Goal: Task Accomplishment & Management: Manage account settings

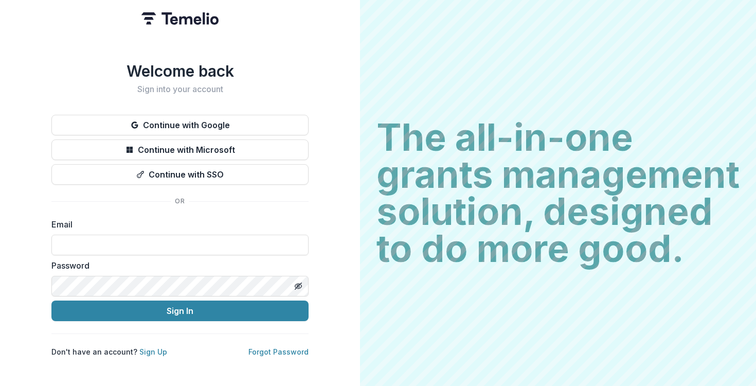
click at [192, 119] on button "Continue with Google" at bounding box center [179, 125] width 257 height 21
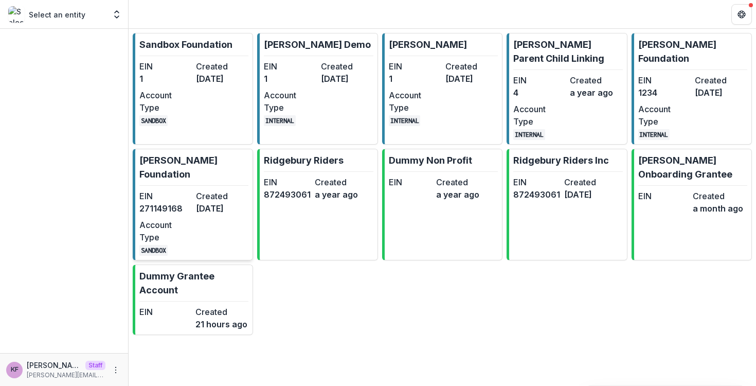
click at [220, 220] on div "EIN 271149168 Created 4 months ago Account Type SANDBOX" at bounding box center [193, 223] width 109 height 66
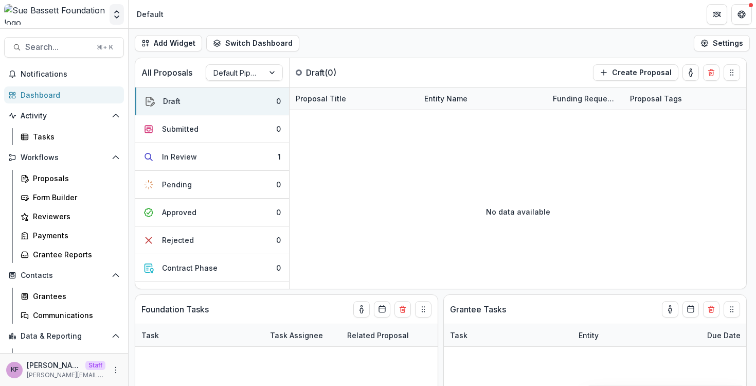
click at [116, 17] on polyline "Open entity switcher" at bounding box center [117, 17] width 4 height 2
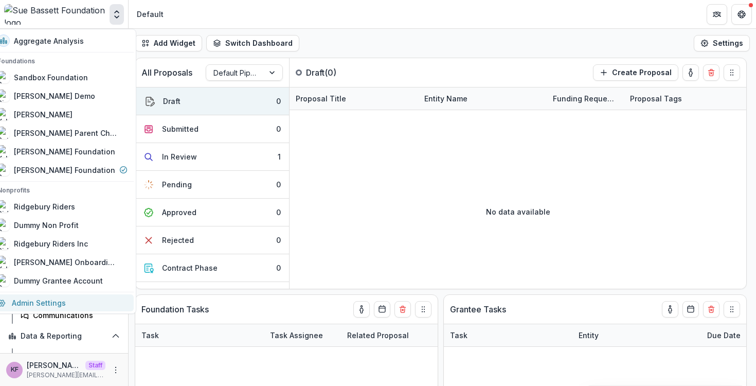
click at [56, 298] on link "Admin Settings" at bounding box center [62, 302] width 142 height 17
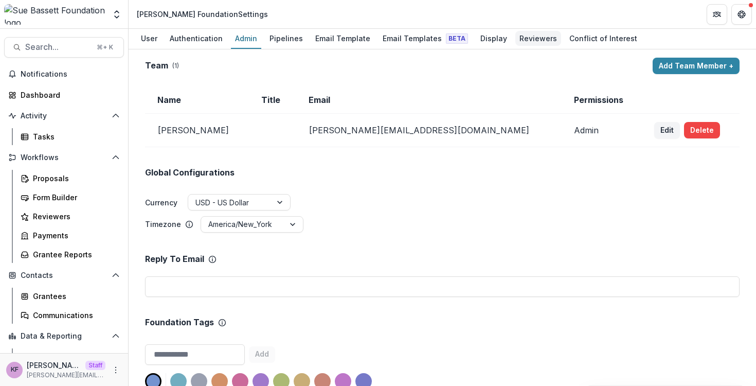
click at [526, 38] on div "Reviewers" at bounding box center [538, 38] width 46 height 15
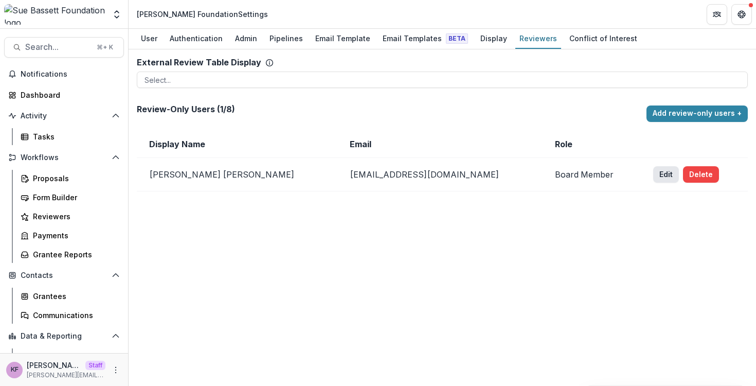
click at [653, 178] on button "Edit" at bounding box center [666, 174] width 26 height 16
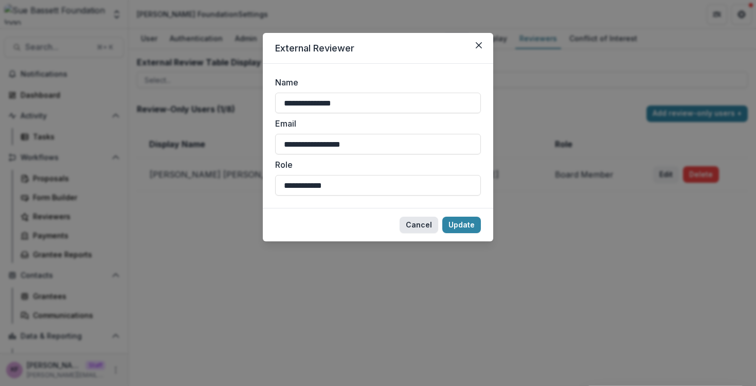
click at [422, 225] on button "Cancel" at bounding box center [418, 224] width 39 height 16
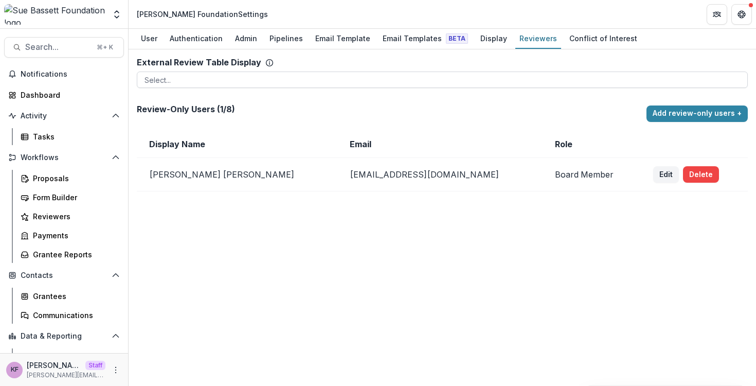
click at [294, 76] on div at bounding box center [441, 80] width 595 height 13
click at [296, 59] on div "External Review Table Display To pick up a draggable item, press the space bar.…" at bounding box center [442, 73] width 611 height 30
click at [78, 178] on div "Proposals" at bounding box center [74, 178] width 83 height 11
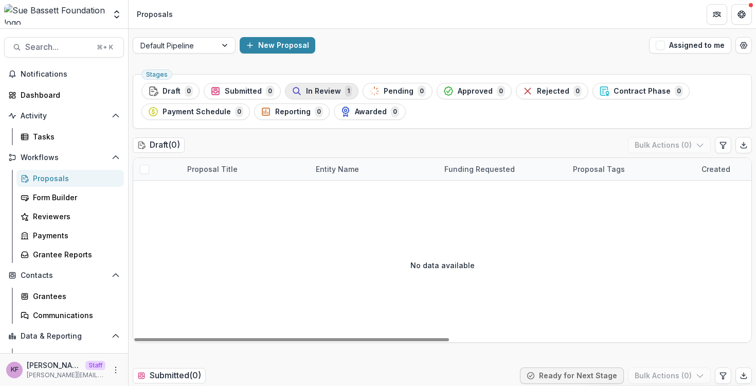
click at [322, 92] on span "In Review" at bounding box center [323, 91] width 35 height 9
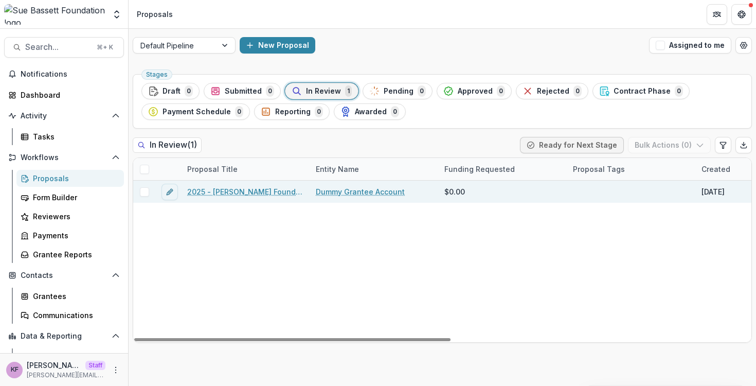
click at [216, 189] on link "2025 - Sue Bassett Foundation Application" at bounding box center [245, 191] width 116 height 11
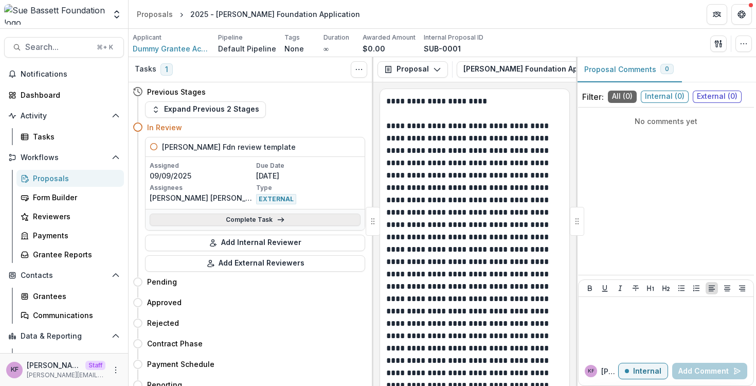
click at [252, 218] on link "Complete Task" at bounding box center [255, 219] width 211 height 12
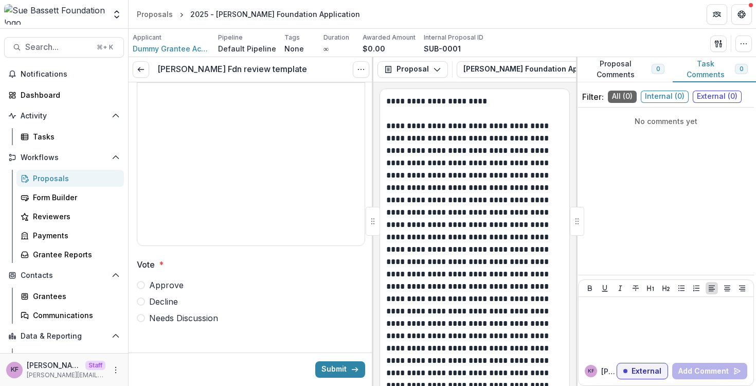
scroll to position [63, 0]
click at [142, 74] on link at bounding box center [141, 69] width 16 height 16
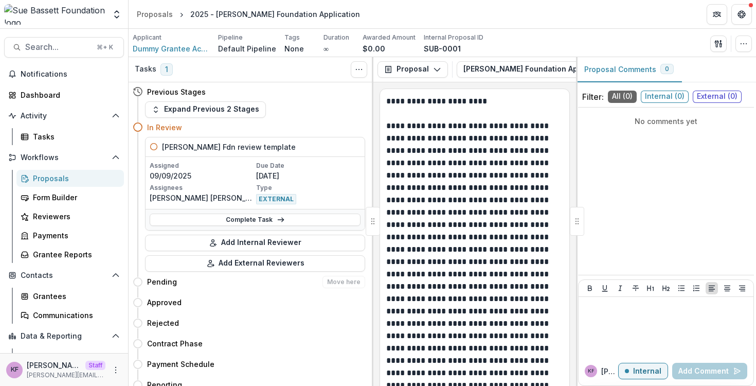
click at [241, 272] on div "Pending Move here" at bounding box center [249, 281] width 232 height 21
click at [242, 264] on button "Add External Reviewers" at bounding box center [255, 263] width 220 height 16
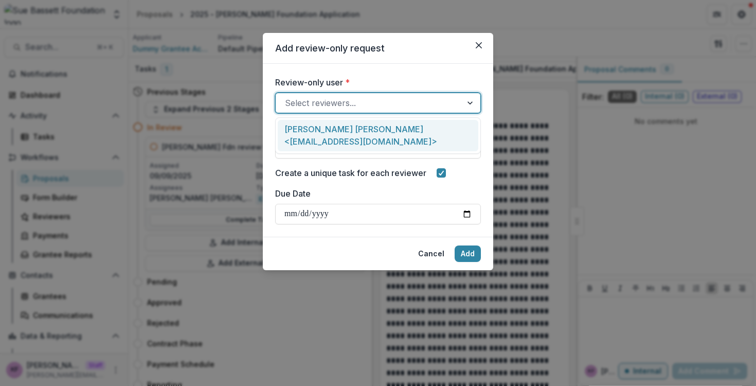
click at [345, 100] on div at bounding box center [369, 103] width 168 height 14
click at [341, 131] on div "Briggs Kilborne <bkilborne2@mac.com>" at bounding box center [378, 135] width 200 height 31
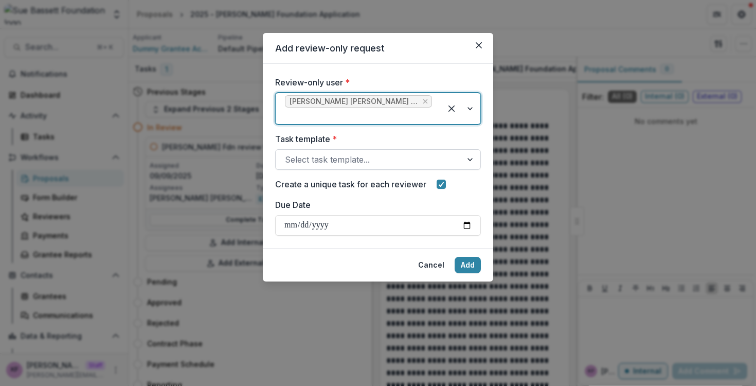
click at [354, 153] on div at bounding box center [369, 159] width 168 height 14
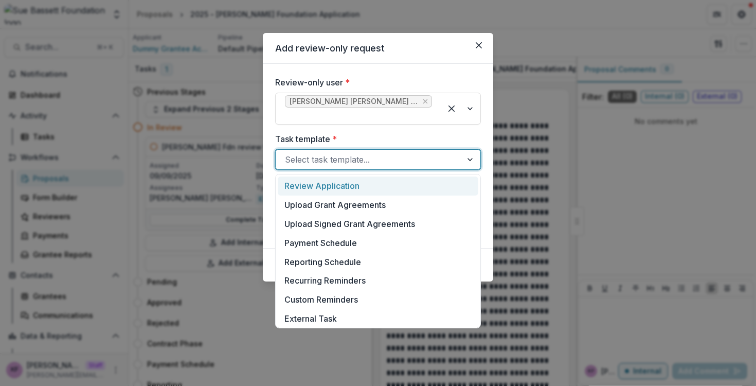
scroll to position [191, 0]
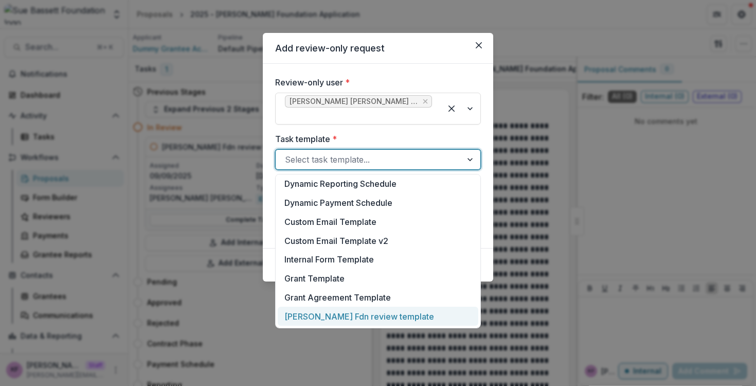
click at [352, 314] on div "Sue Bassett Fdn review template" at bounding box center [378, 315] width 200 height 19
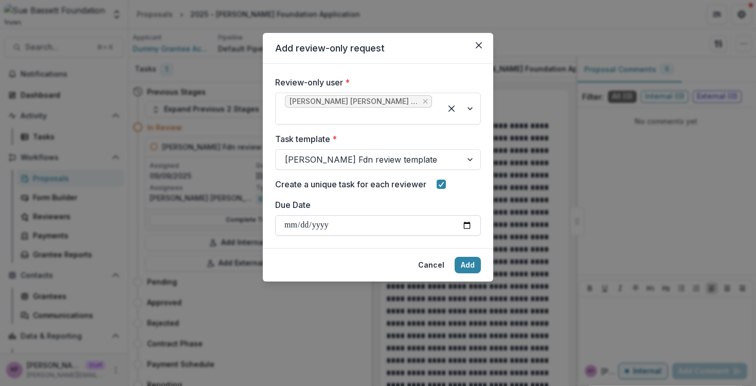
click at [394, 224] on input "Due Date" at bounding box center [378, 225] width 206 height 21
click at [423, 263] on button "Cancel" at bounding box center [431, 265] width 39 height 16
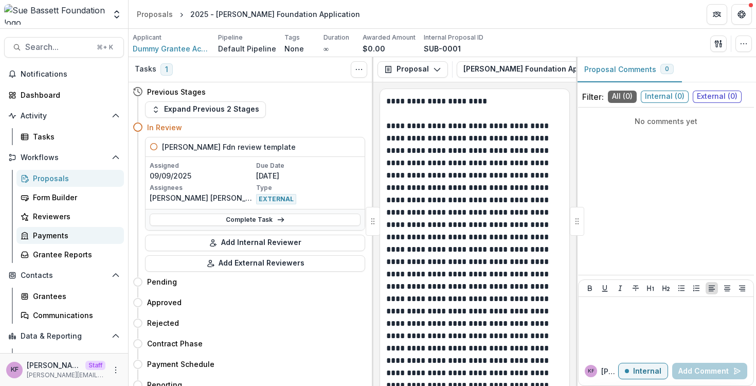
scroll to position [31, 0]
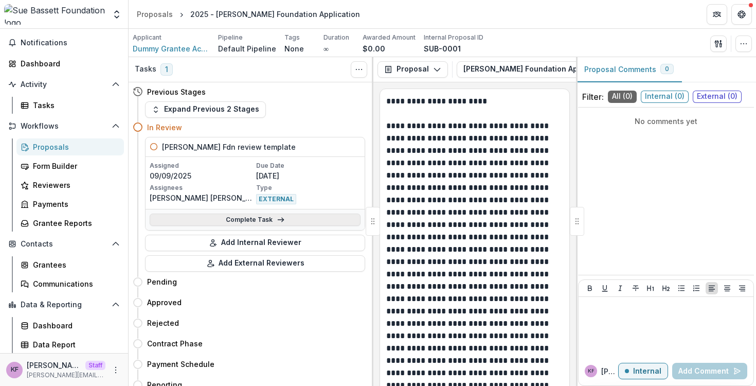
click at [241, 215] on link "Complete Task" at bounding box center [255, 219] width 211 height 12
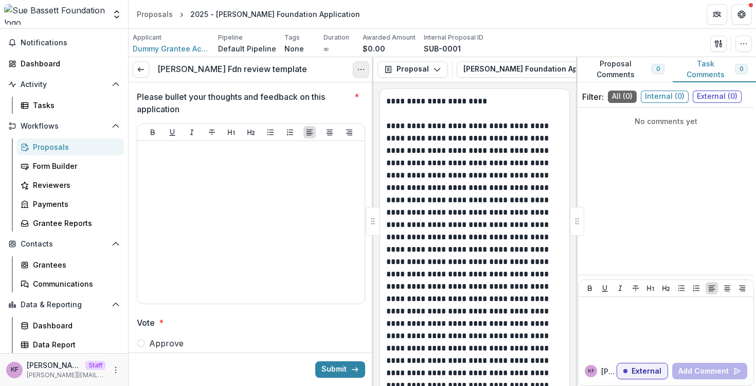
click at [357, 69] on icon "Options" at bounding box center [361, 69] width 8 height 8
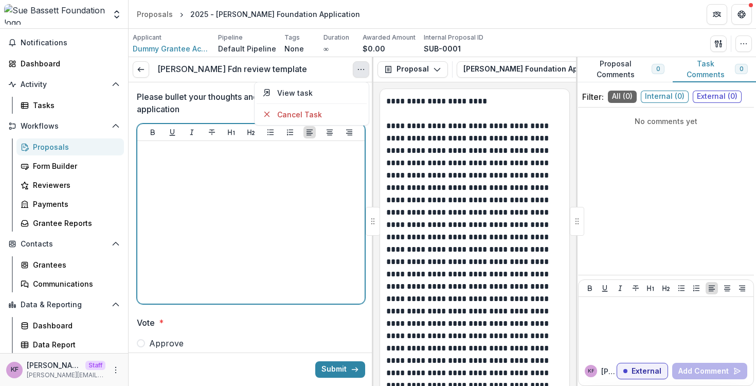
click at [311, 221] on div at bounding box center [250, 222] width 219 height 154
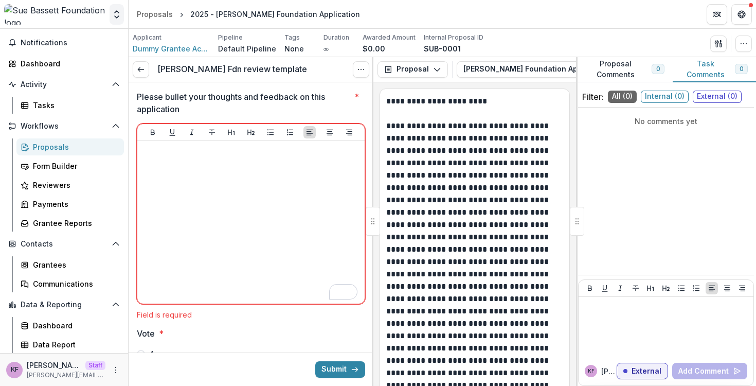
click at [114, 15] on icon "Open entity switcher" at bounding box center [117, 14] width 10 height 10
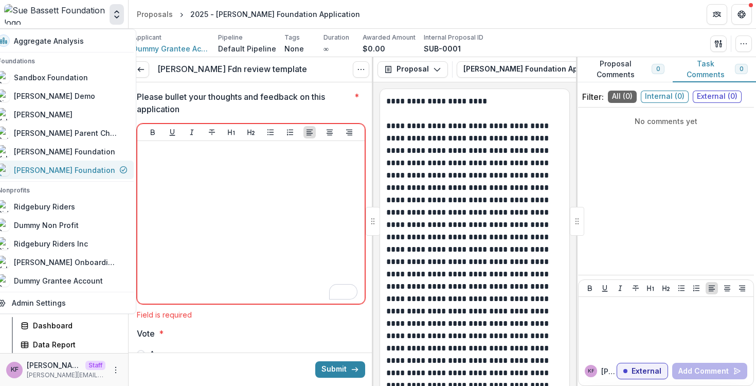
click at [79, 167] on div "Sue Bassett Foundation" at bounding box center [64, 170] width 101 height 11
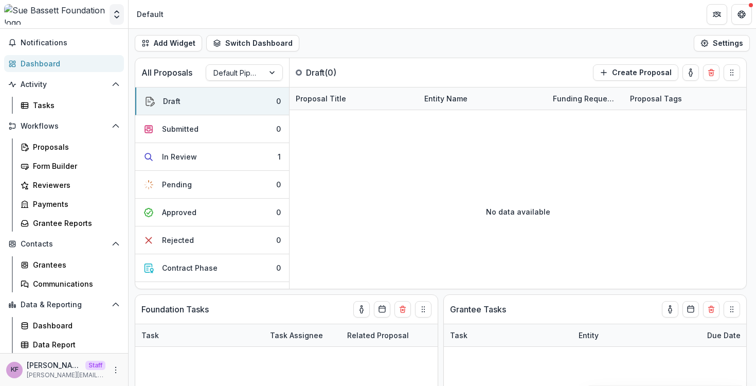
click at [119, 15] on icon "Open entity switcher" at bounding box center [117, 14] width 10 height 10
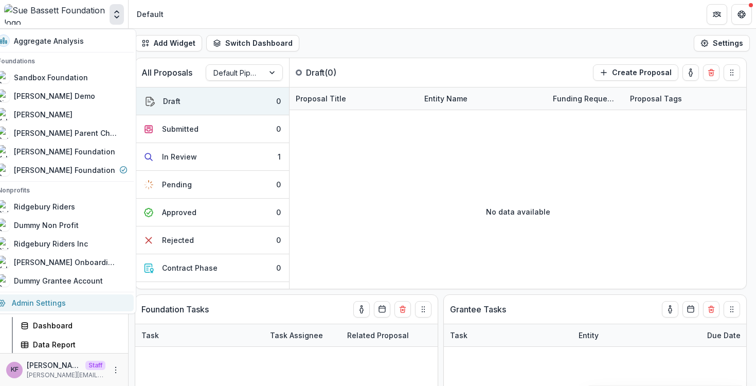
click at [99, 297] on link "Admin Settings" at bounding box center [62, 302] width 142 height 17
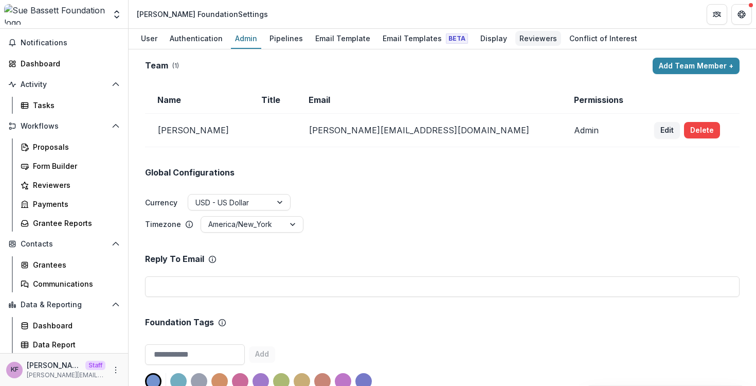
click at [515, 37] on div "Reviewers" at bounding box center [538, 38] width 46 height 15
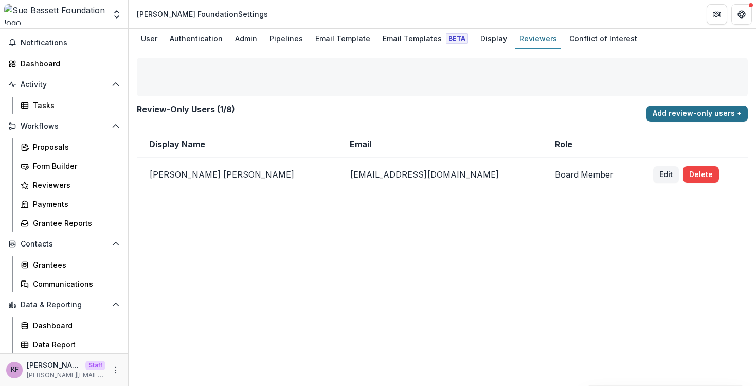
click at [672, 112] on button "Add review-only users +" at bounding box center [696, 113] width 101 height 16
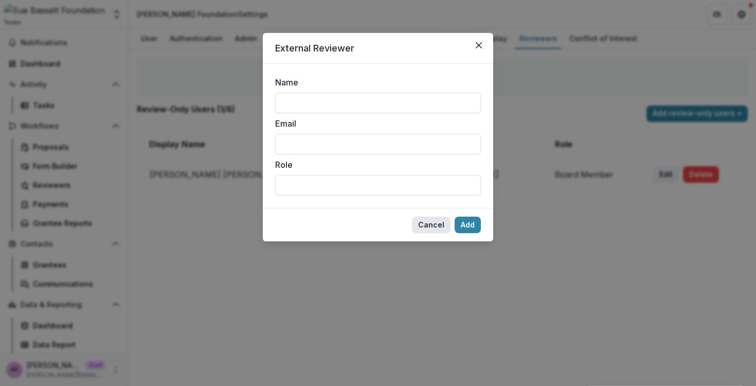
click at [430, 221] on button "Cancel" at bounding box center [431, 224] width 39 height 16
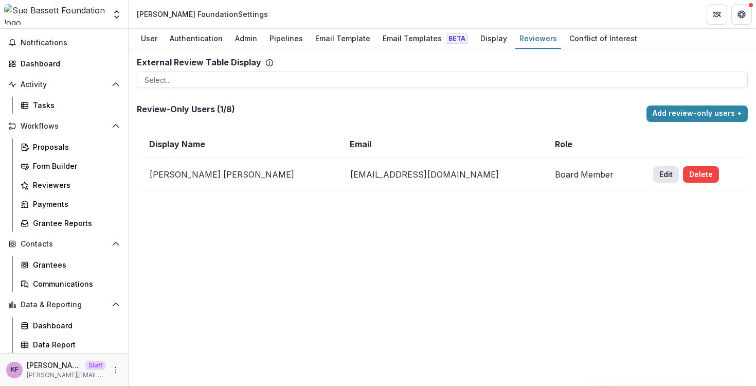
click at [653, 178] on button "Edit" at bounding box center [666, 174] width 26 height 16
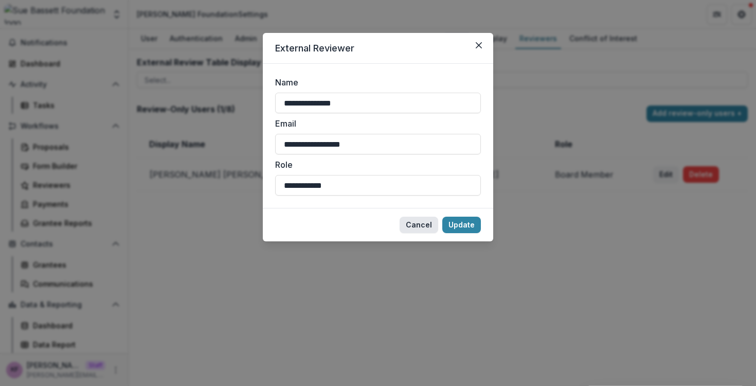
click at [417, 231] on button "Cancel" at bounding box center [418, 224] width 39 height 16
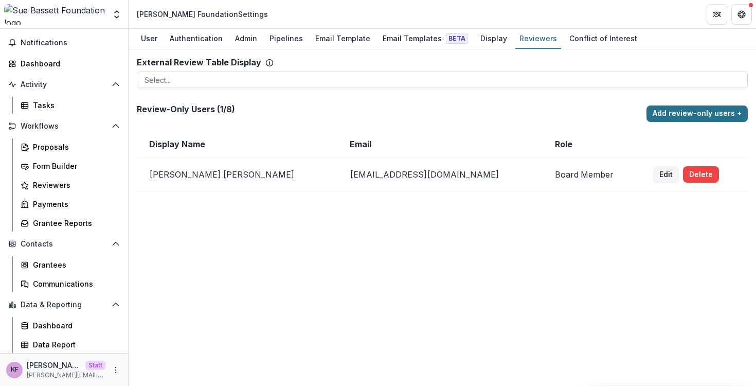
click at [698, 118] on button "Add review-only users +" at bounding box center [696, 113] width 101 height 16
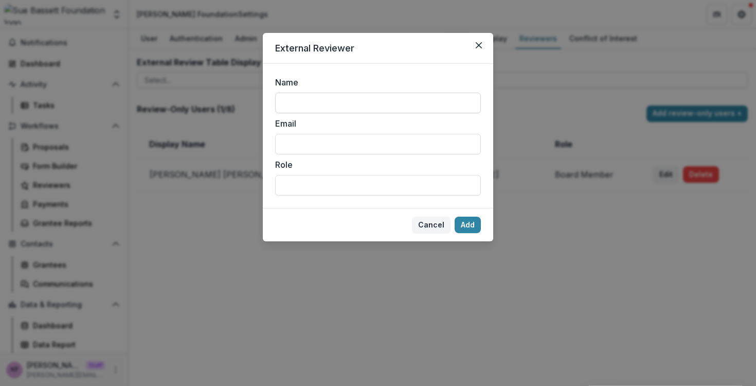
click at [339, 106] on input "Name" at bounding box center [378, 103] width 206 height 21
type input "*********"
click at [377, 148] on input "Email" at bounding box center [378, 144] width 206 height 21
type input "**********"
click at [471, 217] on button "Add" at bounding box center [467, 224] width 26 height 16
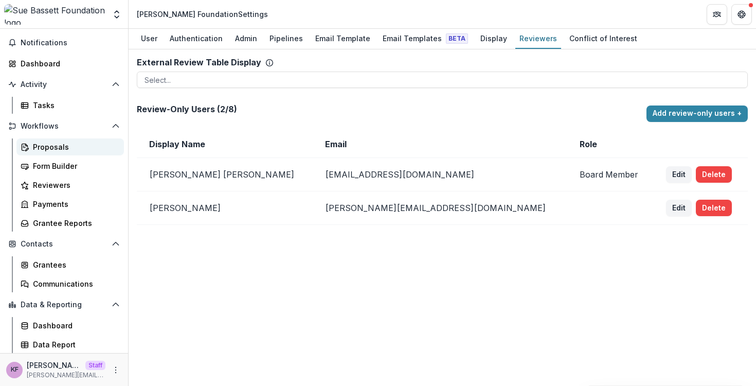
click at [66, 152] on link "Proposals" at bounding box center [69, 146] width 107 height 17
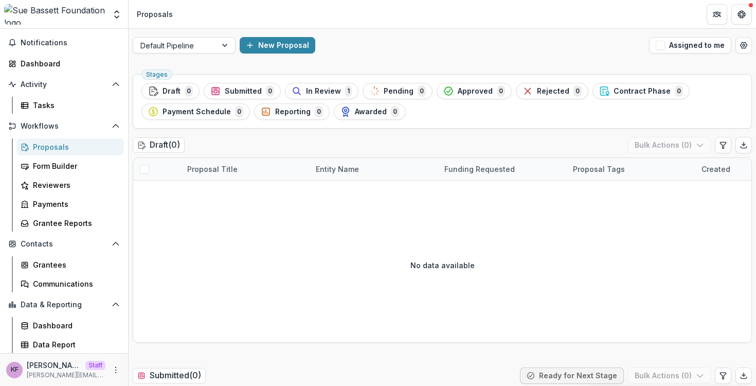
click at [349, 100] on ul "Stages Draft 0 Submitted 0 In Review 1 Pending 0 Approved 0 Rejected 0 Contract…" at bounding box center [441, 101] width 601 height 37
click at [345, 97] on button "In Review 1" at bounding box center [322, 91] width 74 height 16
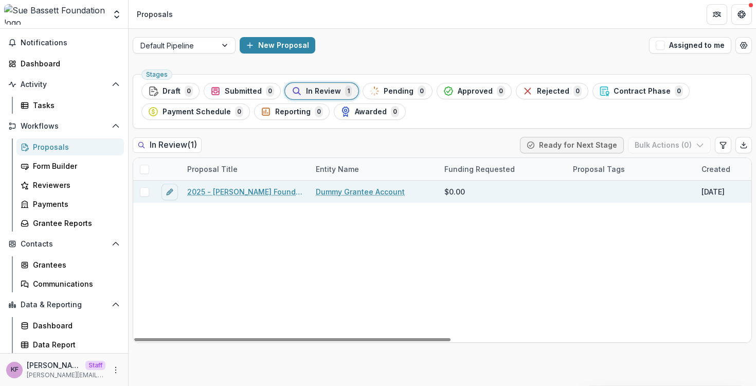
click at [221, 195] on link "2025 - [PERSON_NAME] Foundation Application" at bounding box center [245, 191] width 116 height 11
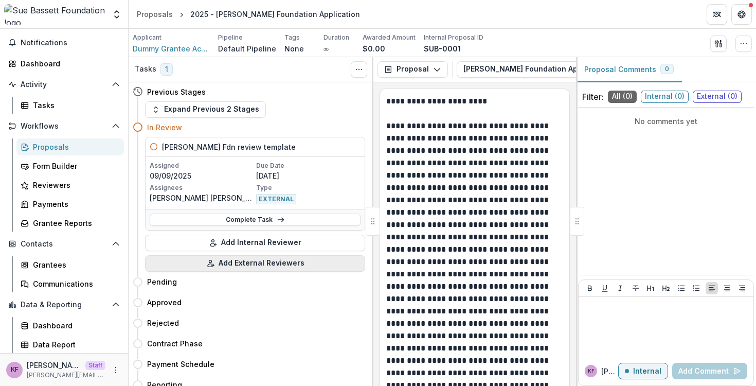
click at [262, 264] on button "Add External Reviewers" at bounding box center [255, 263] width 220 height 16
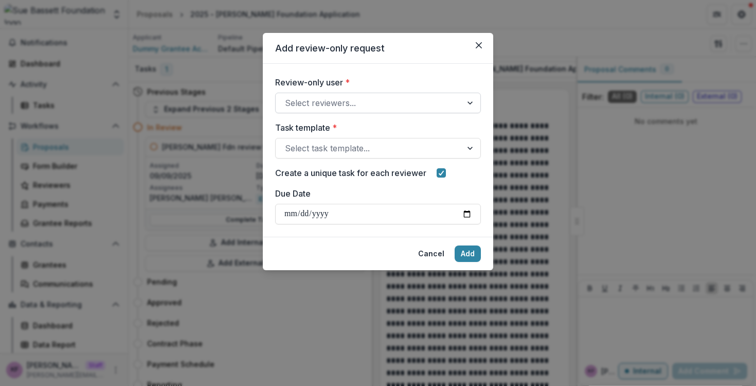
click at [336, 102] on div at bounding box center [369, 103] width 168 height 14
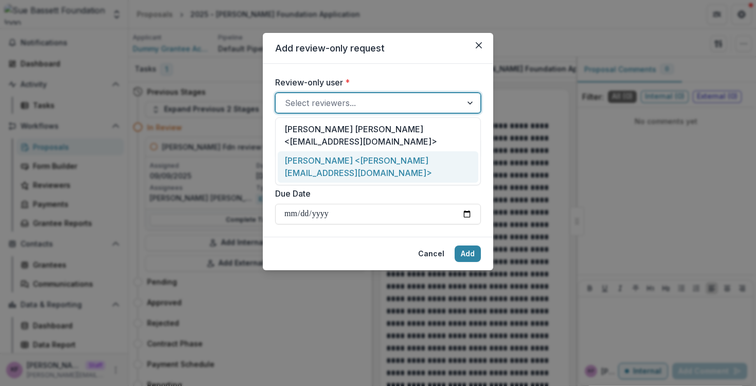
click at [343, 151] on div "Kyle Ford <kyle@trytemelio.com>" at bounding box center [378, 166] width 200 height 31
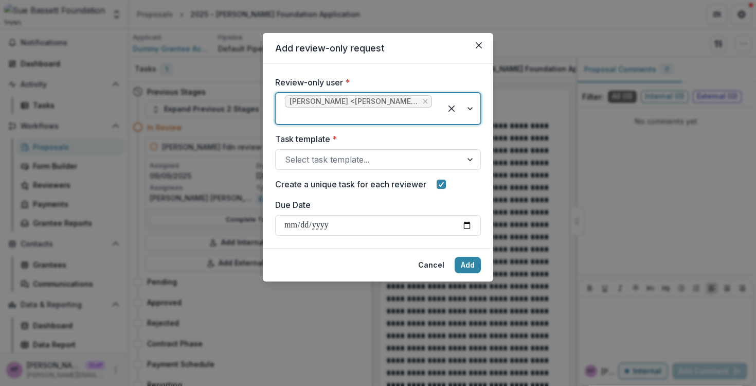
click at [356, 106] on span "Kyle Ford <kyle@trytemelio.com>" at bounding box center [353, 101] width 129 height 9
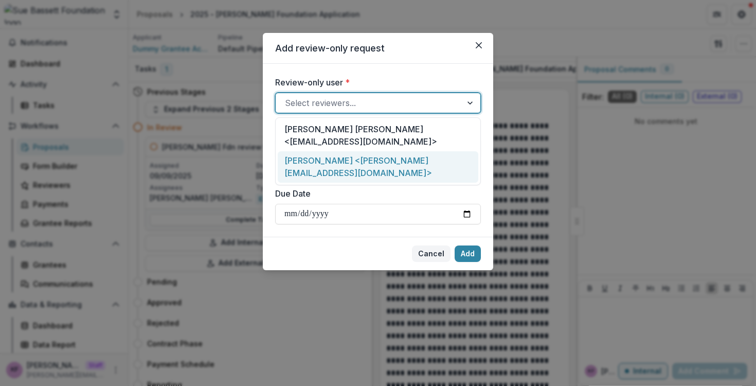
click at [429, 256] on button "Cancel" at bounding box center [431, 253] width 39 height 16
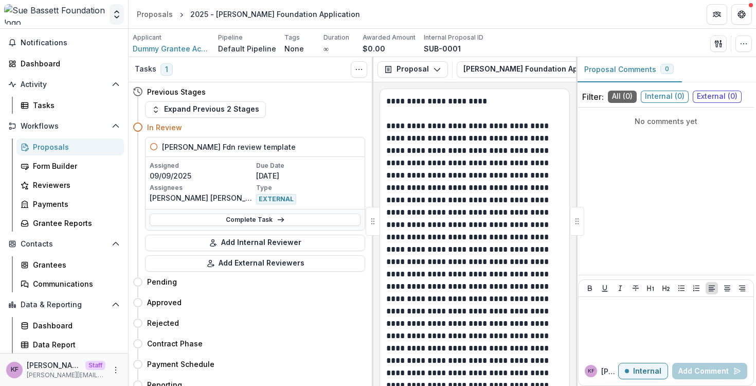
click at [118, 21] on button "Open entity switcher" at bounding box center [116, 14] width 14 height 21
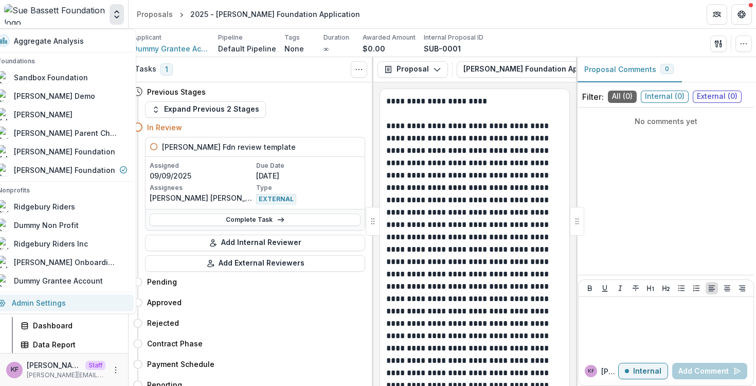
click at [103, 295] on link "Admin Settings" at bounding box center [62, 302] width 142 height 17
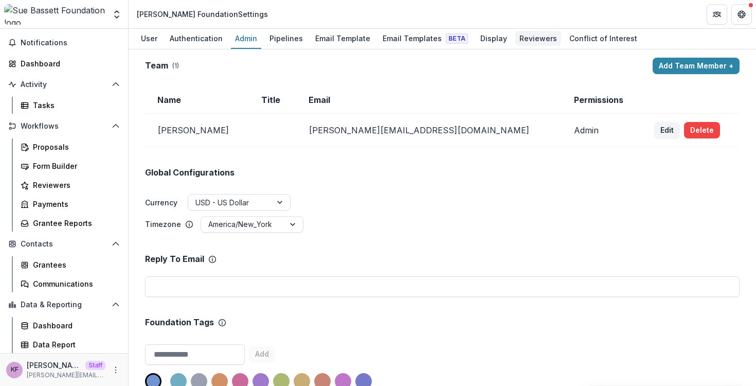
click at [521, 42] on div "Reviewers" at bounding box center [538, 38] width 46 height 15
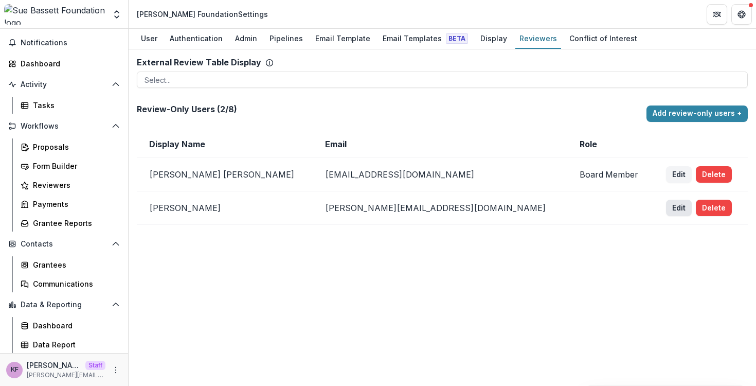
click at [666, 213] on button "Edit" at bounding box center [679, 207] width 26 height 16
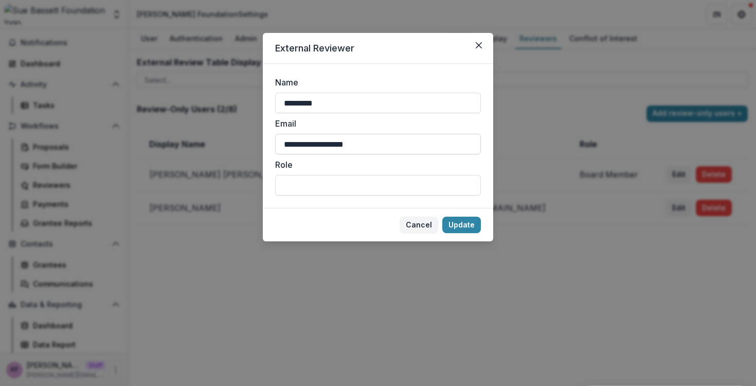
click at [299, 147] on input "**********" at bounding box center [378, 144] width 206 height 21
type input "**********"
click at [468, 225] on button "Update" at bounding box center [461, 224] width 39 height 16
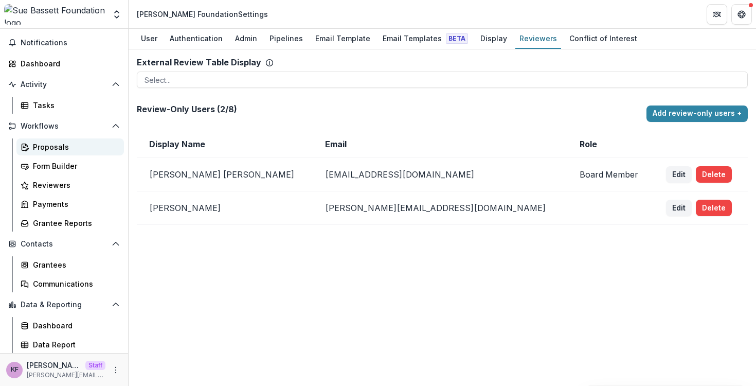
click at [46, 141] on div "Proposals" at bounding box center [74, 146] width 83 height 11
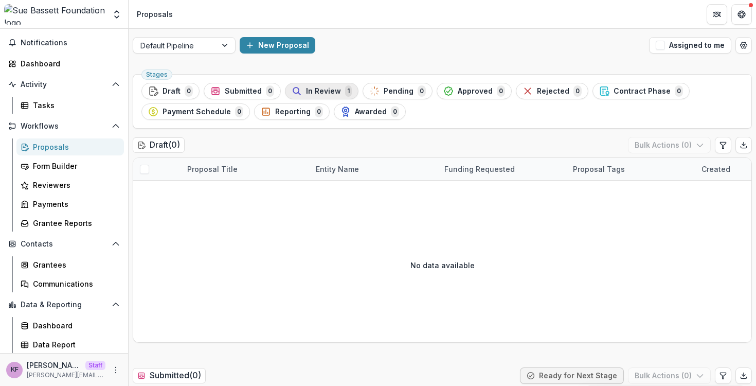
click at [327, 91] on span "In Review" at bounding box center [323, 91] width 35 height 9
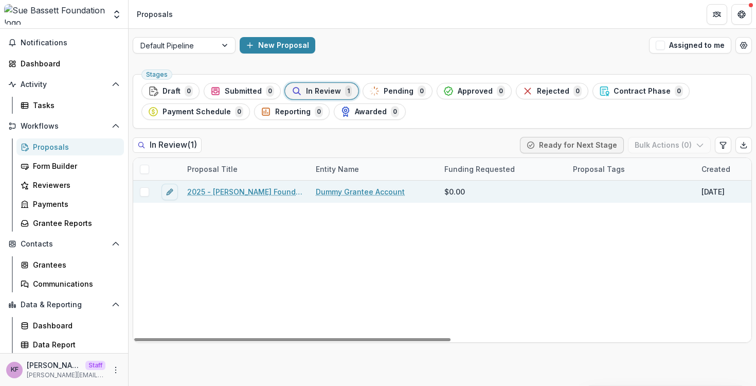
click at [219, 197] on div "2025 - [PERSON_NAME] Foundation Application" at bounding box center [245, 191] width 129 height 22
click at [219, 193] on link "2025 - [PERSON_NAME] Foundation Application" at bounding box center [245, 191] width 116 height 11
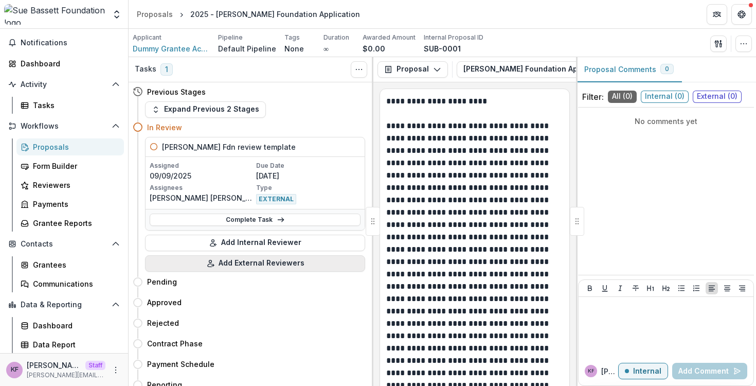
click at [224, 263] on button "Add External Reviewers" at bounding box center [255, 263] width 220 height 16
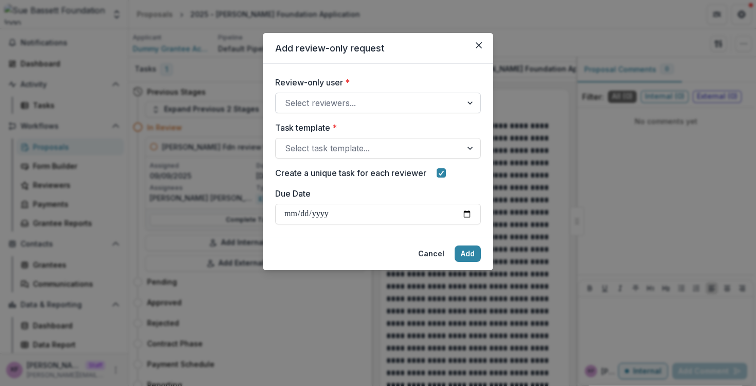
click at [320, 103] on div at bounding box center [369, 103] width 168 height 14
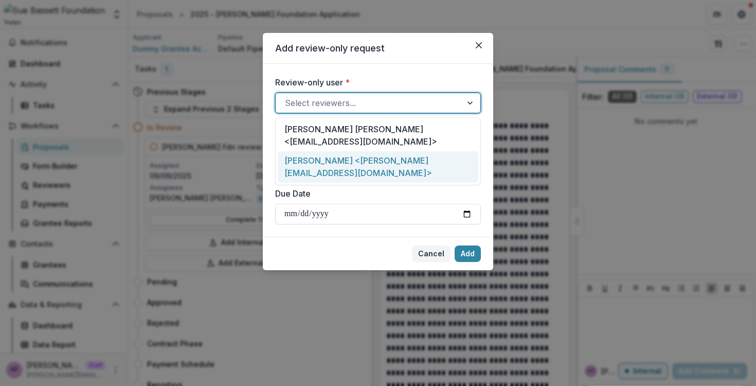
click at [434, 249] on button "Cancel" at bounding box center [431, 253] width 39 height 16
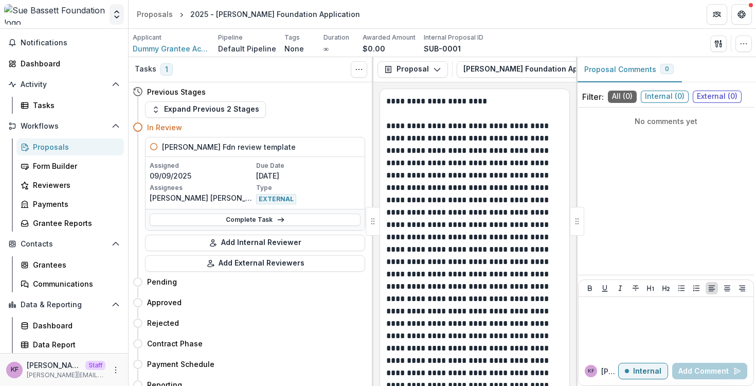
click at [118, 21] on button "Open entity switcher" at bounding box center [116, 14] width 14 height 21
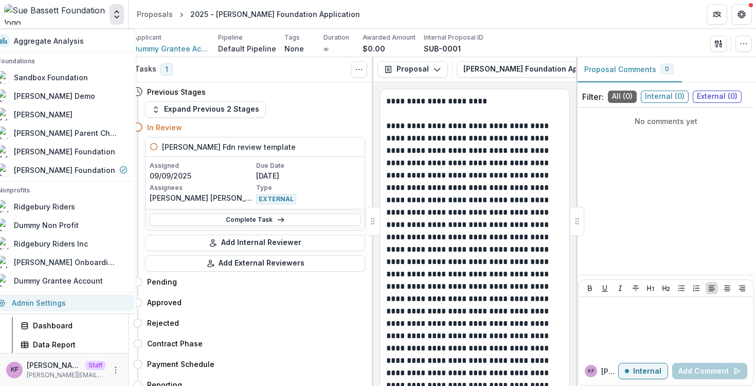
click at [76, 297] on link "Admin Settings" at bounding box center [62, 302] width 142 height 17
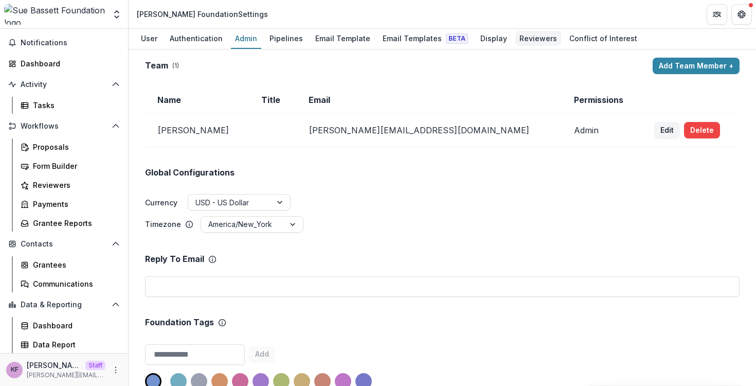
click at [515, 43] on div "Reviewers" at bounding box center [538, 38] width 46 height 15
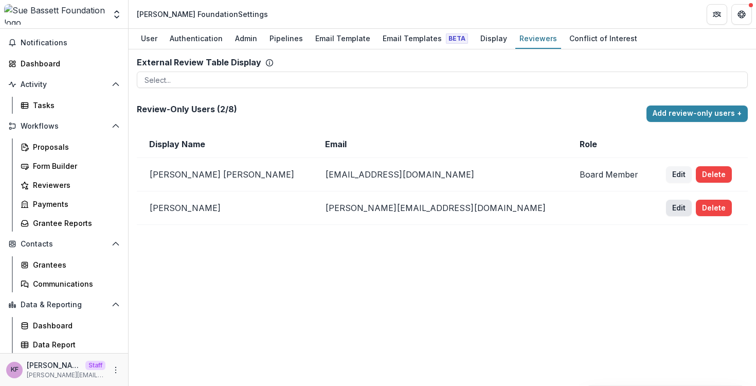
click at [666, 206] on button "Edit" at bounding box center [679, 207] width 26 height 16
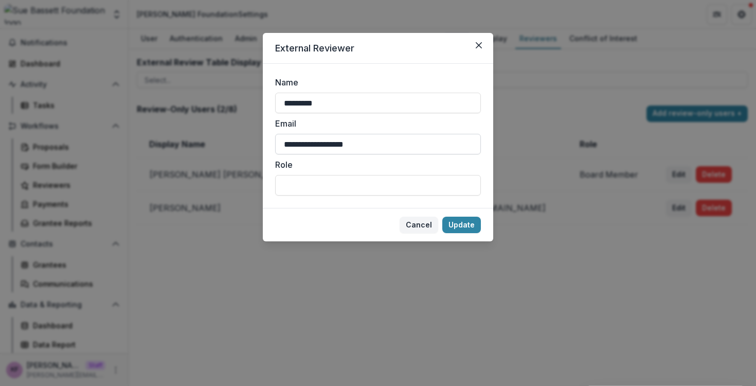
click at [303, 146] on input "**********" at bounding box center [378, 144] width 206 height 21
type input "**********"
click at [474, 224] on button "Update" at bounding box center [461, 224] width 39 height 16
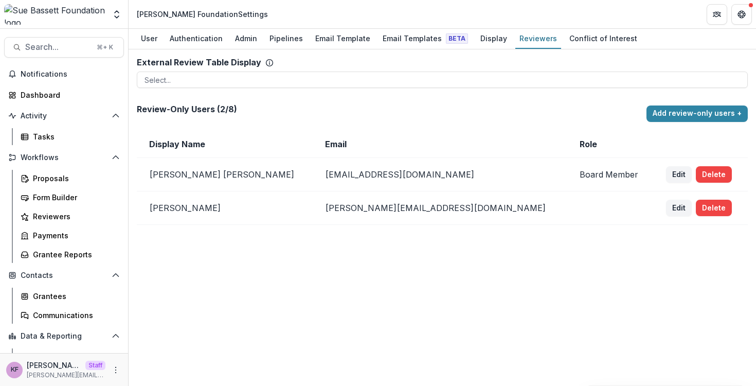
click at [653, 212] on td "Edit Delete" at bounding box center [700, 207] width 94 height 33
click at [666, 213] on button "Edit" at bounding box center [679, 207] width 26 height 16
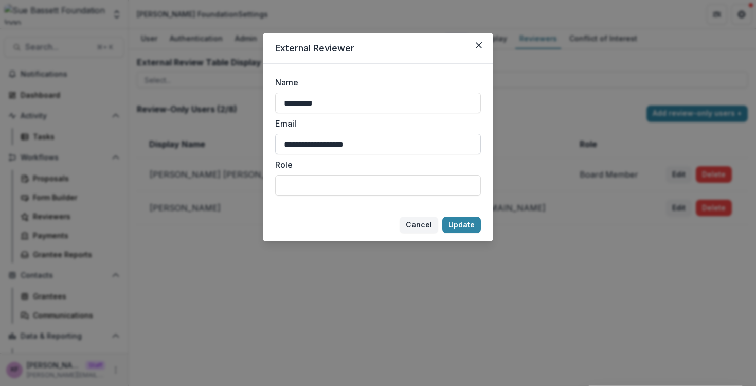
click at [302, 142] on input "**********" at bounding box center [378, 144] width 206 height 21
type input "**********"
click at [473, 47] on button "Close" at bounding box center [478, 45] width 16 height 16
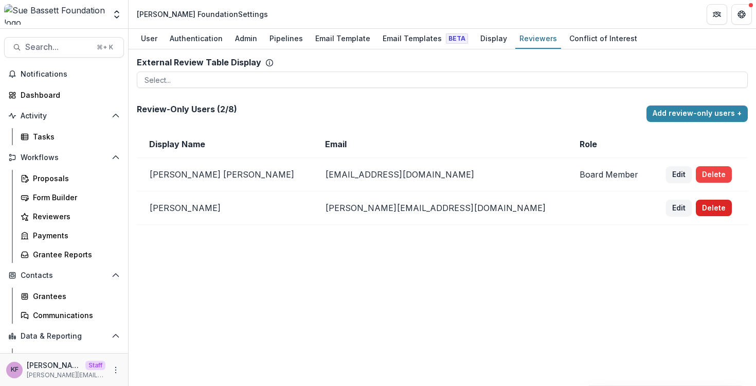
click at [696, 212] on button "Delete" at bounding box center [714, 207] width 36 height 16
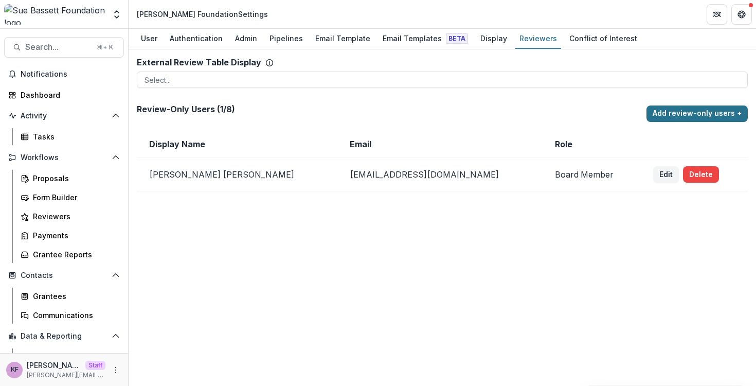
click at [668, 107] on button "Add review-only users +" at bounding box center [696, 113] width 101 height 16
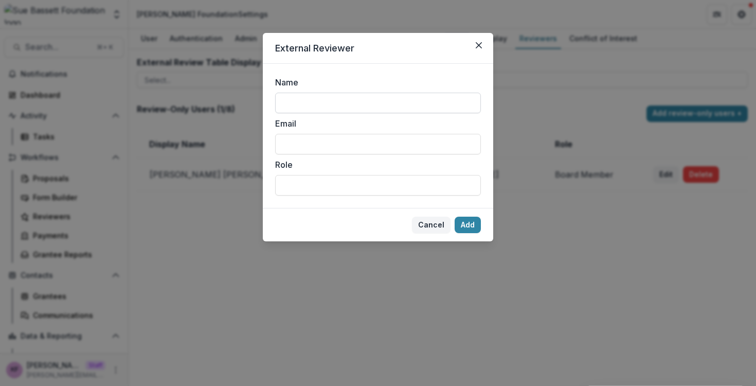
click at [370, 98] on input "Name" at bounding box center [378, 103] width 206 height 21
type input "*********"
click at [342, 132] on div "Email" at bounding box center [378, 135] width 206 height 37
click at [337, 137] on input "Email" at bounding box center [378, 144] width 206 height 21
type input "**********"
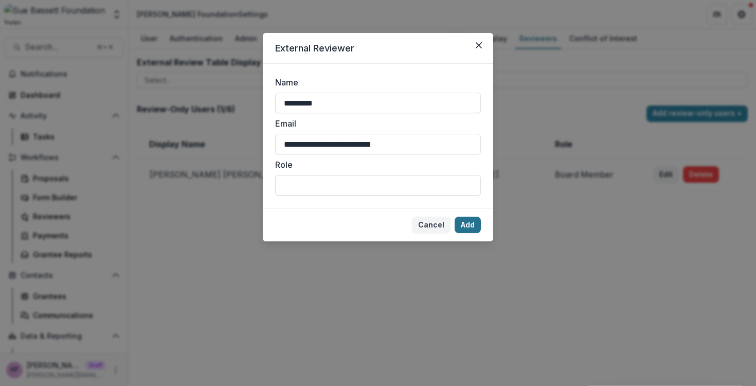
click at [469, 225] on button "Add" at bounding box center [467, 224] width 26 height 16
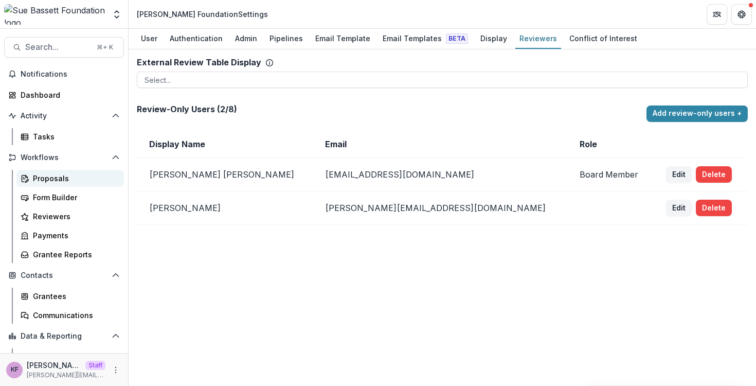
click at [75, 178] on div "Proposals" at bounding box center [74, 178] width 83 height 11
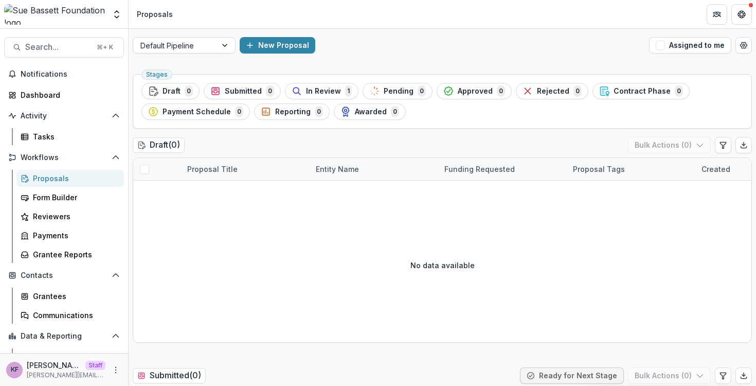
click at [301, 80] on div "Stages Draft 0 Submitted 0 In Review 1 Pending 0 Approved 0 Rejected 0 Contract…" at bounding box center [442, 101] width 619 height 54
click at [306, 93] on span "In Review" at bounding box center [323, 91] width 35 height 9
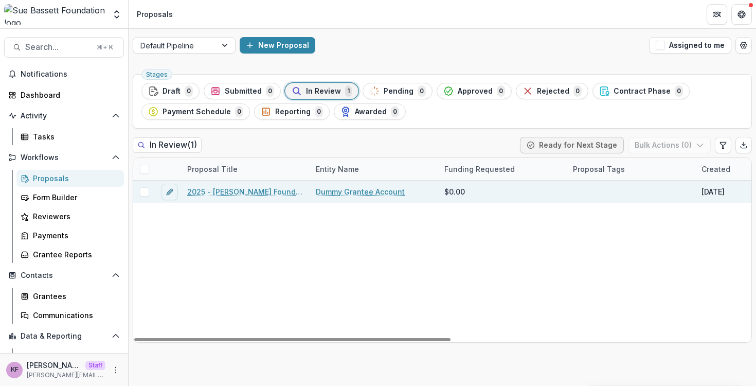
click at [228, 194] on link "2025 - Sue Bassett Foundation Application" at bounding box center [245, 191] width 116 height 11
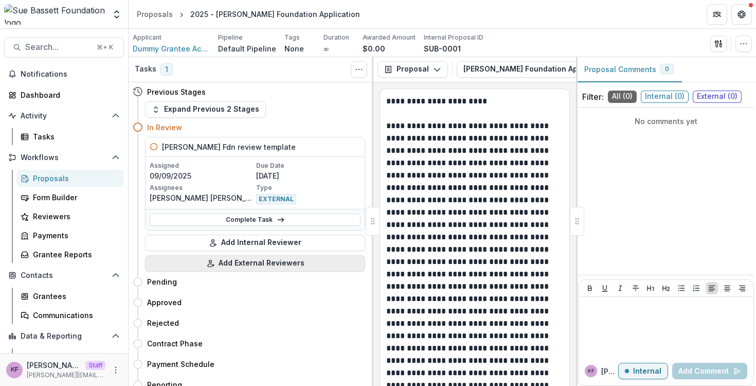
click at [239, 262] on button "Add External Reviewers" at bounding box center [255, 263] width 220 height 16
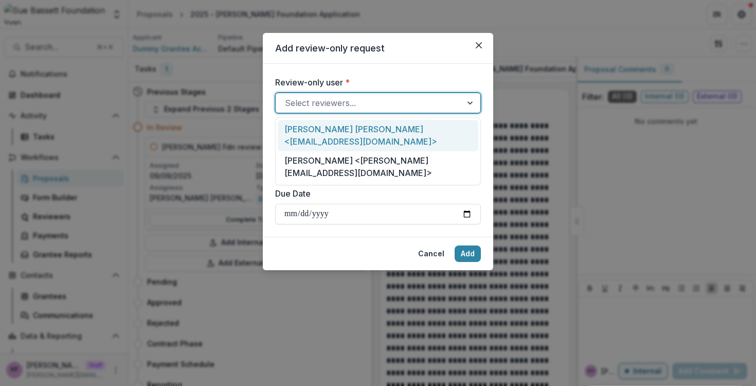
click at [322, 101] on div at bounding box center [369, 103] width 168 height 14
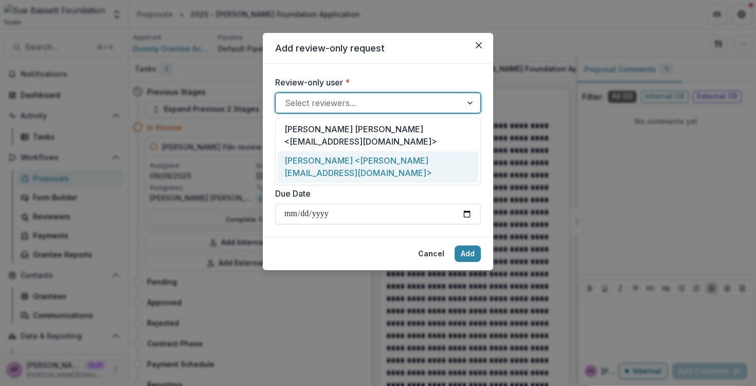
click at [333, 151] on div "Kyle Ford <kyle+reviewer@trytemelio.com>" at bounding box center [378, 166] width 200 height 31
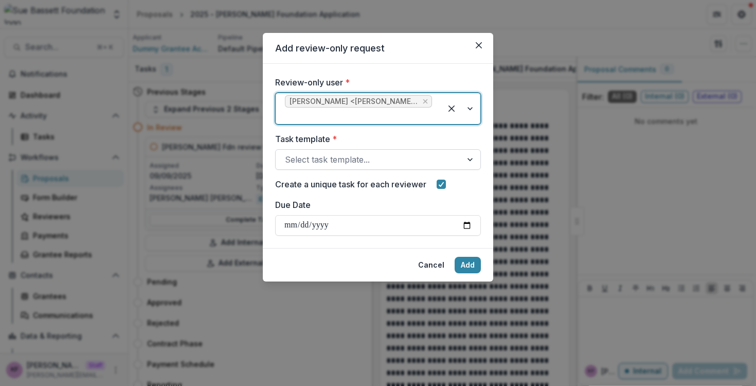
click at [333, 166] on div at bounding box center [369, 159] width 168 height 14
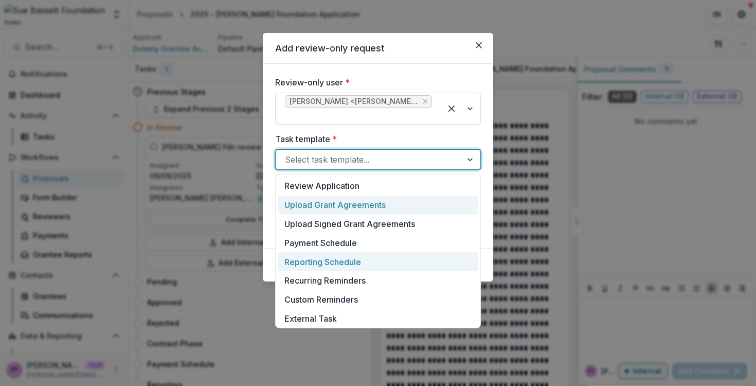
scroll to position [191, 0]
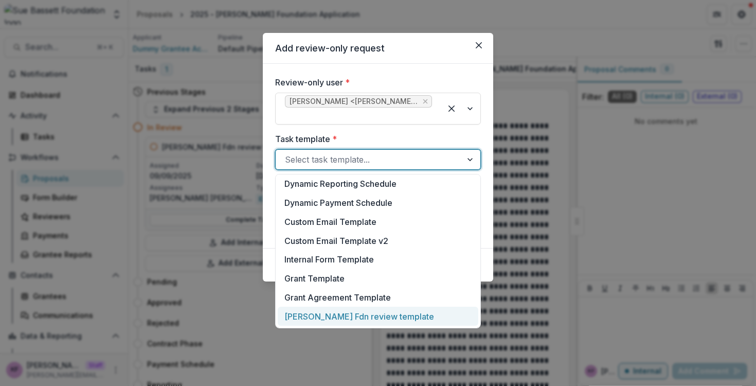
click at [340, 316] on div "Sue Bassett Fdn review template" at bounding box center [378, 315] width 200 height 19
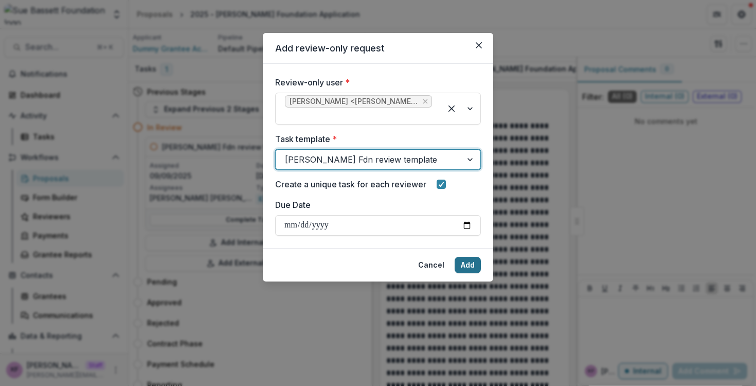
click at [466, 261] on button "Add" at bounding box center [467, 265] width 26 height 16
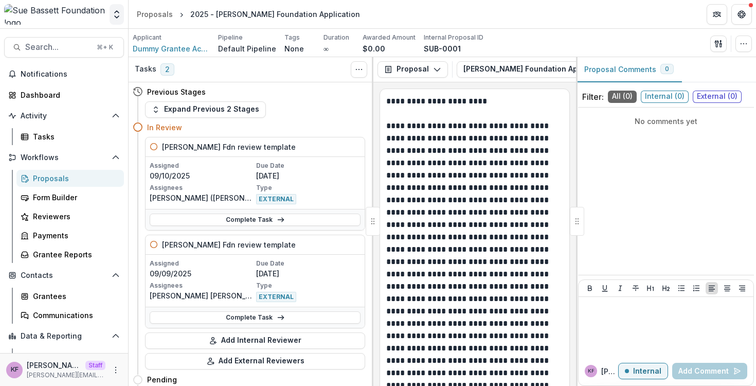
click at [115, 22] on button "Open entity switcher" at bounding box center [116, 14] width 14 height 21
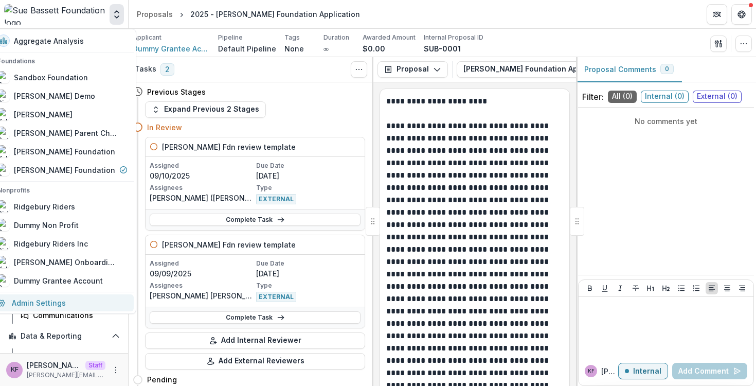
click at [74, 302] on link "Admin Settings" at bounding box center [62, 302] width 142 height 17
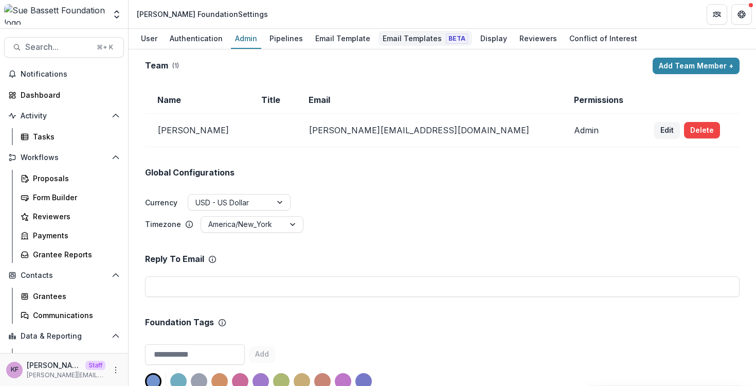
click at [418, 44] on div "Email Templates Beta" at bounding box center [425, 38] width 94 height 15
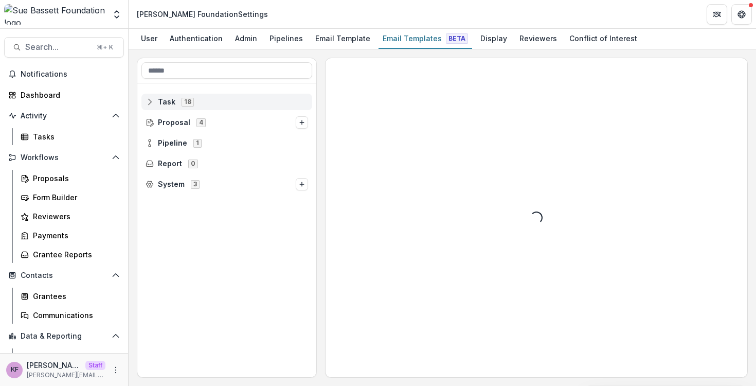
click at [228, 105] on span "Task 18" at bounding box center [226, 101] width 162 height 9
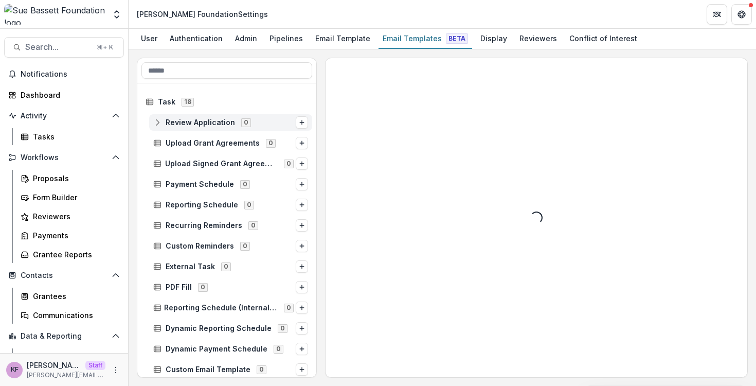
click at [266, 123] on span "Review Application 0" at bounding box center [224, 122] width 142 height 9
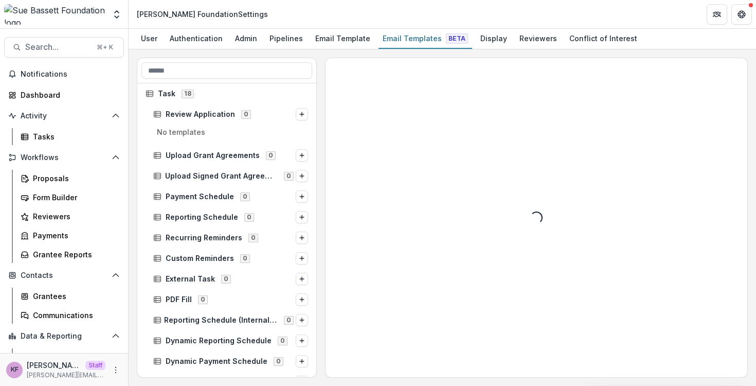
scroll to position [4, 0]
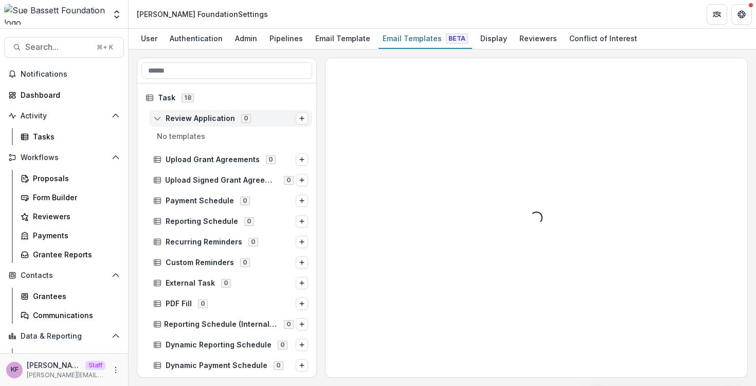
click at [299, 120] on icon "Options" at bounding box center [302, 118] width 6 height 6
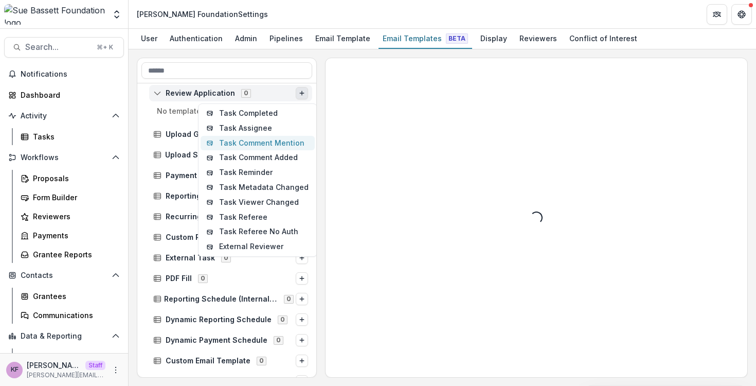
scroll to position [30, 0]
click at [269, 244] on button "External Reviewer" at bounding box center [257, 245] width 114 height 15
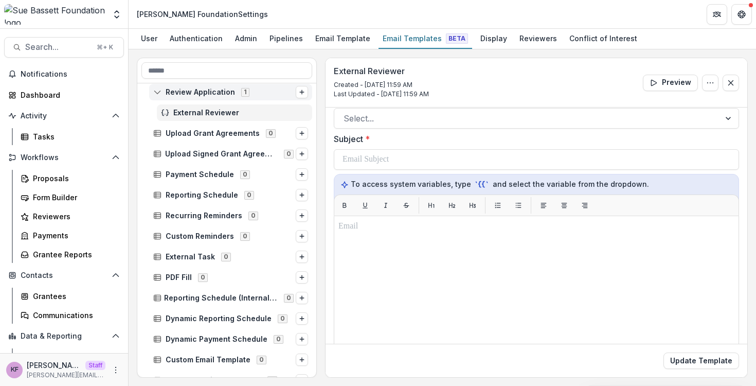
scroll to position [70, 0]
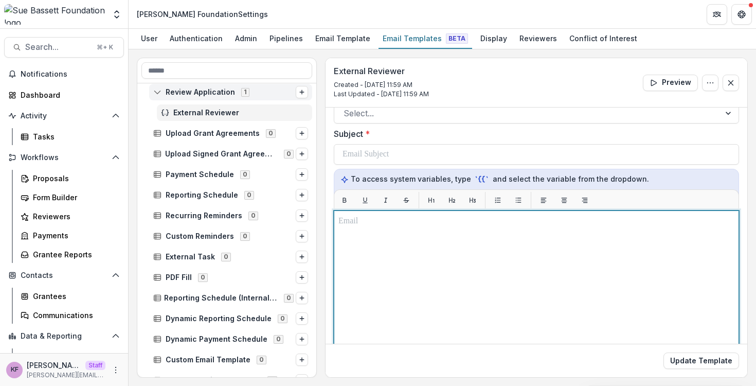
click at [484, 262] on div at bounding box center [536, 339] width 396 height 248
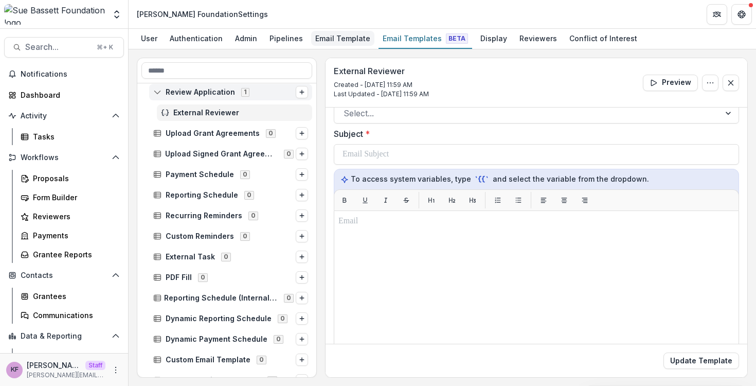
click at [345, 40] on div "Email Template" at bounding box center [342, 38] width 63 height 15
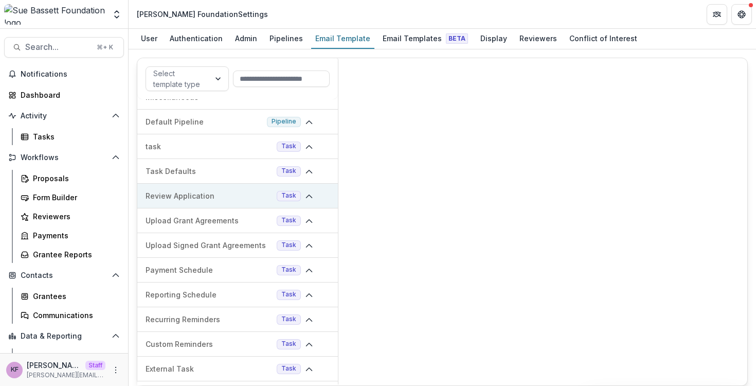
click at [235, 198] on p "Review Application" at bounding box center [208, 195] width 127 height 11
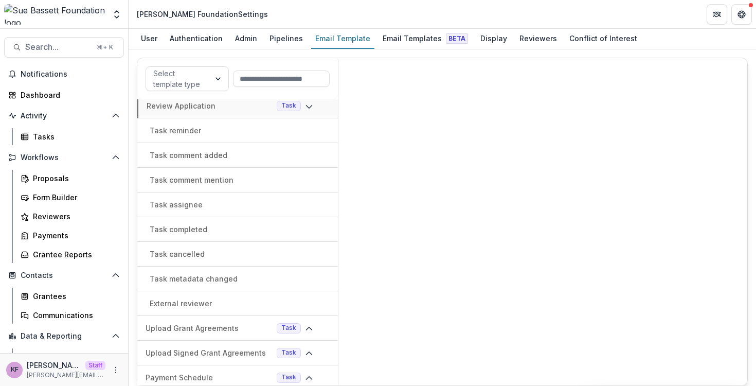
scroll to position [137, 0]
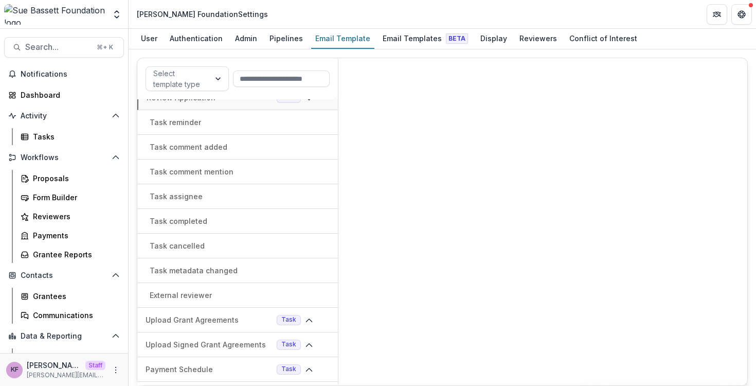
click at [218, 292] on div "External reviewer" at bounding box center [237, 294] width 200 height 11
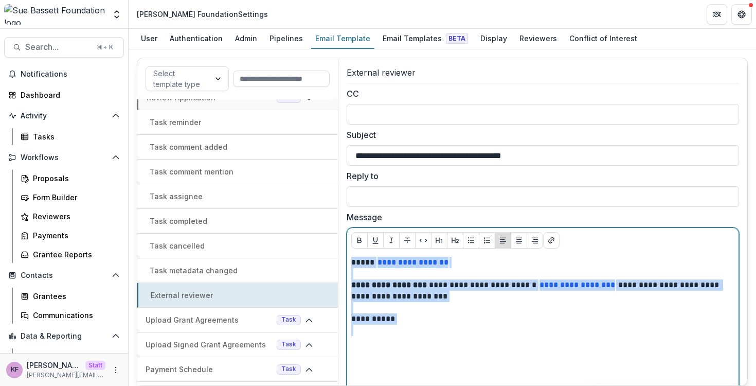
drag, startPoint x: 437, startPoint y: 331, endPoint x: 330, endPoint y: 245, distance: 137.8
click at [330, 245] on div "**********" at bounding box center [442, 222] width 611 height 328
copy div "**********"
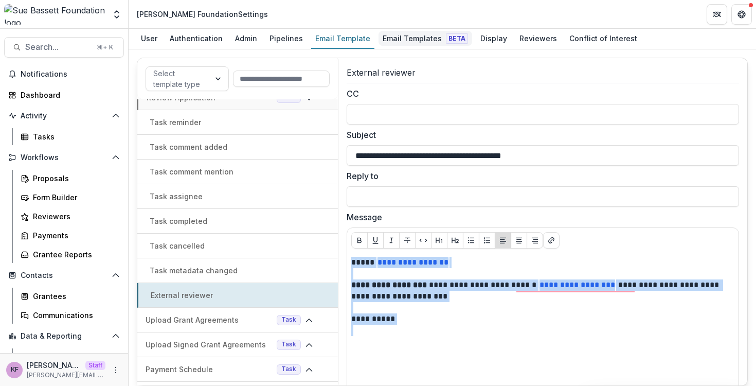
click at [418, 41] on div "Email Templates Beta" at bounding box center [425, 38] width 94 height 15
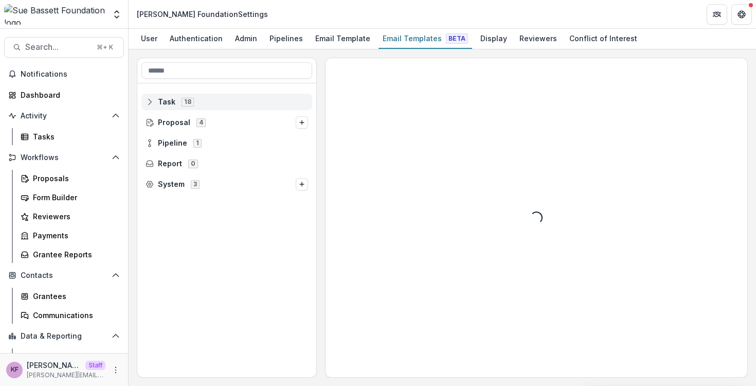
click at [241, 97] on div "Task 18" at bounding box center [226, 102] width 171 height 16
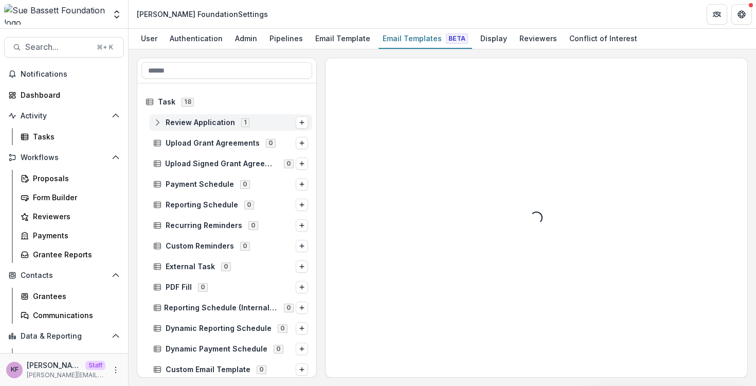
click at [239, 124] on div "1" at bounding box center [245, 122] width 12 height 9
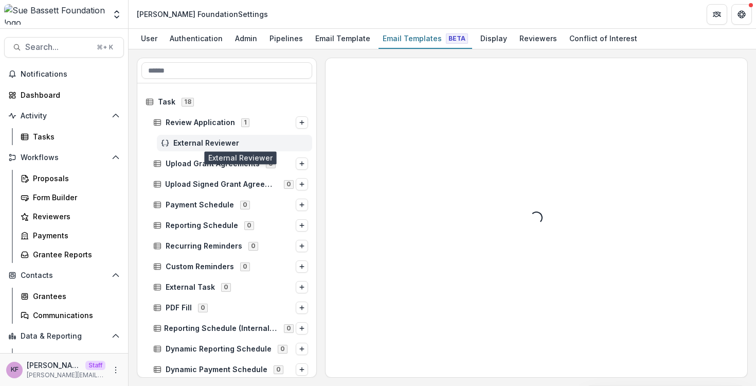
click at [224, 146] on span "External Reviewer" at bounding box center [240, 143] width 135 height 9
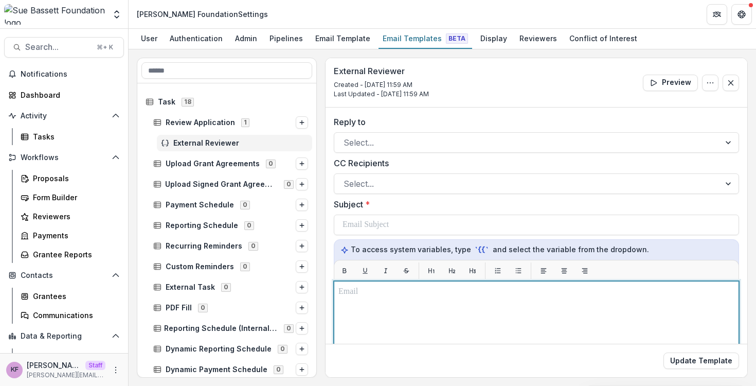
paste div "To enrich screen reader interactions, please activate Accessibility in Grammarl…"
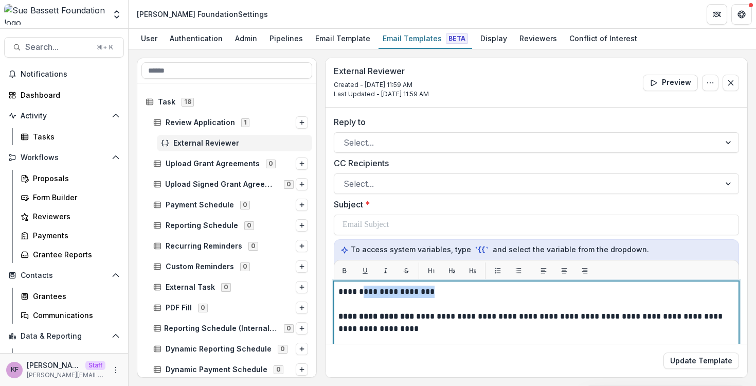
drag, startPoint x: 436, startPoint y: 293, endPoint x: 360, endPoint y: 293, distance: 76.1
click at [360, 293] on p "**********" at bounding box center [534, 291] width 393 height 12
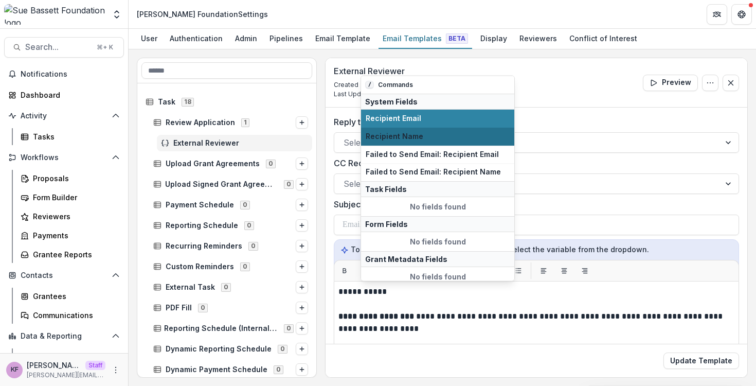
click at [403, 141] on button "Recipient Name" at bounding box center [437, 136] width 153 height 18
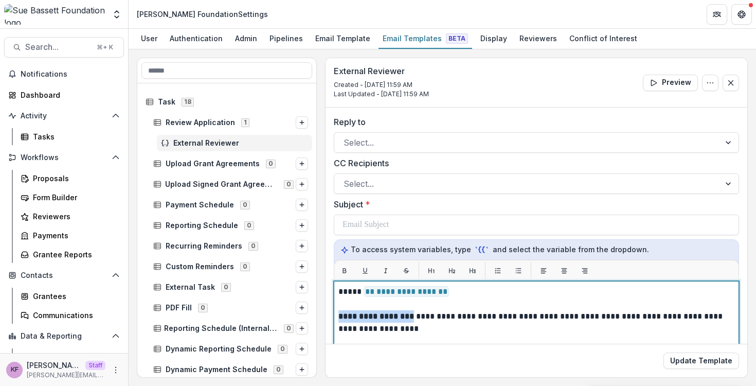
drag, startPoint x: 419, startPoint y: 318, endPoint x: 334, endPoint y: 318, distance: 85.3
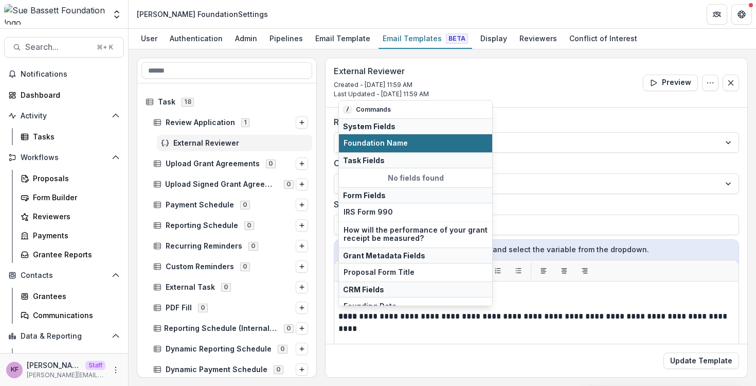
click at [380, 148] on button "Foundation Name" at bounding box center [415, 143] width 153 height 18
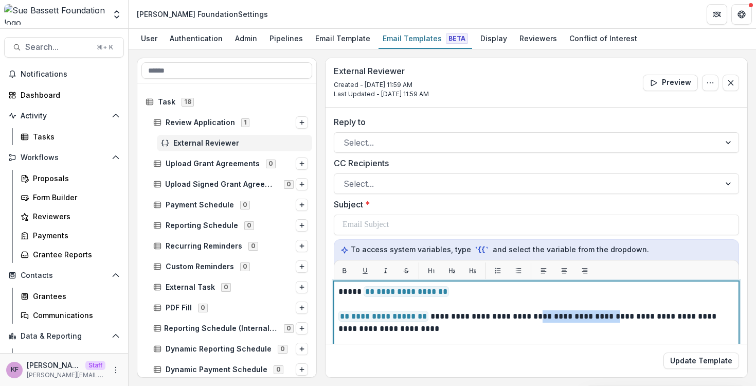
drag, startPoint x: 537, startPoint y: 316, endPoint x: 622, endPoint y: 314, distance: 84.8
click at [622, 314] on p "**********" at bounding box center [534, 322] width 393 height 25
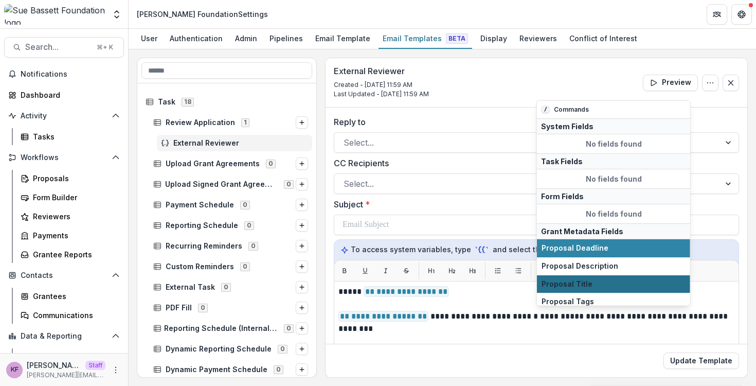
click at [617, 291] on button "Proposal Title" at bounding box center [613, 284] width 153 height 18
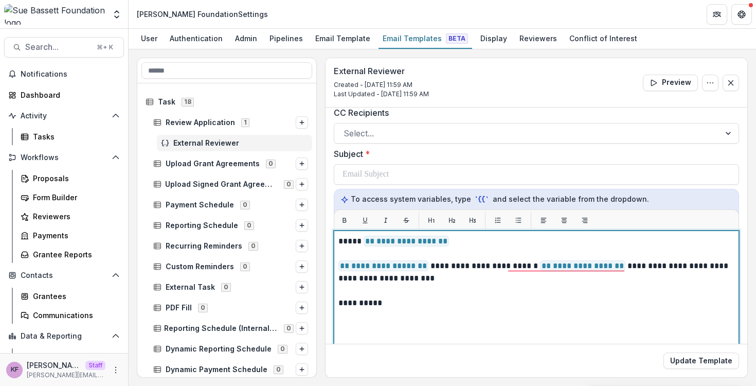
scroll to position [39, 0]
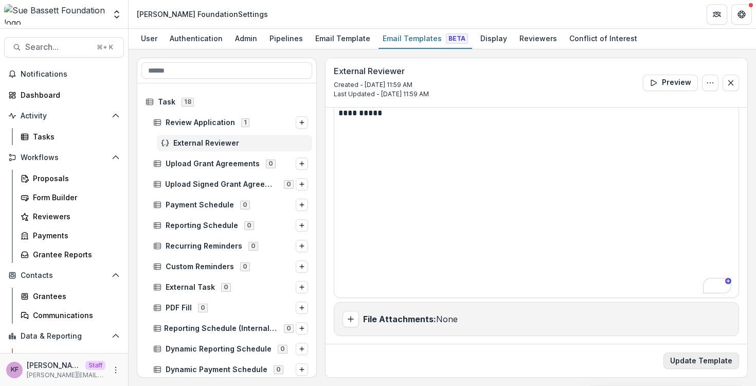
click at [685, 358] on button "Update Template" at bounding box center [701, 360] width 76 height 16
click at [696, 369] on div "Update Template" at bounding box center [536, 359] width 422 height 33
click at [696, 363] on button "Update Template" at bounding box center [701, 360] width 76 height 16
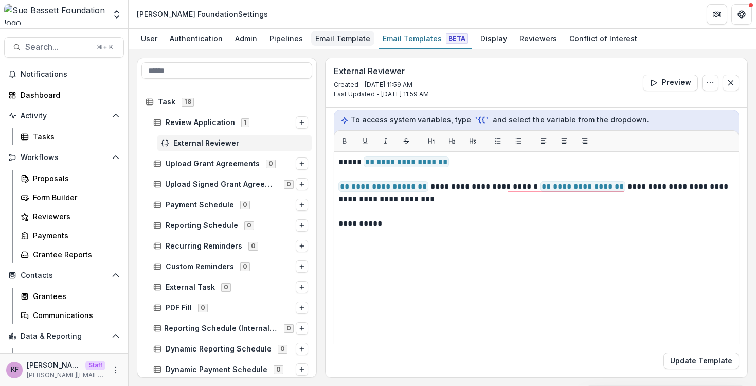
click at [335, 35] on div "Email Template" at bounding box center [342, 38] width 63 height 15
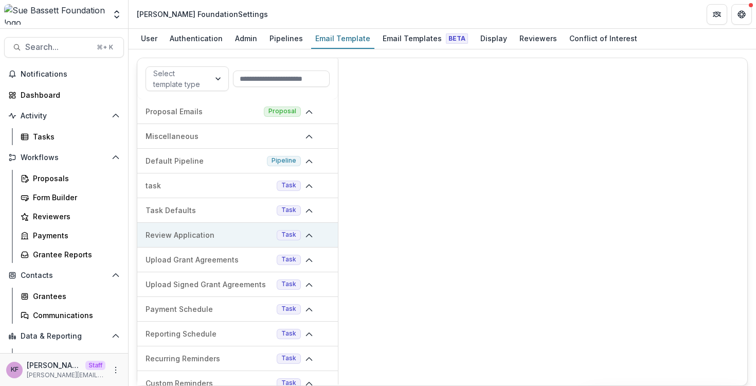
click at [308, 230] on span at bounding box center [309, 235] width 8 height 10
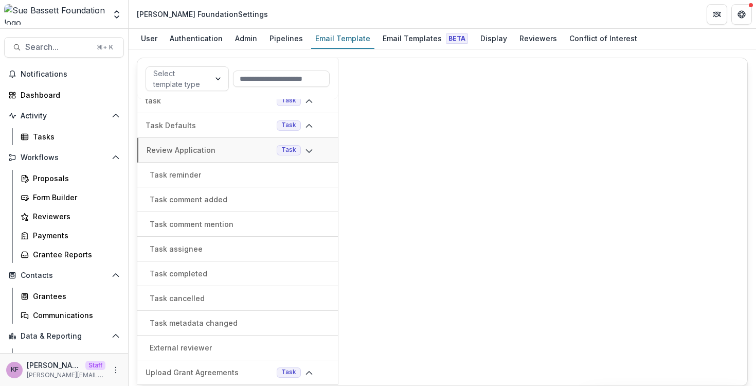
click at [238, 340] on div "External reviewer" at bounding box center [237, 347] width 200 height 25
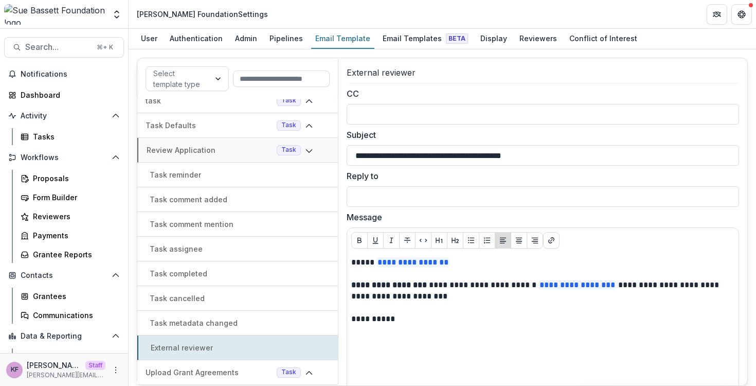
drag, startPoint x: 549, startPoint y: 151, endPoint x: 345, endPoint y: 153, distance: 203.6
click at [345, 153] on div "**********" at bounding box center [542, 240] width 400 height 357
click at [414, 35] on div "Email Templates Beta" at bounding box center [425, 38] width 94 height 15
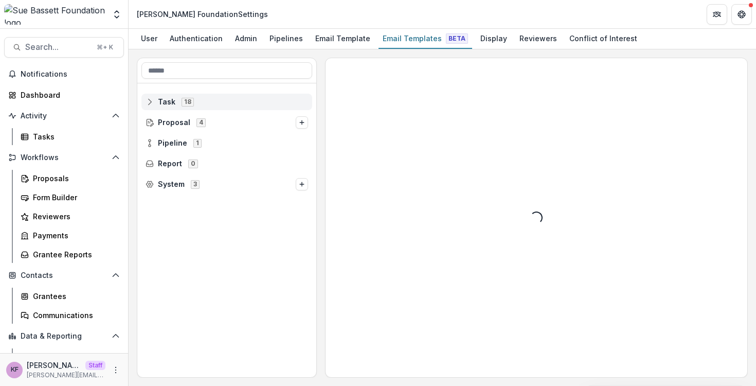
click at [244, 102] on span "Task 18" at bounding box center [226, 101] width 162 height 9
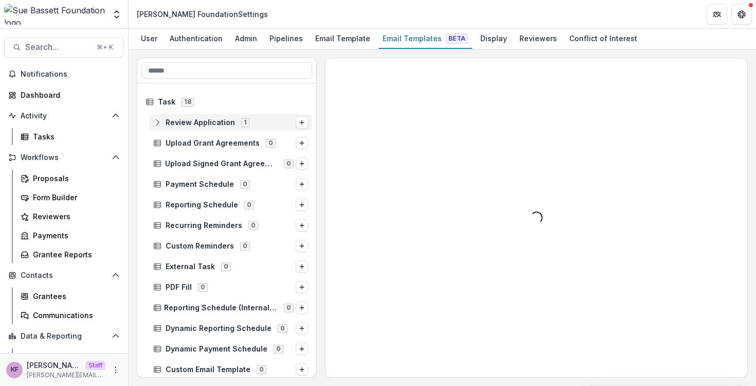
click at [241, 119] on span "1" at bounding box center [245, 122] width 8 height 8
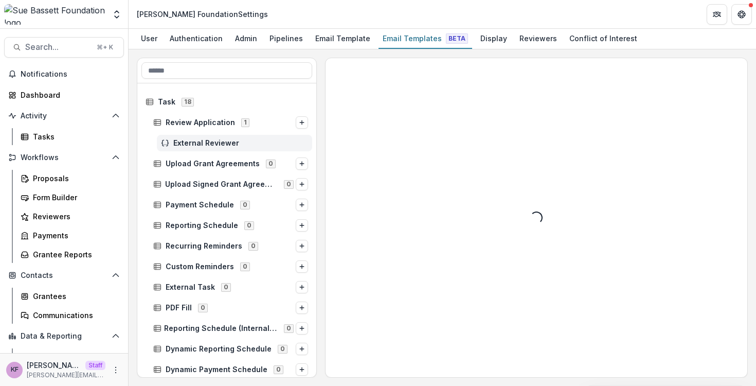
click at [246, 140] on span "External Reviewer" at bounding box center [240, 143] width 135 height 9
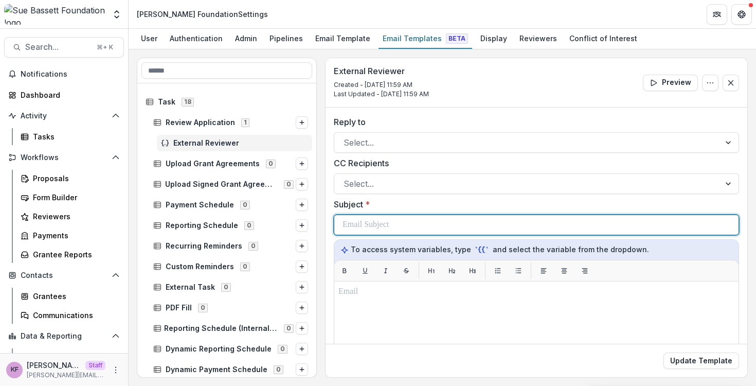
click at [420, 227] on div at bounding box center [536, 225] width 388 height 20
paste div "To enrich screen reader interactions, please activate Accessibility in Grammarl…"
drag, startPoint x: 419, startPoint y: 224, endPoint x: 339, endPoint y: 231, distance: 80.5
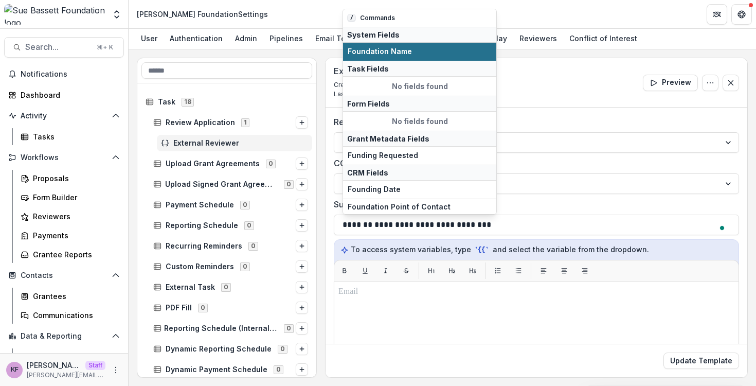
click at [383, 52] on span "Foundation Name" at bounding box center [420, 51] width 144 height 9
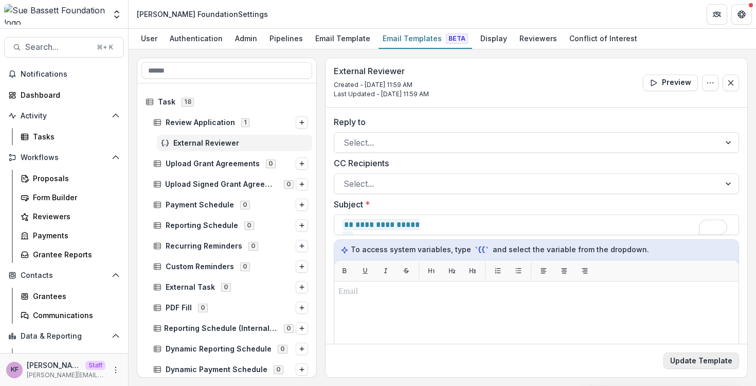
click at [681, 362] on button "Update Template" at bounding box center [701, 360] width 76 height 16
click at [686, 359] on button "Update Template" at bounding box center [701, 360] width 76 height 16
click at [731, 87] on button "Close" at bounding box center [730, 83] width 16 height 16
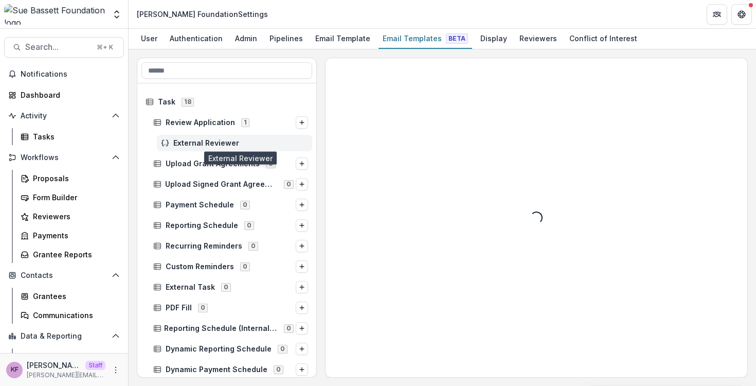
click at [203, 145] on span "External Reviewer" at bounding box center [240, 143] width 135 height 9
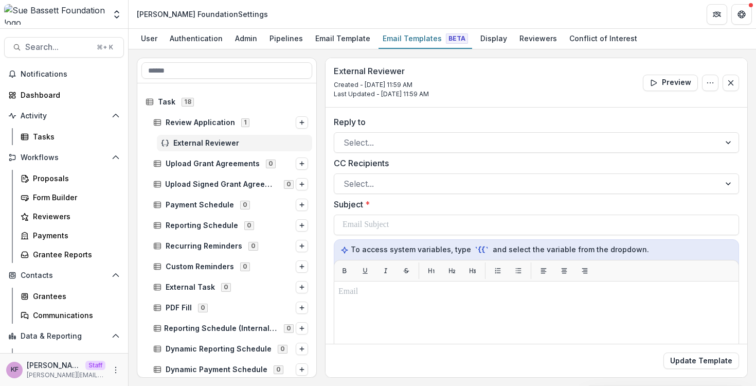
click at [200, 145] on span "External Reviewer" at bounding box center [240, 143] width 135 height 9
click at [204, 121] on span "Review Application" at bounding box center [200, 122] width 69 height 9
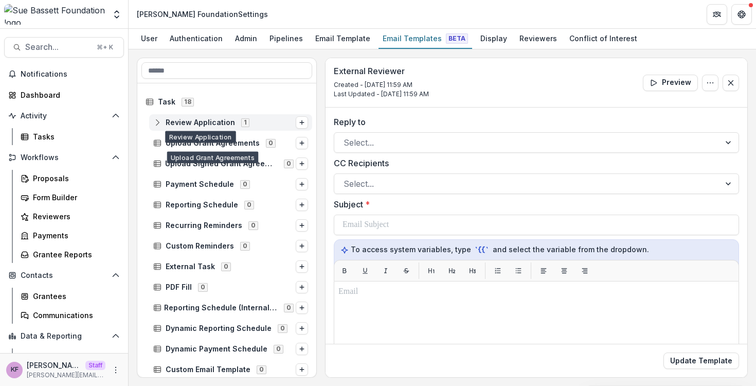
click at [206, 121] on span "Review Application" at bounding box center [200, 122] width 69 height 9
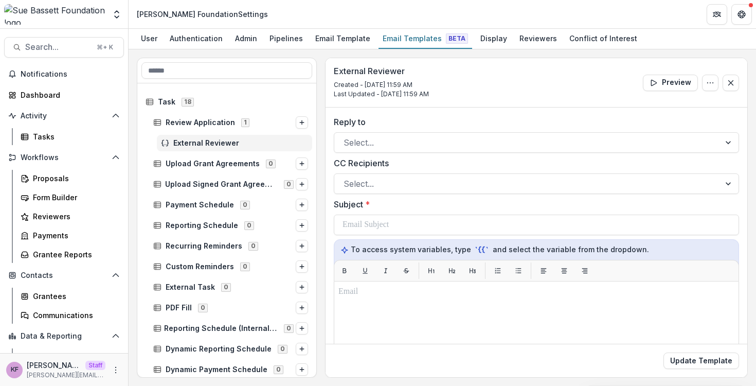
click at [200, 139] on span "External Reviewer" at bounding box center [240, 143] width 135 height 9
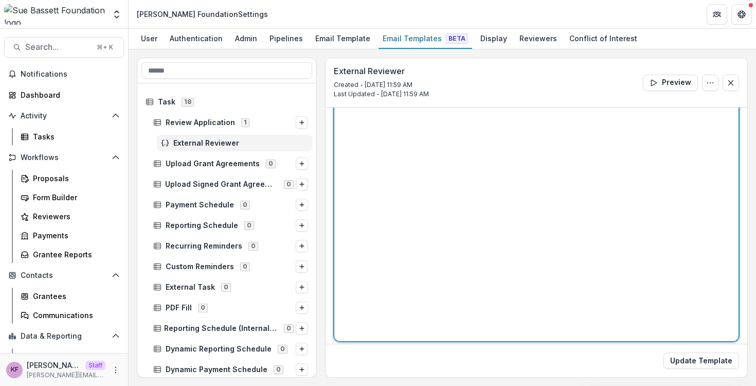
click at [452, 225] on div at bounding box center [536, 213] width 396 height 248
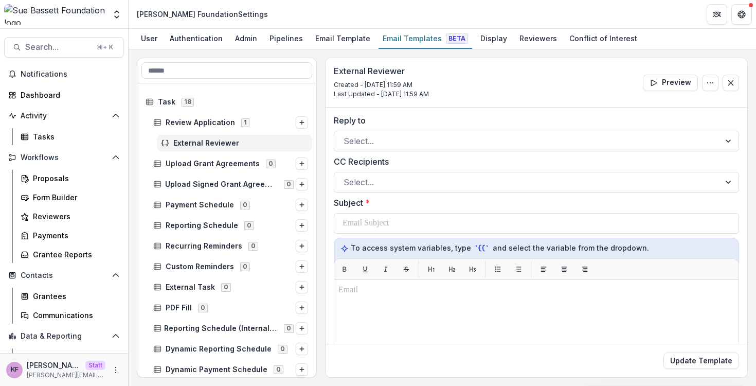
click at [202, 139] on span "External Reviewer" at bounding box center [240, 143] width 135 height 9
click at [200, 124] on span "Review Application" at bounding box center [200, 122] width 69 height 9
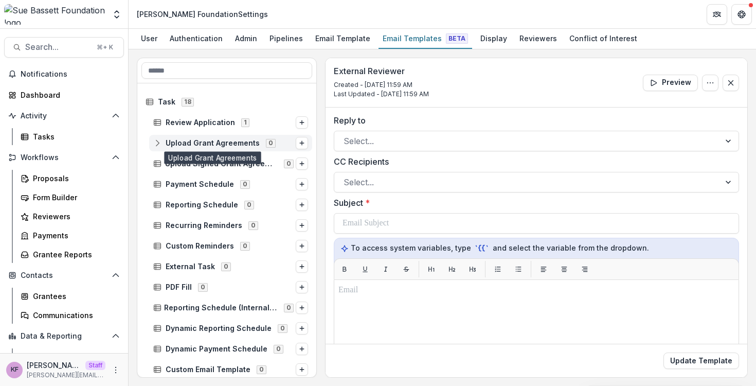
click at [200, 139] on span "Upload Grant Agreements" at bounding box center [213, 143] width 94 height 9
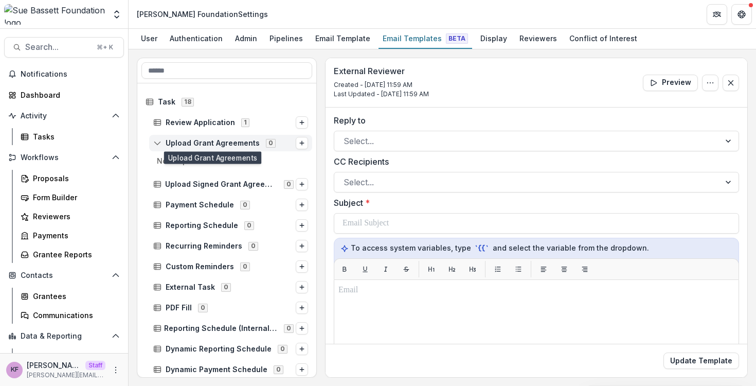
click at [199, 145] on span "Upload Grant Agreements" at bounding box center [213, 143] width 94 height 9
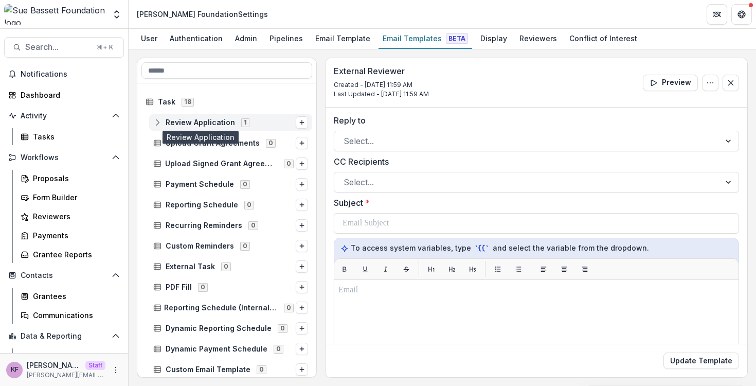
click at [199, 125] on span "Review Application" at bounding box center [200, 122] width 69 height 9
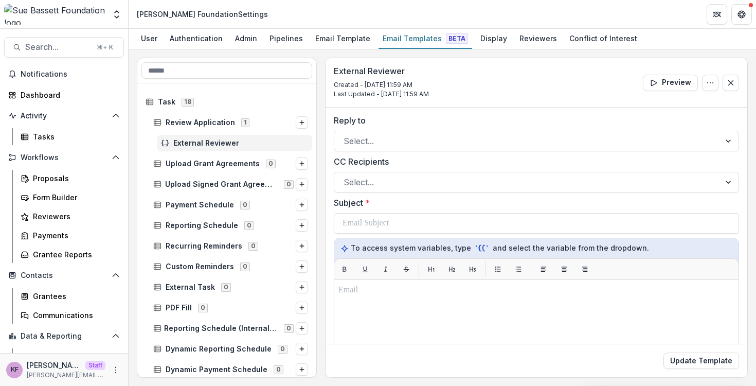
click at [206, 144] on span "External Reviewer" at bounding box center [240, 143] width 135 height 9
click at [179, 144] on span "External Reviewer" at bounding box center [240, 143] width 135 height 9
click at [470, 278] on div at bounding box center [536, 268] width 405 height 21
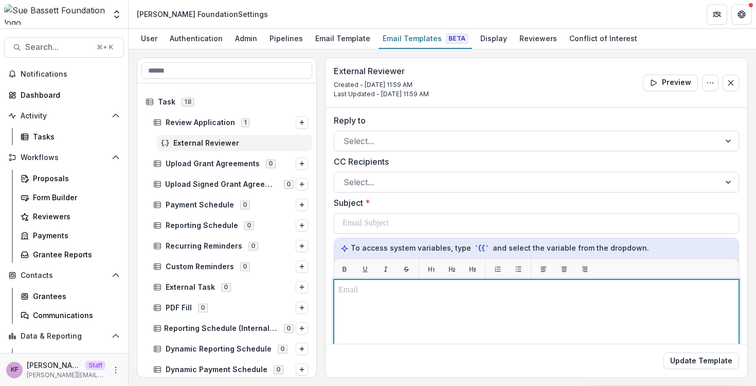
click at [476, 288] on p "To enrich screen reader interactions, please activate Accessibility in Grammarl…" at bounding box center [536, 290] width 396 height 12
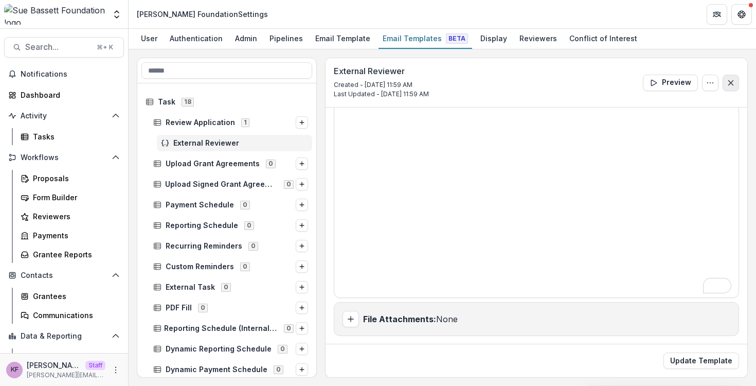
click at [726, 88] on button "Close" at bounding box center [730, 83] width 16 height 16
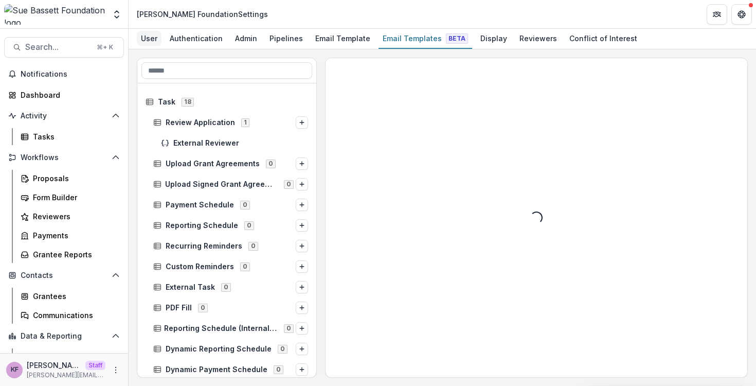
click at [159, 44] on div "User" at bounding box center [149, 38] width 25 height 15
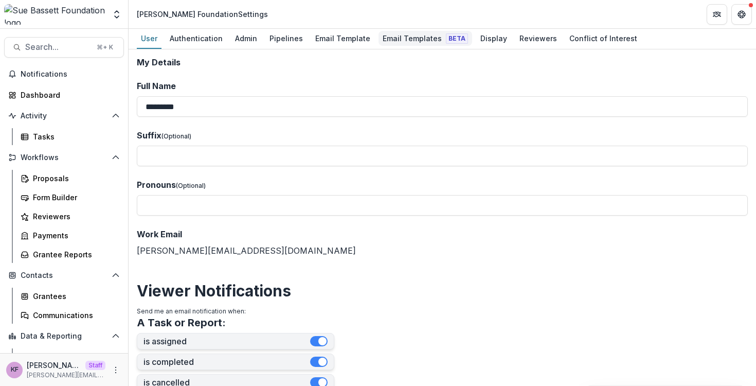
click at [418, 43] on div "Email Templates Beta" at bounding box center [425, 38] width 94 height 15
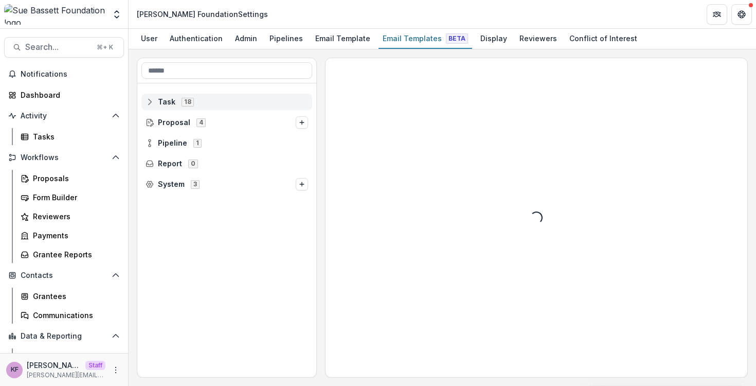
click at [213, 108] on div "Task 18" at bounding box center [226, 102] width 171 height 16
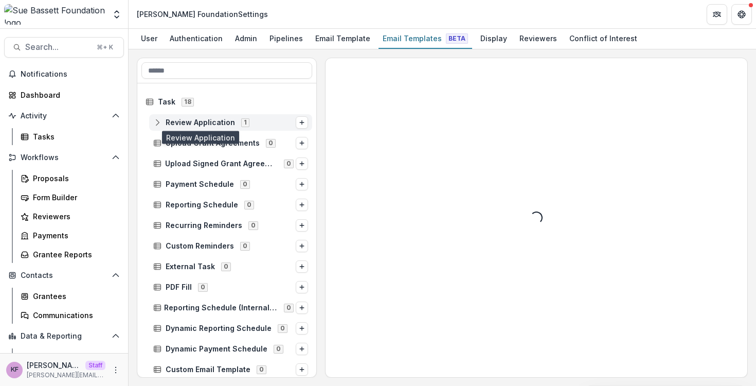
click at [214, 121] on span "Review Application" at bounding box center [200, 122] width 69 height 9
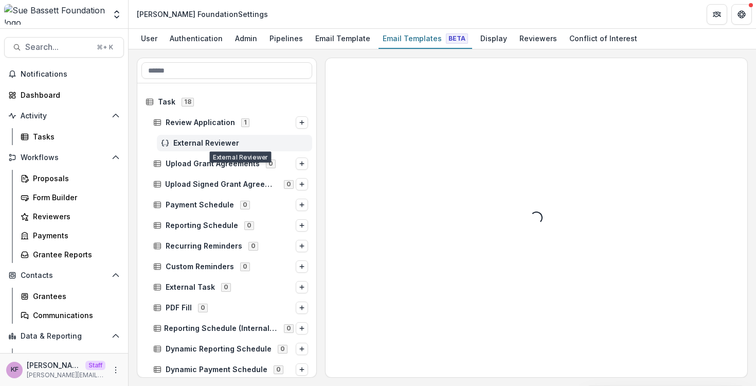
click at [182, 139] on span "External Reviewer" at bounding box center [240, 143] width 135 height 9
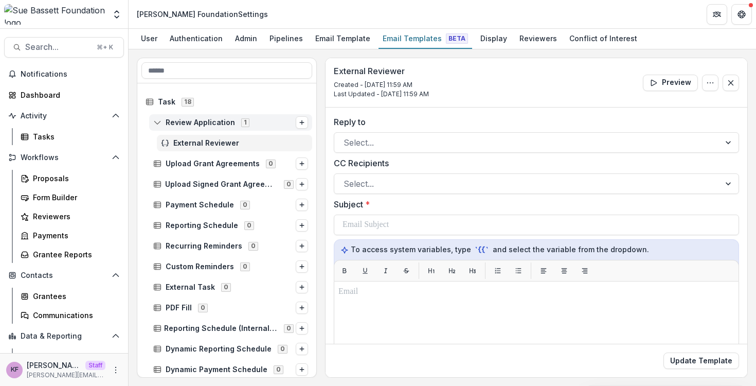
click at [190, 120] on span "Review Application" at bounding box center [200, 122] width 69 height 9
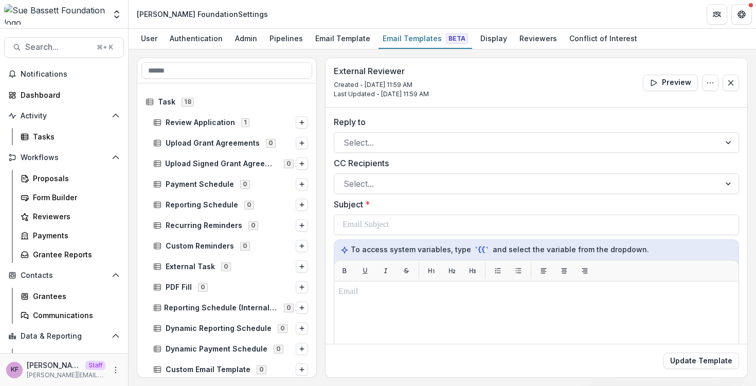
click at [189, 132] on div "Review Application 1" at bounding box center [226, 122] width 179 height 21
click at [189, 126] on span "Review Application" at bounding box center [200, 122] width 69 height 9
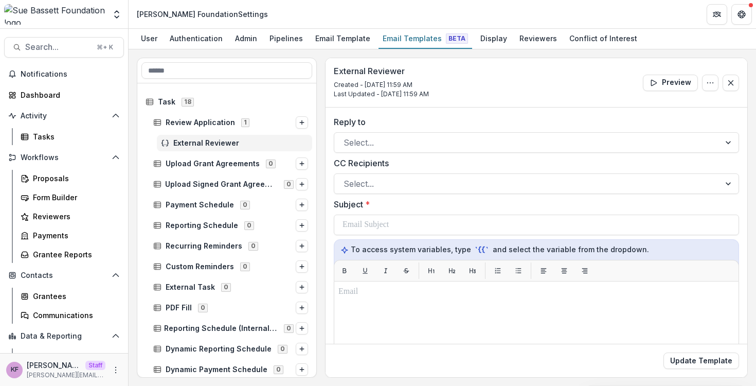
click at [190, 141] on span "External Reviewer" at bounding box center [240, 143] width 135 height 9
click at [659, 80] on button "Preview" at bounding box center [670, 83] width 55 height 16
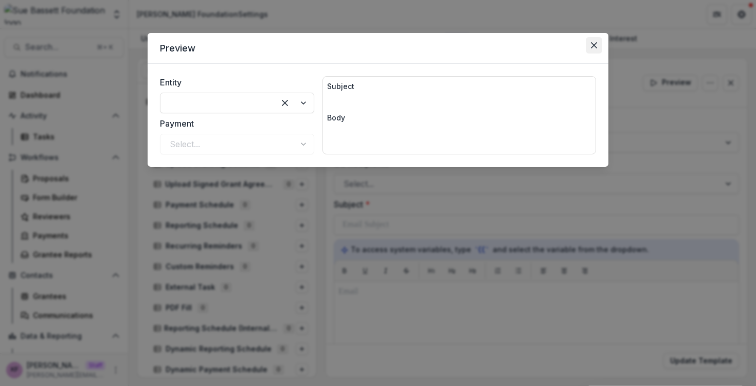
click at [589, 48] on button "Close" at bounding box center [594, 45] width 16 height 16
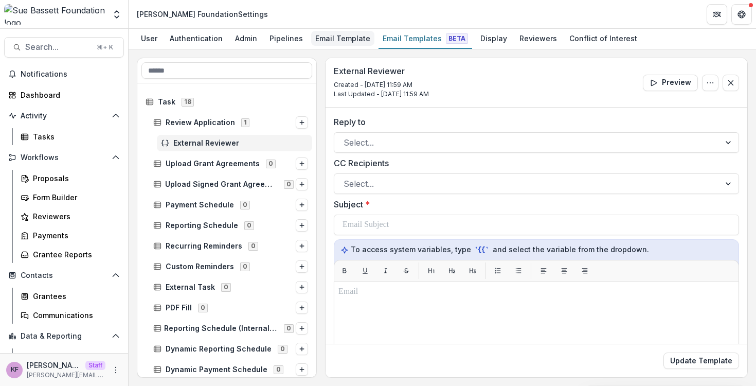
click at [329, 38] on div "Email Template" at bounding box center [342, 38] width 63 height 15
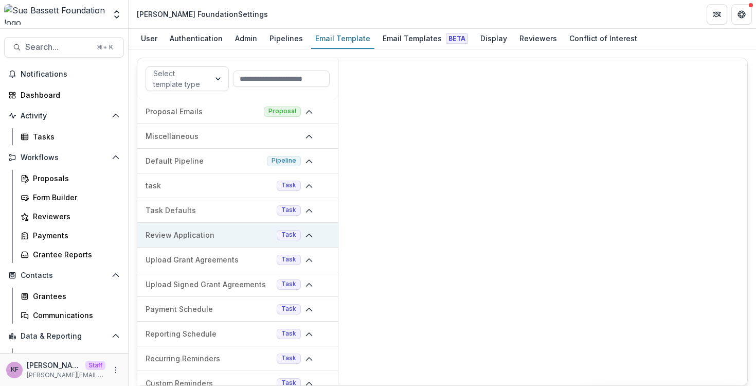
click at [281, 238] on span "Task" at bounding box center [288, 234] width 15 height 7
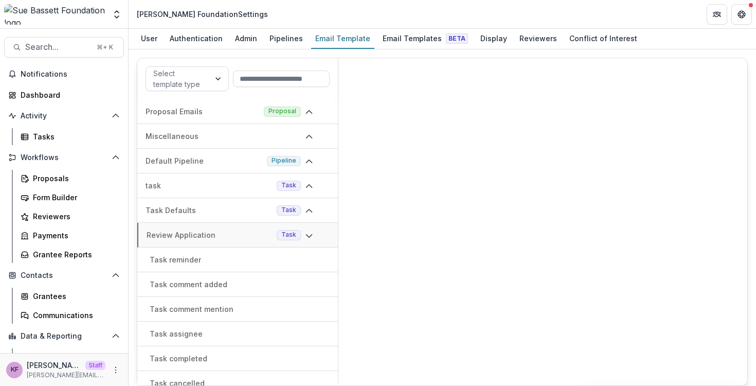
scroll to position [107, 0]
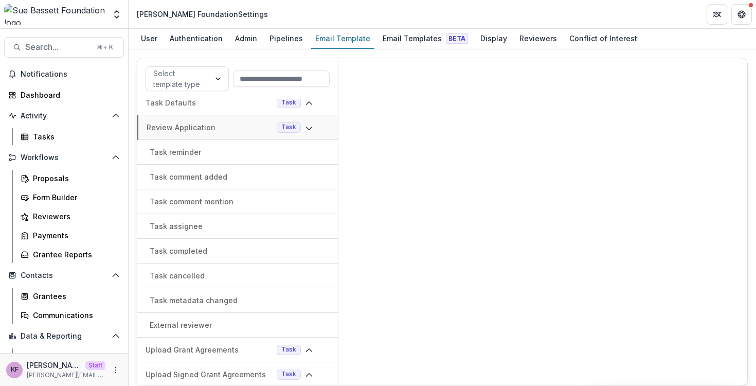
click at [218, 324] on div "External reviewer" at bounding box center [237, 324] width 200 height 11
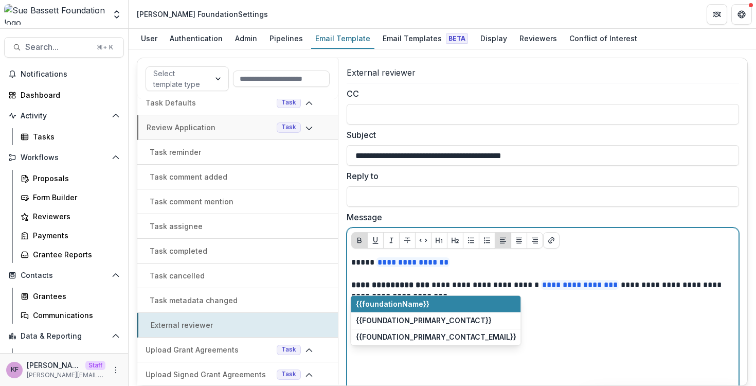
click at [393, 281] on div "**********" at bounding box center [542, 334] width 383 height 154
click at [468, 273] on p "To enrich screen reader interactions, please activate Accessibility in Grammarl…" at bounding box center [542, 273] width 383 height 11
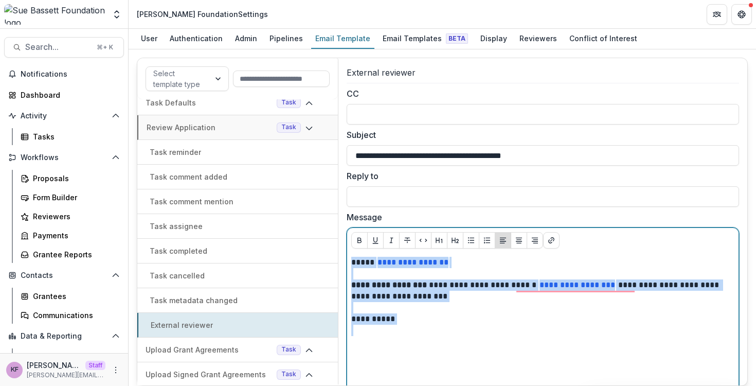
drag, startPoint x: 451, startPoint y: 332, endPoint x: 330, endPoint y: 240, distance: 151.6
click at [330, 240] on div "**********" at bounding box center [442, 222] width 611 height 328
copy div "**********"
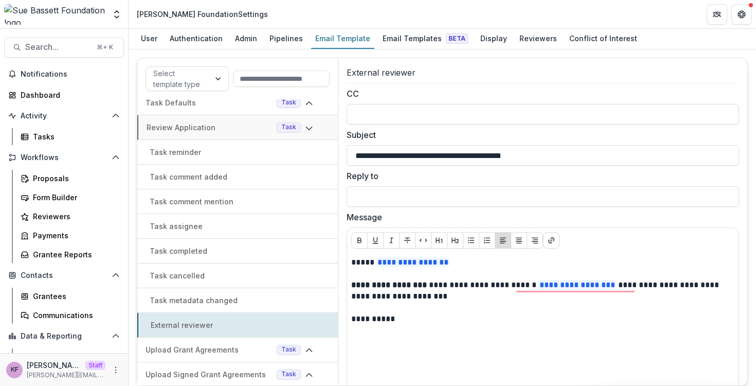
click at [422, 28] on div "Aggregate Analysis Foundations Sandbox Foundation Simmi Demo Kyle Demo Ruthwick…" at bounding box center [378, 14] width 756 height 29
click at [422, 41] on div "Email Templates Beta" at bounding box center [425, 38] width 94 height 15
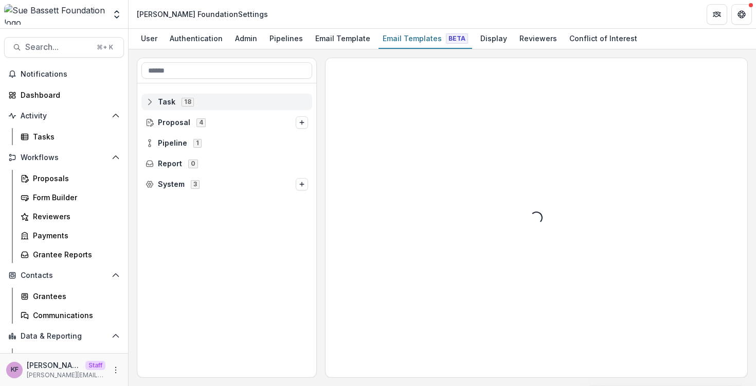
click at [260, 95] on div "Task 18" at bounding box center [226, 102] width 171 height 16
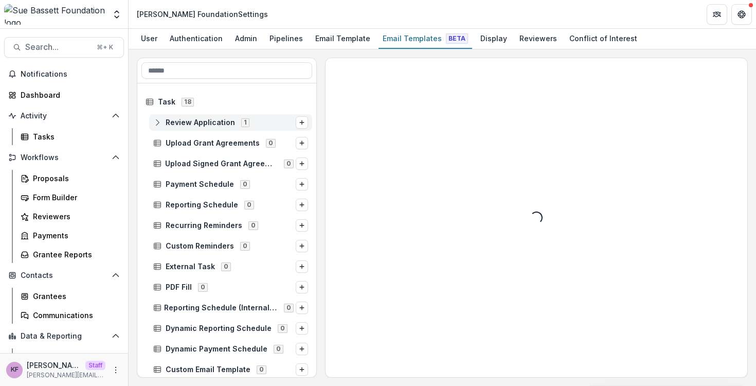
click at [250, 130] on div "Review Application 1" at bounding box center [230, 122] width 163 height 16
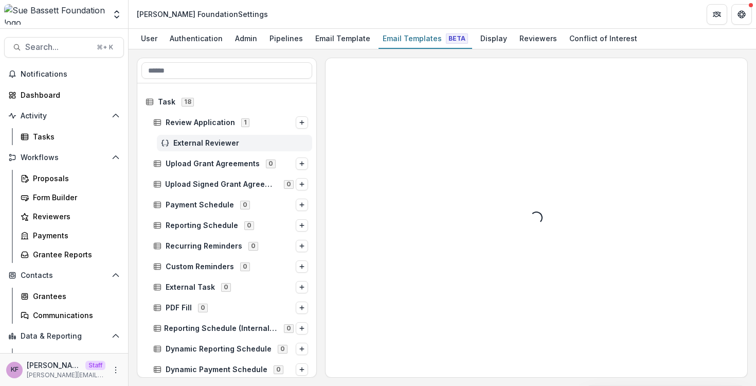
click at [237, 142] on span "External Reviewer" at bounding box center [240, 143] width 135 height 9
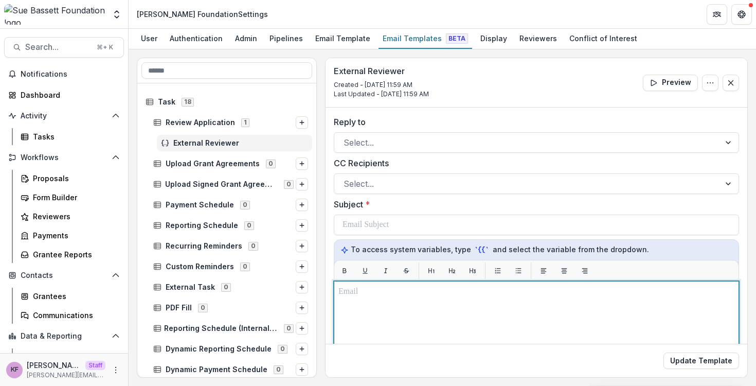
click at [474, 296] on p "To enrich screen reader interactions, please activate Accessibility in Grammarl…" at bounding box center [536, 291] width 396 height 12
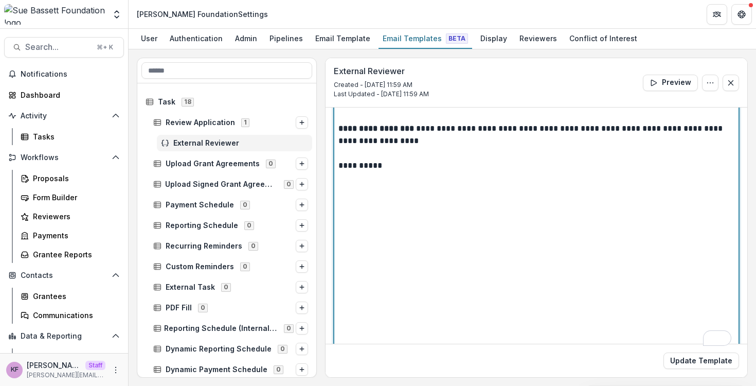
scroll to position [233, 0]
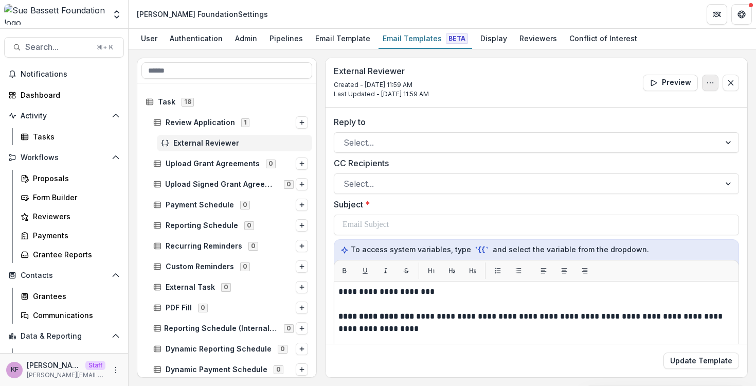
click at [711, 84] on button "Options" at bounding box center [710, 83] width 16 height 16
click at [608, 73] on div "External Reviewer Created - Sep 10, 2025 @ 11:59 AM Last Updated - Sep 10, 2025…" at bounding box center [536, 82] width 422 height 49
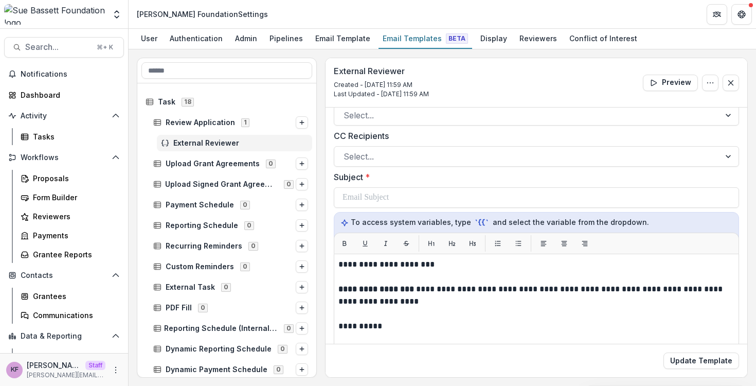
click at [673, 351] on div "Update Template" at bounding box center [536, 359] width 422 height 33
click at [675, 355] on button "Update Template" at bounding box center [701, 360] width 76 height 16
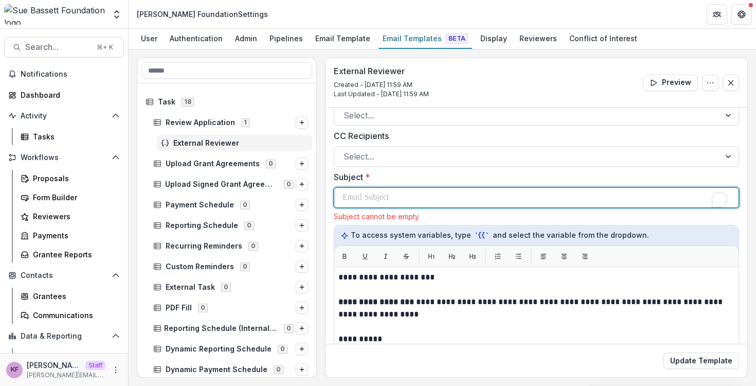
click at [425, 199] on div "To enrich screen reader interactions, please activate Accessibility in Grammarl…" at bounding box center [536, 198] width 388 height 20
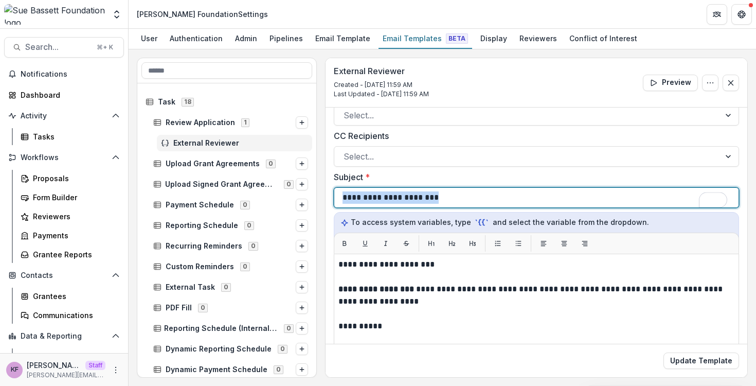
drag, startPoint x: 446, startPoint y: 197, endPoint x: 322, endPoint y: 200, distance: 124.4
click at [322, 200] on div "**********" at bounding box center [442, 218] width 611 height 320
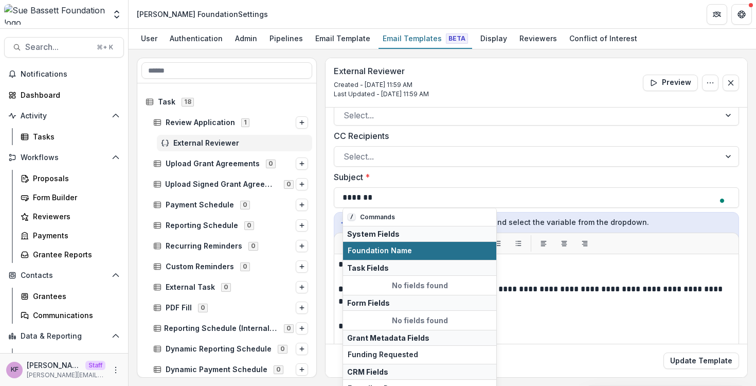
click at [391, 249] on span "Foundation Name" at bounding box center [420, 250] width 144 height 9
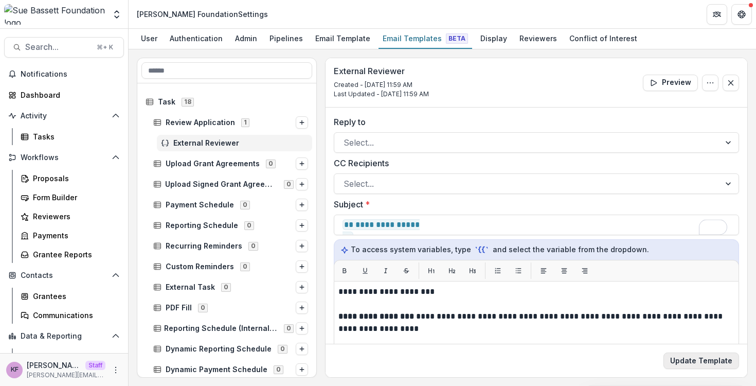
click at [692, 367] on button "Update Template" at bounding box center [701, 360] width 76 height 16
click at [689, 360] on button "Update Template" at bounding box center [701, 360] width 76 height 16
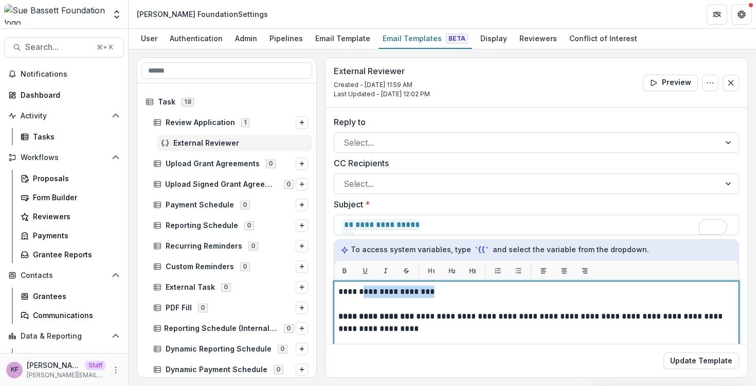
drag, startPoint x: 414, startPoint y: 293, endPoint x: 361, endPoint y: 294, distance: 53.0
click at [361, 294] on p "**********" at bounding box center [534, 291] width 393 height 12
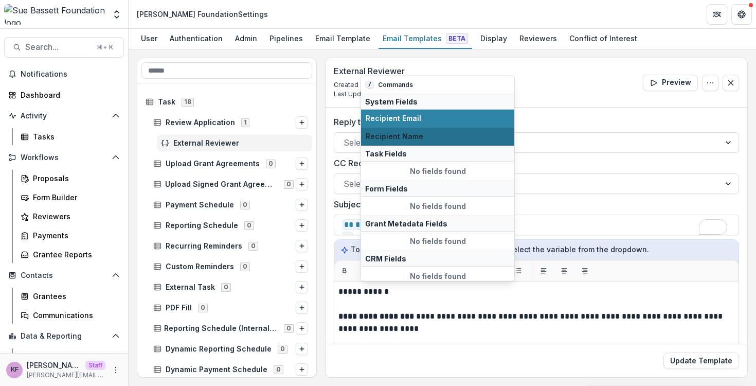
click at [395, 138] on span "Recipient Name" at bounding box center [438, 136] width 144 height 9
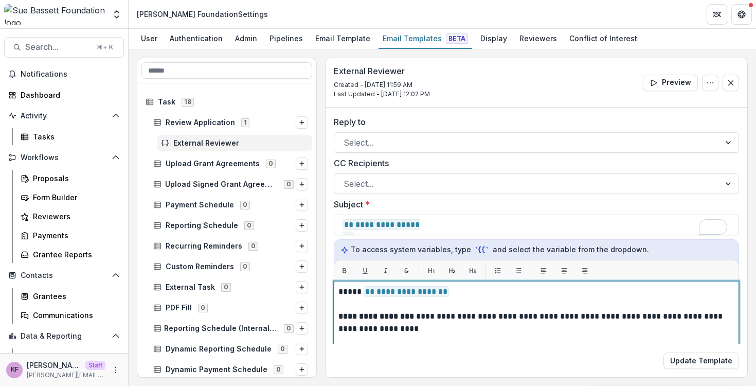
drag, startPoint x: 420, startPoint y: 315, endPoint x: 322, endPoint y: 315, distance: 97.7
click at [322, 315] on div "**********" at bounding box center [442, 218] width 611 height 320
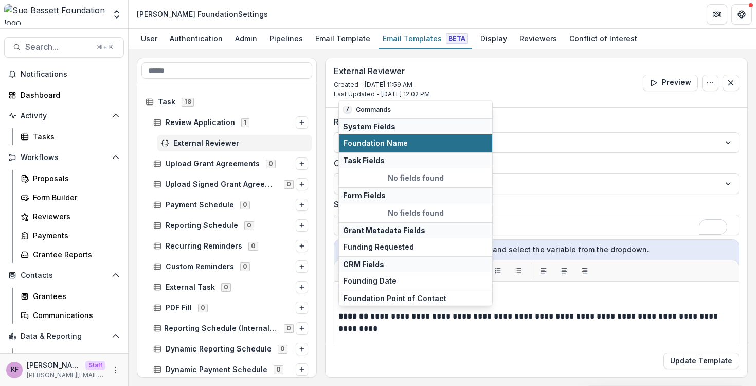
click at [375, 147] on span "Foundation Name" at bounding box center [415, 143] width 144 height 9
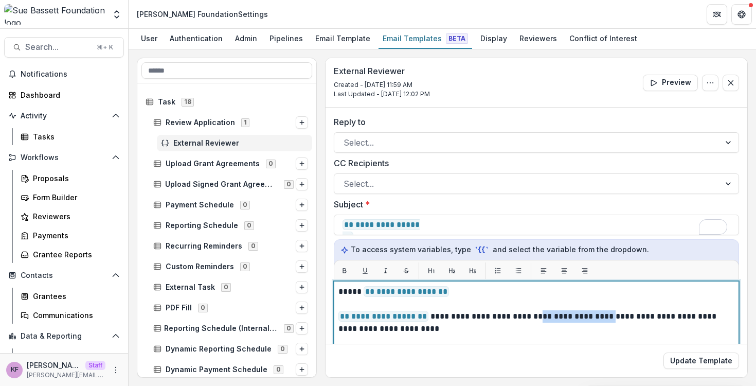
drag, startPoint x: 619, startPoint y: 314, endPoint x: 535, endPoint y: 314, distance: 83.8
click at [535, 314] on p "**********" at bounding box center [534, 322] width 393 height 25
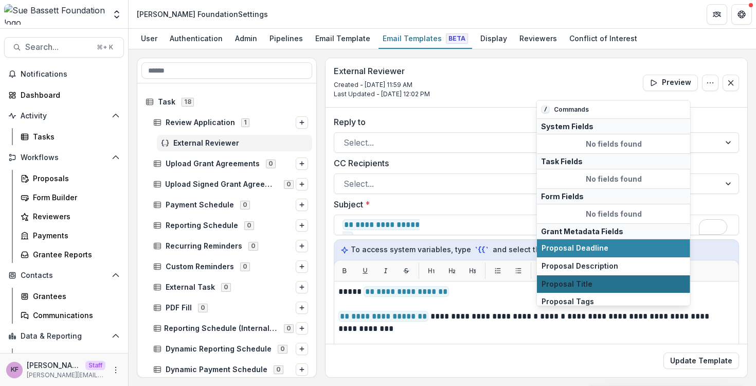
click at [559, 285] on span "Proposal Title" at bounding box center [613, 283] width 144 height 9
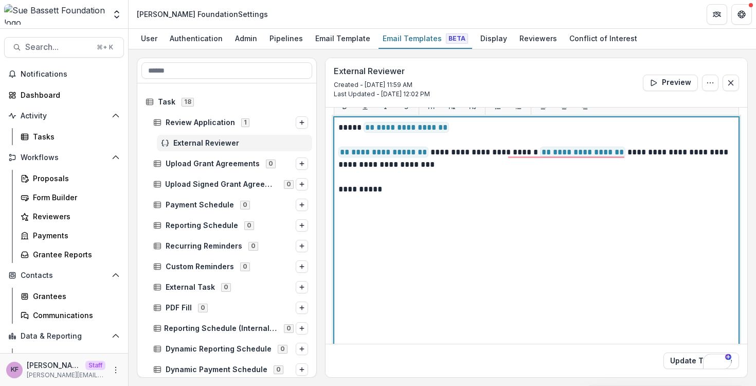
click at [542, 279] on div "**********" at bounding box center [536, 245] width 396 height 248
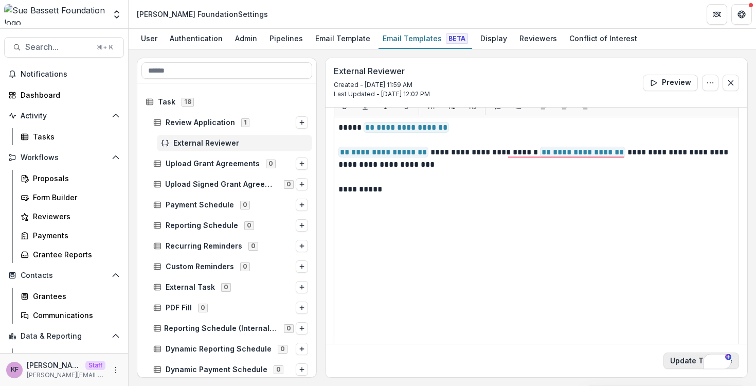
click at [680, 362] on button "Update Template" at bounding box center [701, 360] width 76 height 16
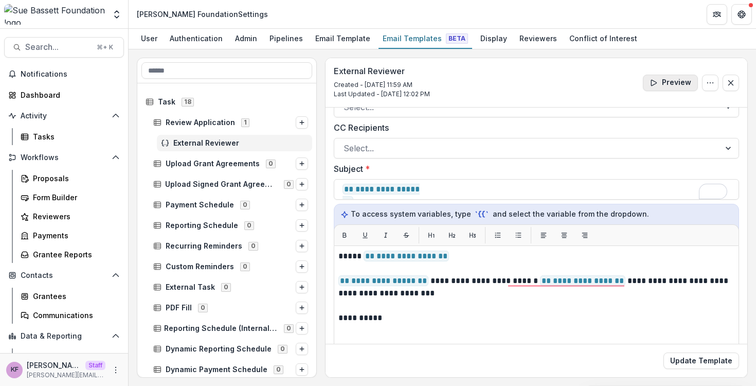
click at [660, 86] on button "Preview" at bounding box center [670, 83] width 55 height 16
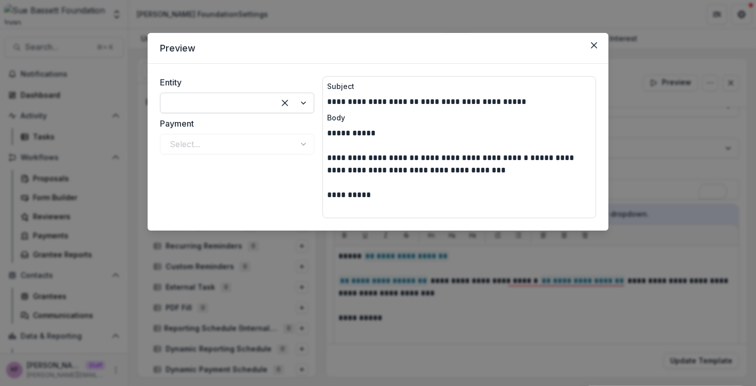
click at [268, 107] on div at bounding box center [217, 103] width 114 height 16
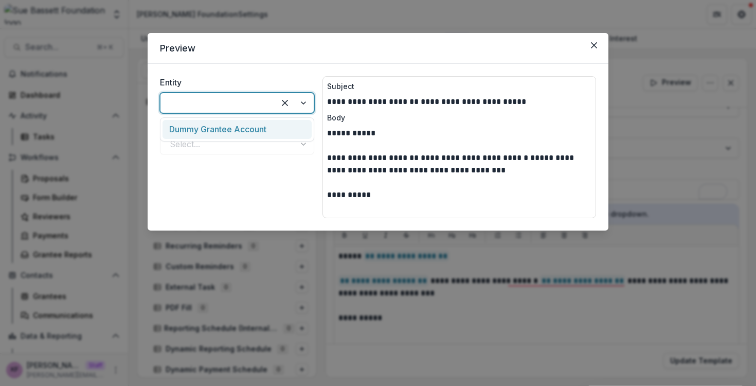
click at [263, 125] on div "Dummy Grantee Account" at bounding box center [236, 129] width 149 height 19
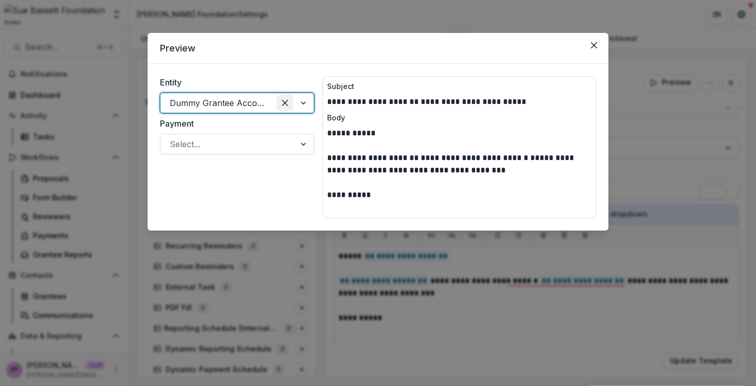
click at [287, 104] on icon "Clear selected options" at bounding box center [285, 103] width 6 height 6
click at [598, 47] on button "Close" at bounding box center [594, 45] width 16 height 16
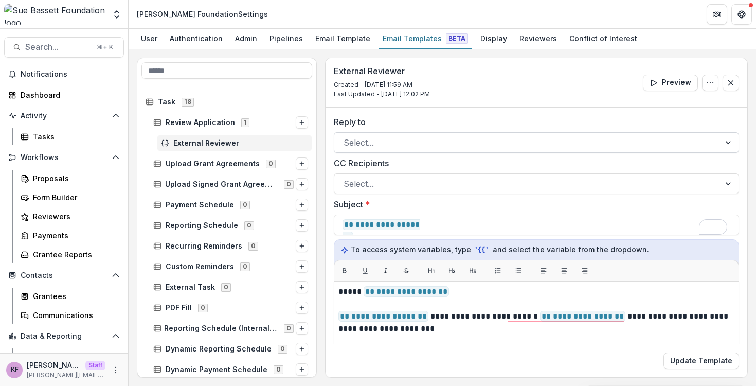
click at [491, 141] on div at bounding box center [526, 142] width 367 height 14
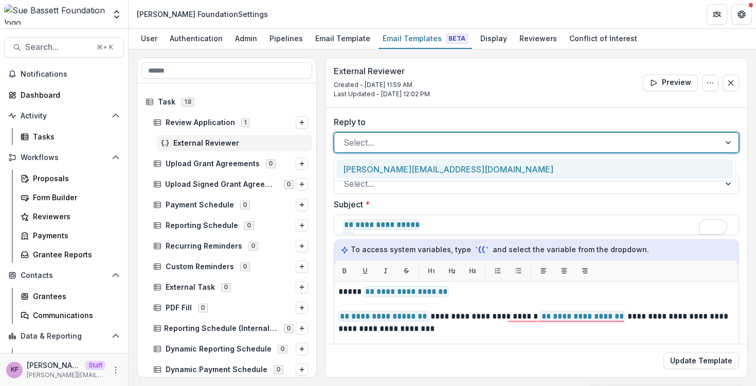
click at [447, 169] on div "[PERSON_NAME][EMAIL_ADDRESS][DOMAIN_NAME]" at bounding box center [534, 168] width 397 height 19
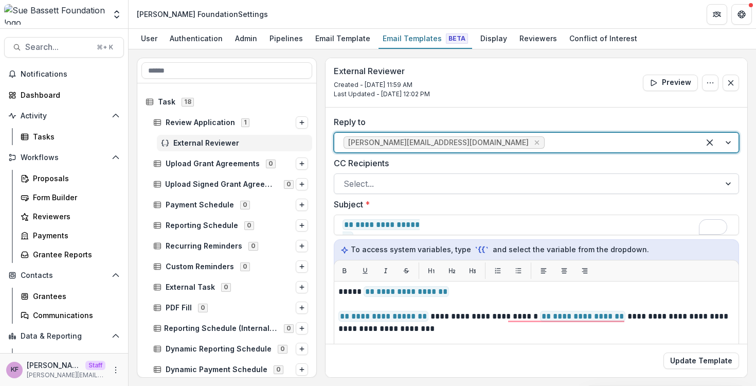
click at [443, 178] on div at bounding box center [526, 183] width 367 height 14
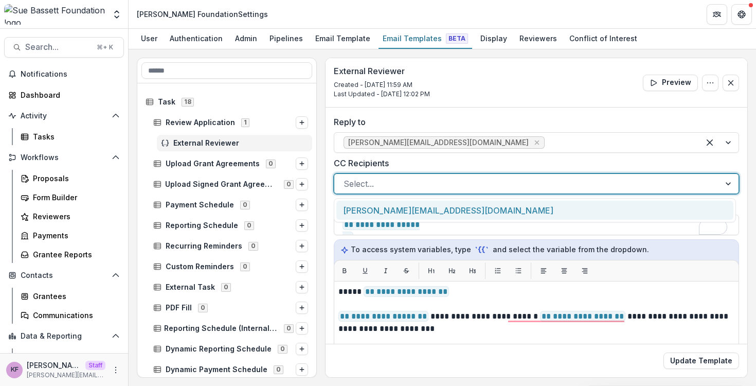
click at [451, 108] on div "**********" at bounding box center [536, 345] width 422 height 477
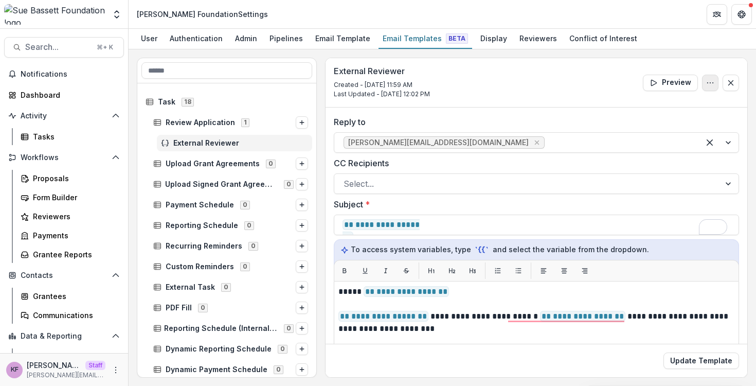
click at [707, 79] on icon "Options" at bounding box center [710, 83] width 8 height 8
click at [599, 89] on div "External Reviewer Created - Sep 10, 2025 @ 11:59 AM Last Updated - Sep 10, 2025…" at bounding box center [536, 82] width 422 height 49
click at [708, 365] on button "Update Template" at bounding box center [701, 360] width 76 height 16
click at [319, 48] on link "Email Template" at bounding box center [342, 39] width 63 height 20
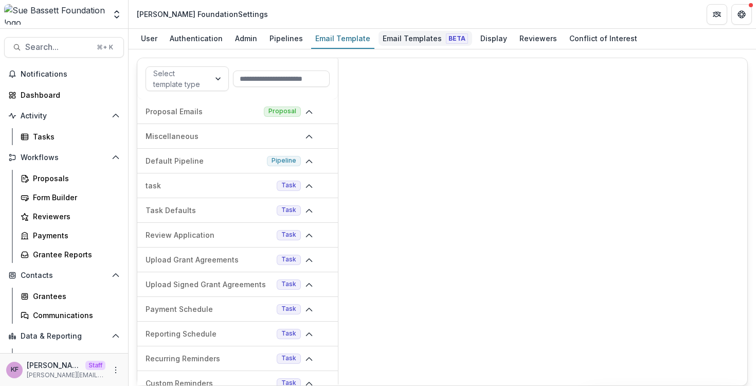
click at [394, 44] on div "Email Templates Beta" at bounding box center [425, 38] width 94 height 15
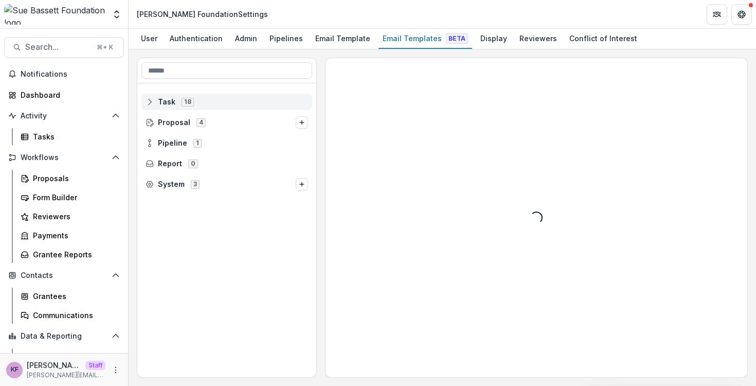
click at [226, 107] on div "Task 18" at bounding box center [226, 102] width 171 height 16
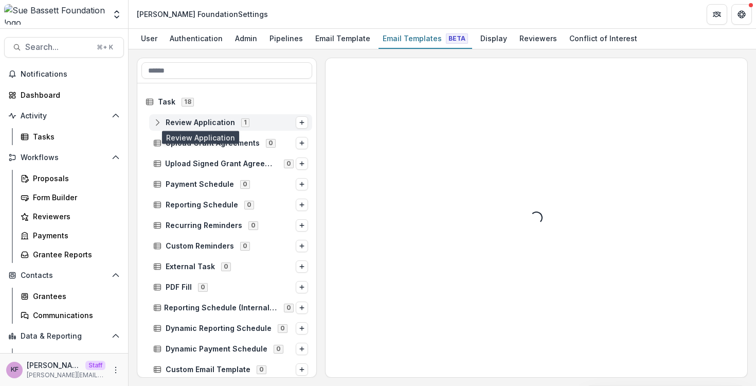
click at [223, 123] on span "Review Application" at bounding box center [200, 122] width 69 height 9
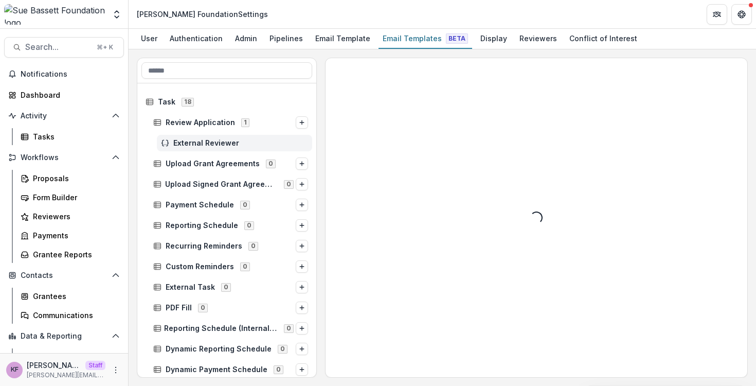
click at [220, 138] on div "External Reviewer" at bounding box center [234, 143] width 155 height 16
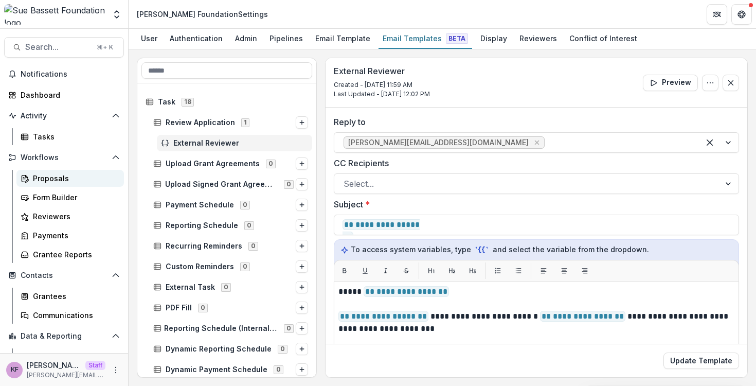
click at [61, 179] on div "Proposals" at bounding box center [74, 178] width 83 height 11
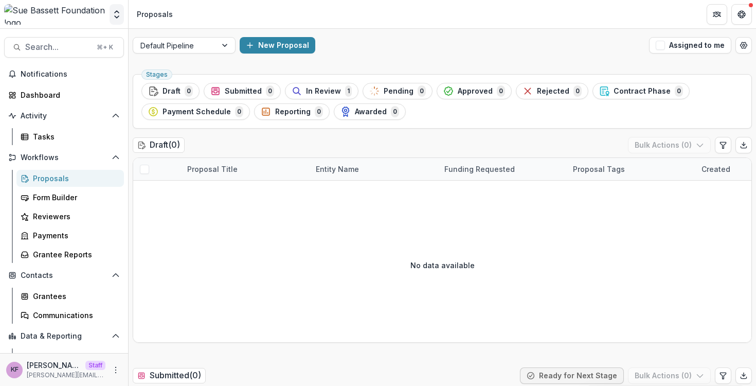
click at [122, 22] on button "Open entity switcher" at bounding box center [116, 14] width 14 height 21
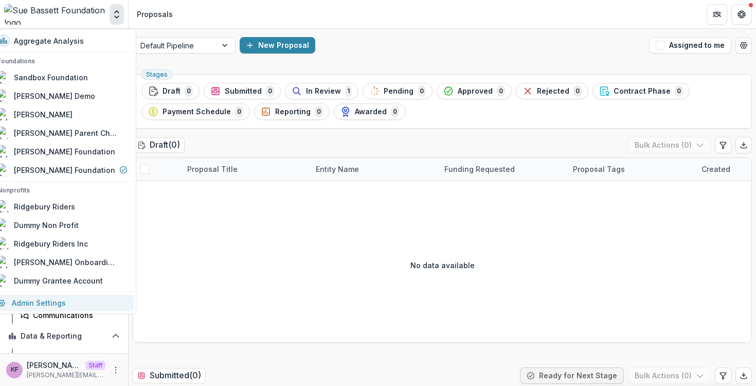
click at [76, 302] on link "Admin Settings" at bounding box center [62, 302] width 142 height 17
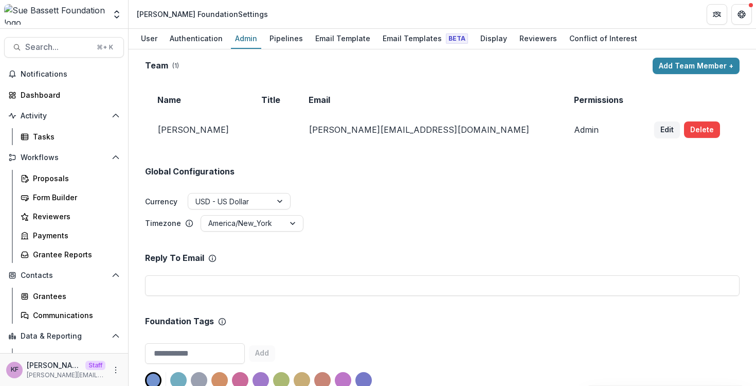
click at [281, 50] on div "Team ( 1 ) Add Team Member + Name Title Email Permissions Kyle Ford kyle@trytem…" at bounding box center [442, 217] width 627 height 336
click at [281, 44] on div "Pipelines" at bounding box center [286, 38] width 42 height 15
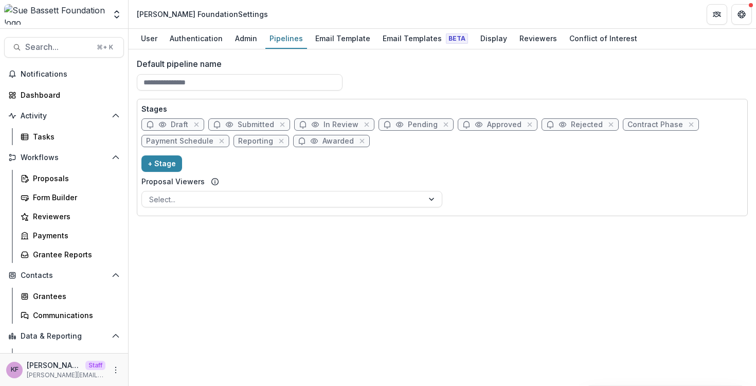
click at [327, 123] on span "In Review" at bounding box center [340, 124] width 35 height 9
select select "******"
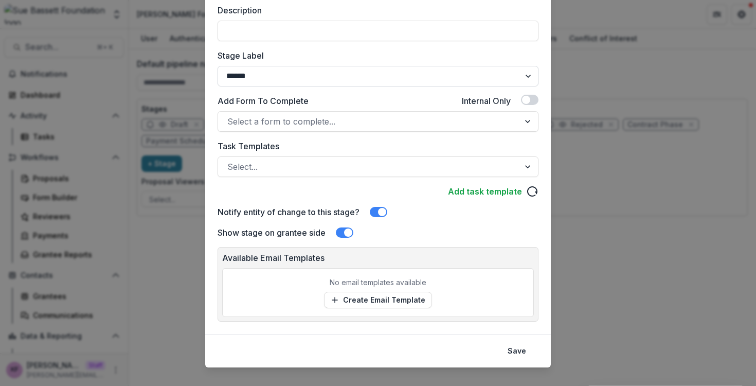
scroll to position [161, 0]
click at [579, 188] on div "Edit Stage Stage Name Rename ********* Display Name Description Stage Label ***…" at bounding box center [378, 193] width 756 height 386
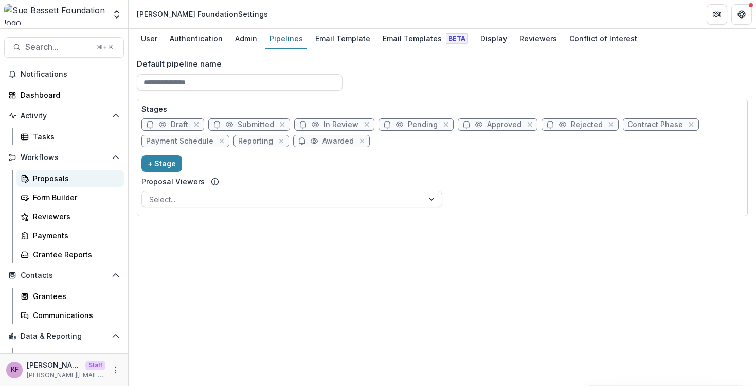
click at [58, 180] on div "Proposals" at bounding box center [74, 178] width 83 height 11
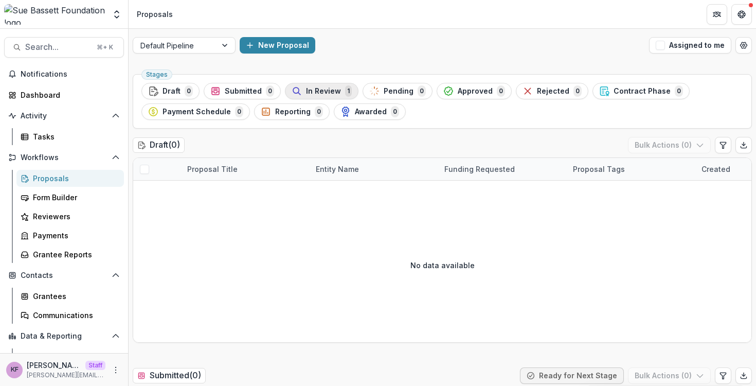
click at [338, 93] on div "In Review 1" at bounding box center [321, 90] width 60 height 11
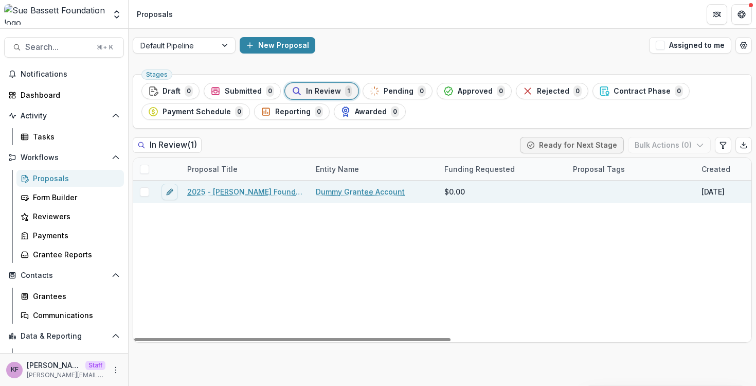
click at [216, 193] on link "2025 - Sue Bassett Foundation Application" at bounding box center [245, 191] width 116 height 11
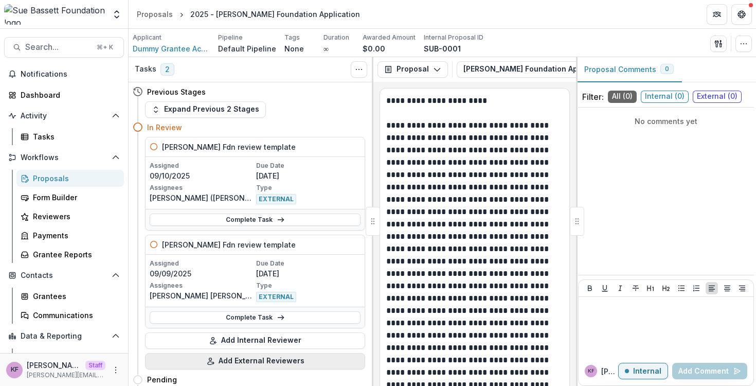
click at [240, 360] on button "Add External Reviewers" at bounding box center [255, 361] width 220 height 16
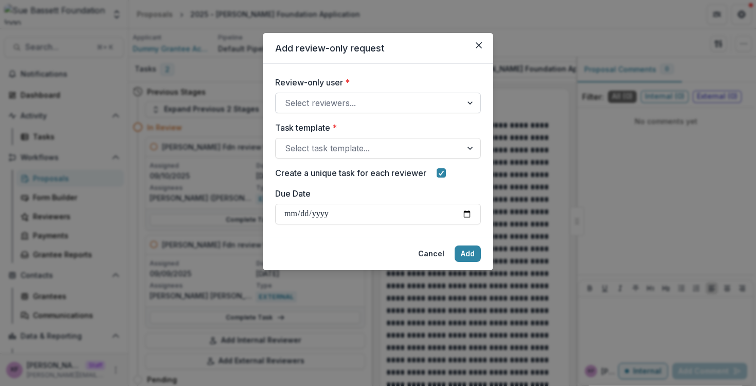
click at [338, 96] on div at bounding box center [369, 103] width 168 height 14
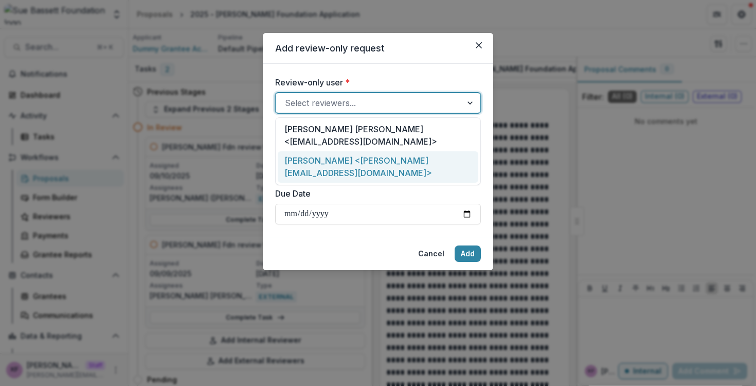
click at [334, 151] on div "Kyle Ford <kyle+reviewer@trytemelio.com>" at bounding box center [378, 166] width 200 height 31
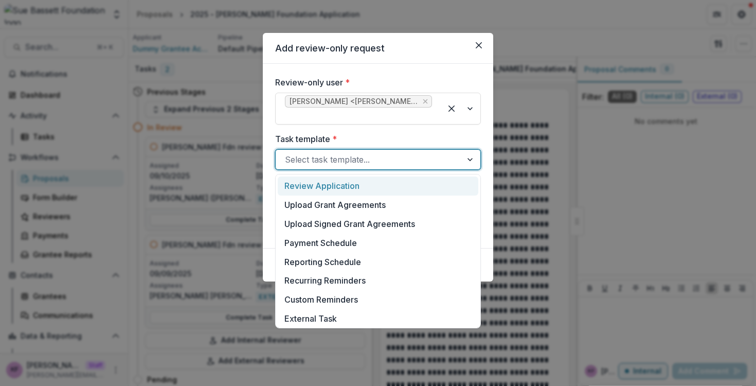
click at [335, 165] on div at bounding box center [369, 159] width 168 height 14
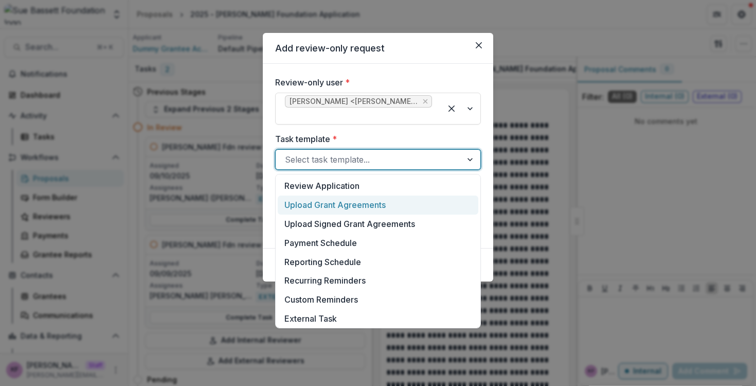
scroll to position [191, 0]
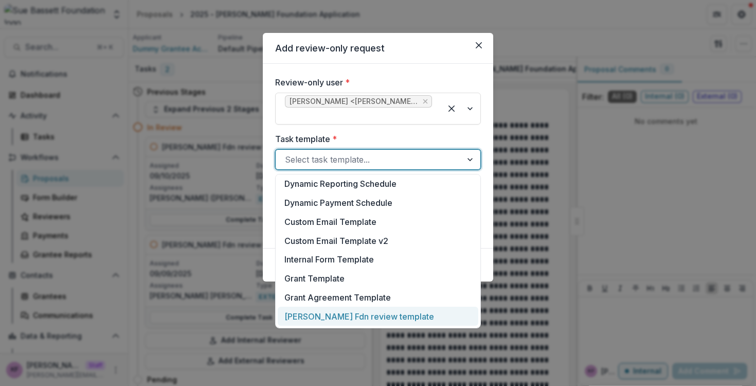
click at [343, 315] on div "Sue Bassett Fdn review template" at bounding box center [378, 315] width 200 height 19
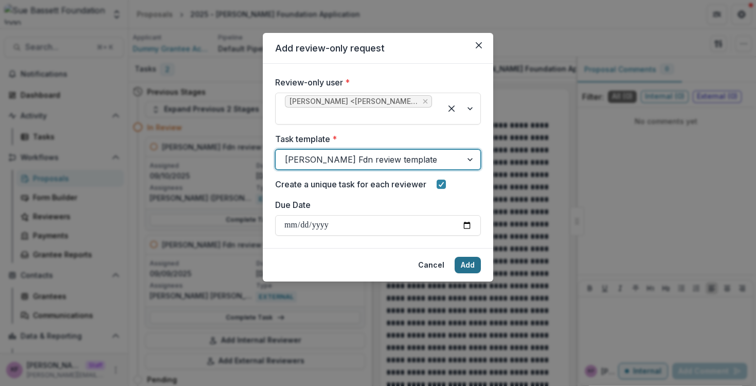
click at [461, 267] on button "Add" at bounding box center [467, 265] width 26 height 16
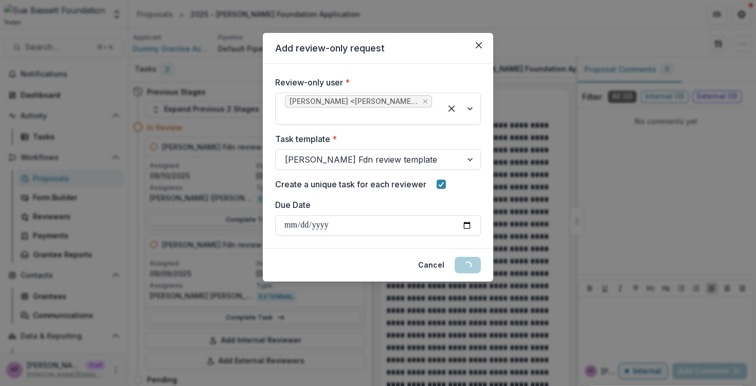
scroll to position [225, 0]
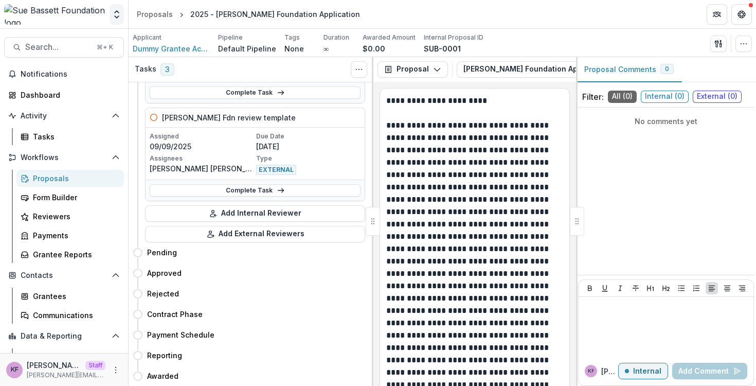
click at [119, 23] on button "Open entity switcher" at bounding box center [116, 14] width 14 height 21
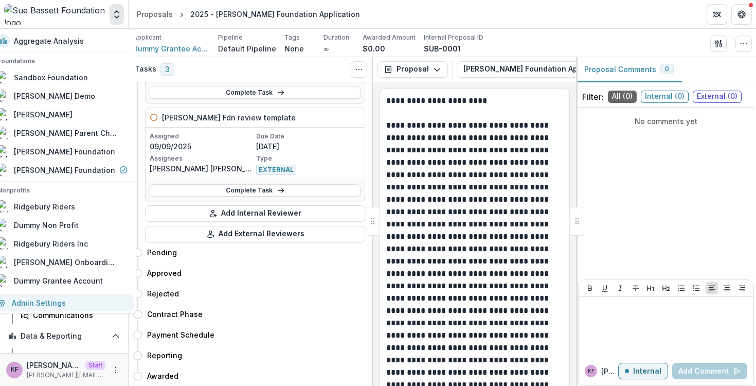
click at [80, 301] on link "Admin Settings" at bounding box center [62, 302] width 142 height 17
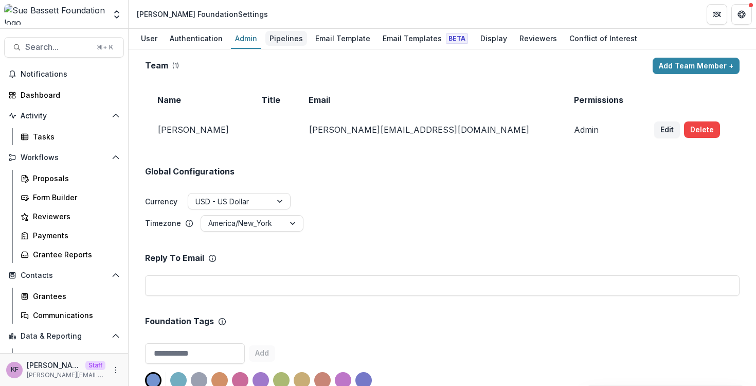
click at [292, 40] on div "Pipelines" at bounding box center [286, 38] width 42 height 15
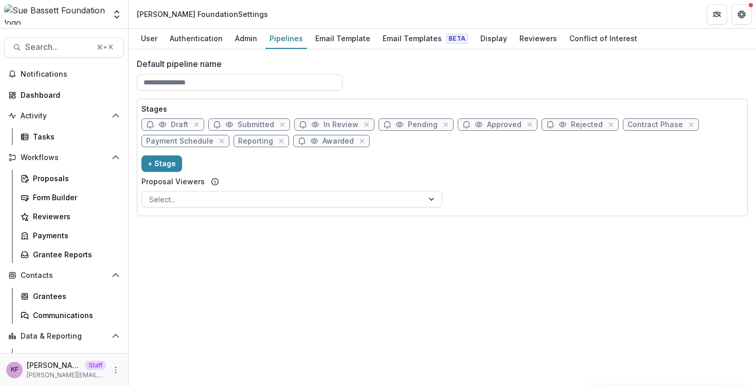
click at [327, 131] on div "Draft Submitted In Review Pending Approved Rejected Contract Phase Payment Sche…" at bounding box center [441, 134] width 601 height 33
click at [327, 125] on span "In Review" at bounding box center [340, 124] width 35 height 9
select select "******"
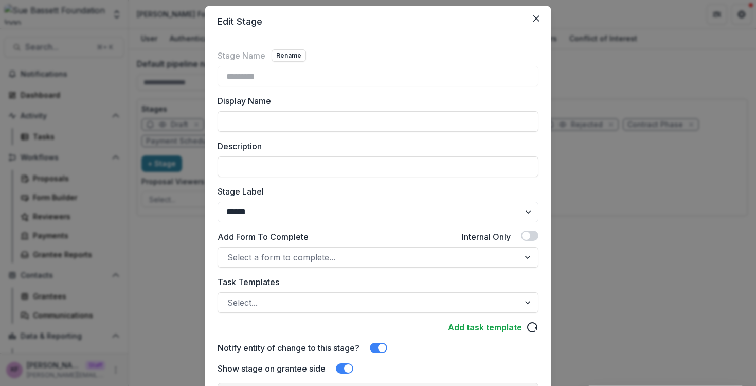
scroll to position [114, 0]
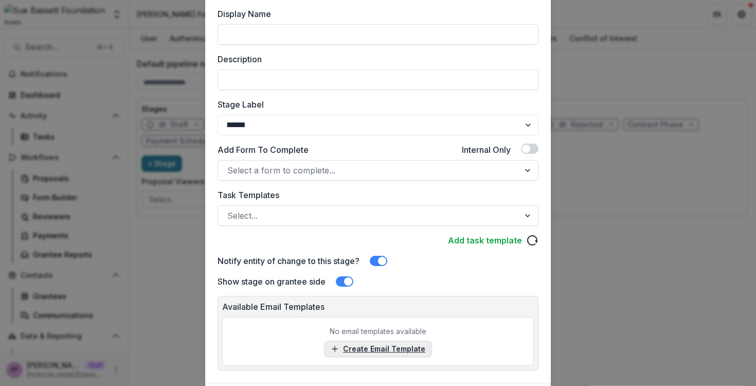
click at [363, 351] on link "Create Email Template" at bounding box center [378, 348] width 108 height 16
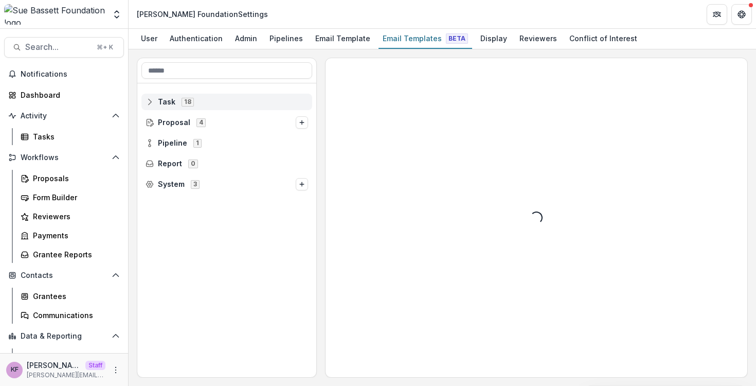
click at [227, 95] on div "Task 18" at bounding box center [226, 102] width 171 height 16
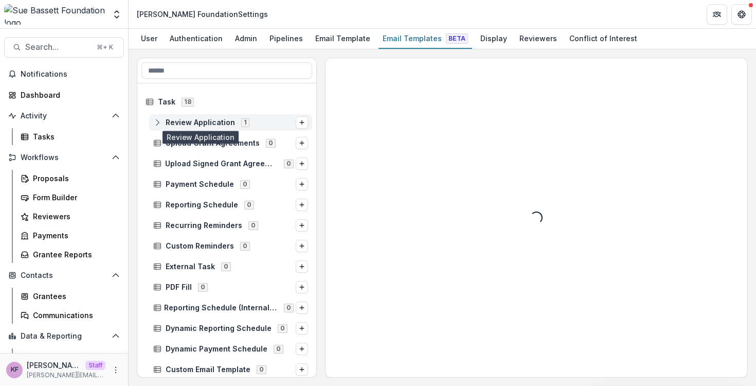
click at [226, 121] on span "Review Application" at bounding box center [200, 122] width 69 height 9
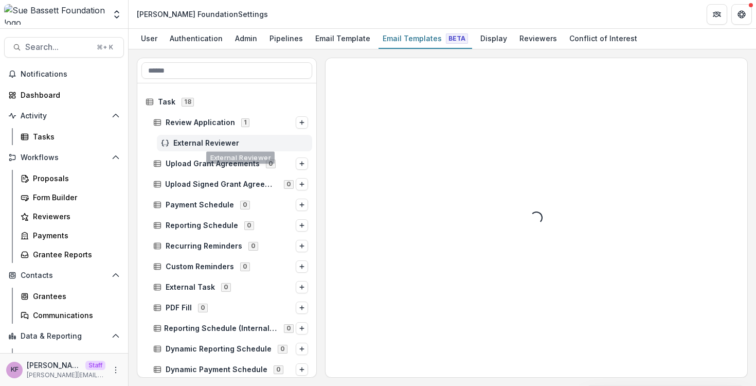
click at [226, 148] on div "External Reviewer" at bounding box center [234, 143] width 155 height 16
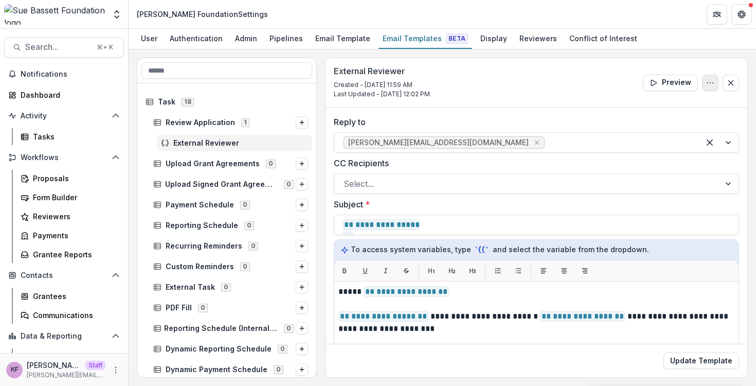
click at [711, 84] on button "Options" at bounding box center [710, 83] width 16 height 16
click at [726, 82] on icon "Close" at bounding box center [730, 83] width 8 height 8
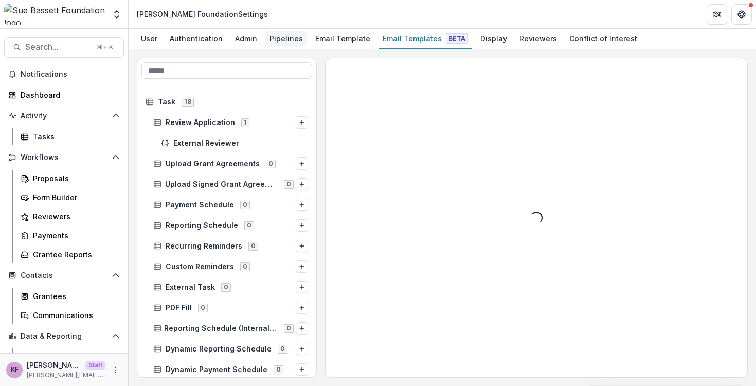
click at [283, 43] on div "Pipelines" at bounding box center [286, 38] width 42 height 15
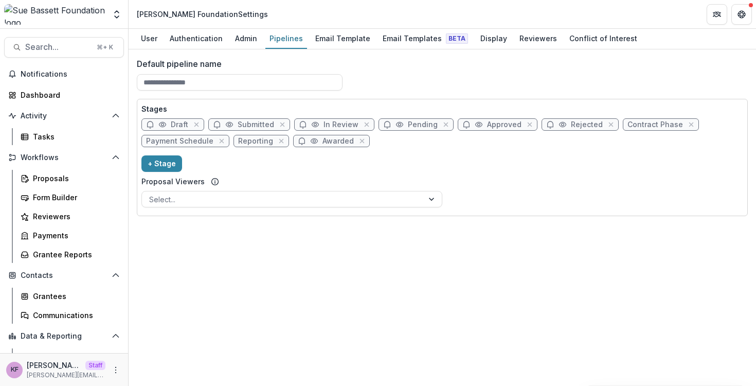
click at [322, 119] on span "In Review" at bounding box center [334, 124] width 80 height 12
click at [323, 127] on span "In Review" at bounding box center [340, 124] width 35 height 9
select select "******"
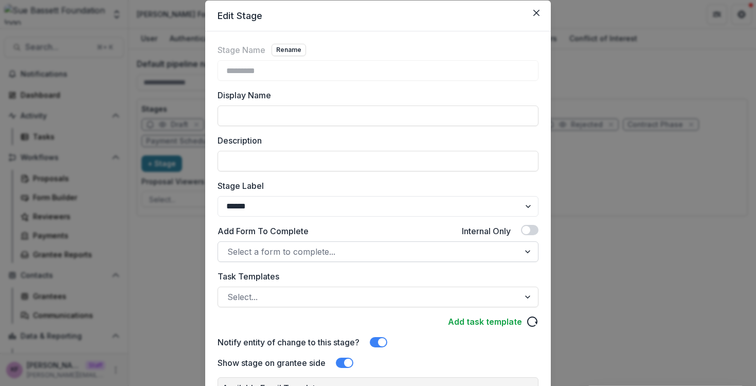
scroll to position [177, 0]
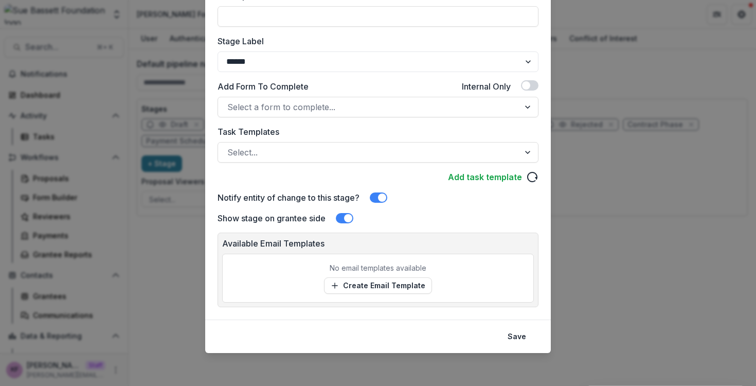
click at [358, 294] on div "No email templates available Create Email Template" at bounding box center [378, 277] width 312 height 49
click at [359, 288] on link "Create Email Template" at bounding box center [378, 285] width 108 height 16
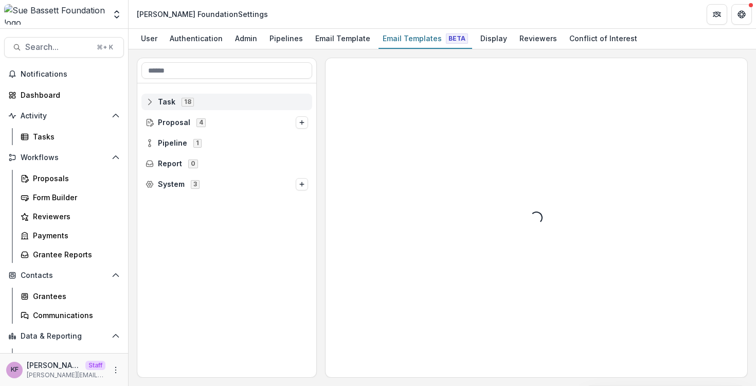
click at [254, 105] on span "Task 18" at bounding box center [226, 101] width 162 height 9
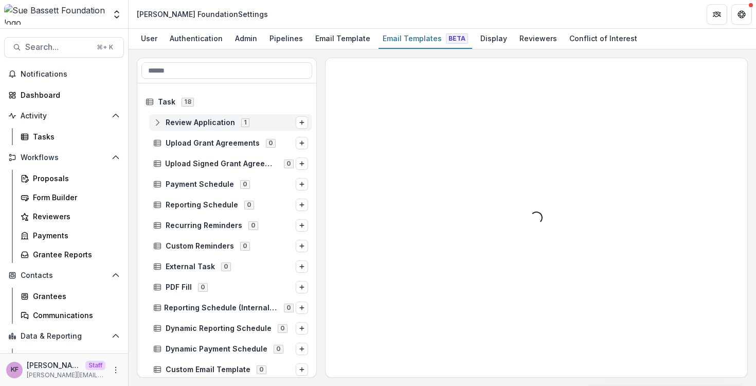
click at [249, 120] on span "Review Application 1" at bounding box center [224, 122] width 142 height 9
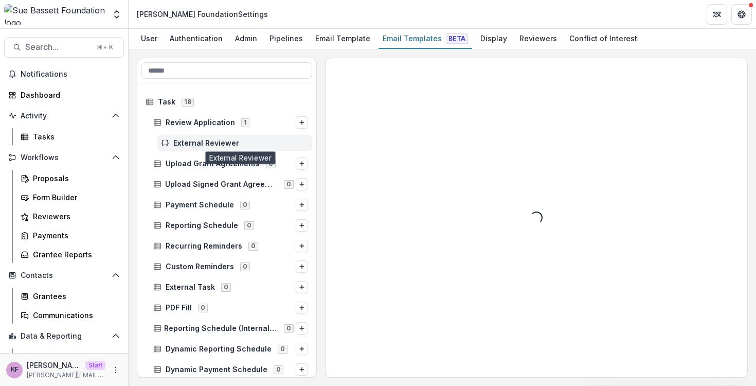
click at [248, 141] on span "External Reviewer" at bounding box center [240, 143] width 135 height 9
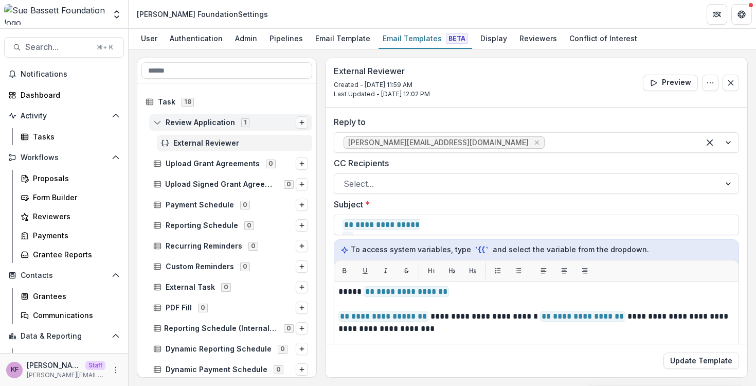
click at [299, 124] on icon "Options" at bounding box center [302, 122] width 6 height 6
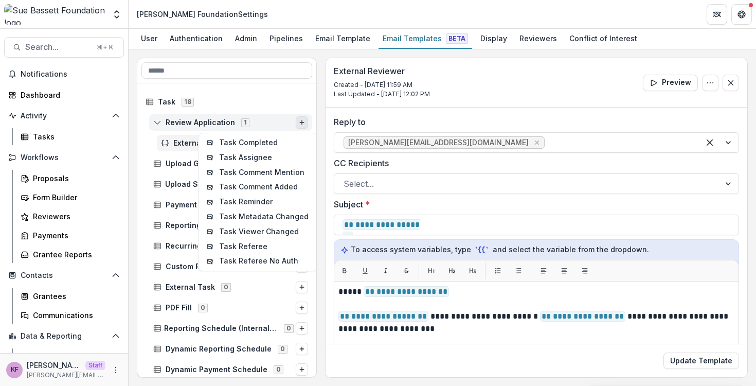
click at [259, 115] on div "Review Application 1 Task Completed Task Assignee Task Comment Mention Task Com…" at bounding box center [230, 122] width 163 height 16
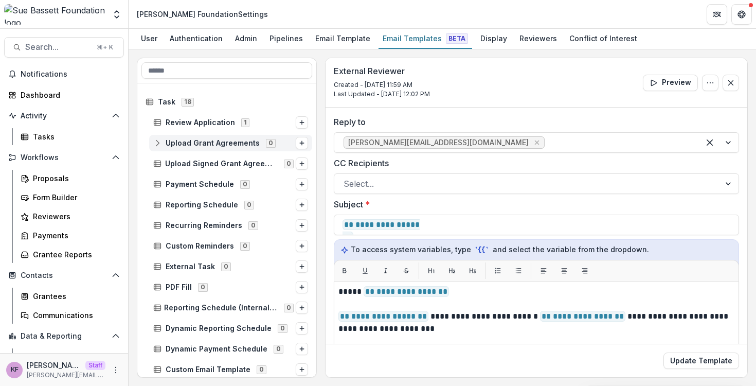
click at [235, 137] on div "Upload Grant Agreements 0" at bounding box center [230, 143] width 163 height 16
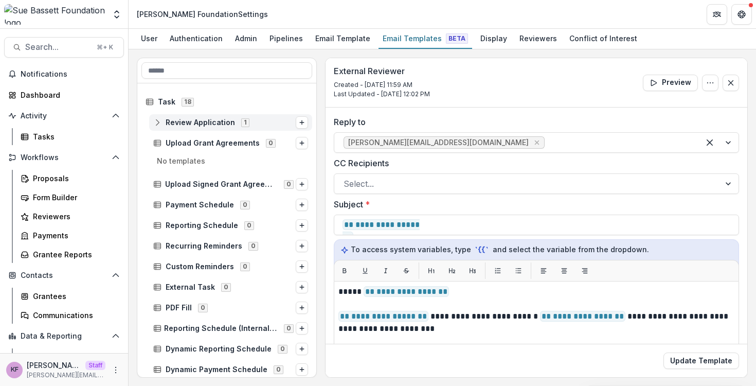
click at [239, 127] on div "Review Application 1" at bounding box center [230, 122] width 163 height 16
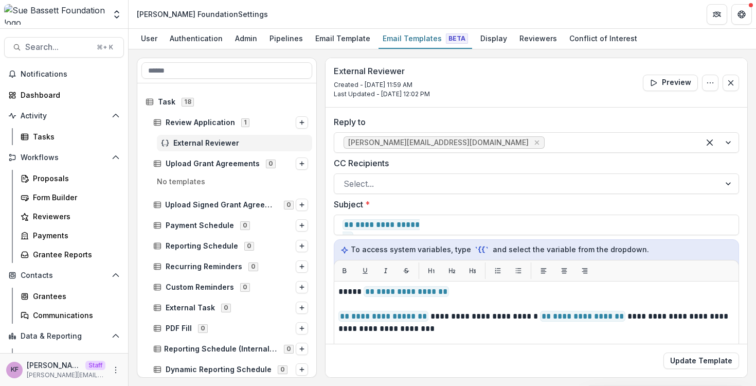
click at [234, 143] on span "External Reviewer" at bounding box center [240, 143] width 135 height 9
click at [54, 178] on div "Proposals" at bounding box center [74, 178] width 83 height 11
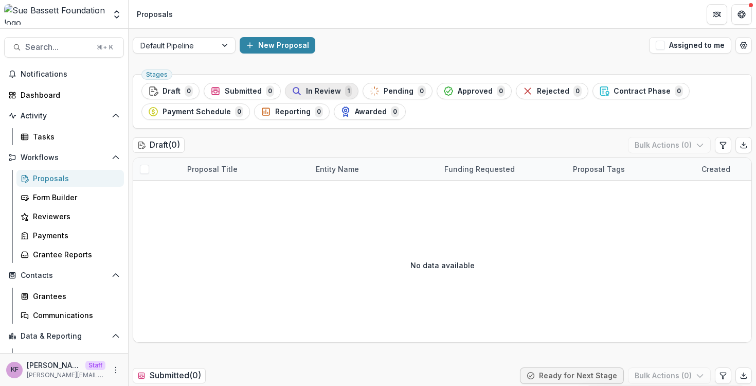
click at [313, 93] on span "In Review" at bounding box center [323, 91] width 35 height 9
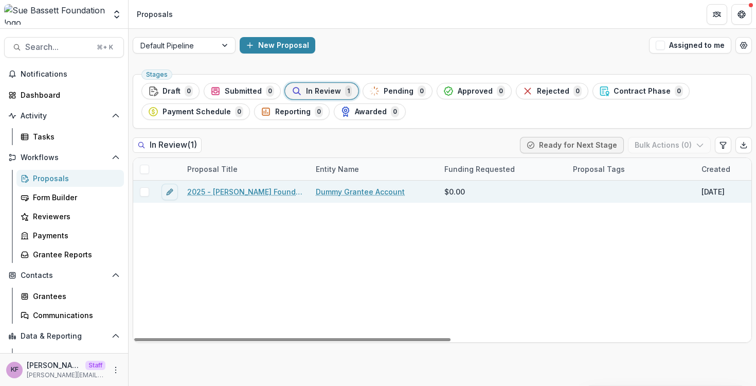
click at [247, 196] on link "2025 - [PERSON_NAME] Foundation Application" at bounding box center [245, 191] width 116 height 11
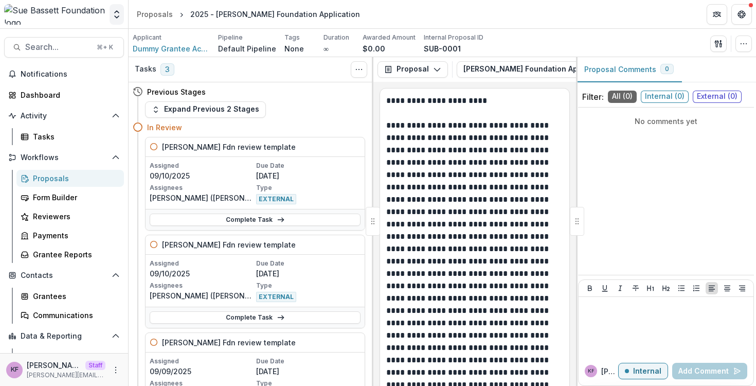
click at [118, 17] on icon "Open entity switcher" at bounding box center [117, 14] width 10 height 10
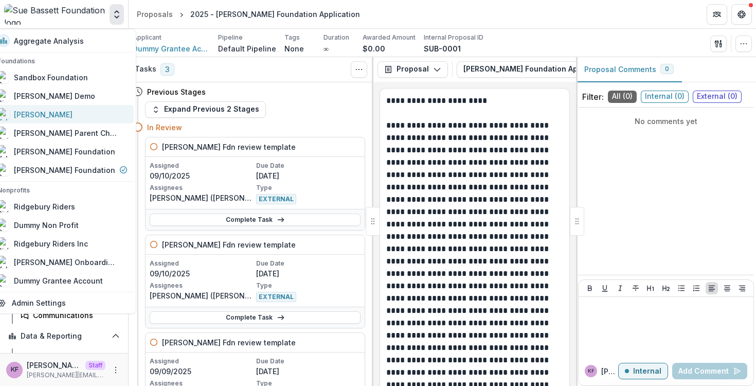
click at [89, 112] on div "[PERSON_NAME]" at bounding box center [62, 114] width 130 height 12
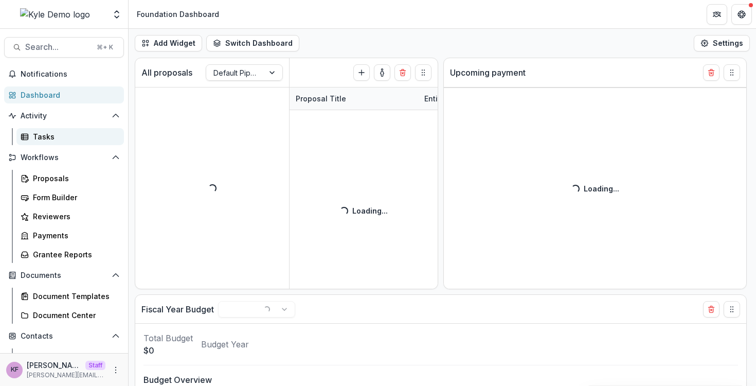
select select "******"
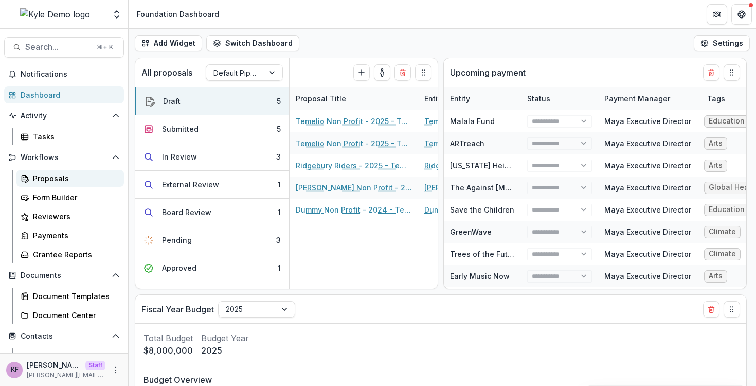
click at [71, 176] on div "Proposals" at bounding box center [74, 178] width 83 height 11
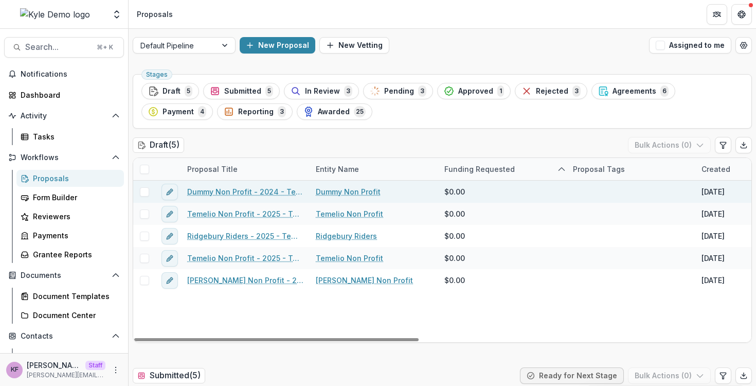
click at [232, 194] on link "Dummy Non Profit - 2024 - Temelio General Grant Proposal" at bounding box center [245, 191] width 116 height 11
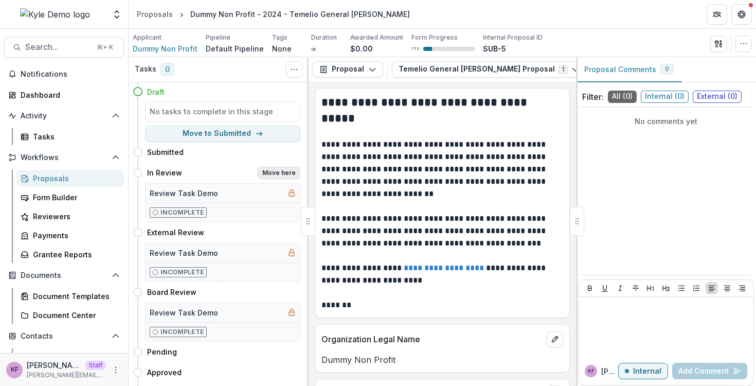
click at [262, 177] on button "Move here" at bounding box center [279, 173] width 43 height 12
select select "*********"
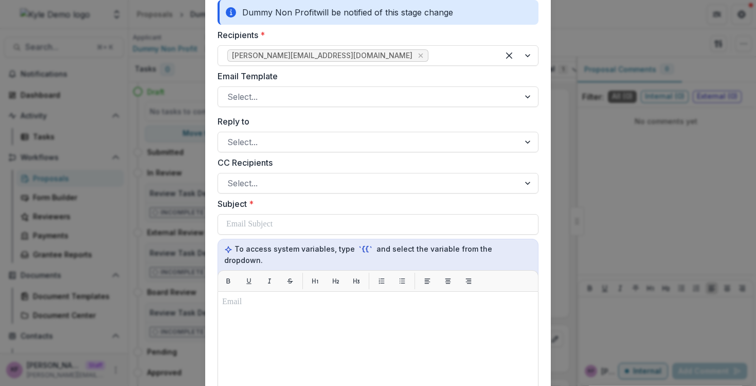
scroll to position [536, 0]
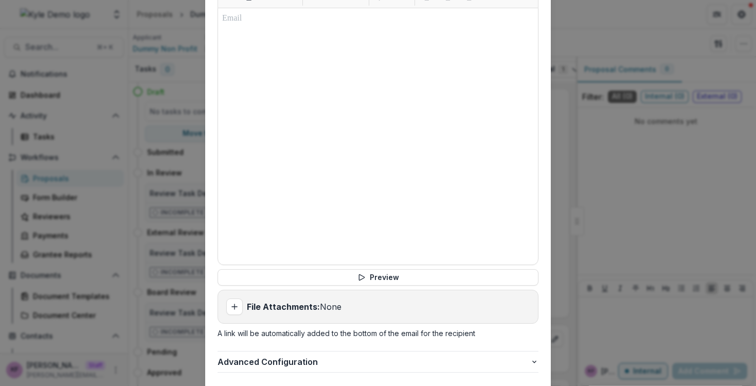
click at [133, 230] on div "**********" at bounding box center [378, 193] width 756 height 386
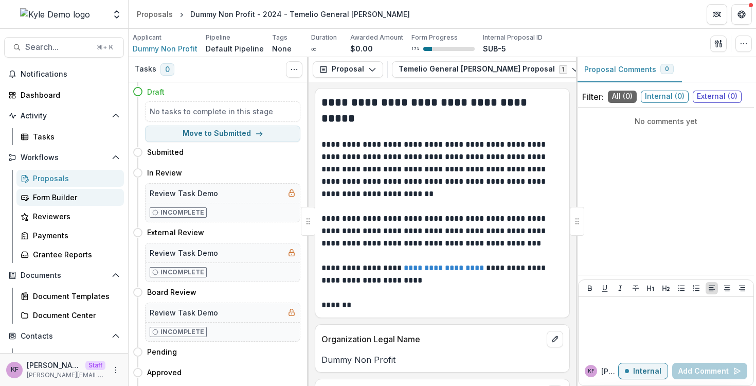
click at [69, 195] on div "Form Builder" at bounding box center [74, 197] width 83 height 11
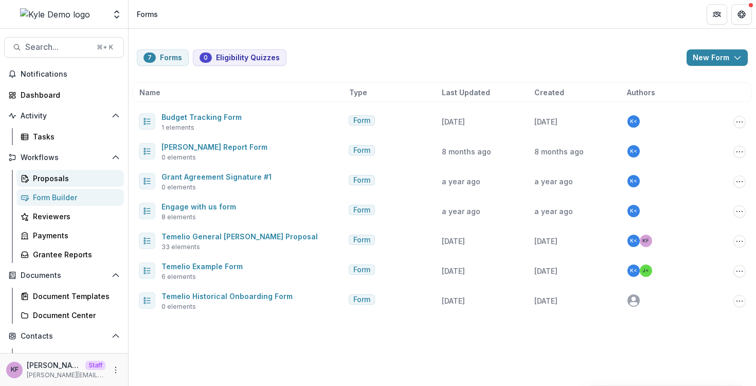
click at [74, 181] on div "Proposals" at bounding box center [74, 178] width 83 height 11
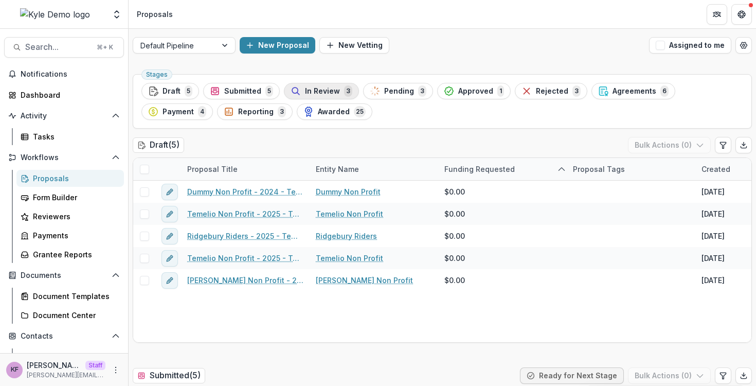
click at [314, 90] on span "In Review" at bounding box center [322, 91] width 35 height 9
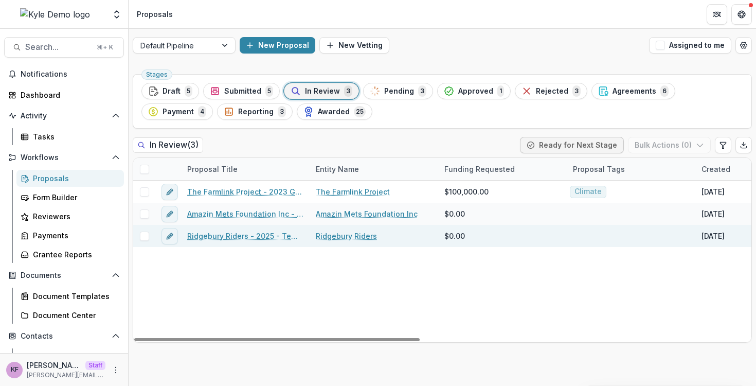
click at [223, 238] on link "Ridgebury Riders - 2025 - Temelio General Grant Proposal" at bounding box center [245, 235] width 116 height 11
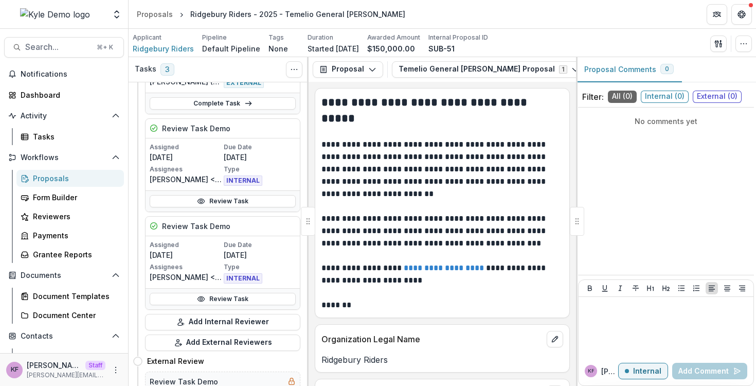
scroll to position [360, 0]
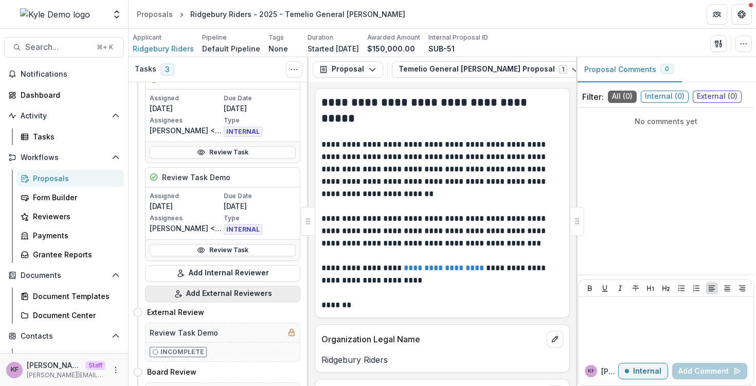
click at [226, 291] on button "Add External Reviewers" at bounding box center [222, 293] width 155 height 16
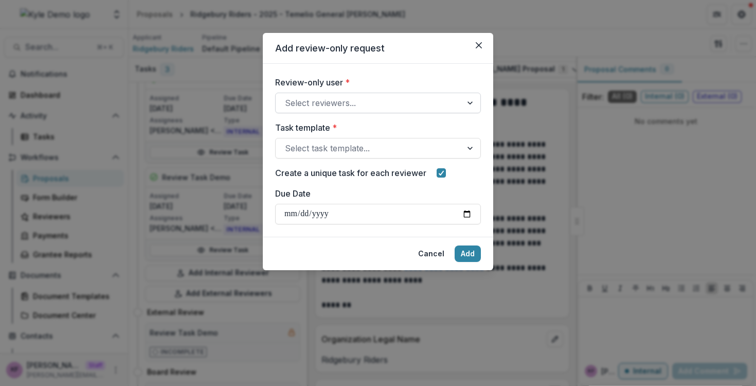
click at [334, 109] on div at bounding box center [369, 103] width 168 height 14
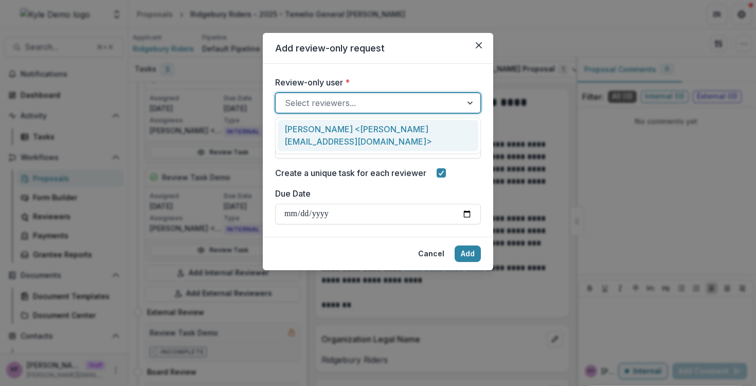
click at [335, 132] on div "[PERSON_NAME] <[PERSON_NAME][EMAIL_ADDRESS][DOMAIN_NAME]>" at bounding box center [378, 135] width 200 height 31
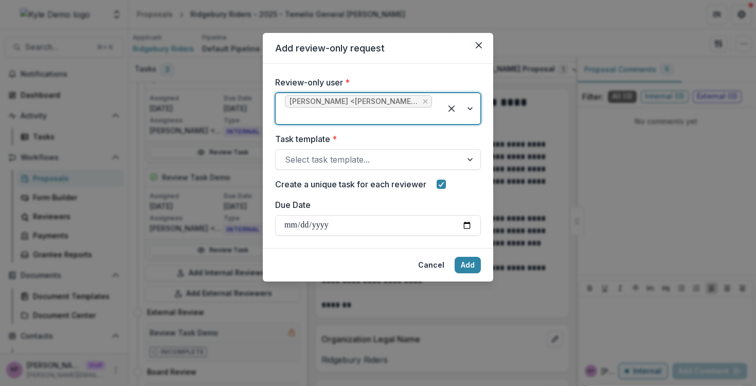
click at [336, 147] on div "Task template * Select task template..." at bounding box center [378, 151] width 206 height 37
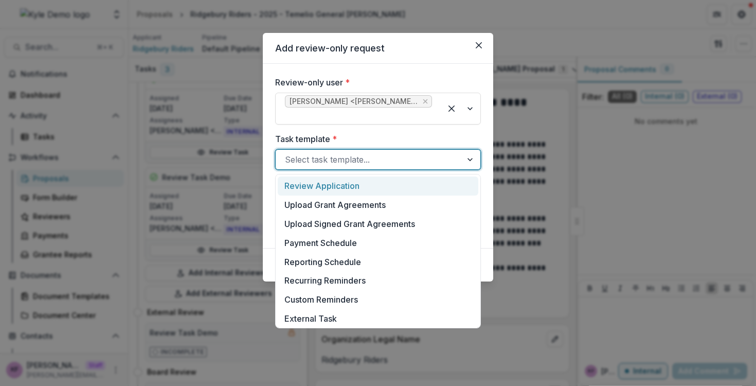
click at [336, 161] on div at bounding box center [369, 159] width 168 height 14
click at [346, 128] on div "Review-only user * Kyle Ford <kyle+reviewer@trytemelio.com> Task template * Rev…" at bounding box center [378, 155] width 206 height 159
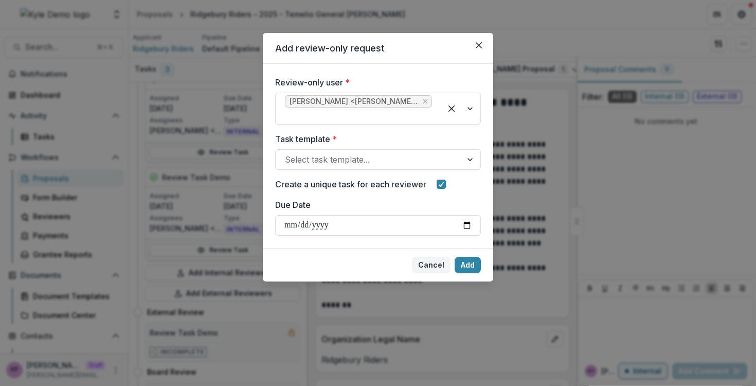
click at [430, 263] on button "Cancel" at bounding box center [431, 265] width 39 height 16
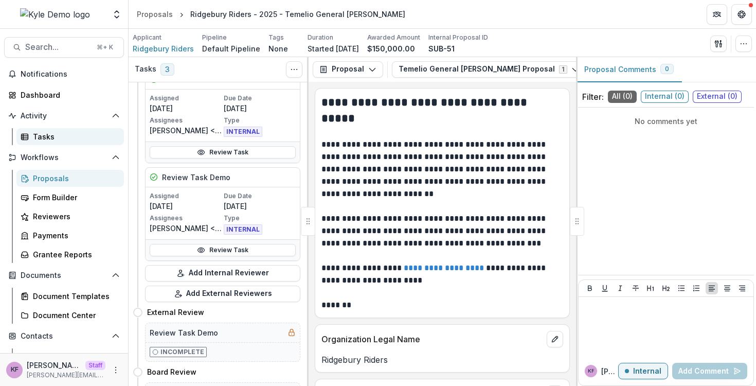
click at [84, 129] on link "Tasks" at bounding box center [69, 136] width 107 height 17
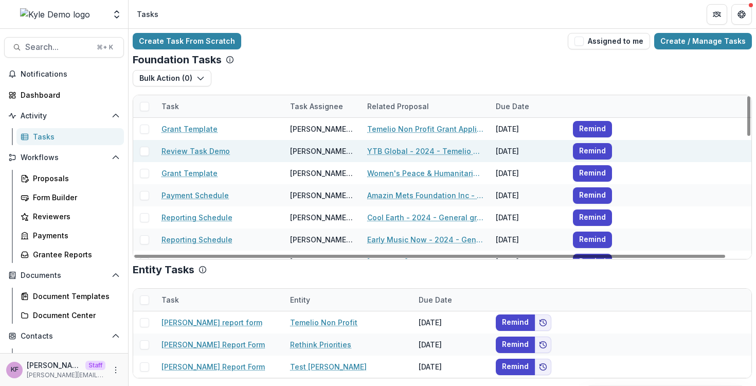
click at [217, 149] on link "Review Task Demo" at bounding box center [195, 150] width 68 height 11
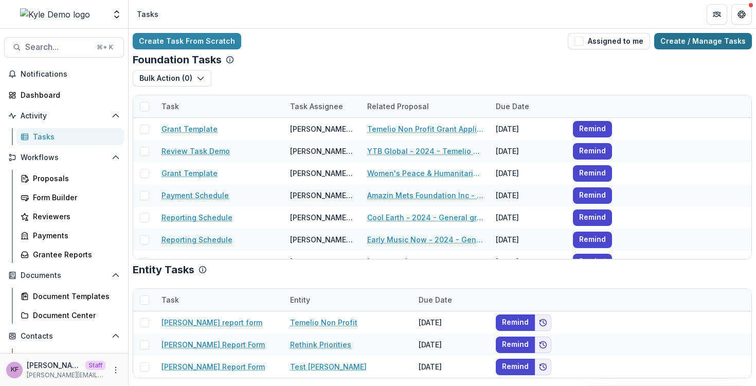
click at [694, 39] on link "Create / Manage Tasks" at bounding box center [703, 41] width 98 height 16
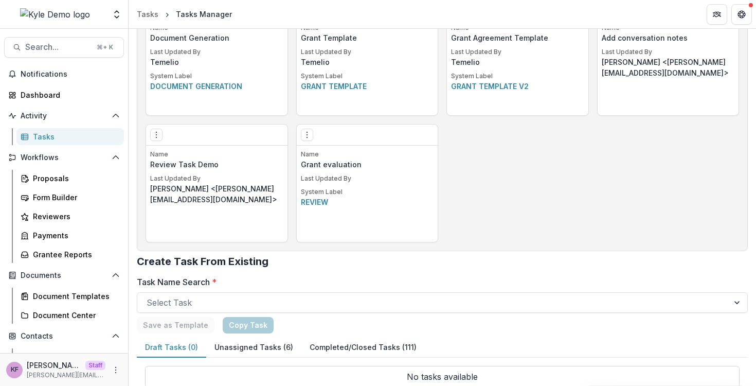
scroll to position [710, 0]
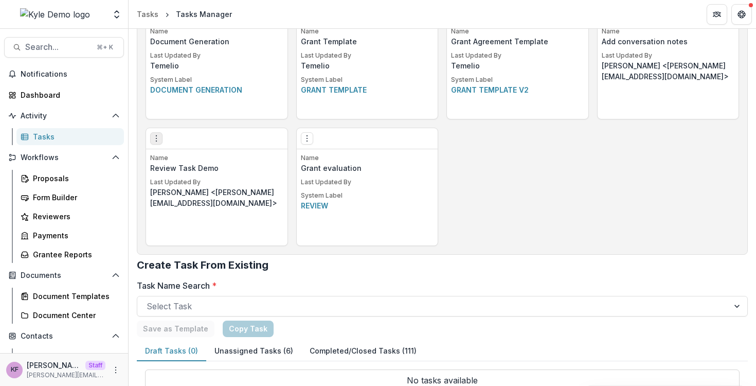
click at [152, 142] on button "Options" at bounding box center [156, 138] width 12 height 12
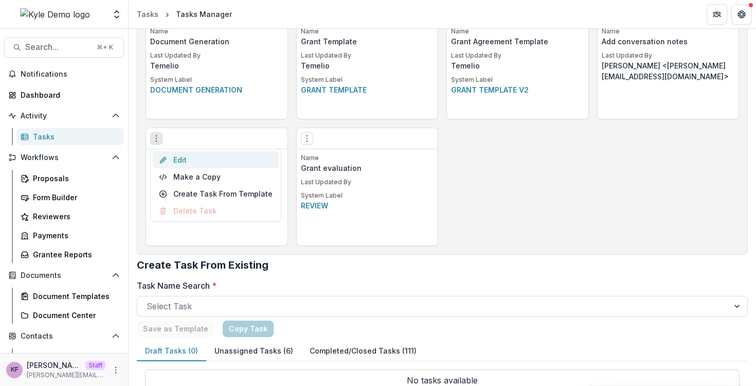
click at [186, 163] on link "Edit" at bounding box center [216, 159] width 126 height 17
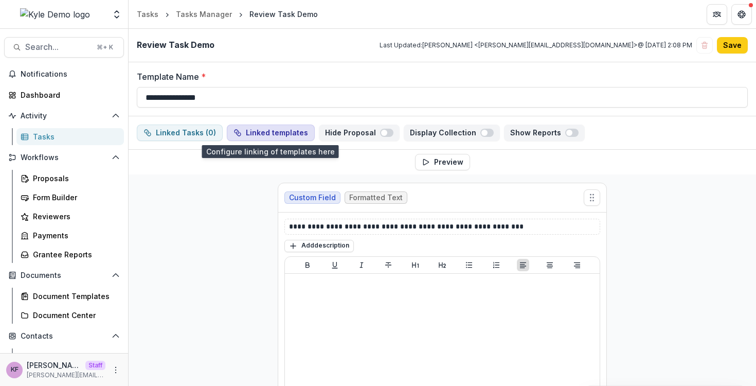
click at [288, 136] on button "Linked templates" at bounding box center [271, 132] width 88 height 16
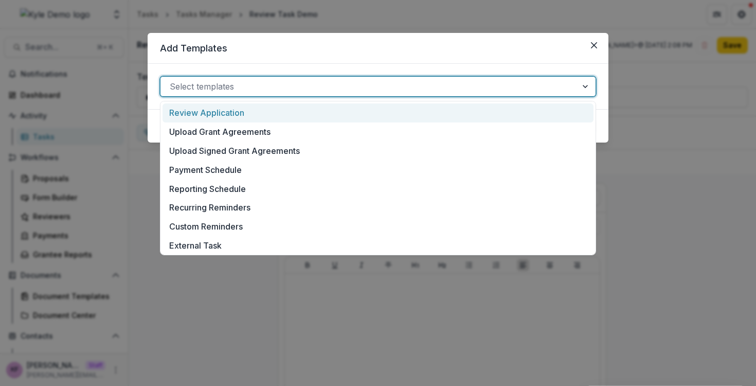
click at [276, 82] on div at bounding box center [369, 86] width 398 height 14
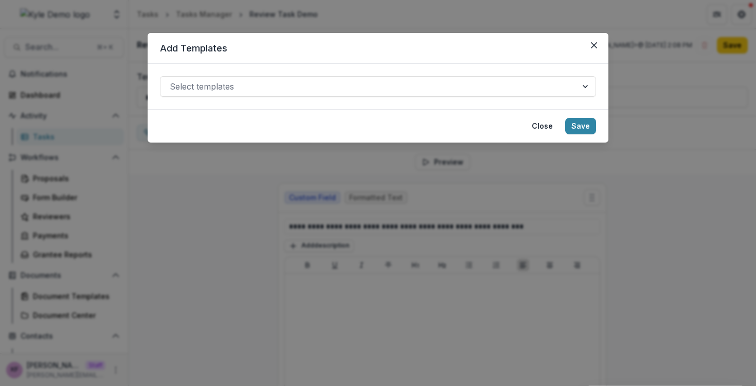
click at [302, 50] on header "Add Templates" at bounding box center [378, 48] width 461 height 31
click at [544, 133] on button "Close" at bounding box center [541, 126] width 33 height 16
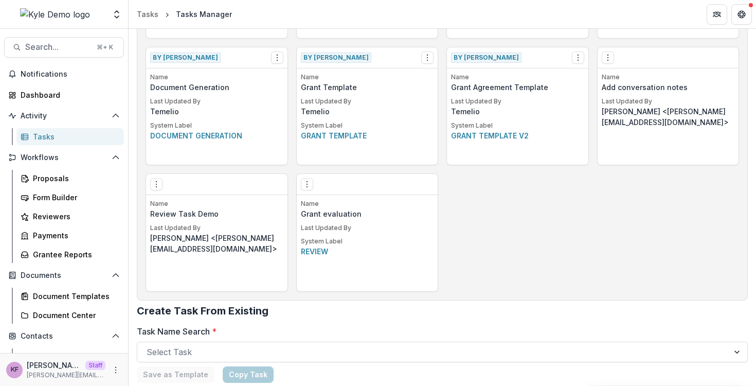
scroll to position [685, 0]
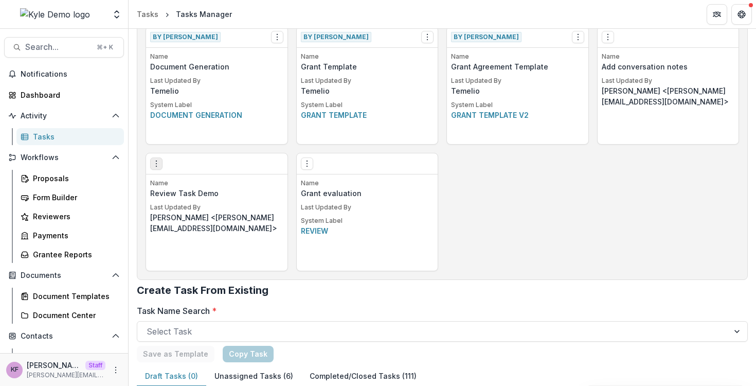
click at [153, 166] on icon "Options" at bounding box center [156, 163] width 8 height 8
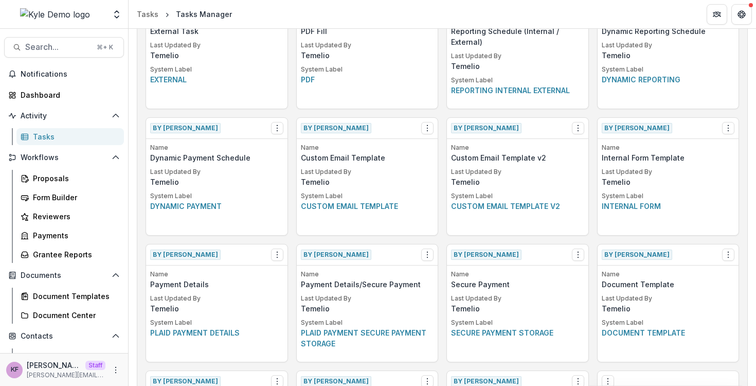
scroll to position [0, 0]
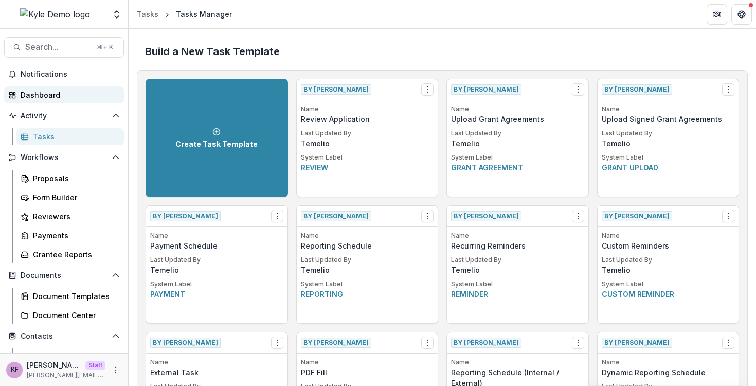
click at [69, 99] on div "Dashboard" at bounding box center [68, 94] width 95 height 11
select select "******"
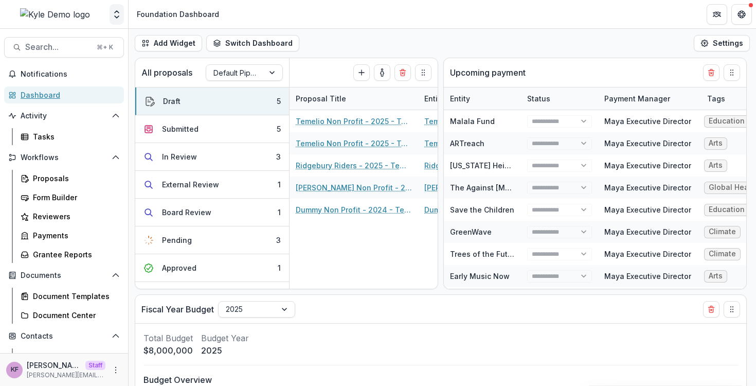
select select "******"
click at [114, 23] on button "Open entity switcher" at bounding box center [116, 14] width 14 height 21
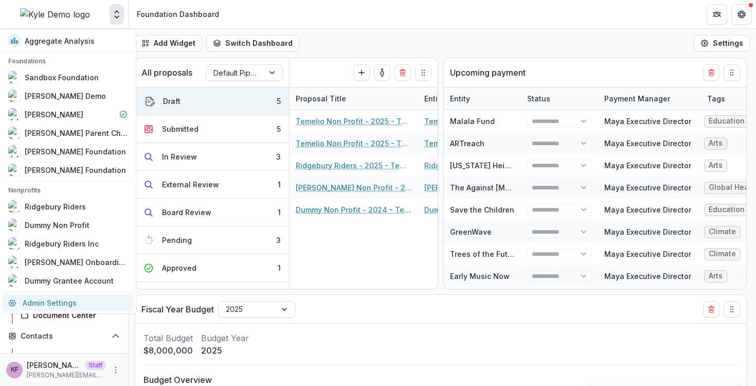
click at [65, 311] on link "Admin Settings" at bounding box center [68, 302] width 132 height 17
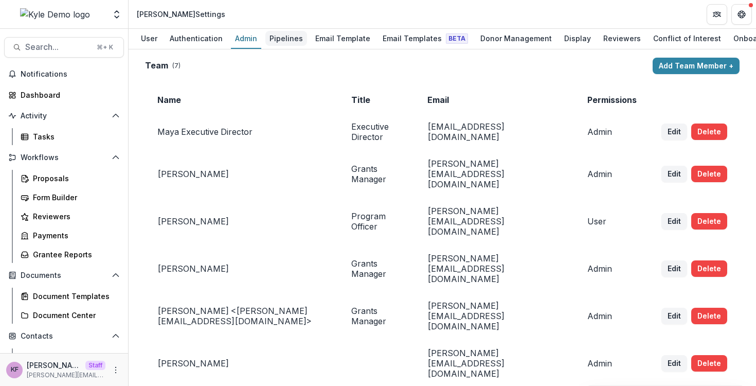
click at [277, 34] on div "Pipelines" at bounding box center [286, 38] width 42 height 15
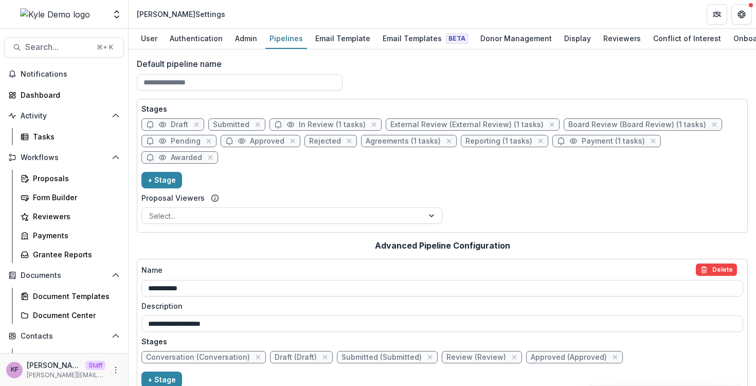
click at [302, 124] on span "In Review (1 tasks)" at bounding box center [332, 124] width 67 height 9
select select "******"
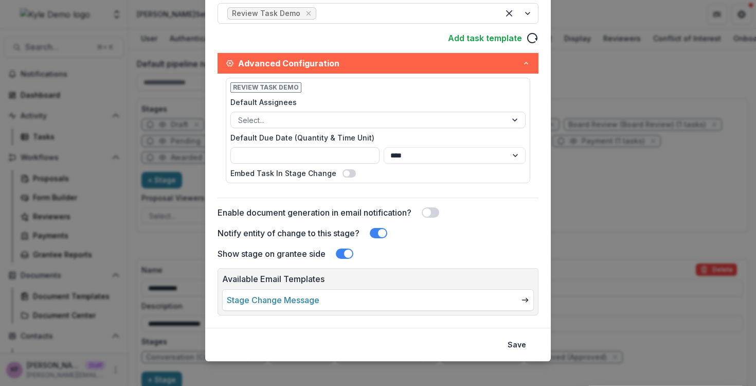
scroll to position [324, 0]
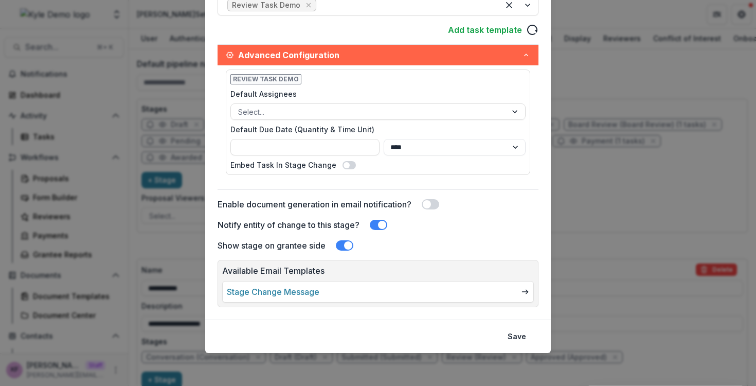
click at [304, 291] on link "Stage Change Message" at bounding box center [273, 291] width 93 height 12
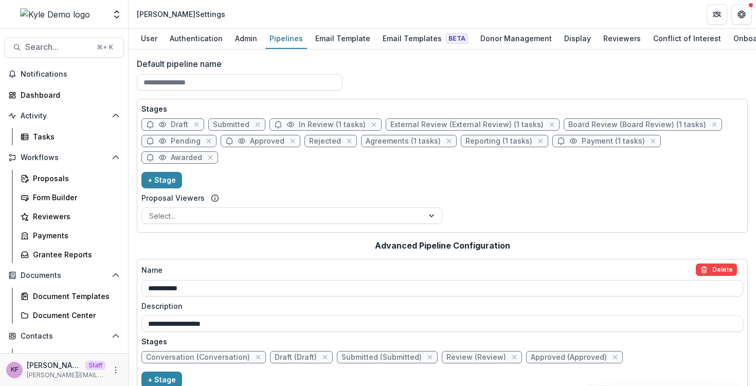
click at [319, 126] on span "In Review (1 tasks)" at bounding box center [332, 124] width 67 height 9
select select "******"
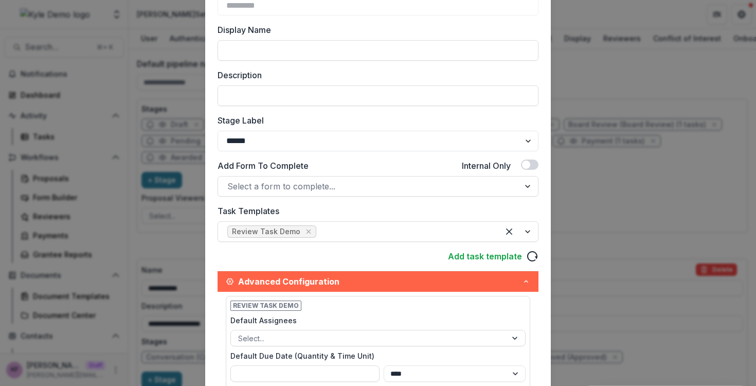
scroll to position [124, 0]
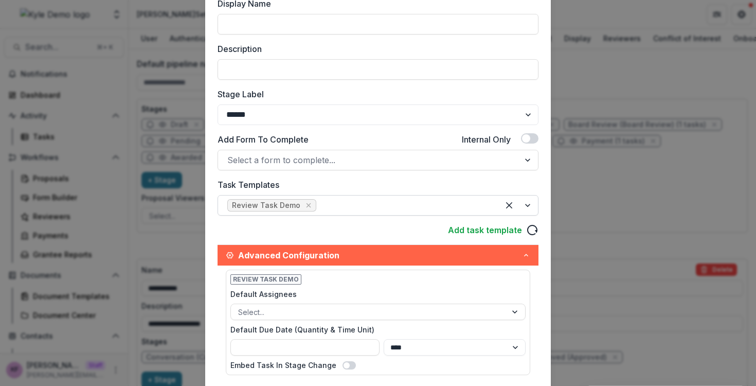
click at [275, 207] on div "Review Task Demo" at bounding box center [266, 205] width 68 height 9
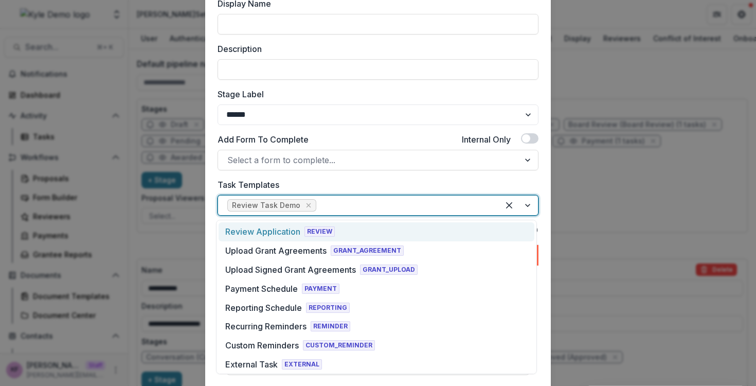
click at [274, 185] on label "Task Templates" at bounding box center [374, 184] width 315 height 12
click at [318, 199] on input "Task Templates" at bounding box center [319, 205] width 3 height 12
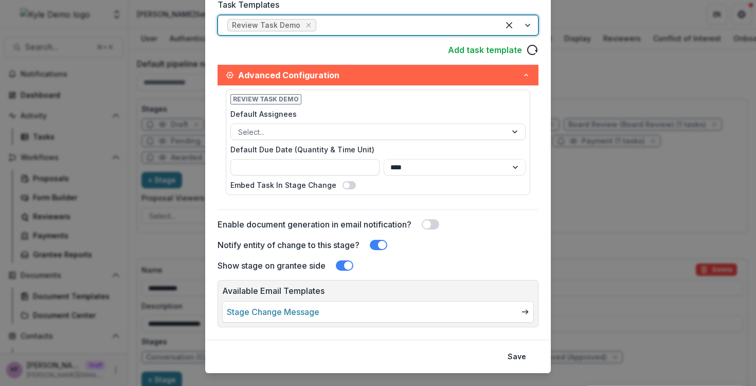
scroll to position [324, 0]
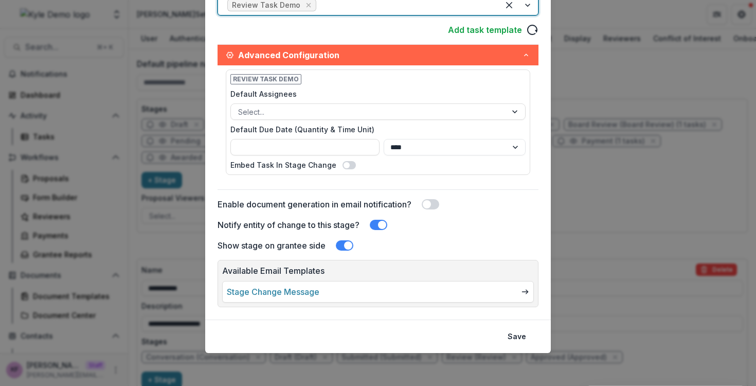
click at [157, 235] on div "Edit Stage Stage Name Rename ********* Display Name Description Stage Label ***…" at bounding box center [378, 193] width 756 height 386
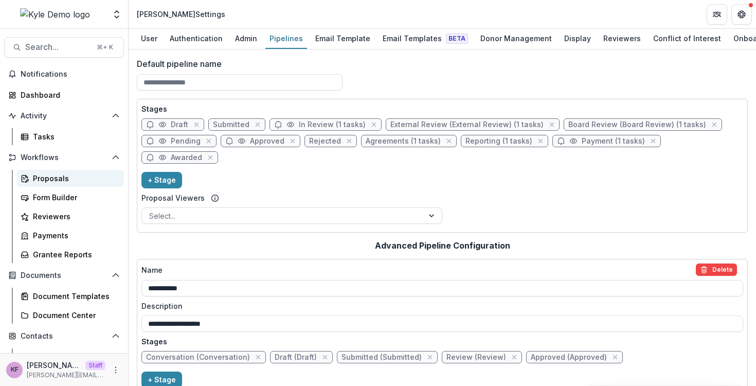
click at [60, 182] on div "Proposals" at bounding box center [74, 178] width 83 height 11
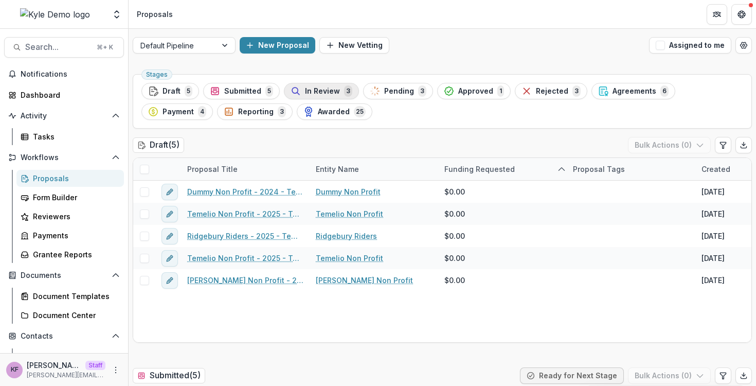
click at [332, 95] on div "In Review 3" at bounding box center [321, 90] width 62 height 11
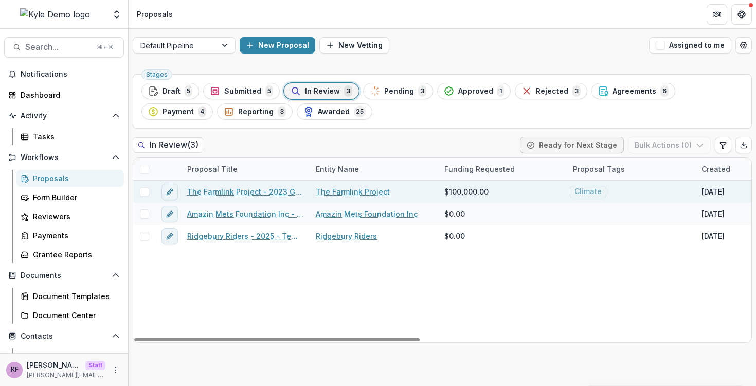
click at [240, 193] on link "The Farmlink Project - 2023 Grant Proposal" at bounding box center [245, 191] width 116 height 11
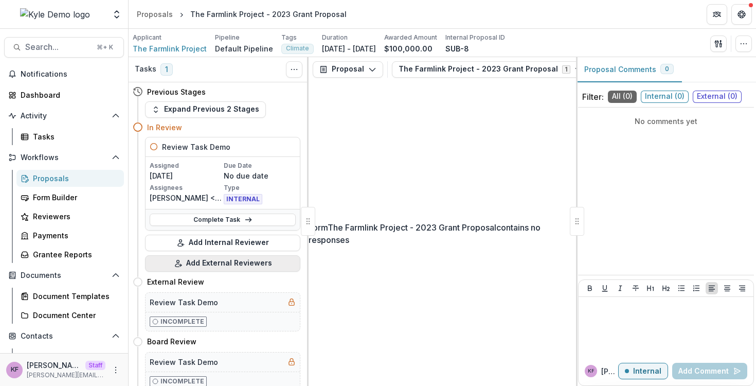
click at [225, 262] on button "Add External Reviewers" at bounding box center [222, 263] width 155 height 16
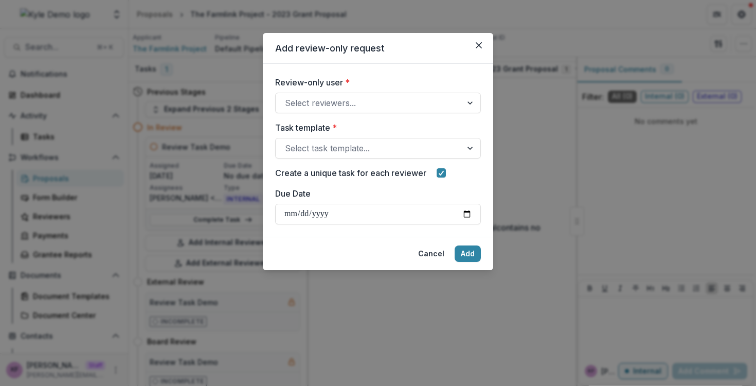
click at [311, 113] on div "Review-only user * Select reviewers... Task template * Select task template... …" at bounding box center [378, 150] width 206 height 148
click at [311, 107] on div at bounding box center [369, 103] width 168 height 14
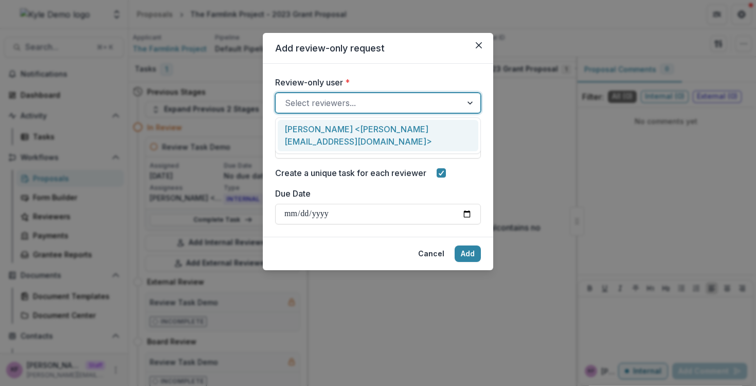
click at [319, 131] on div "[PERSON_NAME] <[PERSON_NAME][EMAIL_ADDRESS][DOMAIN_NAME]>" at bounding box center [378, 135] width 200 height 31
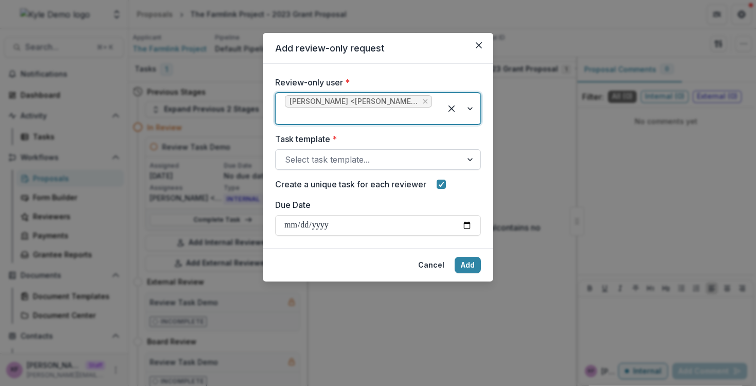
click at [318, 160] on div at bounding box center [369, 159] width 168 height 14
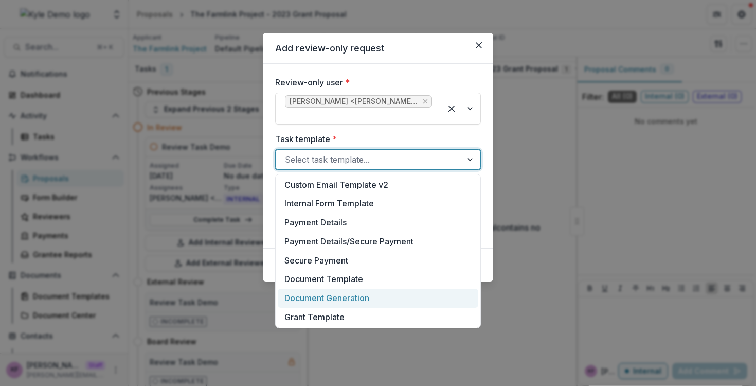
scroll to position [324, 0]
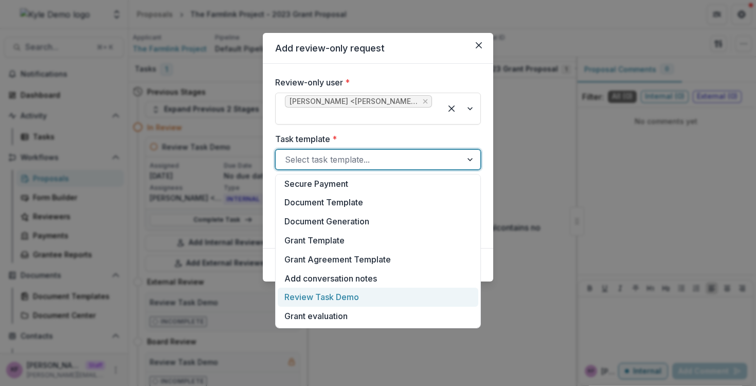
click at [329, 300] on div "Review Task Demo" at bounding box center [378, 296] width 200 height 19
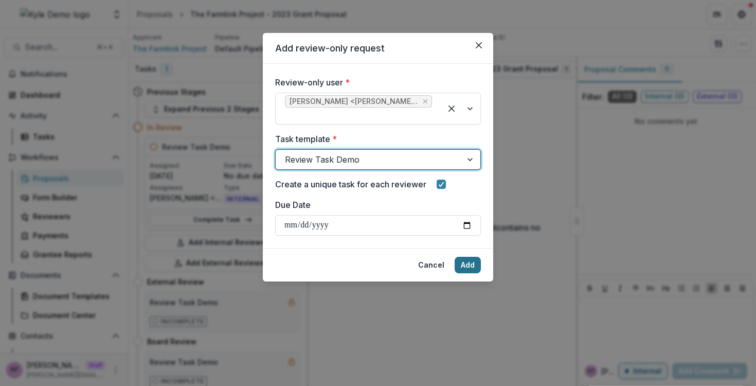
click at [465, 266] on button "Add" at bounding box center [467, 265] width 26 height 16
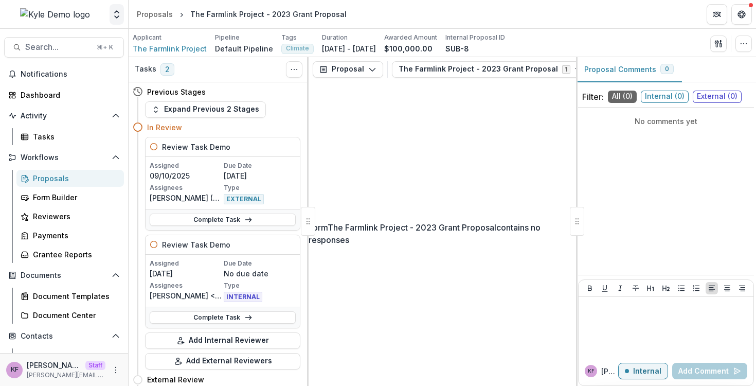
click at [121, 19] on icon "Open entity switcher" at bounding box center [117, 14] width 10 height 10
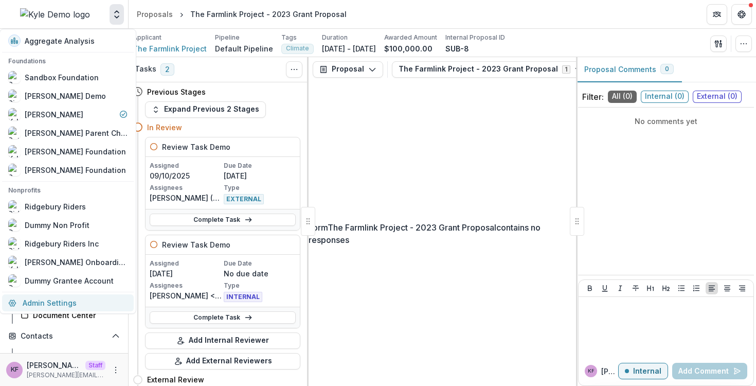
click at [82, 303] on link "Admin Settings" at bounding box center [68, 302] width 132 height 17
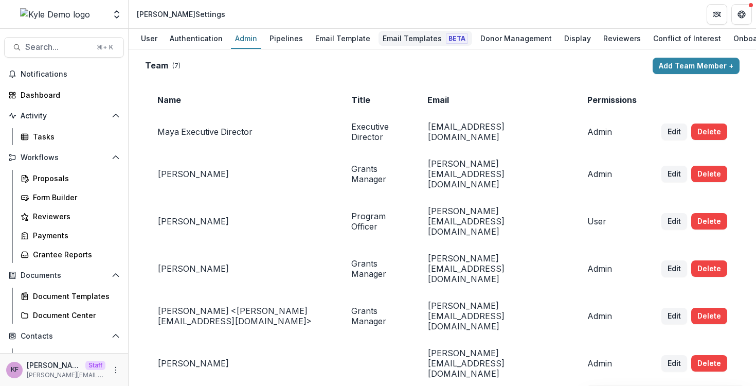
click at [414, 33] on div "Email Templates Beta" at bounding box center [425, 38] width 94 height 15
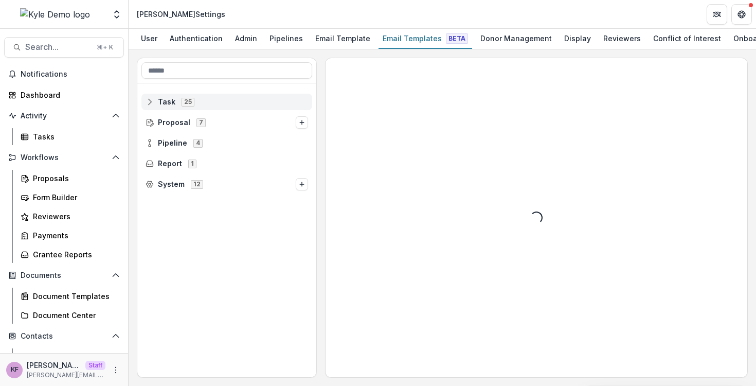
click at [240, 100] on span "Task 25" at bounding box center [226, 101] width 162 height 9
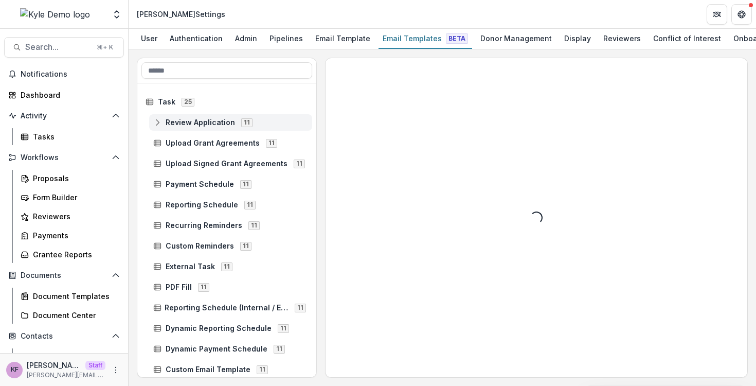
click at [227, 124] on span "Review Application" at bounding box center [200, 122] width 69 height 9
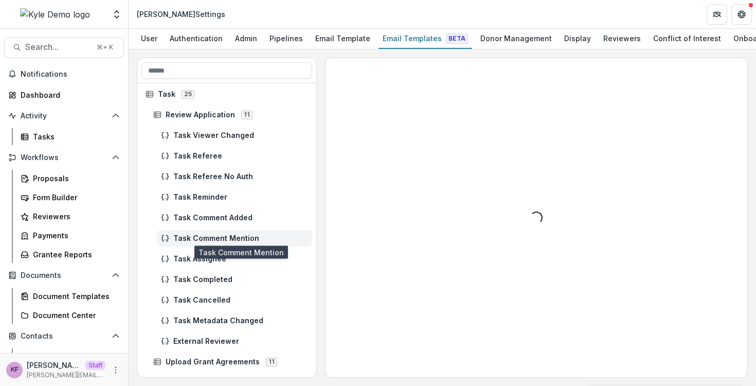
scroll to position [10, 0]
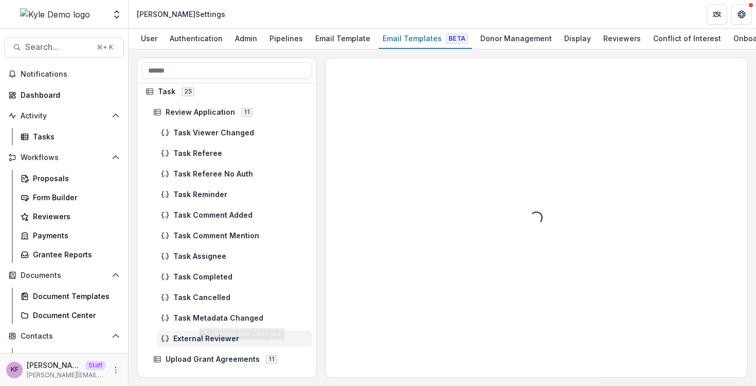
click at [212, 343] on span "External Reviewer" at bounding box center [240, 338] width 135 height 9
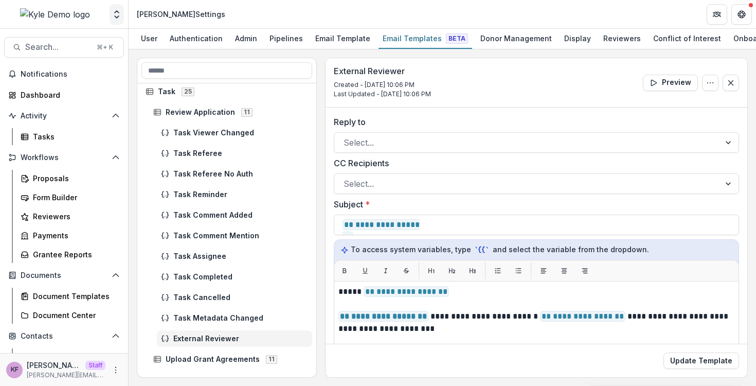
click at [119, 19] on icon "Open entity switcher" at bounding box center [117, 14] width 10 height 10
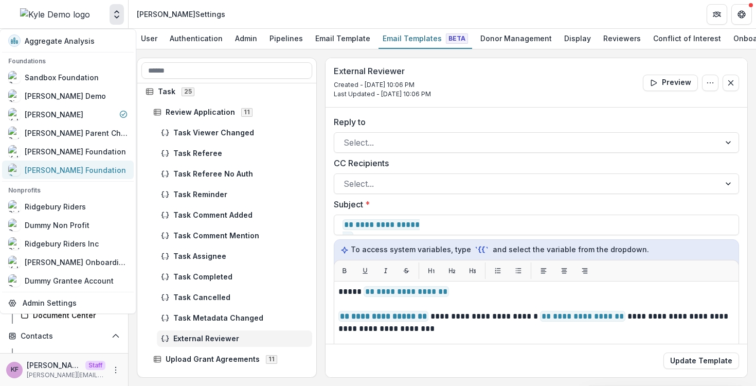
click at [96, 176] on link "[PERSON_NAME] Foundation" at bounding box center [68, 169] width 132 height 19
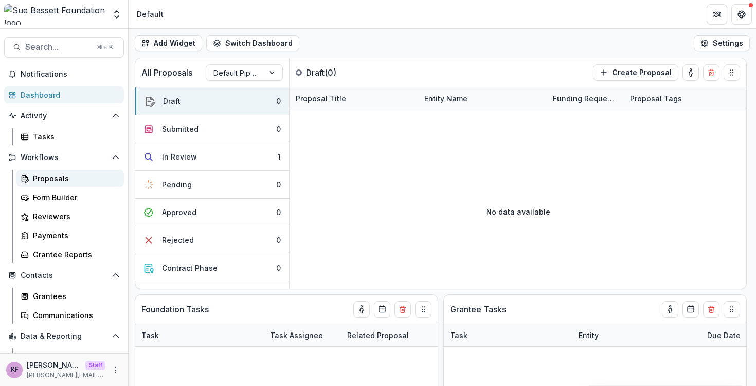
click at [69, 184] on link "Proposals" at bounding box center [69, 178] width 107 height 17
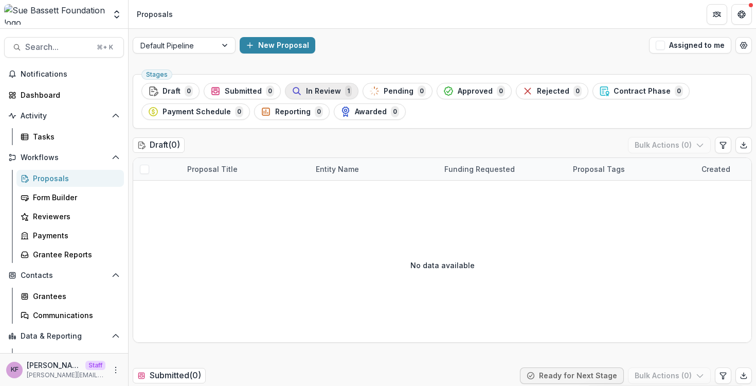
click at [286, 93] on button "In Review 1" at bounding box center [322, 91] width 74 height 16
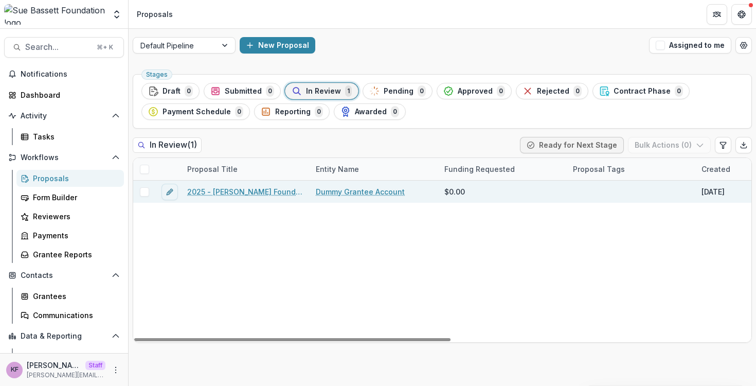
click at [250, 193] on link "2025 - [PERSON_NAME] Foundation Application" at bounding box center [245, 191] width 116 height 11
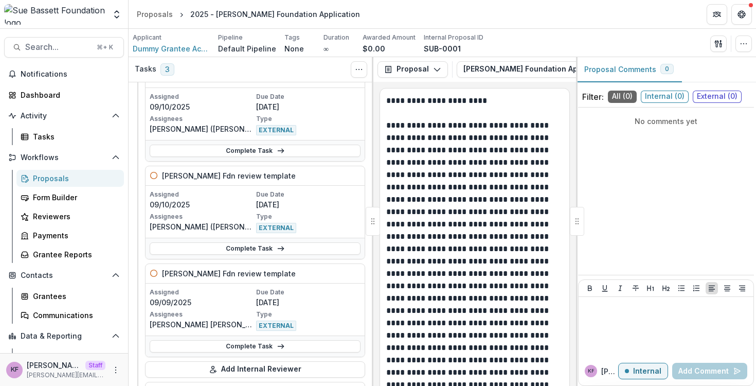
scroll to position [68, 0]
click at [118, 21] on button "Open entity switcher" at bounding box center [116, 14] width 14 height 21
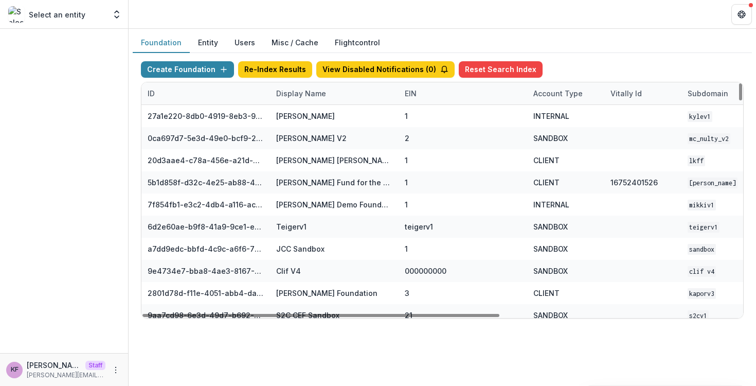
click at [314, 96] on div "Display Name" at bounding box center [301, 93] width 62 height 11
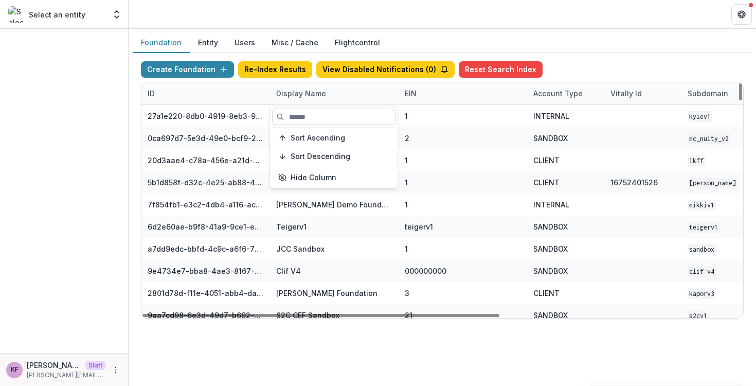
click at [319, 118] on input at bounding box center [333, 116] width 123 height 16
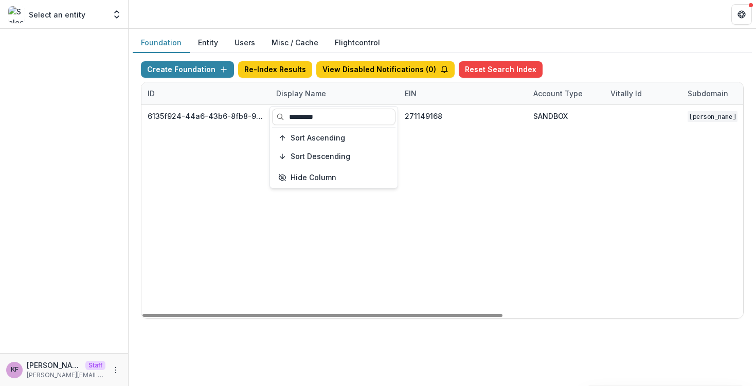
type input "*********"
click at [480, 251] on div "6135f924-44a6-43b6-8fb8-9becfcbe35f3 [PERSON_NAME] Foundation 271149168 SANDBOX…" at bounding box center [642, 211] width 1002 height 213
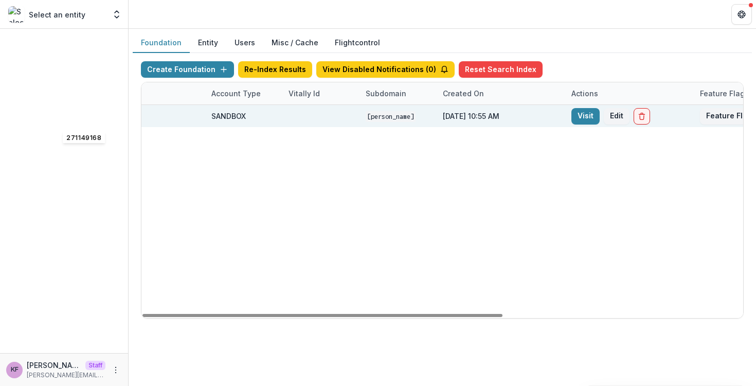
scroll to position [0, 401]
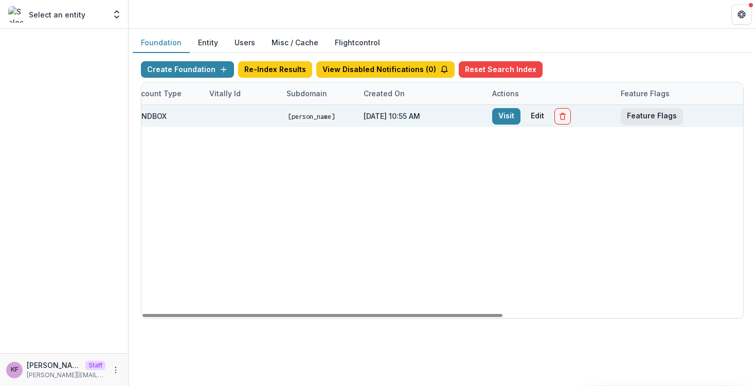
click at [631, 111] on button "Feature Flags" at bounding box center [651, 116] width 62 height 16
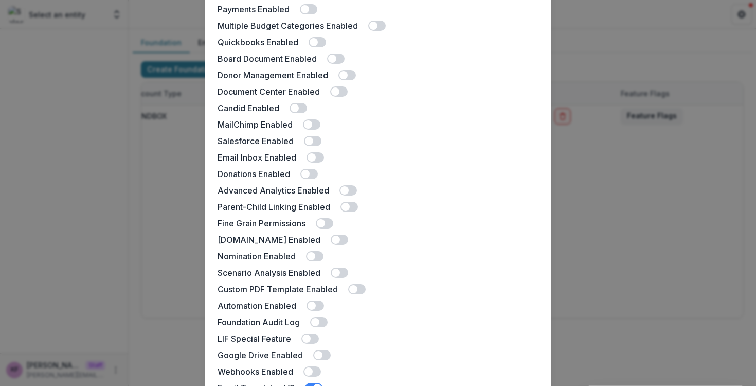
scroll to position [139, 0]
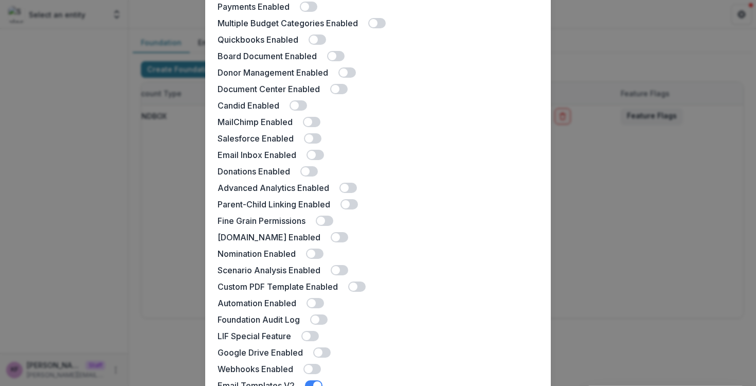
click at [318, 153] on span at bounding box center [314, 155] width 17 height 10
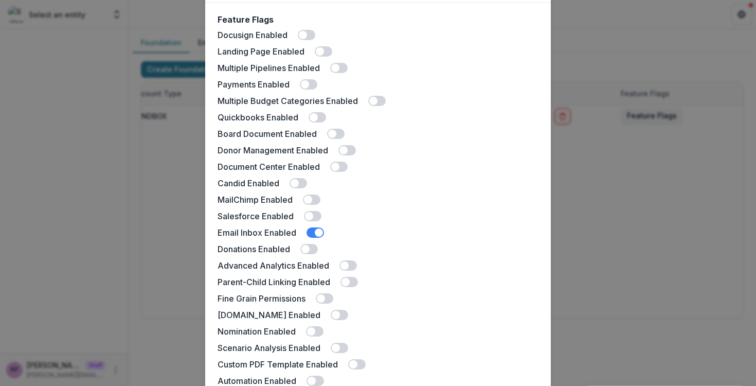
scroll to position [281, 0]
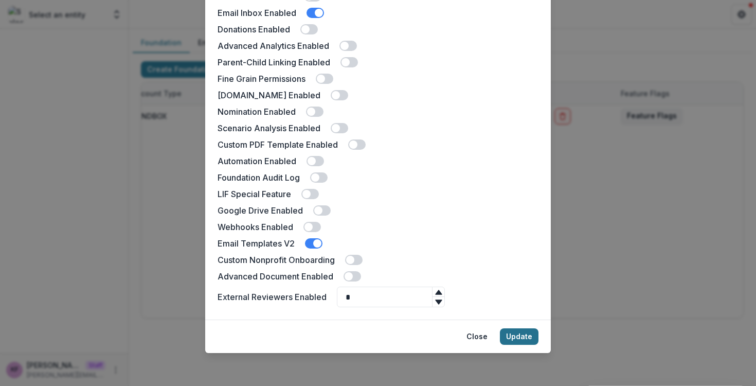
click at [531, 333] on button "Update" at bounding box center [519, 336] width 39 height 16
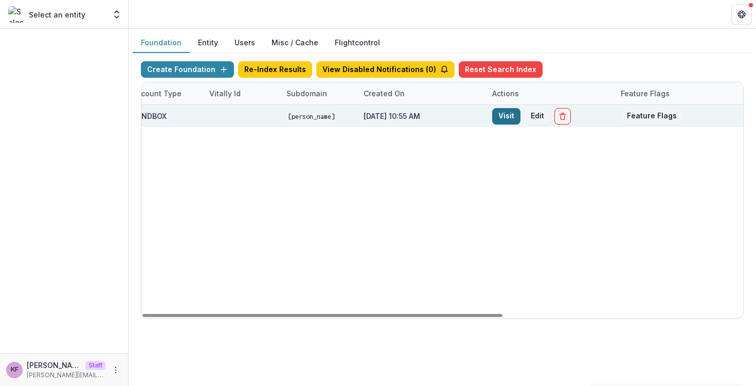
click at [510, 118] on link "Visit" at bounding box center [506, 116] width 28 height 16
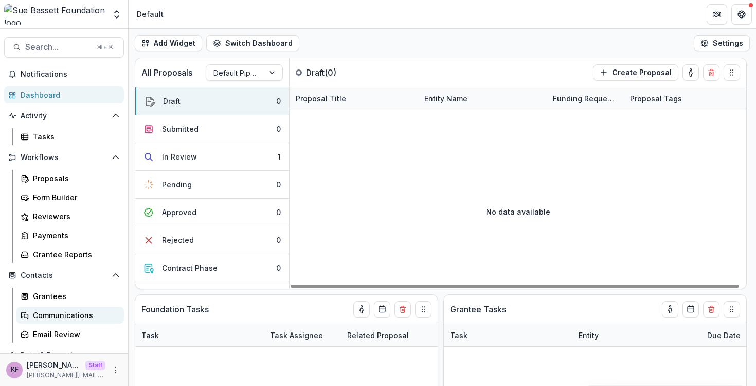
click at [43, 311] on div "Communications" at bounding box center [74, 314] width 83 height 11
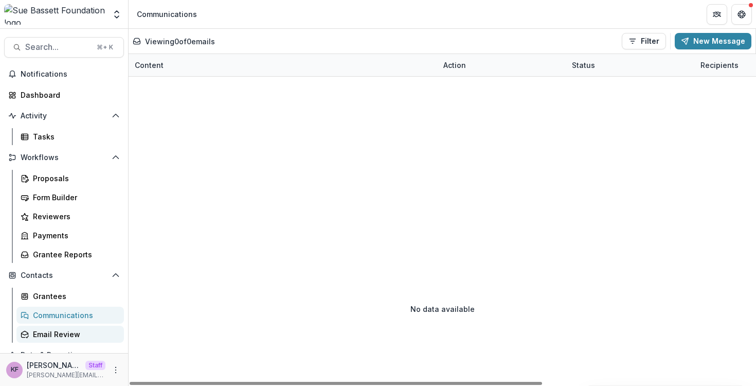
click at [50, 334] on div "Email Review" at bounding box center [74, 333] width 83 height 11
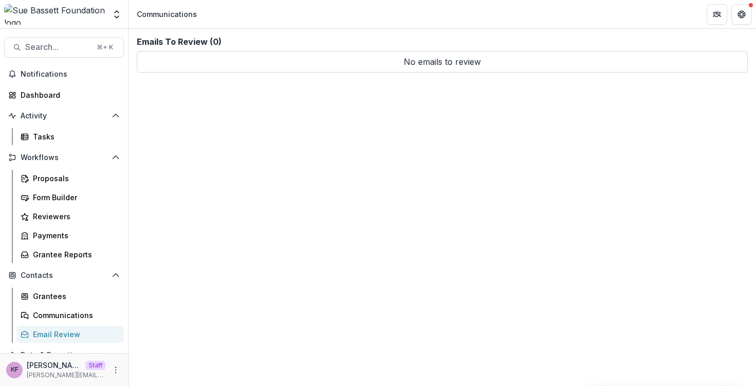
scroll to position [50, 0]
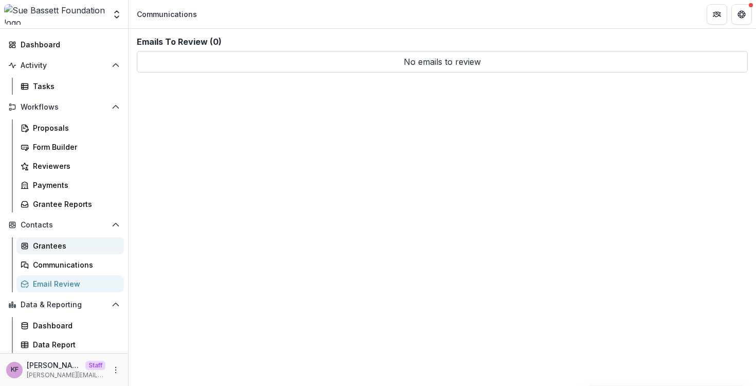
click at [48, 243] on div "Grantees" at bounding box center [74, 245] width 83 height 11
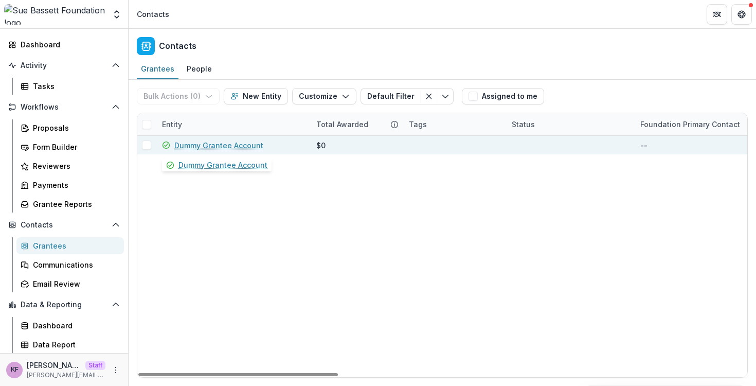
click at [221, 148] on link "Dummy Grantee Account" at bounding box center [218, 145] width 89 height 11
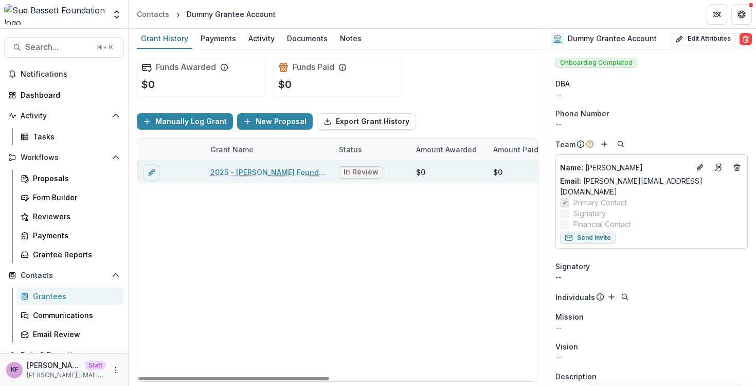
click at [260, 172] on link "2025 - [PERSON_NAME] Foundation Application" at bounding box center [268, 172] width 116 height 11
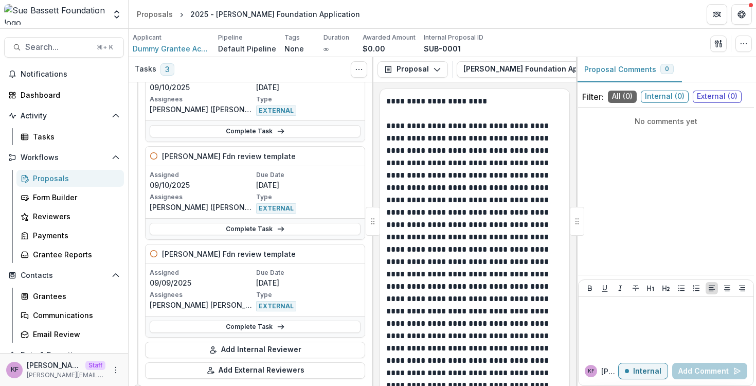
scroll to position [192, 0]
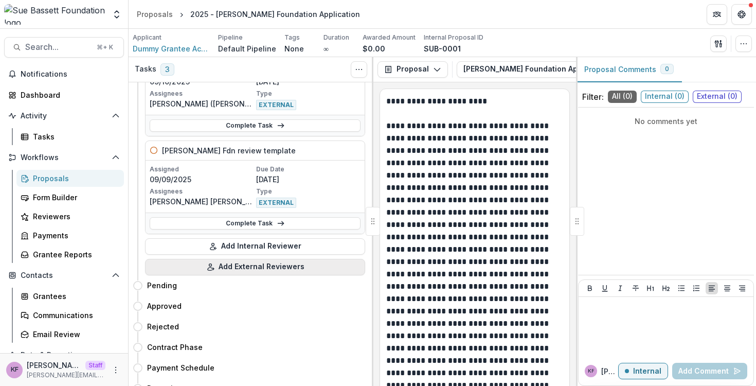
click at [230, 267] on button "Add External Reviewers" at bounding box center [255, 267] width 220 height 16
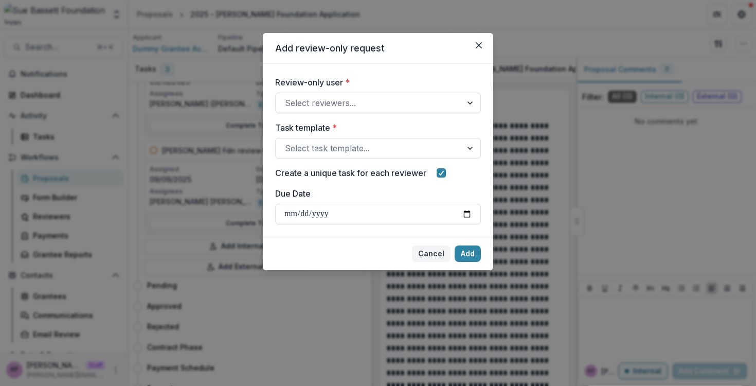
click at [422, 255] on button "Cancel" at bounding box center [431, 253] width 39 height 16
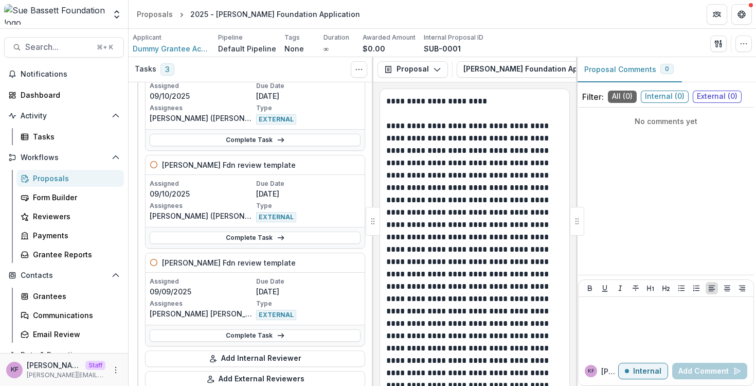
scroll to position [67, 0]
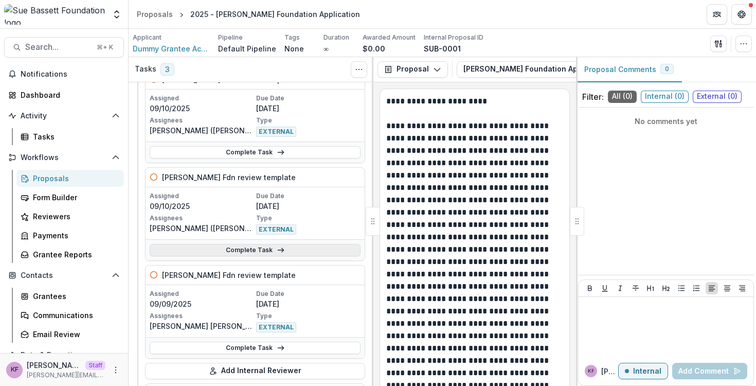
click at [296, 253] on link "Complete Task" at bounding box center [255, 250] width 211 height 12
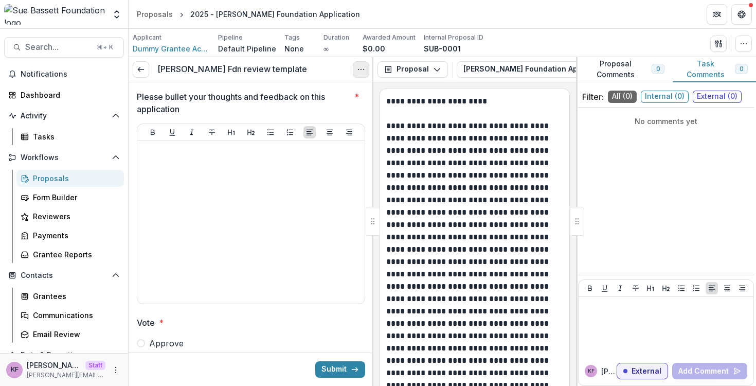
click at [358, 72] on icon "Options" at bounding box center [361, 69] width 8 height 8
click at [334, 115] on button "Cancel Task" at bounding box center [312, 114] width 110 height 17
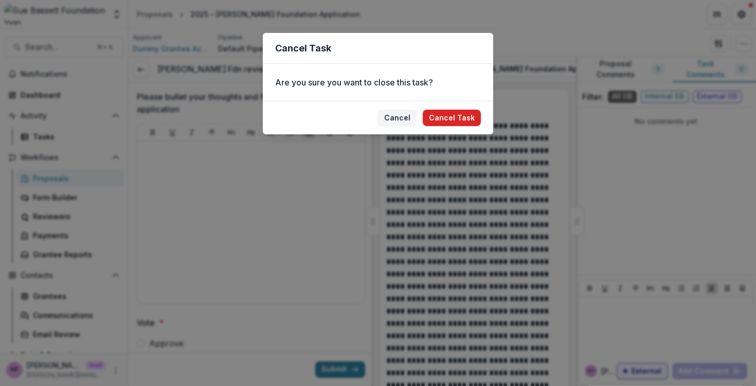
click at [468, 118] on button "Cancel Task" at bounding box center [452, 117] width 58 height 16
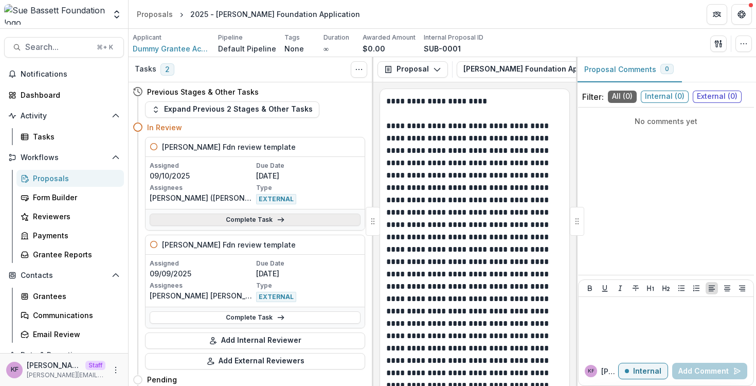
click at [284, 217] on link "Complete Task" at bounding box center [255, 219] width 211 height 12
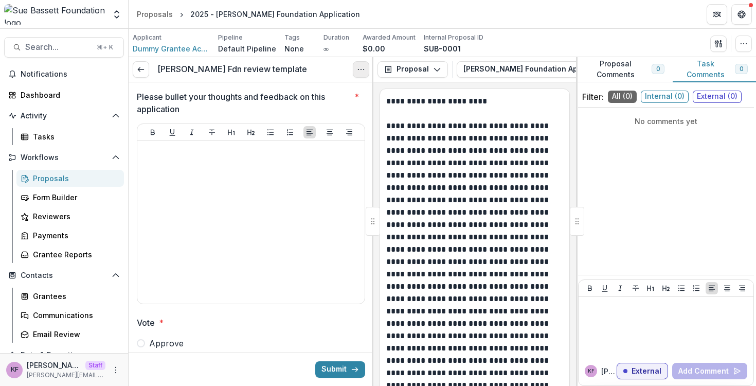
click at [369, 66] on button "Options" at bounding box center [361, 69] width 16 height 16
click at [351, 114] on button "Cancel Task" at bounding box center [312, 114] width 110 height 17
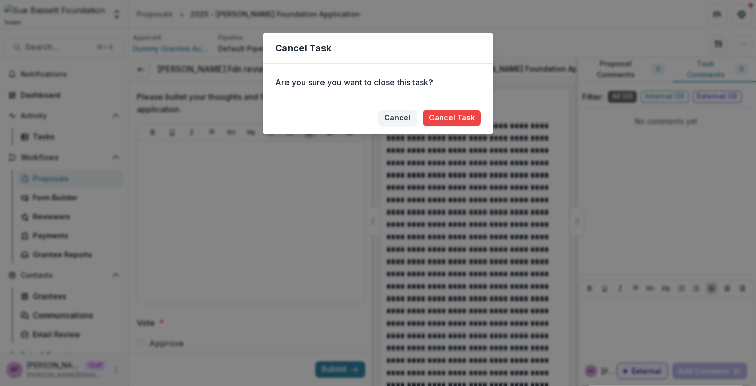
click at [467, 129] on footer "Cancel Cancel Task" at bounding box center [378, 117] width 230 height 33
click at [467, 123] on button "Cancel Task" at bounding box center [452, 117] width 58 height 16
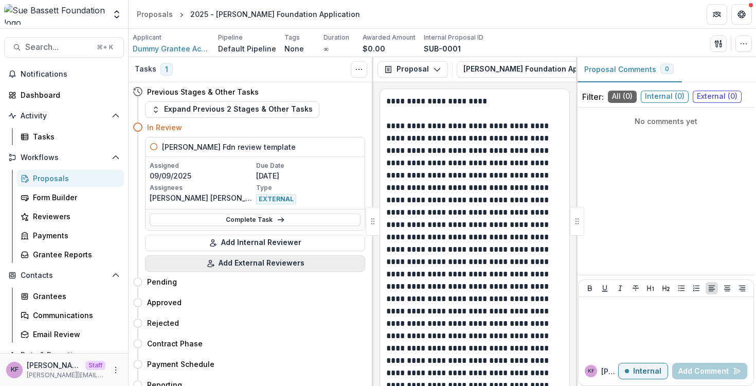
click at [259, 267] on button "Add External Reviewers" at bounding box center [255, 263] width 220 height 16
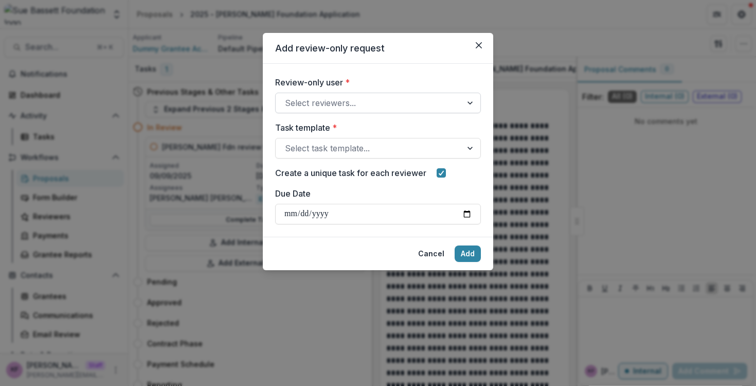
click at [321, 95] on div "Select reviewers..." at bounding box center [369, 103] width 186 height 16
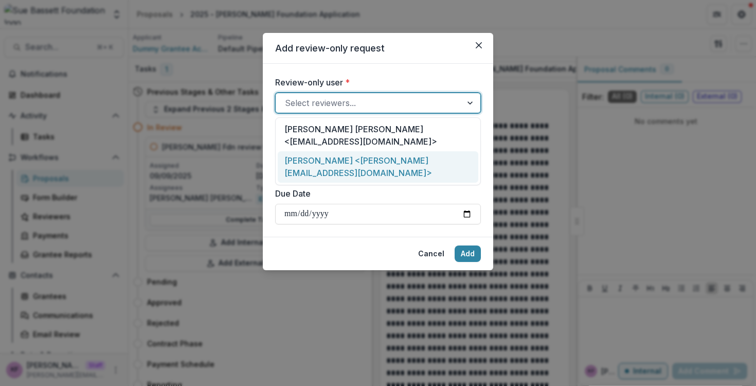
click at [329, 152] on div "Kyle Ford <kyle+reviewer@trytemelio.com>" at bounding box center [378, 166] width 200 height 31
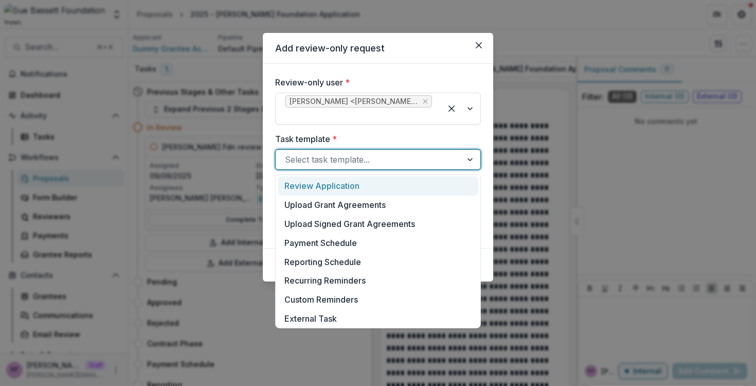
click at [333, 160] on div at bounding box center [369, 159] width 168 height 14
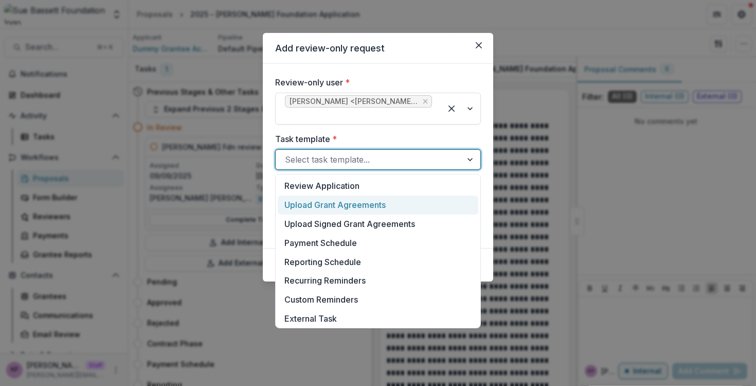
scroll to position [191, 0]
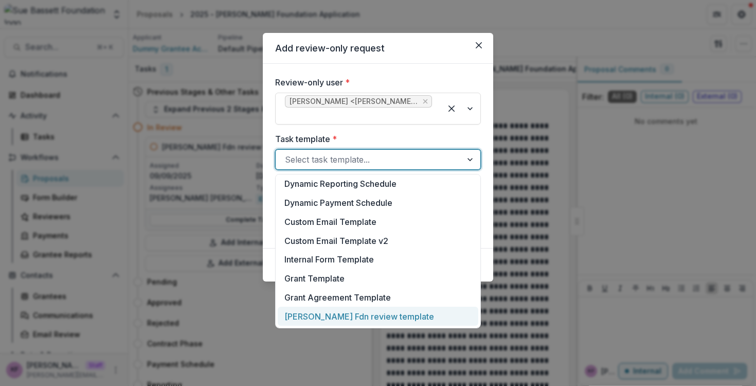
click at [341, 318] on div "Sue Bassett Fdn review template" at bounding box center [378, 315] width 200 height 19
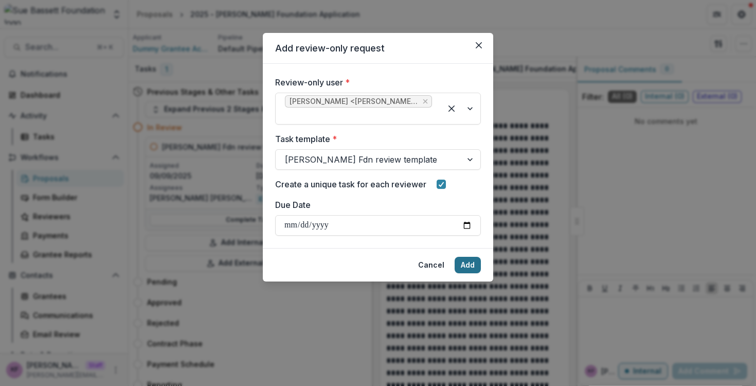
click at [461, 266] on button "Add" at bounding box center [467, 265] width 26 height 16
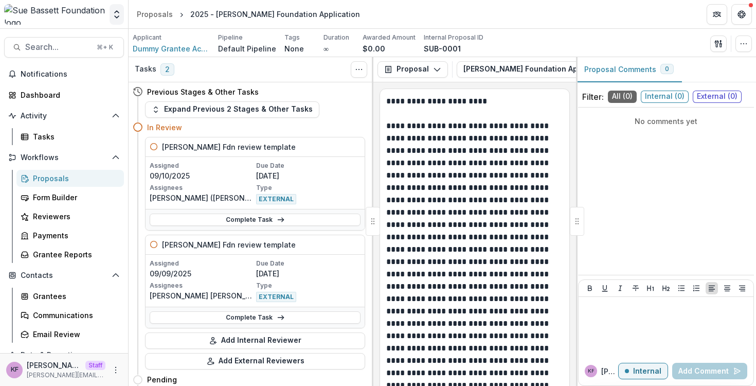
click at [117, 21] on button "Open entity switcher" at bounding box center [116, 14] width 14 height 21
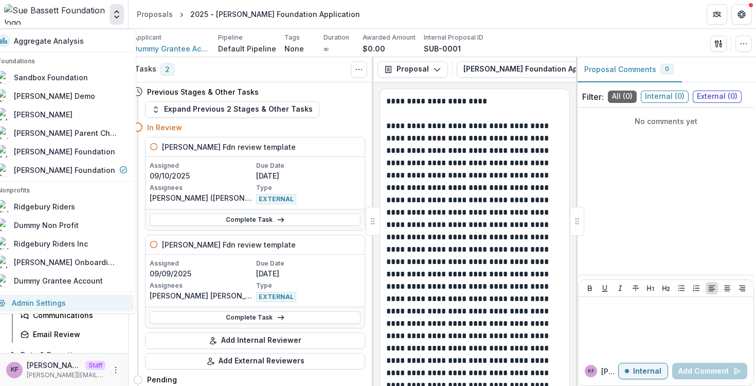
click at [60, 296] on link "Admin Settings" at bounding box center [62, 302] width 142 height 17
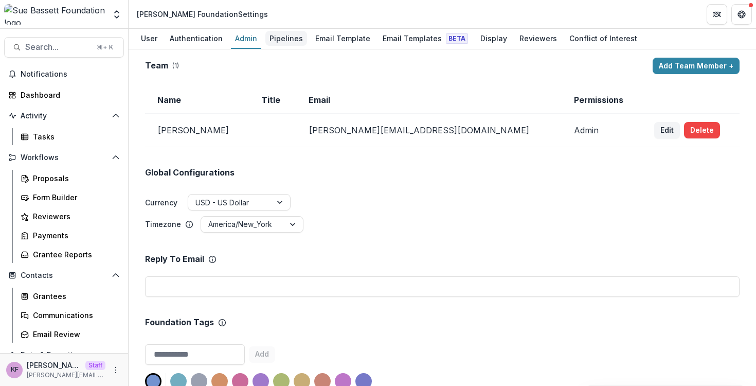
click at [284, 43] on div "Pipelines" at bounding box center [286, 38] width 42 height 15
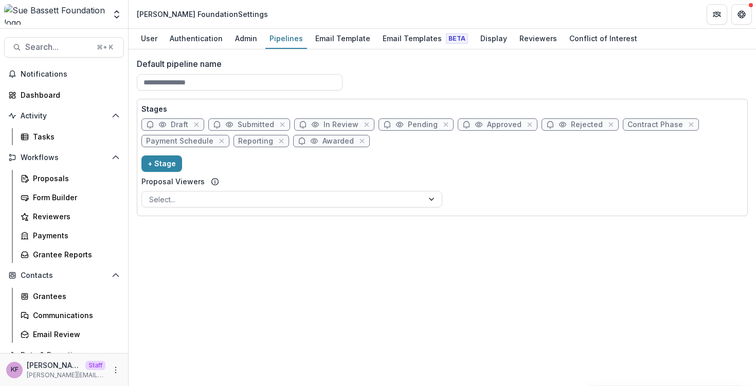
click at [332, 124] on span "In Review" at bounding box center [340, 124] width 35 height 9
select select "******"
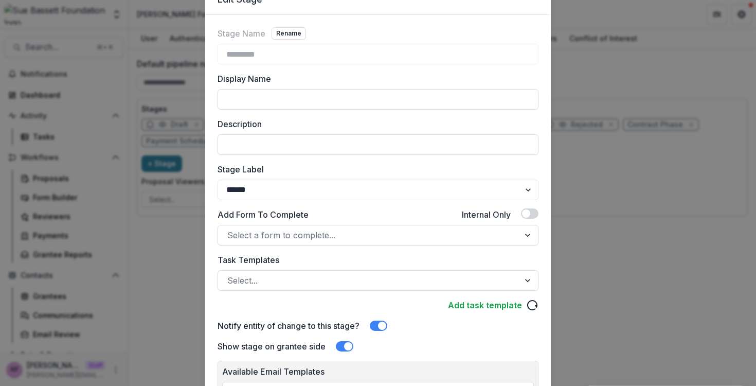
scroll to position [49, 0]
click at [383, 242] on div "Select a form to complete..." at bounding box center [368, 234] width 301 height 16
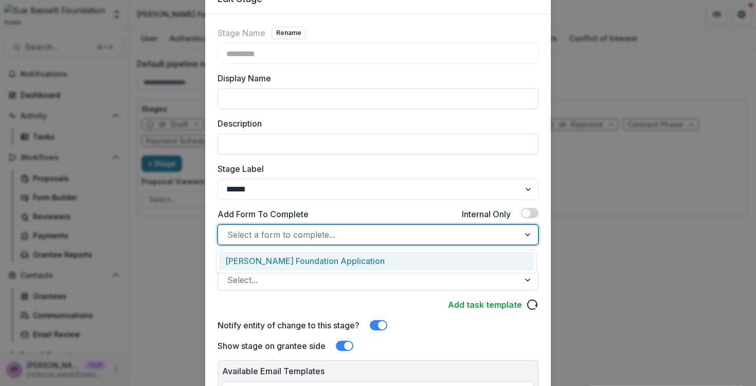
click at [370, 216] on div "Add Form To Complete Internal Only" at bounding box center [377, 216] width 321 height 16
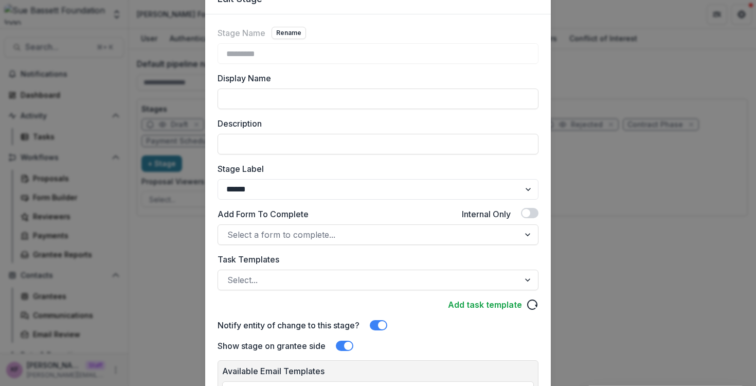
click at [370, 265] on div "Task Templates Select..." at bounding box center [377, 271] width 321 height 37
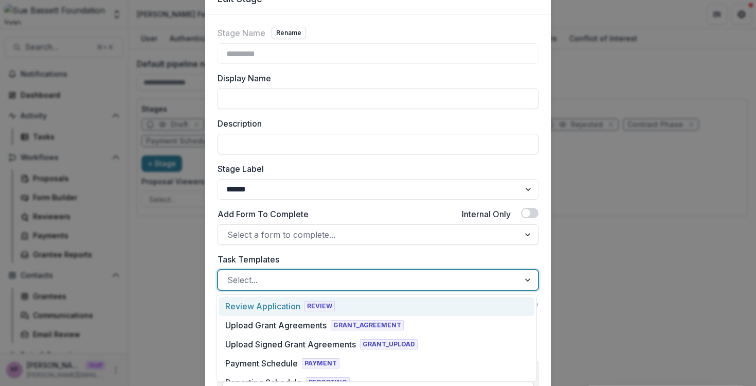
click at [370, 275] on div at bounding box center [368, 279] width 283 height 14
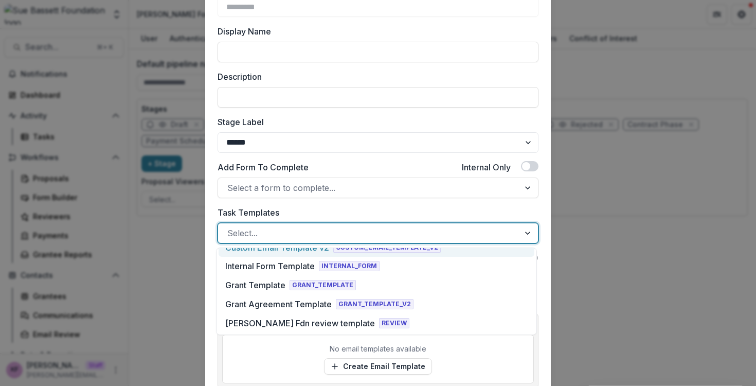
scroll to position [114, 0]
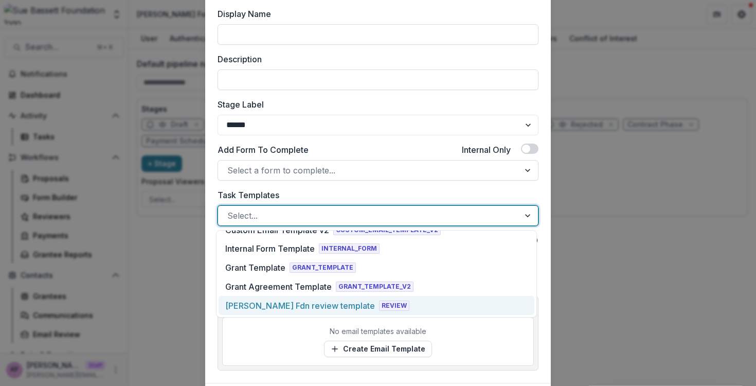
click at [333, 304] on div "[PERSON_NAME] Fdn review template" at bounding box center [300, 305] width 150 height 12
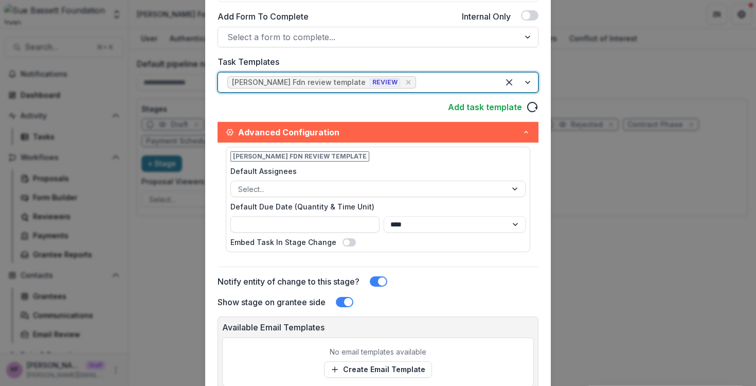
scroll to position [249, 0]
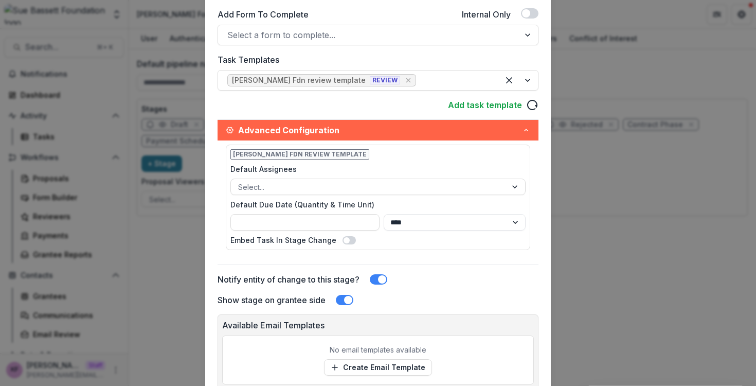
click at [308, 195] on div "Sue Bassett Fdn review template Default Assignees Select... Default Due Date (Q…" at bounding box center [378, 196] width 304 height 105
click at [310, 188] on div at bounding box center [368, 186] width 261 height 13
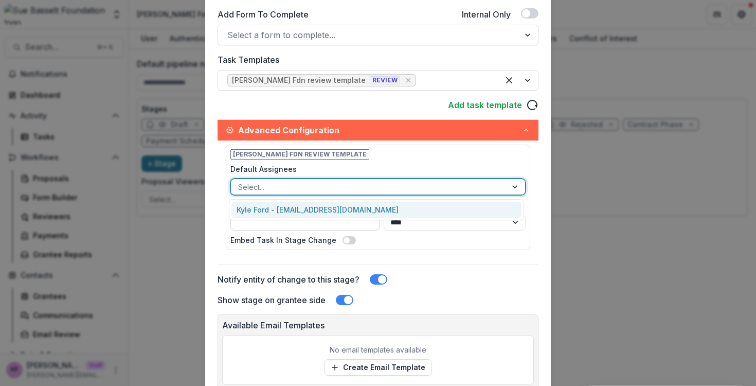
click at [346, 170] on label "Default Assignees" at bounding box center [374, 168] width 289 height 11
click at [240, 181] on input "Default Assignees" at bounding box center [239, 186] width 2 height 11
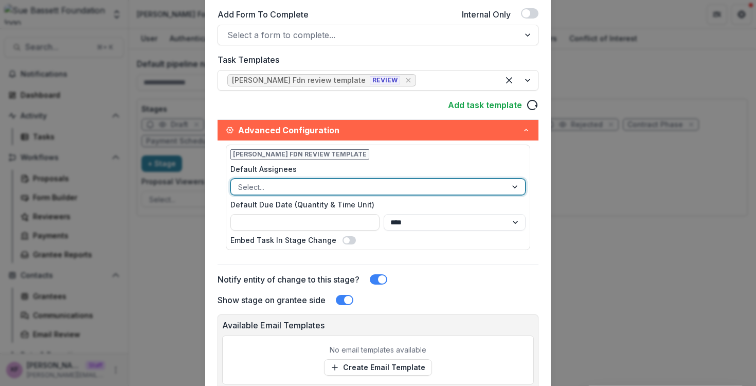
scroll to position [331, 0]
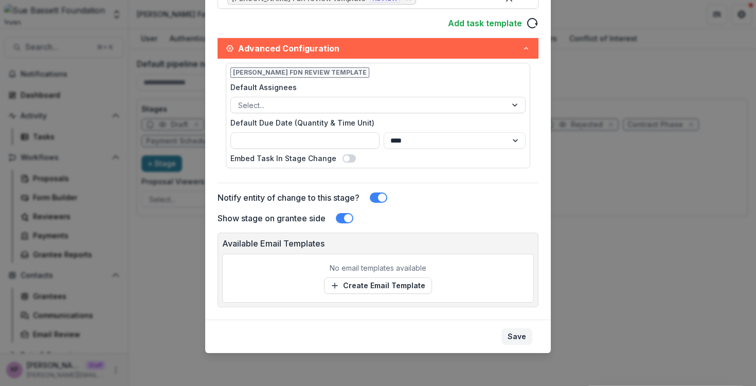
click at [510, 333] on button "Save" at bounding box center [516, 336] width 31 height 16
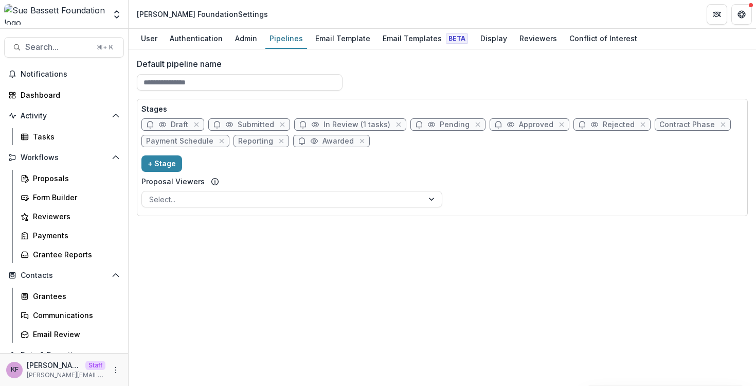
click at [53, 145] on div "Notifications Dashboard Activity Tasks Workflows Proposals Form Builder Reviewe…" at bounding box center [64, 234] width 128 height 337
click at [53, 140] on div "Tasks" at bounding box center [74, 136] width 83 height 11
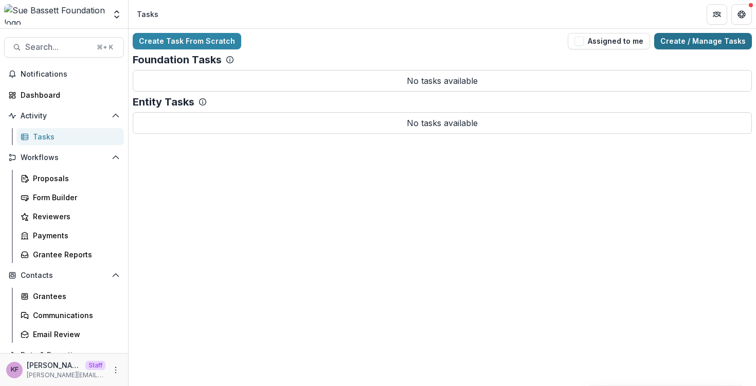
click at [681, 41] on link "Create / Manage Tasks" at bounding box center [703, 41] width 98 height 16
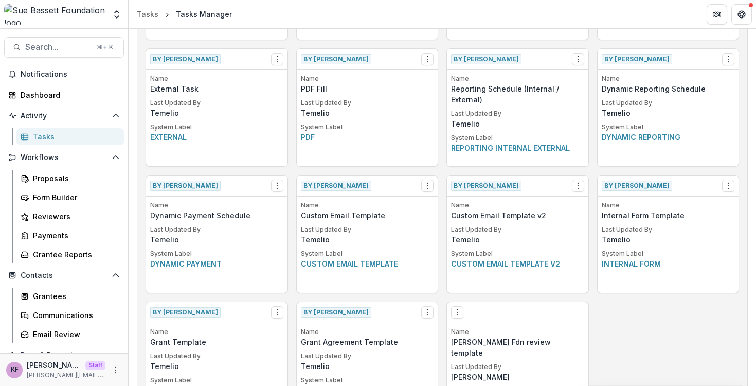
scroll to position [479, 0]
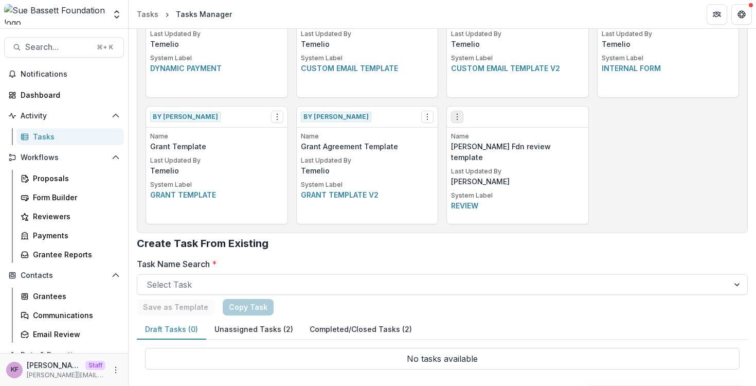
click at [451, 115] on button "Options" at bounding box center [457, 117] width 12 height 12
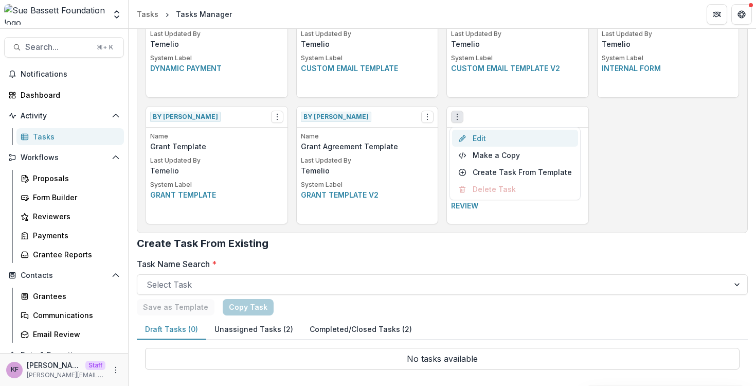
click at [501, 141] on link "Edit" at bounding box center [515, 138] width 126 height 17
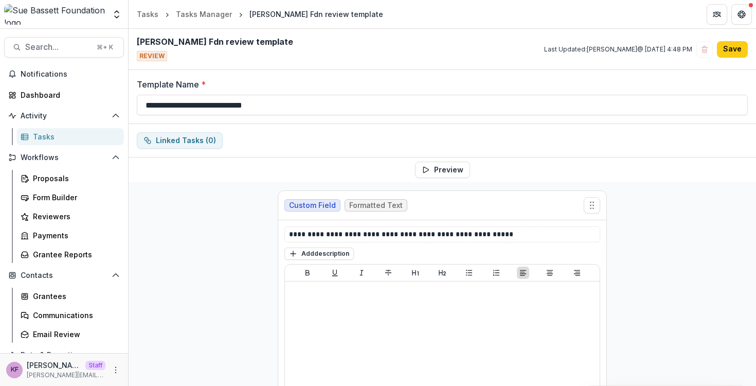
click at [68, 169] on div "Workflows Proposals Form Builder Reviewers Payments Grantee Reports" at bounding box center [64, 206] width 128 height 114
click at [67, 171] on link "Proposals" at bounding box center [69, 178] width 107 height 17
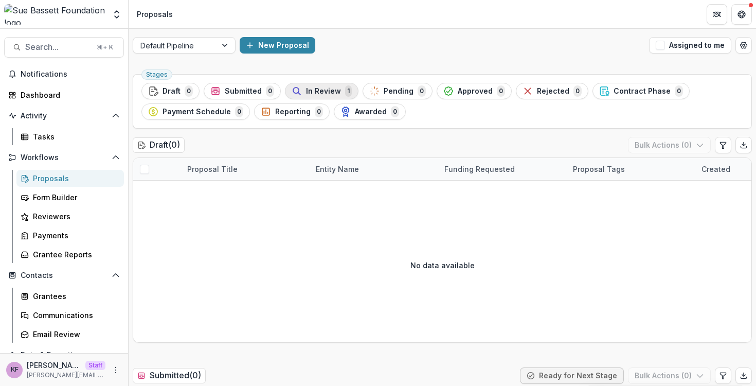
click at [299, 86] on icon "button" at bounding box center [296, 91] width 10 height 10
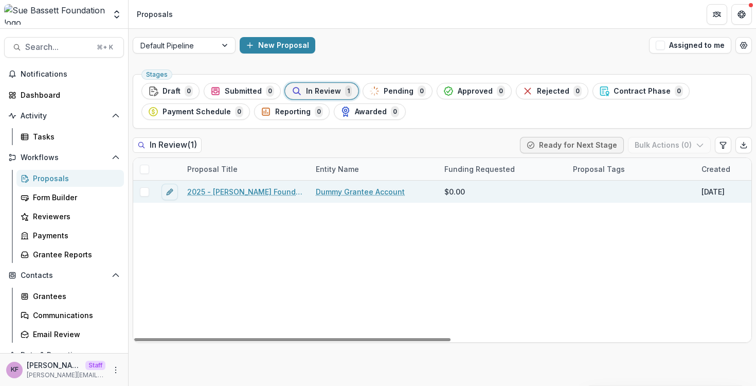
click at [261, 189] on link "2025 - [PERSON_NAME] Foundation Application" at bounding box center [245, 191] width 116 height 11
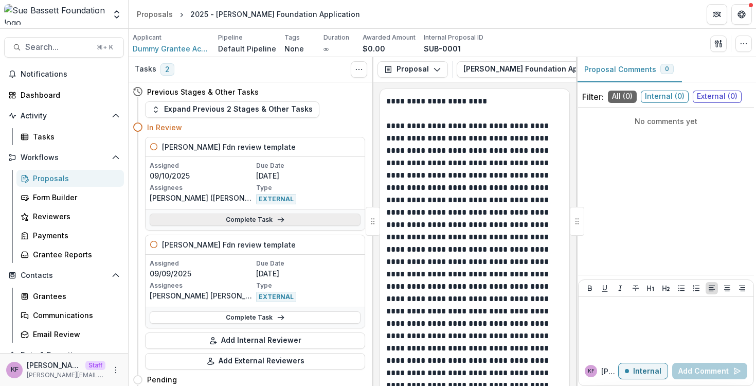
click at [267, 216] on link "Complete Task" at bounding box center [255, 219] width 211 height 12
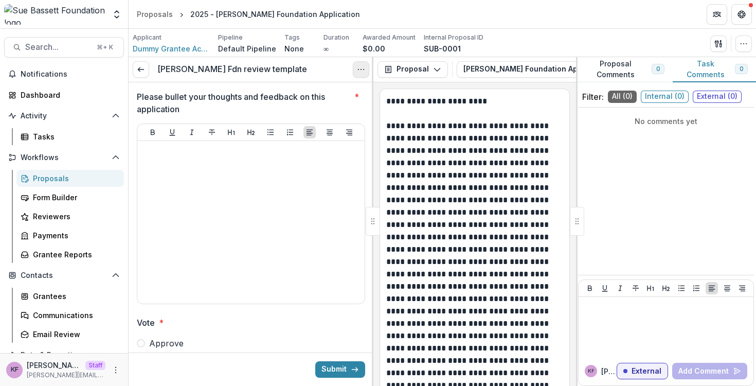
click at [368, 69] on button "Options" at bounding box center [361, 69] width 16 height 16
click at [319, 113] on button "Cancel Task" at bounding box center [312, 114] width 110 height 17
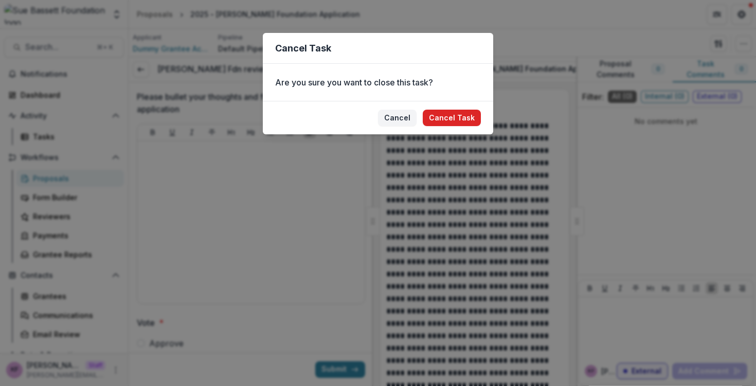
click at [448, 119] on button "Cancel Task" at bounding box center [452, 117] width 58 height 16
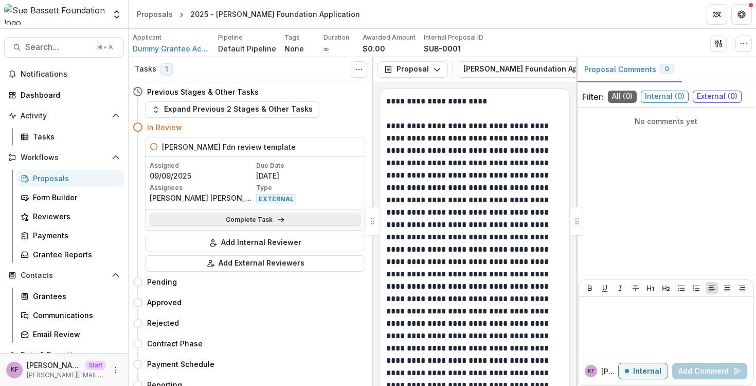
click at [291, 215] on link "Complete Task" at bounding box center [255, 219] width 211 height 12
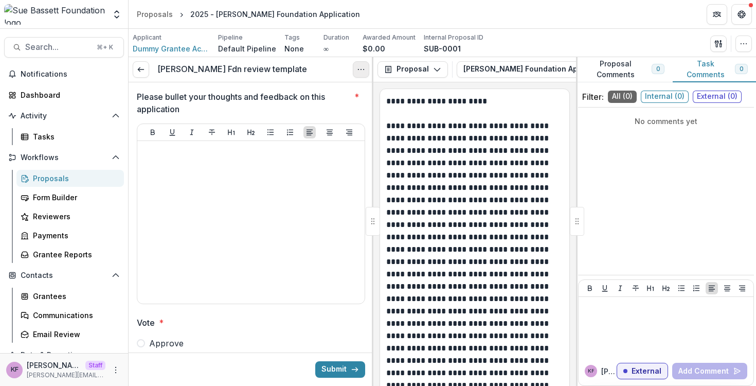
click at [361, 74] on button "Options" at bounding box center [361, 69] width 16 height 16
click at [344, 116] on button "Cancel Task" at bounding box center [312, 114] width 110 height 17
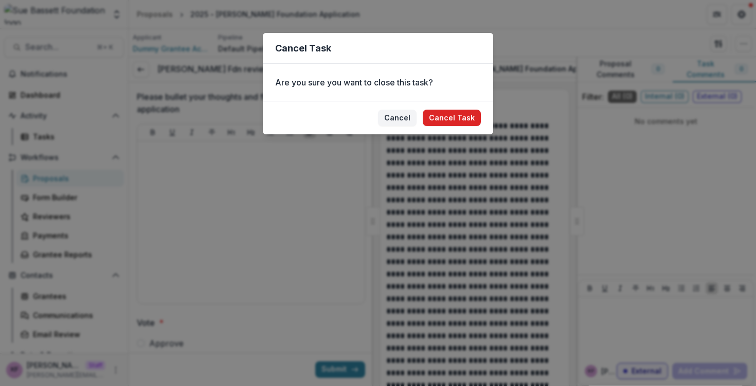
click at [460, 117] on button "Cancel Task" at bounding box center [452, 117] width 58 height 16
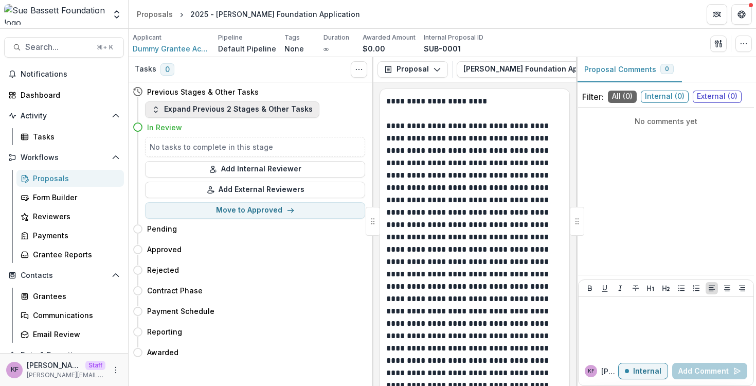
click at [211, 108] on button "Expand Previous 2 Stages & Other Tasks" at bounding box center [232, 109] width 174 height 16
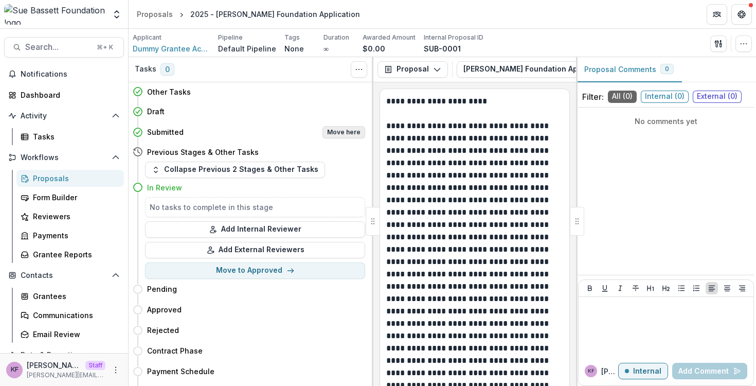
click at [338, 127] on button "Move here" at bounding box center [343, 132] width 43 height 12
select select "*********"
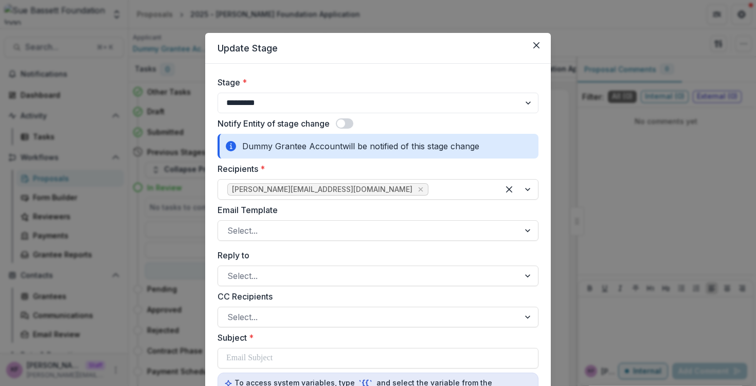
click at [346, 125] on span at bounding box center [344, 123] width 17 height 10
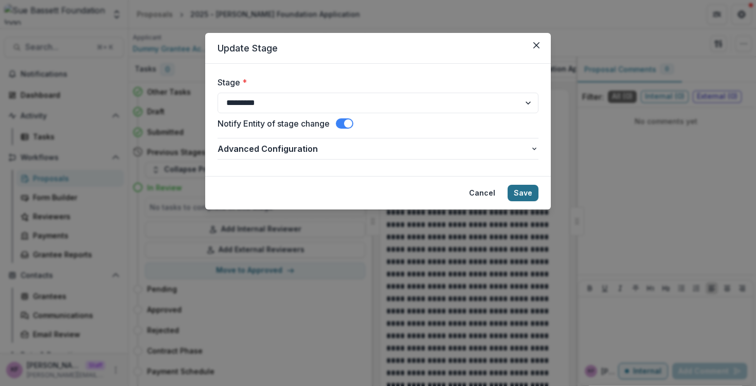
click at [522, 188] on button "Save" at bounding box center [522, 193] width 31 height 16
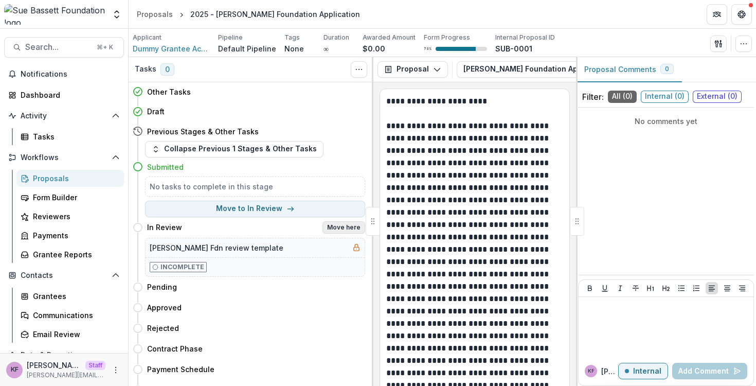
click at [339, 226] on button "Move here" at bounding box center [343, 227] width 43 height 12
select select "*********"
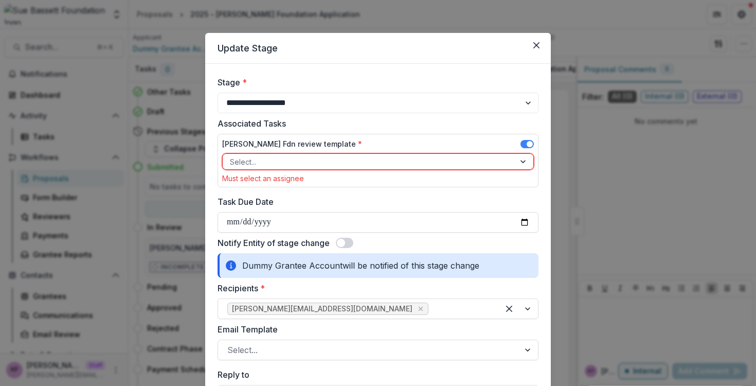
click at [341, 159] on div at bounding box center [369, 161] width 278 height 13
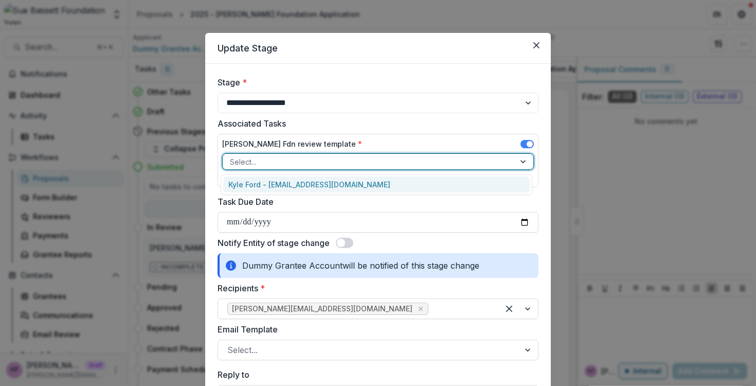
click at [322, 182] on div "Kyle Ford - kyle@trytemelio.com" at bounding box center [376, 184] width 306 height 16
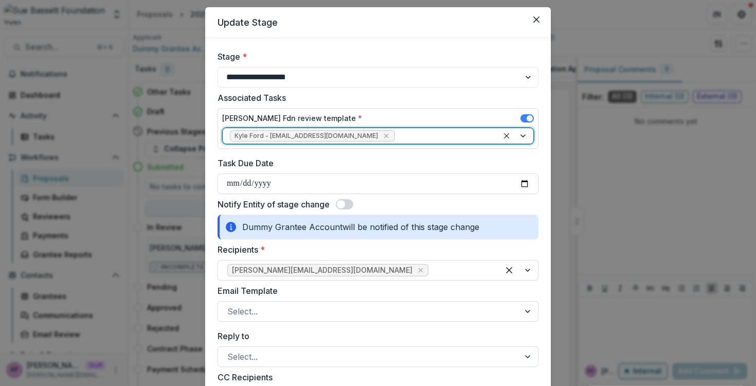
scroll to position [27, 0]
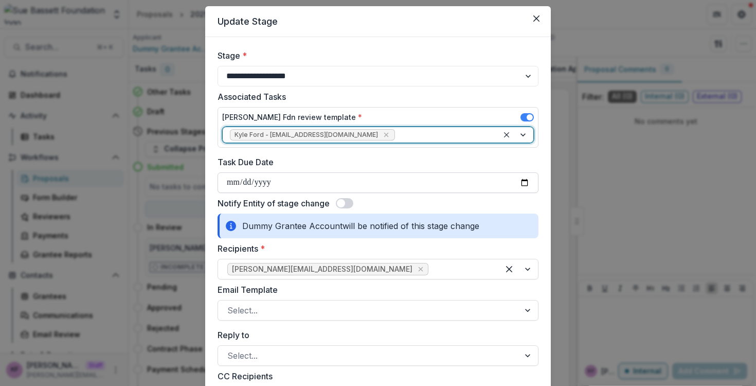
click at [322, 182] on input "Task Due Date" at bounding box center [377, 182] width 321 height 21
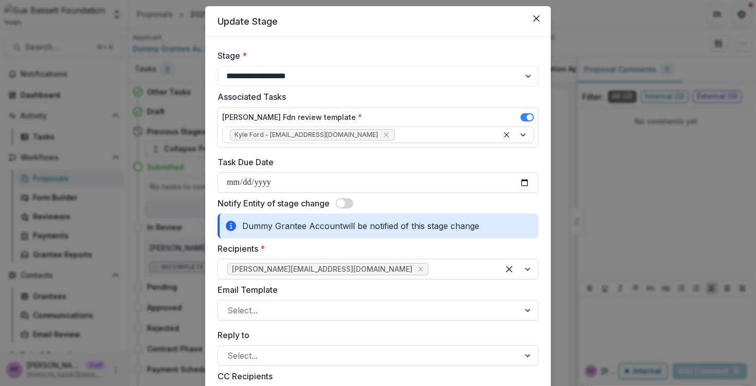
click at [344, 204] on span at bounding box center [341, 203] width 8 height 8
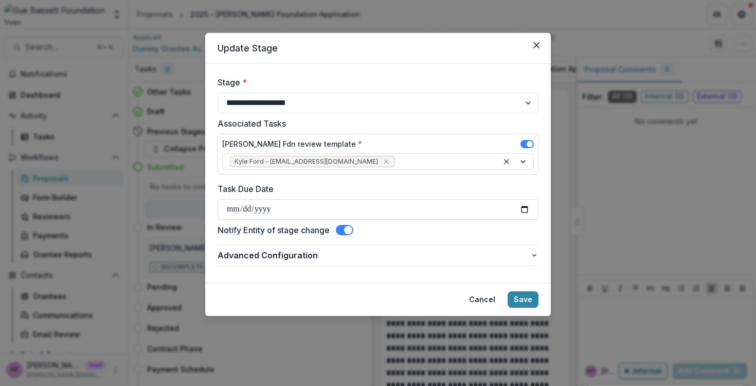
scroll to position [0, 0]
click at [528, 299] on button "Save" at bounding box center [522, 299] width 31 height 16
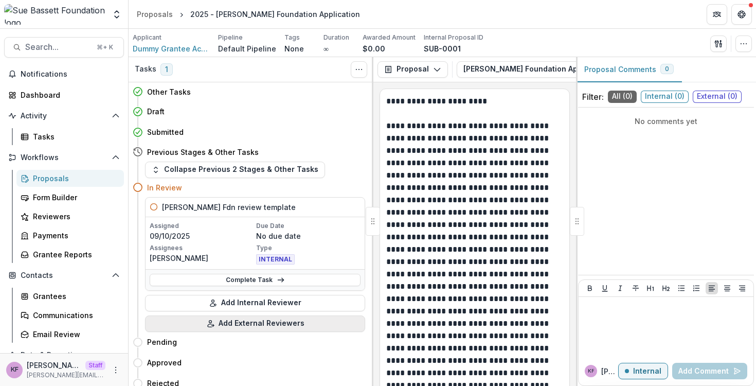
click at [252, 322] on button "Add External Reviewers" at bounding box center [255, 323] width 220 height 16
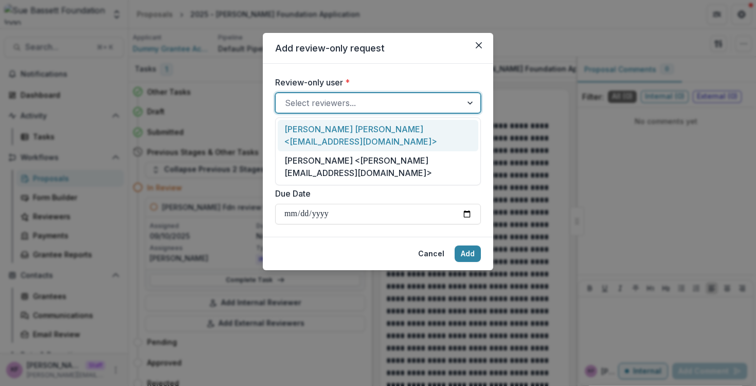
click at [330, 106] on div at bounding box center [369, 103] width 168 height 14
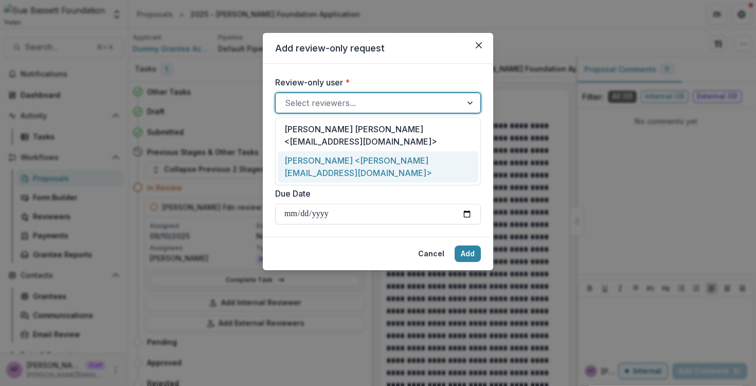
click at [335, 151] on div "[PERSON_NAME] <[PERSON_NAME][EMAIL_ADDRESS][DOMAIN_NAME]>" at bounding box center [378, 166] width 200 height 31
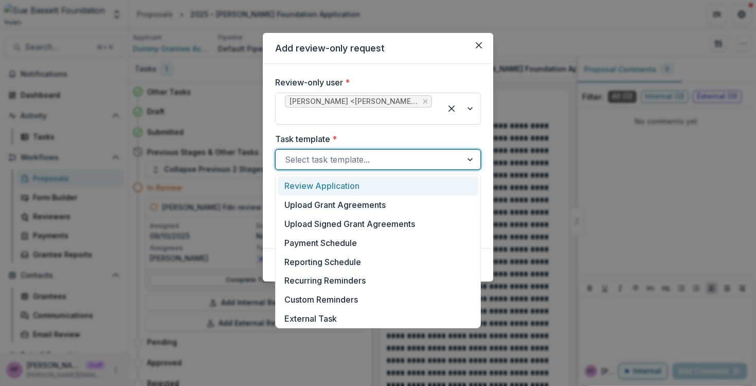
click at [369, 159] on div at bounding box center [369, 159] width 168 height 14
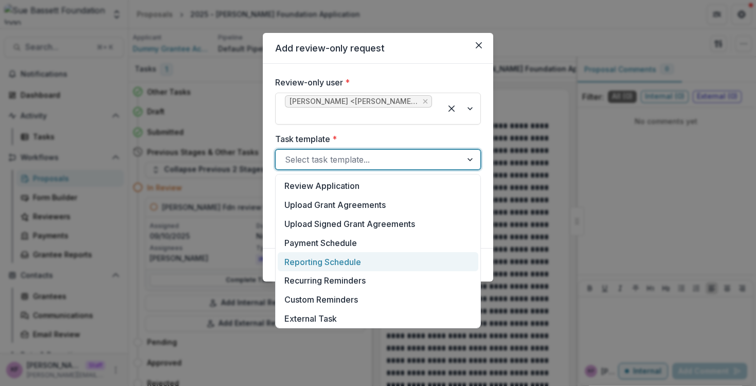
scroll to position [191, 0]
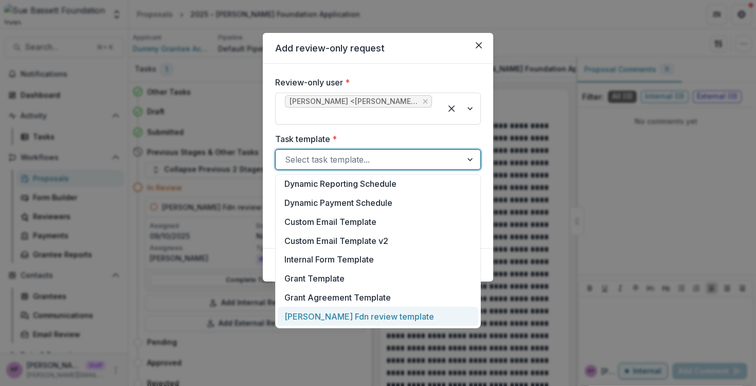
click at [354, 321] on div "[PERSON_NAME] Fdn review template" at bounding box center [378, 315] width 200 height 19
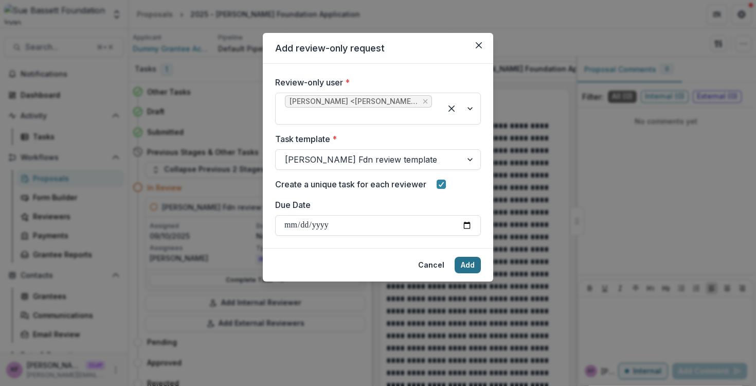
click at [464, 267] on button "Add" at bounding box center [467, 265] width 26 height 16
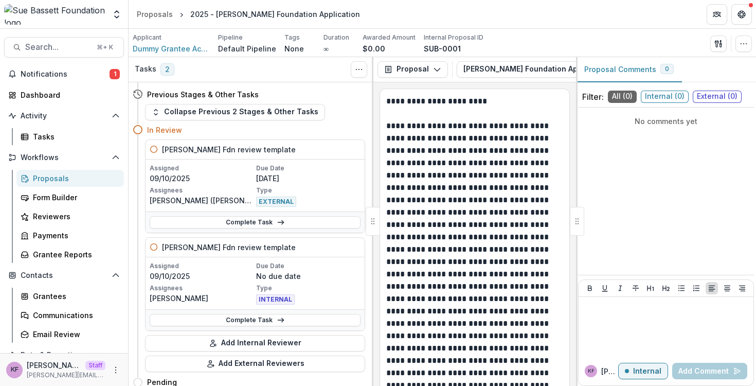
scroll to position [52, 0]
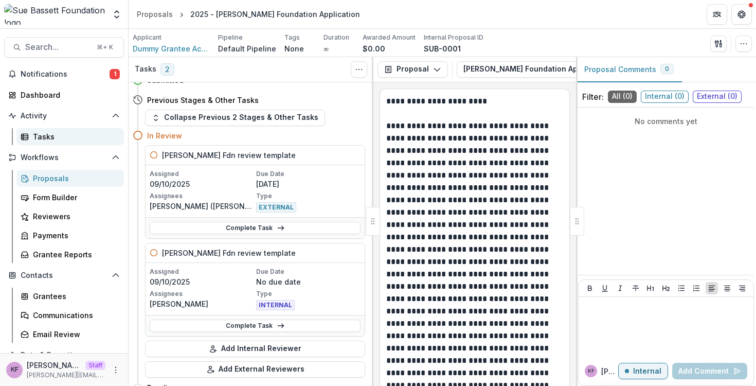
click at [59, 131] on div "Tasks" at bounding box center [74, 136] width 83 height 11
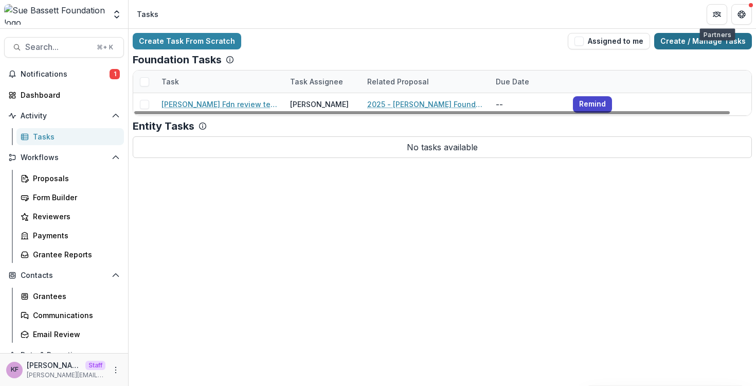
click at [707, 40] on link "Create / Manage Tasks" at bounding box center [703, 41] width 98 height 16
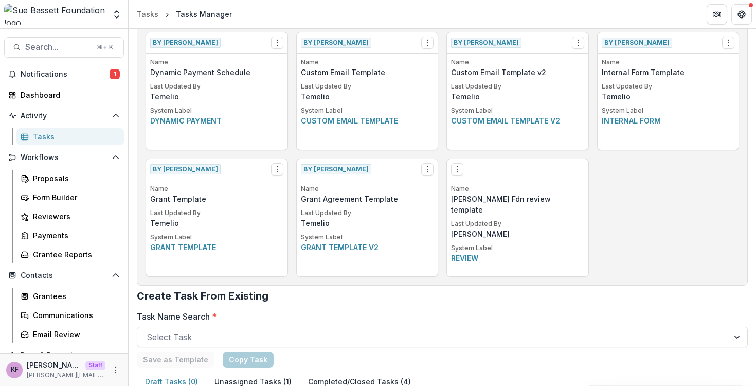
scroll to position [479, 0]
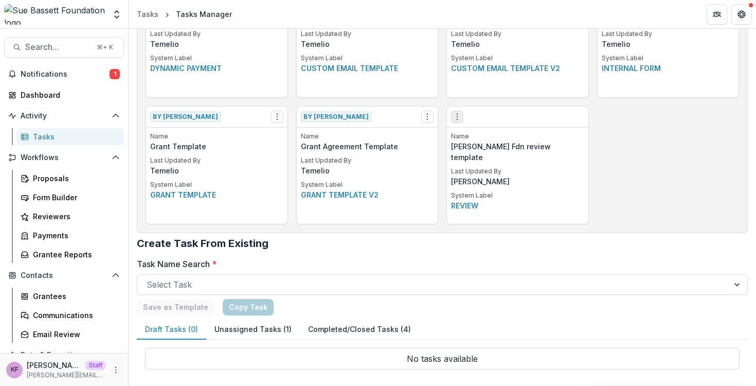
click at [459, 117] on icon "Options" at bounding box center [457, 117] width 8 height 8
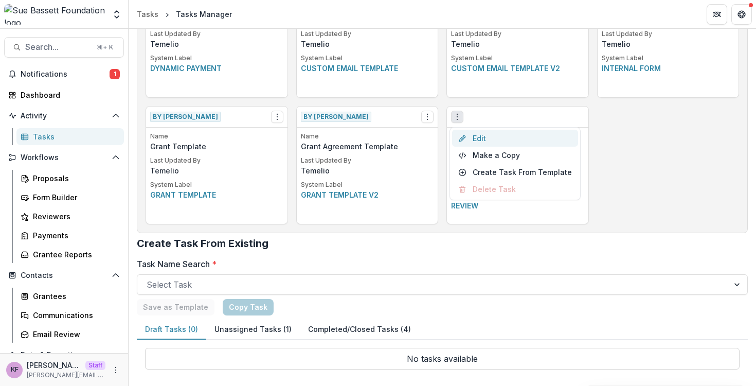
click at [487, 141] on link "Edit" at bounding box center [515, 138] width 126 height 17
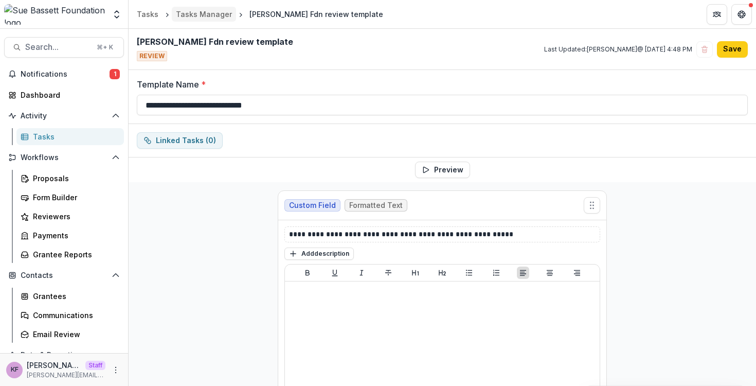
click at [210, 14] on div "Tasks Manager" at bounding box center [204, 14] width 56 height 11
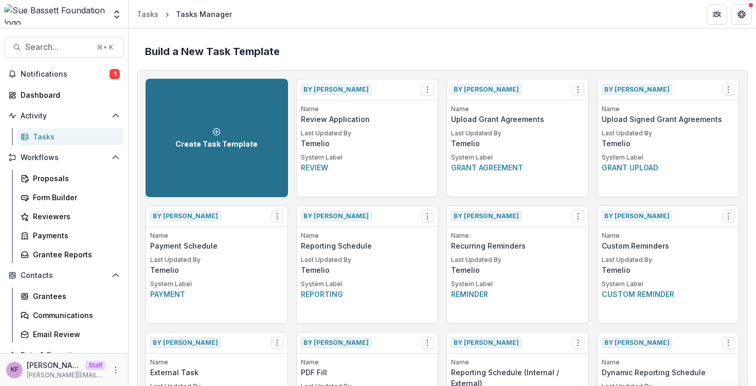
click at [204, 125] on link "Create Task Template" at bounding box center [216, 138] width 142 height 118
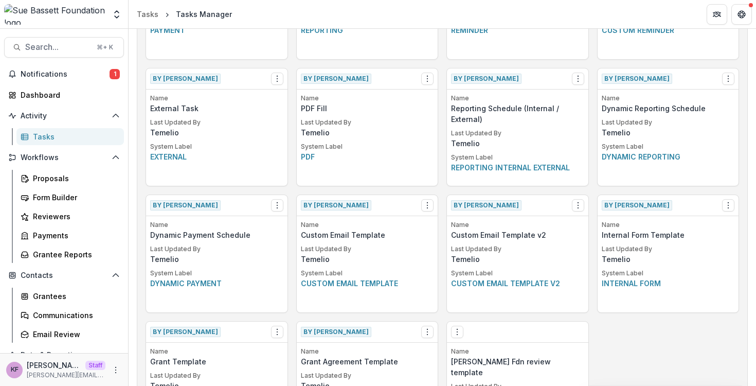
scroll to position [479, 0]
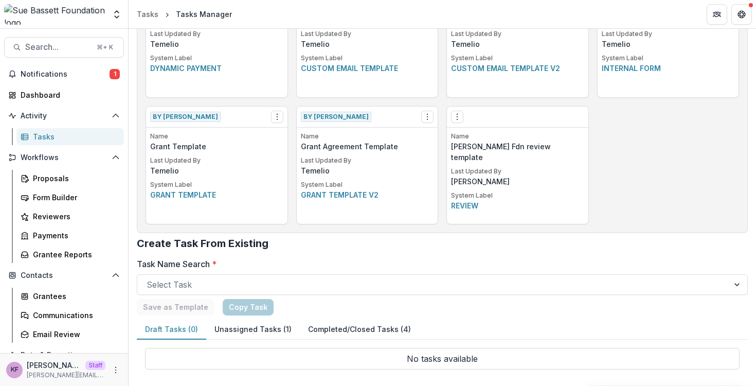
click at [331, 328] on button "Completed/Closed Tasks (4)" at bounding box center [359, 329] width 119 height 20
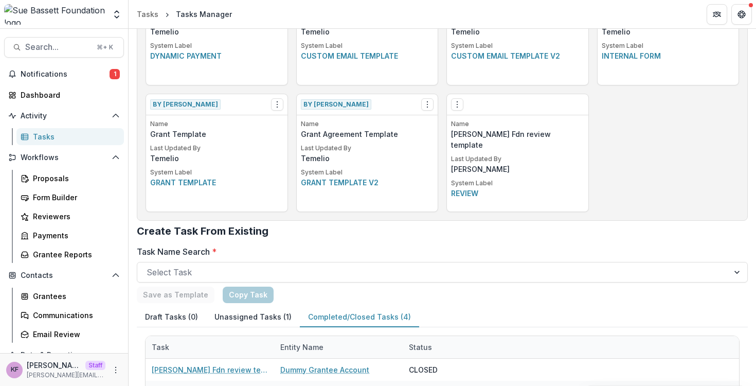
scroll to position [475, 0]
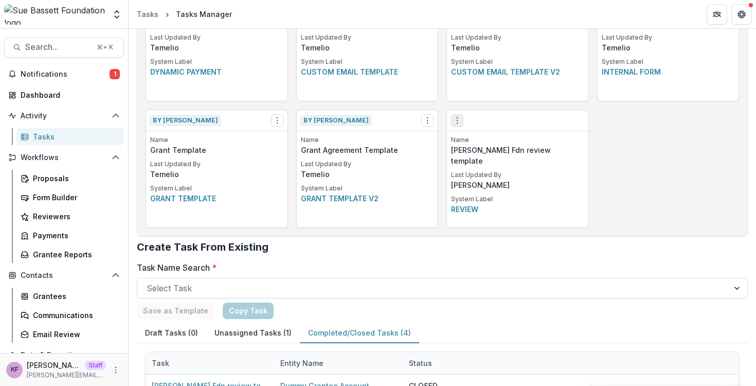
click at [453, 120] on icon "Options" at bounding box center [457, 120] width 8 height 8
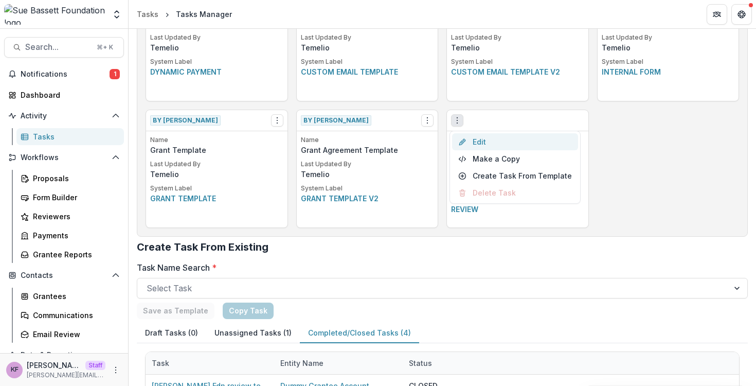
click at [477, 138] on link "Edit" at bounding box center [515, 141] width 126 height 17
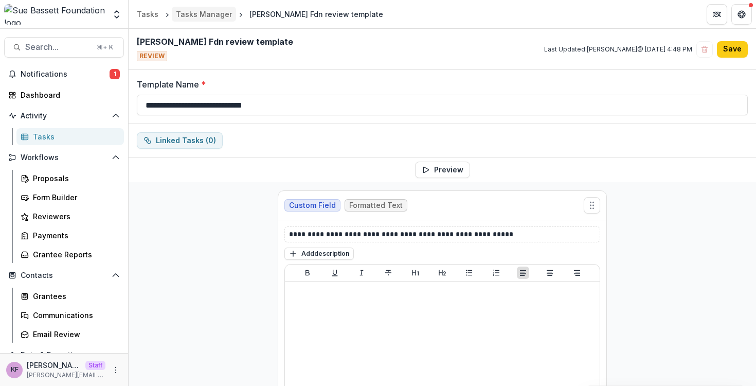
click at [223, 10] on div "Tasks Manager" at bounding box center [204, 14] width 56 height 11
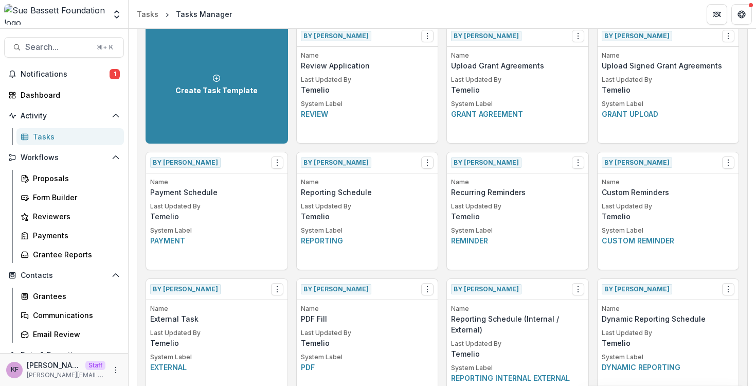
scroll to position [69, 0]
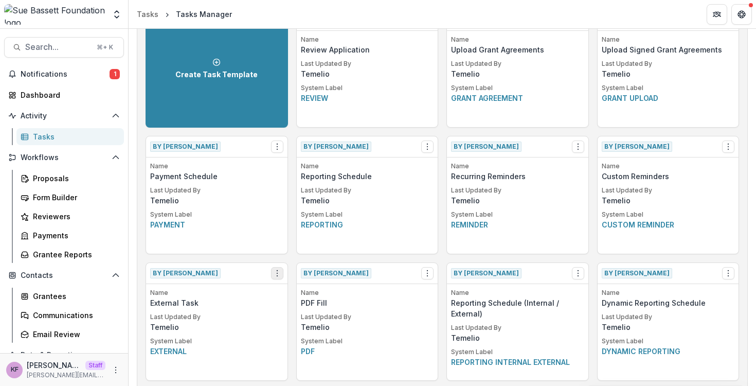
click at [271, 273] on button "Options" at bounding box center [277, 273] width 12 height 12
click at [252, 273] on div "By Temelio View Make a Copy Create Task From Template" at bounding box center [216, 273] width 141 height 21
click at [267, 271] on div "By Temelio View Make a Copy Create Task From Template" at bounding box center [216, 273] width 141 height 21
click at [279, 275] on icon "Options" at bounding box center [277, 273] width 8 height 8
click at [274, 253] on div "By Temelio View Create Task From Template Name Payment Schedule Last Updated By…" at bounding box center [216, 195] width 142 height 118
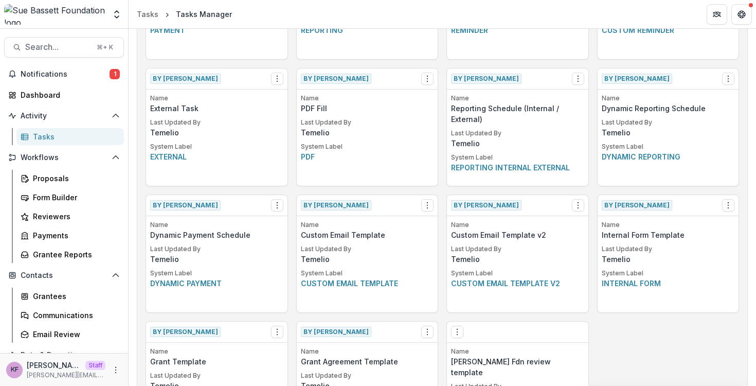
scroll to position [264, 0]
click at [281, 80] on button "Options" at bounding box center [277, 78] width 12 height 12
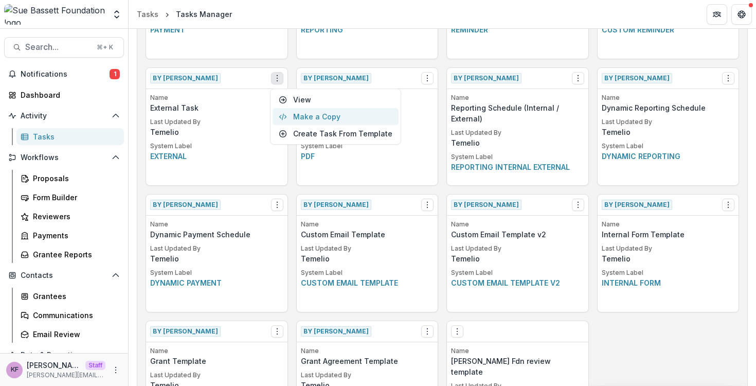
click at [310, 117] on button "Make a Copy" at bounding box center [335, 116] width 126 height 17
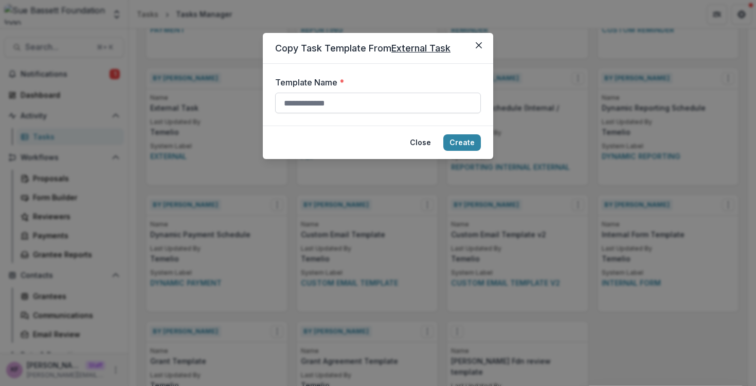
click at [401, 108] on input "Template Name *" at bounding box center [378, 103] width 206 height 21
type input "**********"
click at [471, 138] on button "Create" at bounding box center [462, 142] width 38 height 16
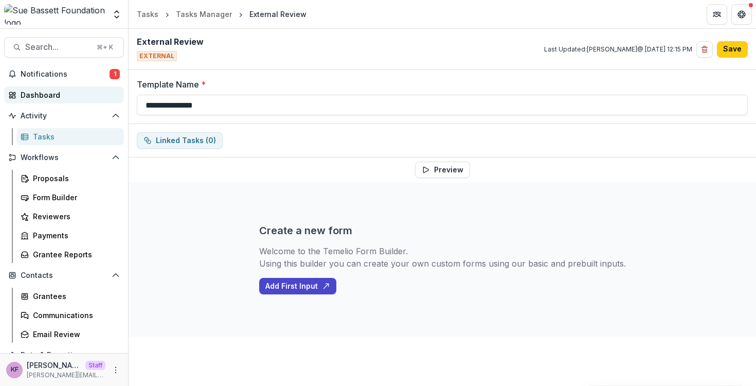
click at [80, 97] on div "Dashboard" at bounding box center [68, 94] width 95 height 11
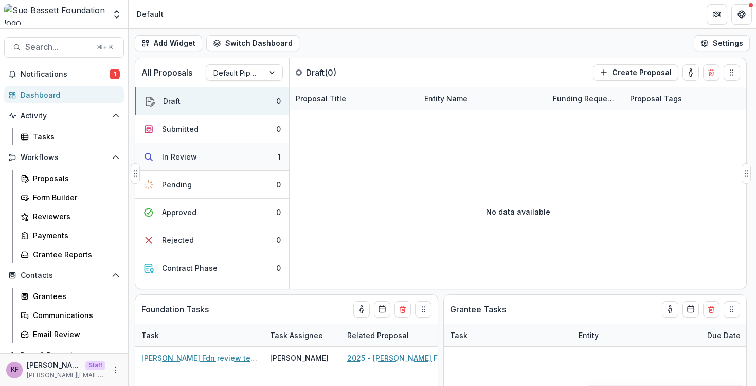
click at [162, 167] on button "In Review 1" at bounding box center [212, 157] width 154 height 28
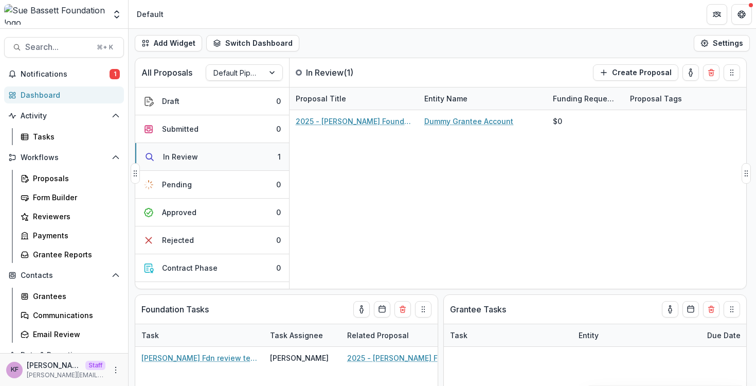
click at [184, 157] on div "In Review" at bounding box center [180, 156] width 35 height 11
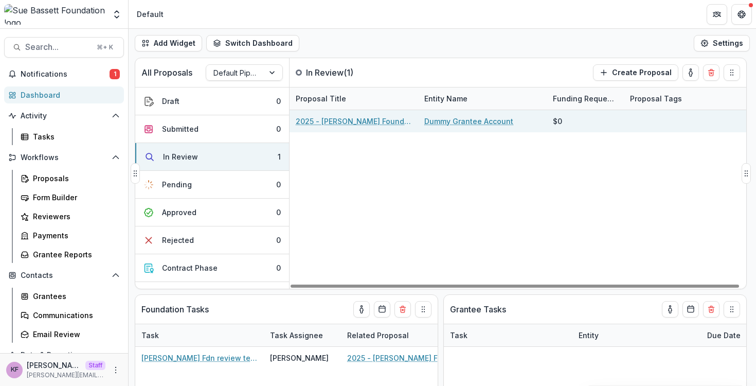
click at [326, 116] on link "2025 - [PERSON_NAME] Foundation Application" at bounding box center [354, 121] width 116 height 11
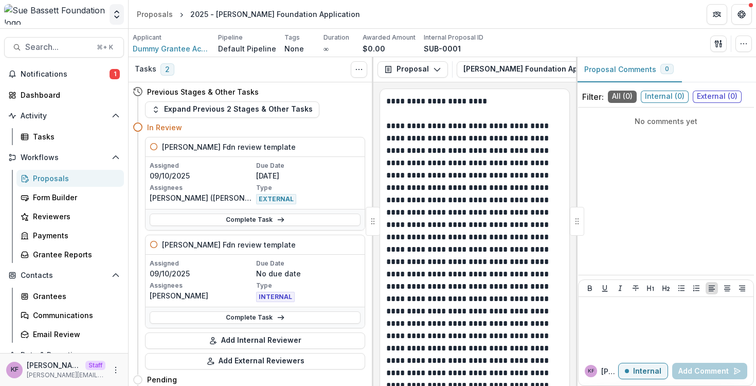
click at [120, 20] on button "Open entity switcher" at bounding box center [116, 14] width 14 height 21
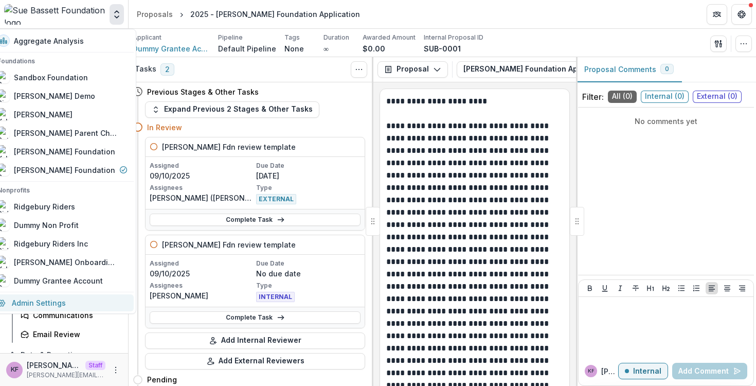
click at [52, 294] on link "Admin Settings" at bounding box center [62, 302] width 142 height 17
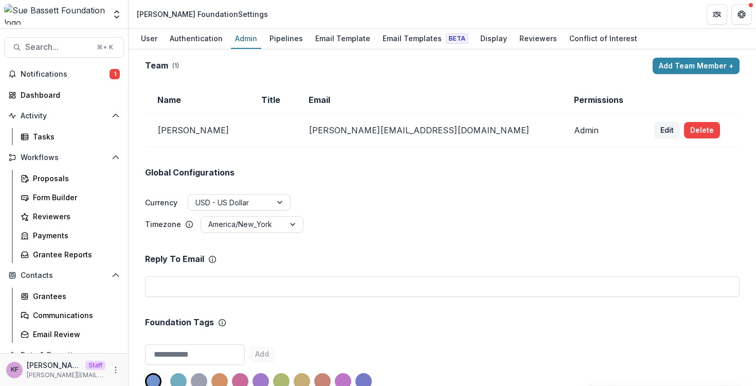
click at [370, 39] on div "User Authentication Admin Pipelines Email Template Email Templates Beta Display…" at bounding box center [442, 39] width 627 height 21
click at [381, 36] on div "Email Templates Beta" at bounding box center [425, 38] width 94 height 15
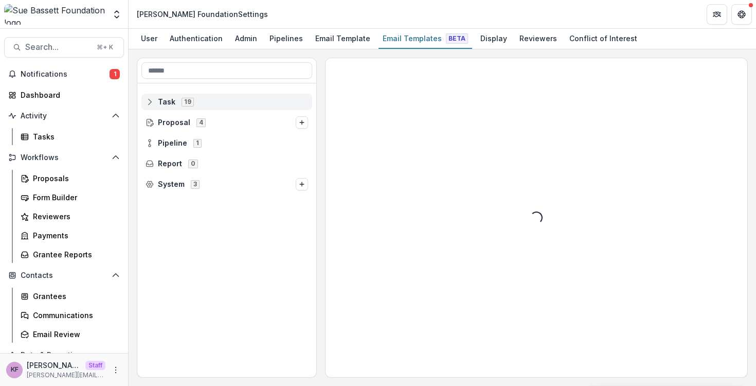
click at [226, 105] on span "Task 19" at bounding box center [226, 101] width 162 height 9
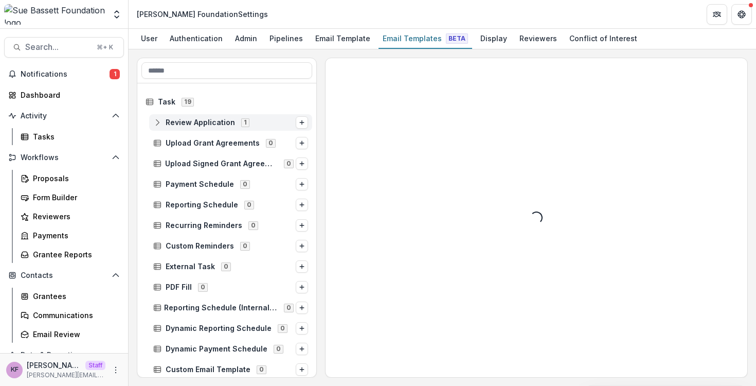
click at [228, 126] on span "Review Application" at bounding box center [200, 122] width 69 height 9
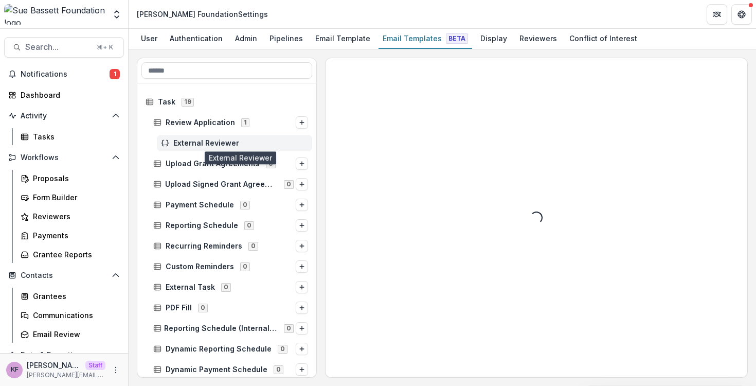
click at [224, 140] on span "External Reviewer" at bounding box center [240, 143] width 135 height 9
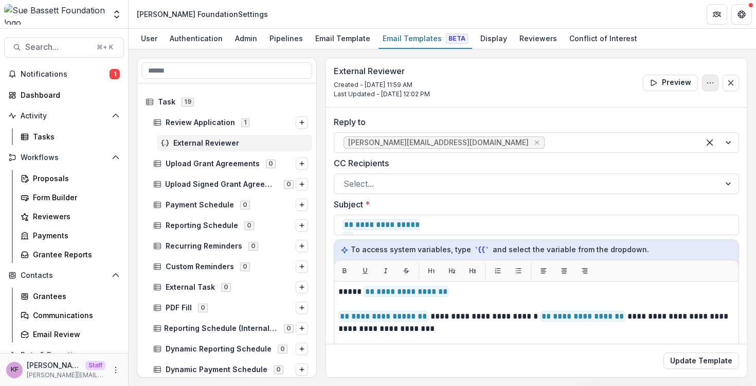
click at [710, 82] on icon "Options" at bounding box center [710, 83] width 8 height 8
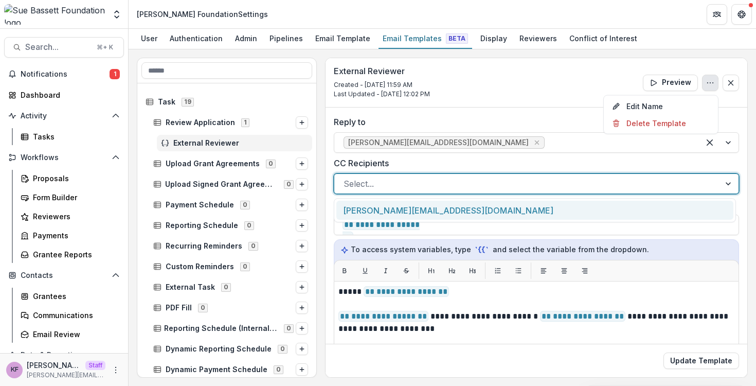
click at [448, 187] on div at bounding box center [526, 183] width 367 height 14
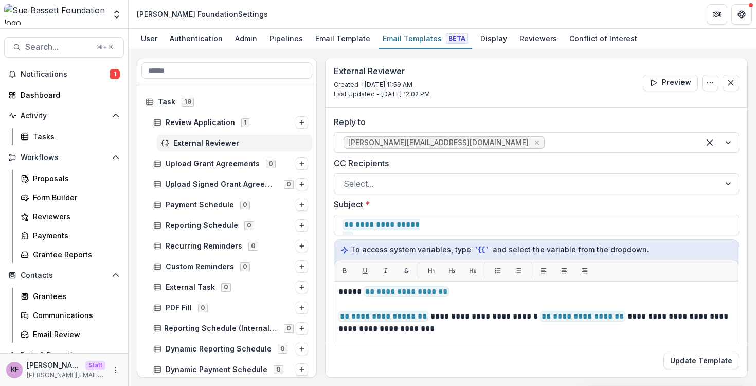
click at [451, 132] on div "Reply to kyle@trytemelio.com" at bounding box center [536, 134] width 405 height 37
click at [531, 38] on div "Reviewers" at bounding box center [538, 38] width 46 height 15
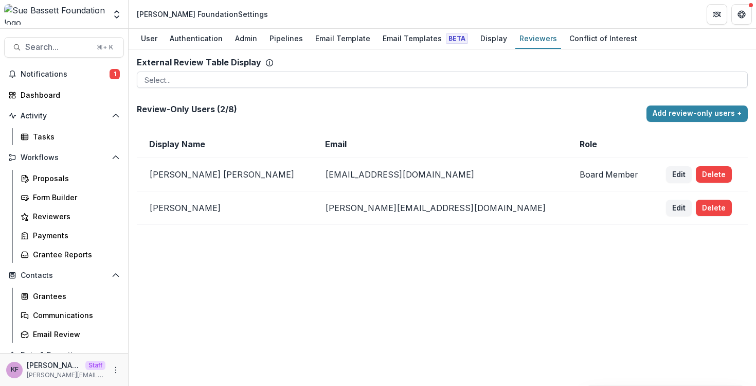
click at [408, 84] on div at bounding box center [441, 80] width 595 height 13
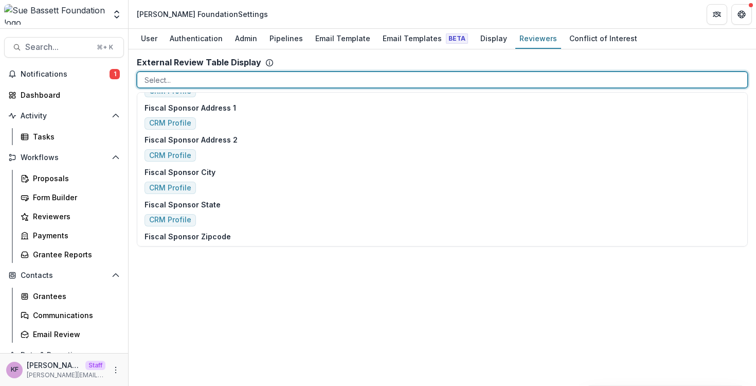
scroll to position [516, 0]
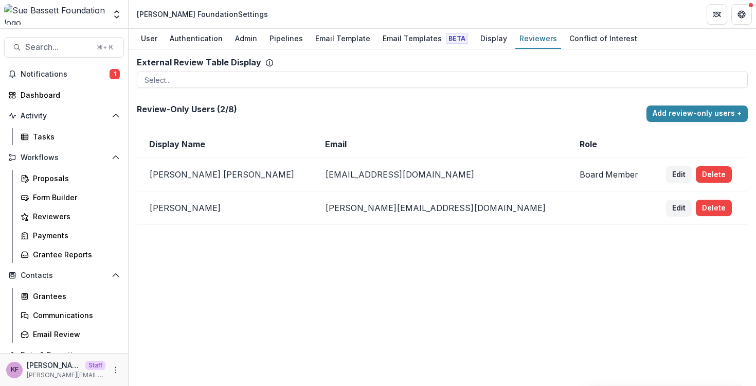
click at [356, 315] on div "External Review Table Display To pick up a draggable item, press the space bar.…" at bounding box center [442, 217] width 627 height 336
click at [290, 44] on div "Pipelines" at bounding box center [286, 38] width 42 height 15
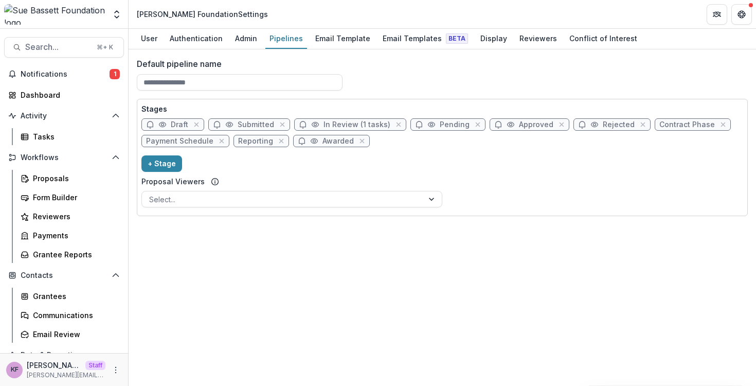
click at [351, 125] on span "In Review (1 tasks)" at bounding box center [356, 124] width 67 height 9
select select "******"
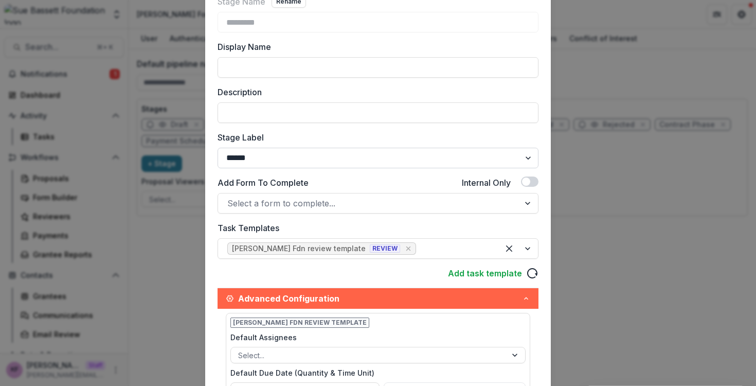
scroll to position [103, 0]
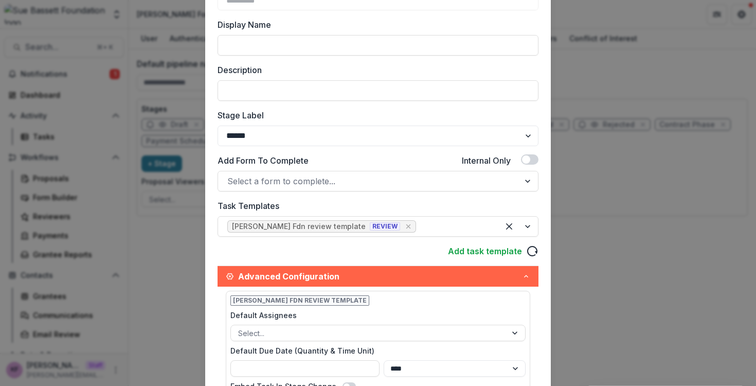
click at [487, 259] on div "Stage Name Rename ********* Display Name Description Stage Label ******* ***** …" at bounding box center [377, 212] width 321 height 479
click at [487, 248] on link "Add task template" at bounding box center [485, 251] width 74 height 12
click at [533, 251] on icon "reload" at bounding box center [532, 251] width 12 height 12
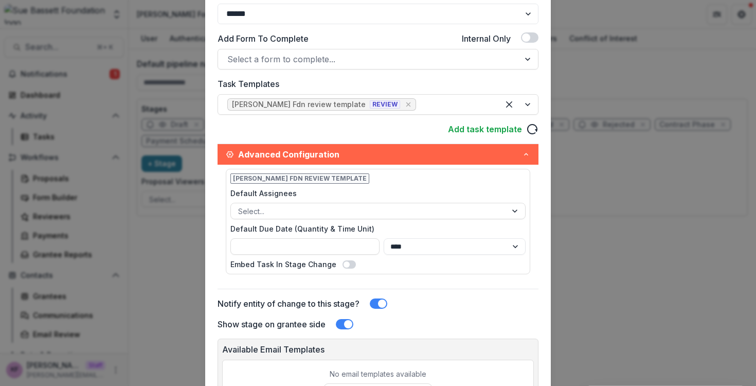
scroll to position [309, 0]
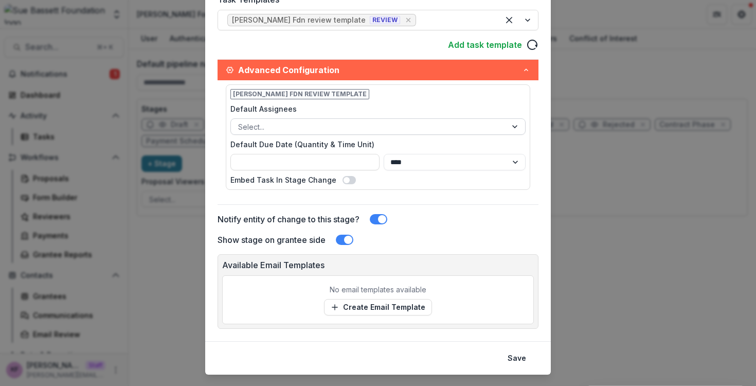
click at [339, 133] on div "Select..." at bounding box center [369, 126] width 276 height 15
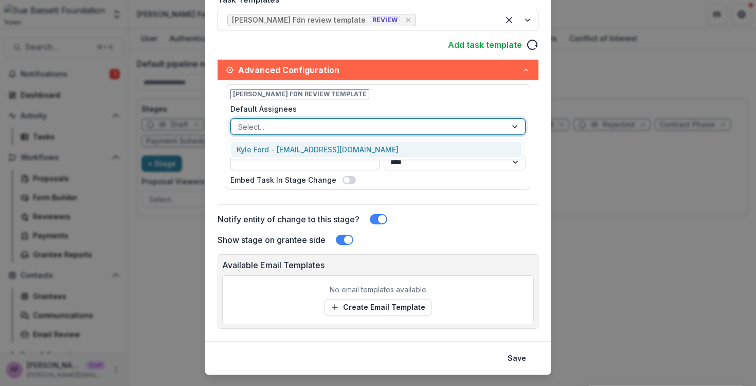
click at [341, 112] on label "Default Assignees" at bounding box center [374, 108] width 289 height 11
click at [240, 121] on input "Default Assignees" at bounding box center [239, 126] width 2 height 11
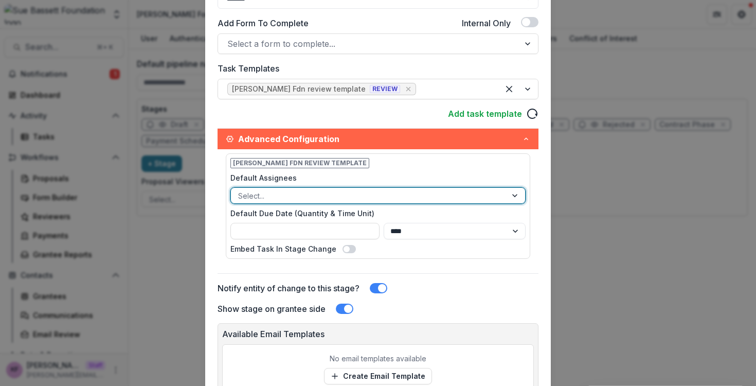
click at [528, 135] on icon "button" at bounding box center [526, 139] width 8 height 8
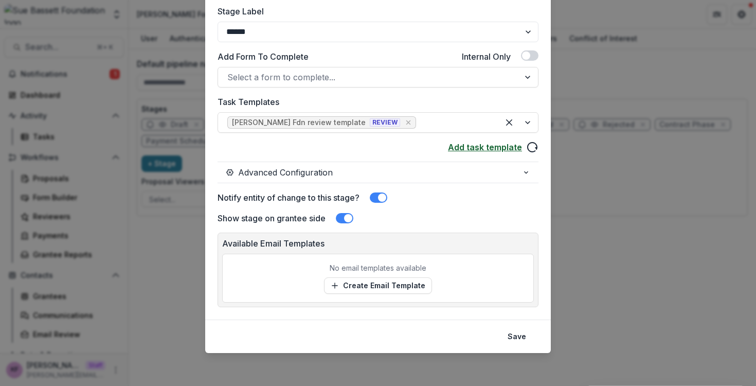
scroll to position [161, 0]
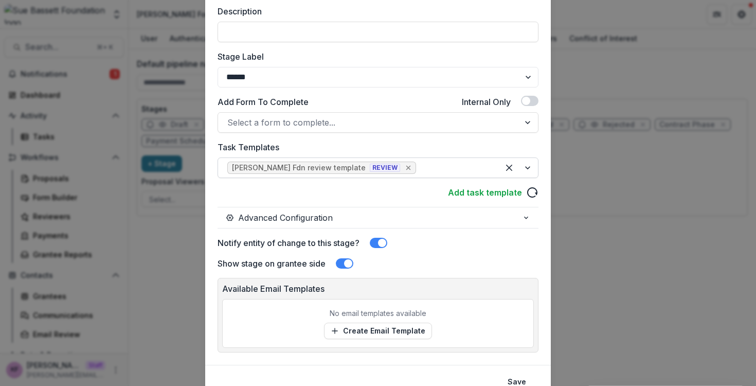
click at [404, 168] on icon "Remove [object Object]" at bounding box center [408, 167] width 8 height 8
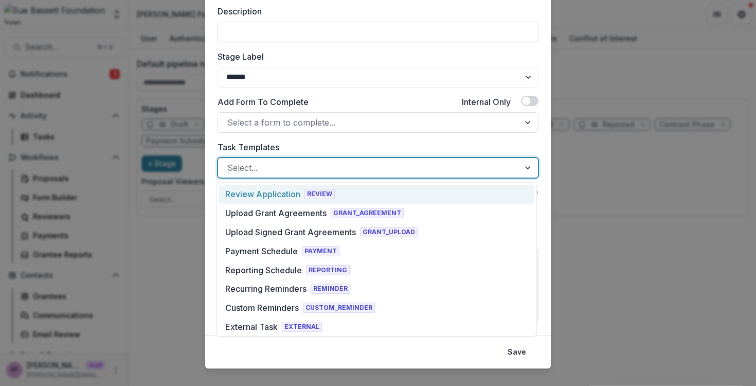
click at [384, 173] on div at bounding box center [368, 167] width 283 height 14
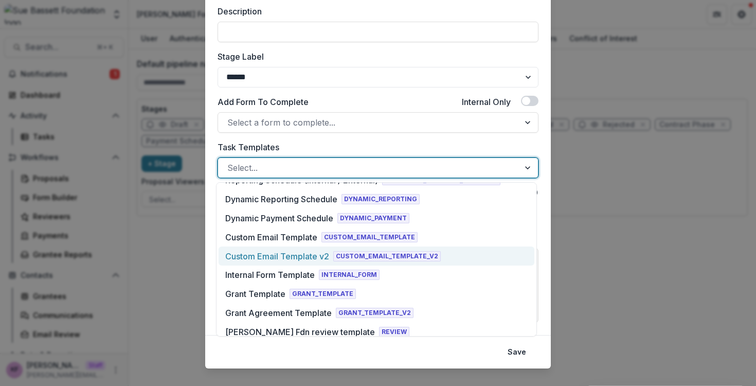
scroll to position [210, 0]
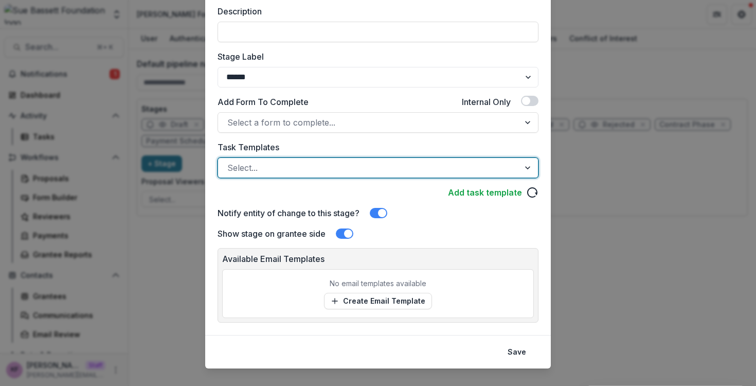
click at [172, 125] on div "Edit Stage Stage Name Rename ********* Display Name Description Stage Label ***…" at bounding box center [378, 193] width 756 height 386
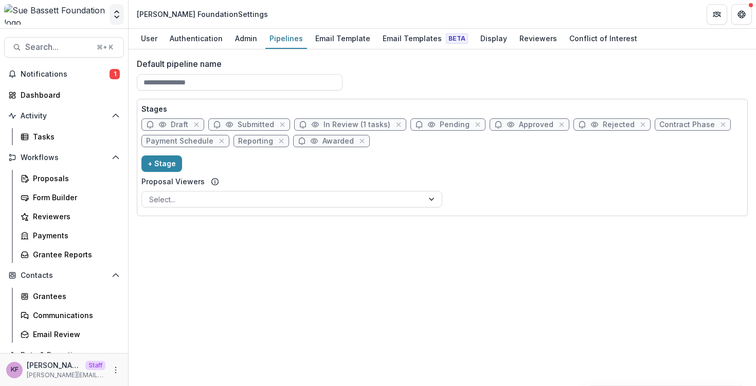
click at [114, 18] on icon "Open entity switcher" at bounding box center [117, 14] width 10 height 10
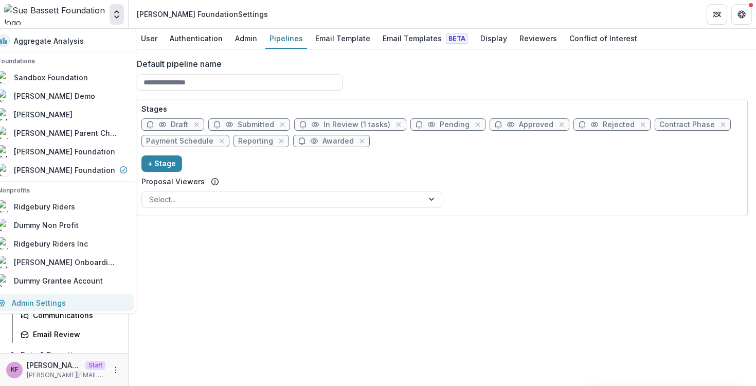
click at [77, 294] on link "Admin Settings" at bounding box center [62, 302] width 142 height 17
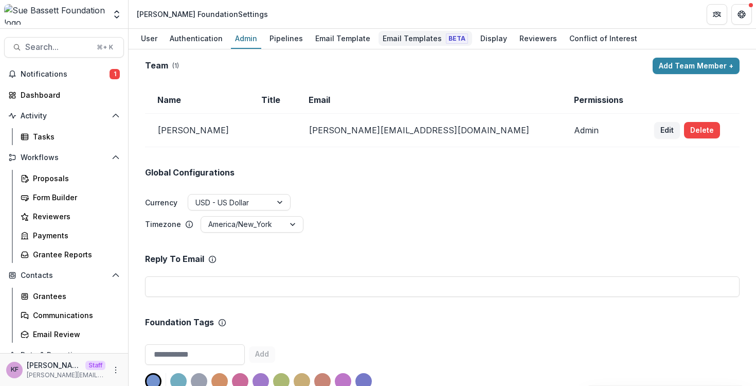
click at [379, 48] on link "Email Templates Beta" at bounding box center [425, 39] width 94 height 20
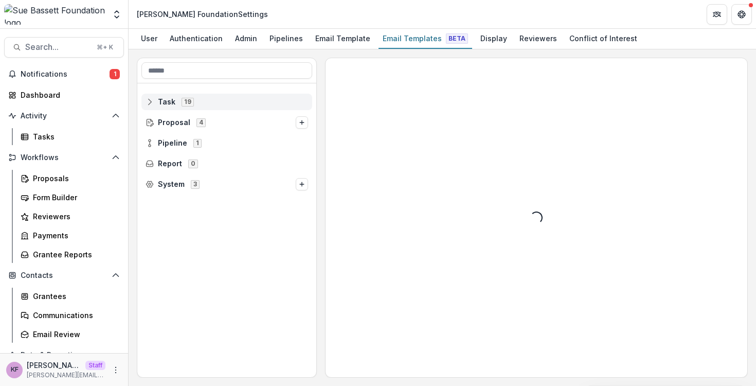
click at [223, 107] on div "Task 19" at bounding box center [226, 102] width 171 height 16
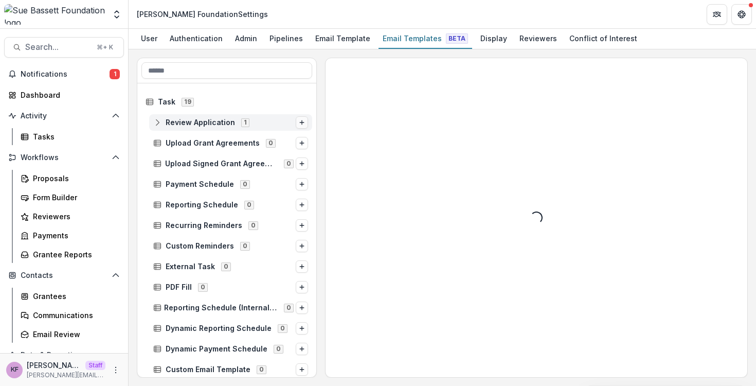
click at [299, 124] on icon "Options" at bounding box center [302, 122] width 6 height 6
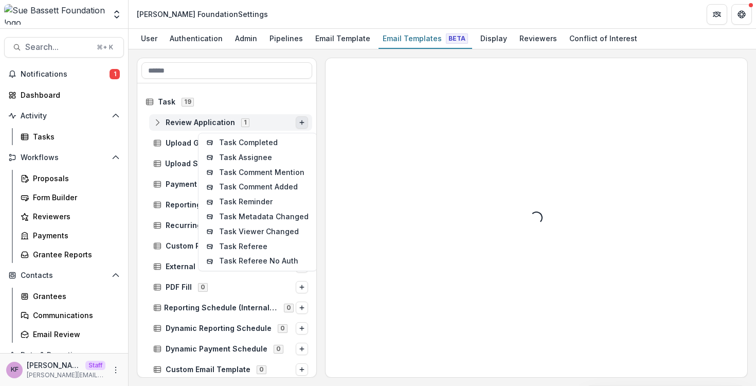
click at [284, 121] on span "Review Application 1" at bounding box center [224, 122] width 142 height 9
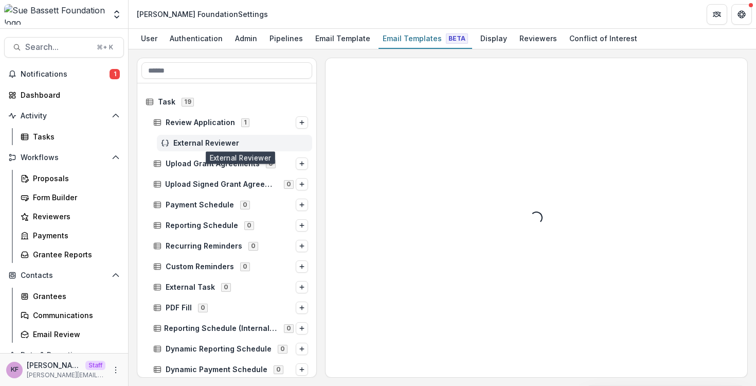
click at [227, 145] on span "External Reviewer" at bounding box center [240, 143] width 135 height 9
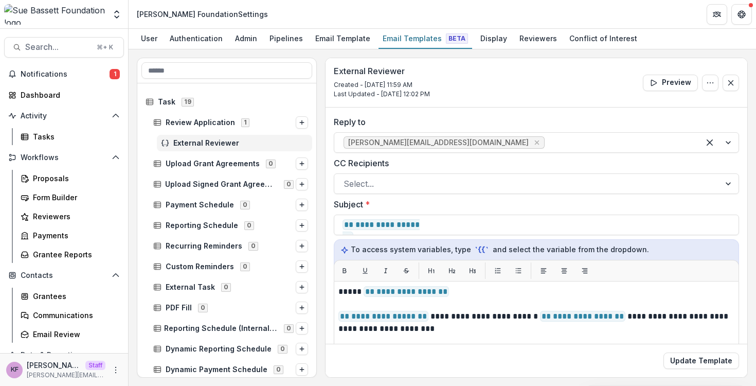
click at [166, 142] on icon at bounding box center [165, 143] width 8 height 8
click at [69, 185] on link "Proposals" at bounding box center [69, 178] width 107 height 17
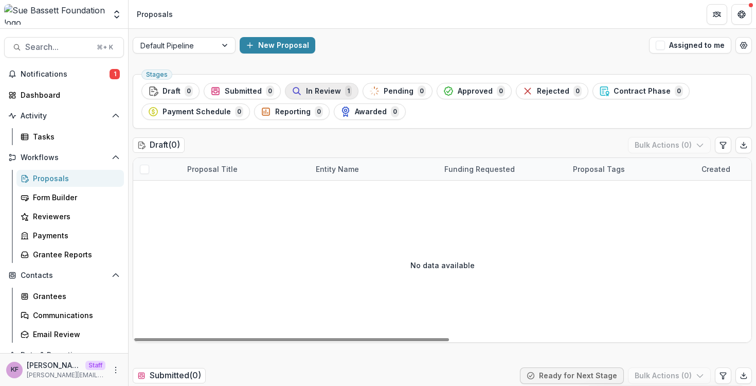
click at [319, 90] on span "In Review" at bounding box center [323, 91] width 35 height 9
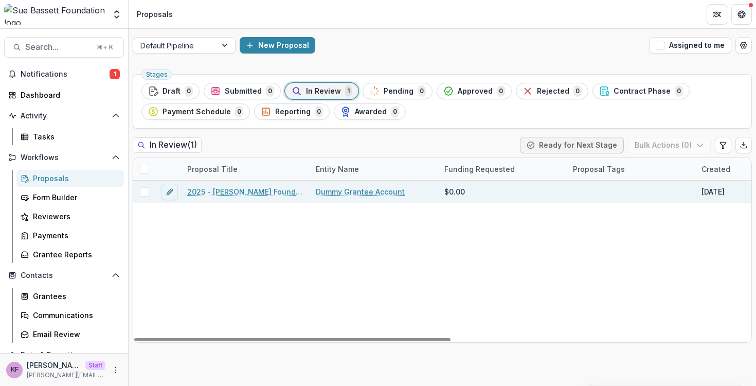
click at [252, 194] on link "2025 - [PERSON_NAME] Foundation Application" at bounding box center [245, 191] width 116 height 11
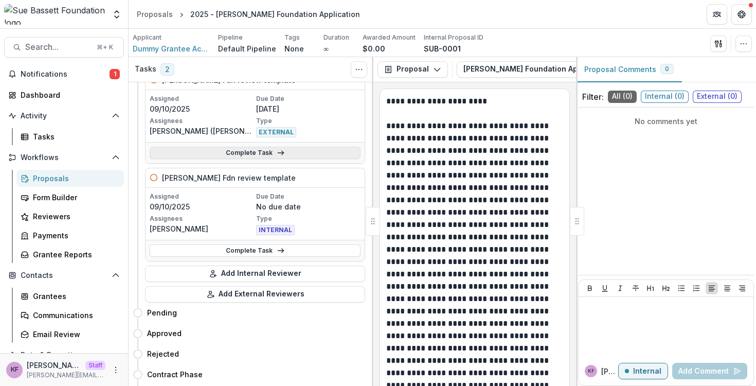
scroll to position [119, 0]
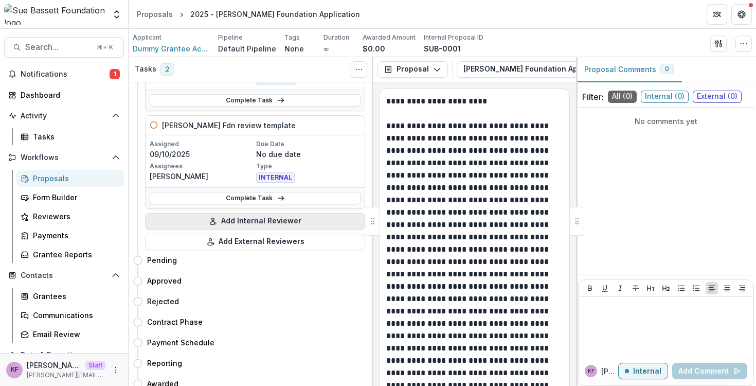
click at [254, 223] on button "Add Internal Reviewer" at bounding box center [255, 221] width 220 height 16
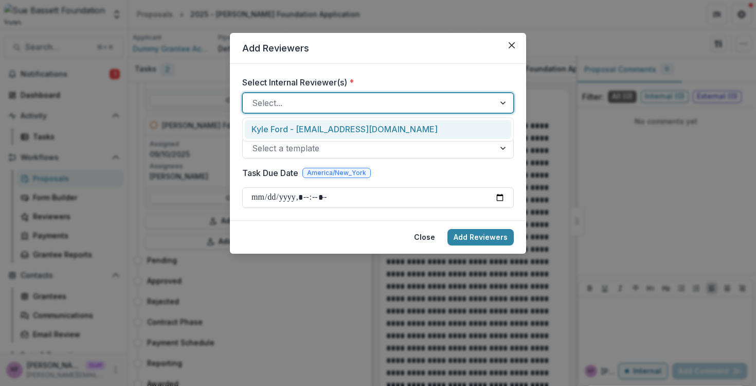
click at [303, 105] on div at bounding box center [368, 103] width 233 height 14
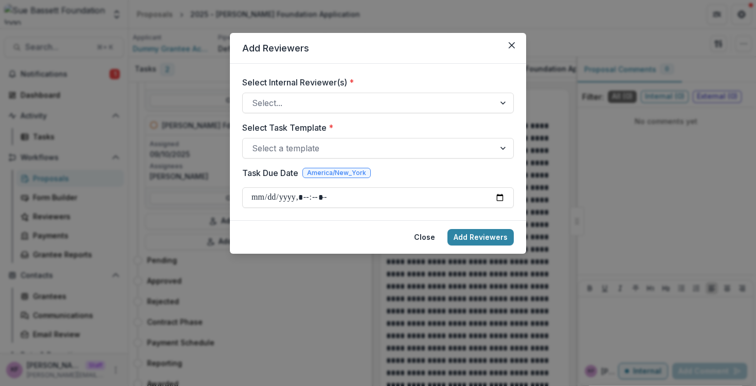
click at [321, 50] on header "Add Reviewers" at bounding box center [378, 48] width 296 height 31
click at [419, 239] on button "Close" at bounding box center [424, 237] width 33 height 16
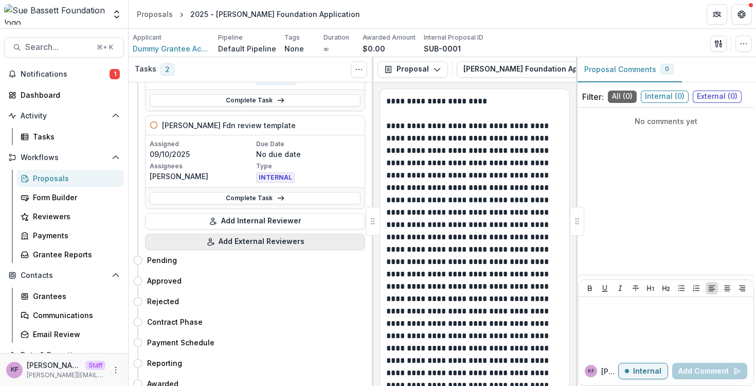
click at [261, 248] on button "Add External Reviewers" at bounding box center [255, 241] width 220 height 16
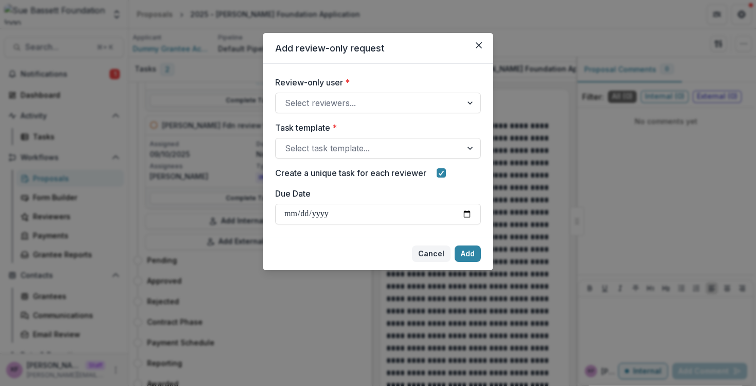
click at [432, 257] on button "Cancel" at bounding box center [431, 253] width 39 height 16
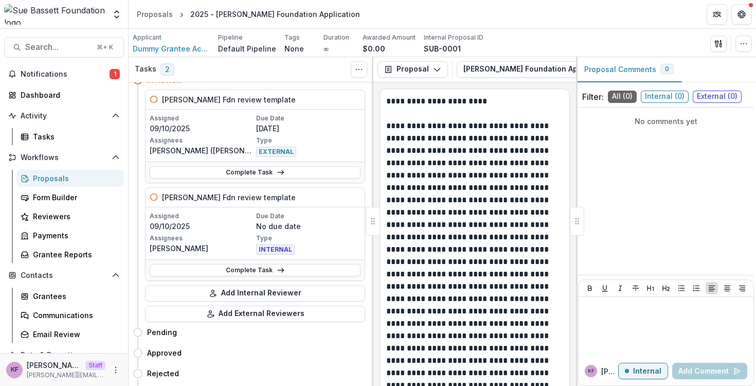
scroll to position [6, 0]
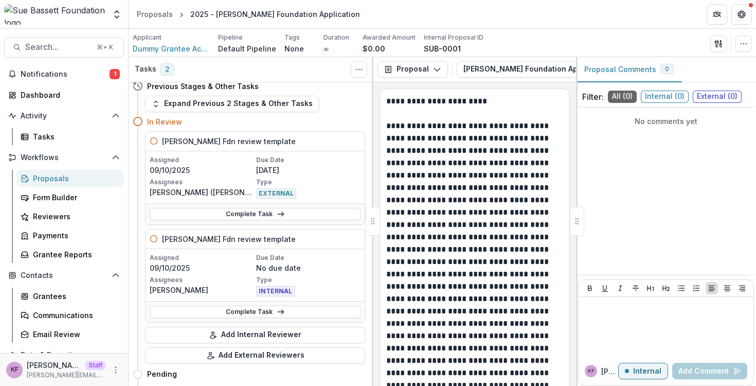
click at [27, 147] on div "Notifications 1 Dashboard Activity Tasks Workflows Proposals Form Builder Revie…" at bounding box center [64, 234] width 128 height 337
click at [32, 138] on link "Tasks" at bounding box center [69, 136] width 107 height 17
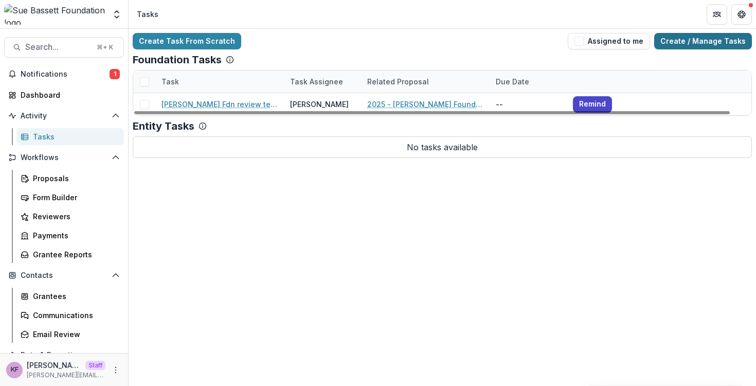
click at [711, 39] on link "Create / Manage Tasks" at bounding box center [703, 41] width 98 height 16
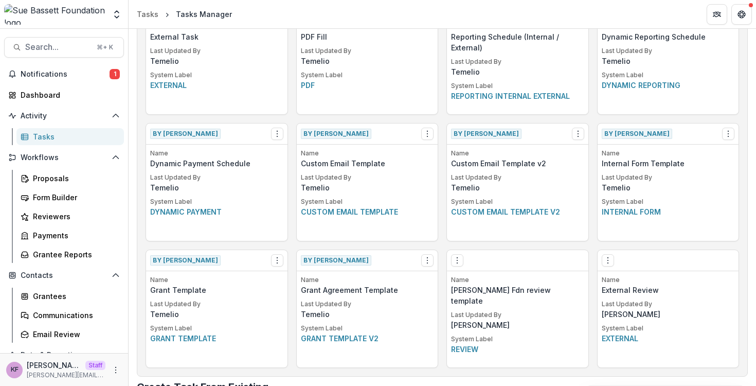
scroll to position [479, 0]
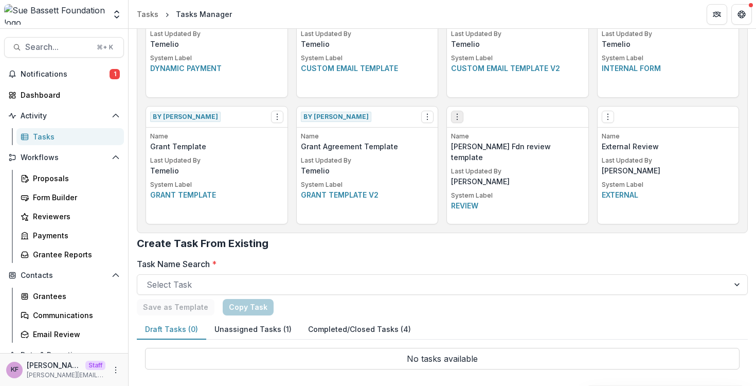
click at [457, 117] on circle "Options" at bounding box center [457, 117] width 1 height 1
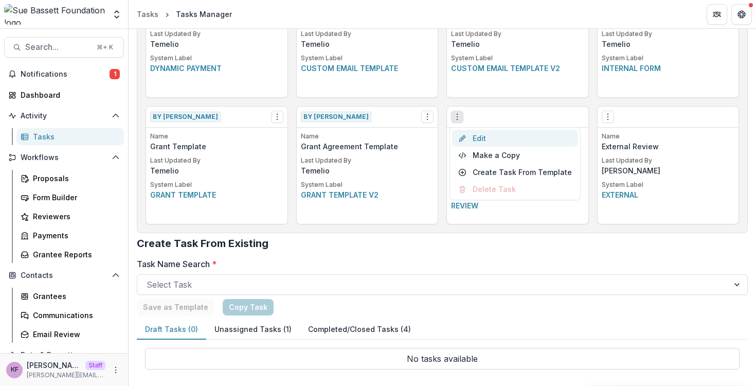
click at [484, 136] on link "Edit" at bounding box center [515, 138] width 126 height 17
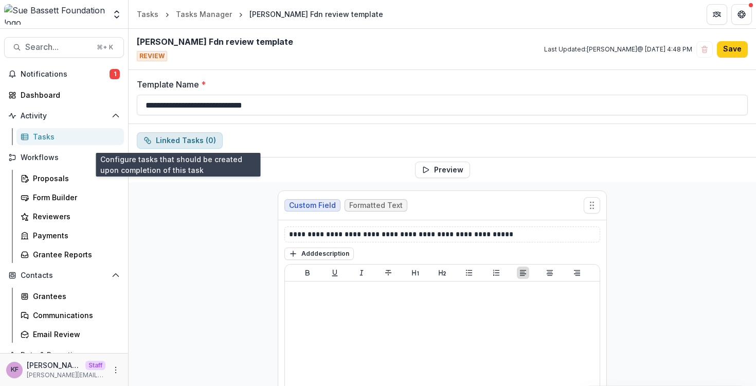
click at [169, 140] on button "Linked Tasks ( 0 )" at bounding box center [180, 140] width 86 height 16
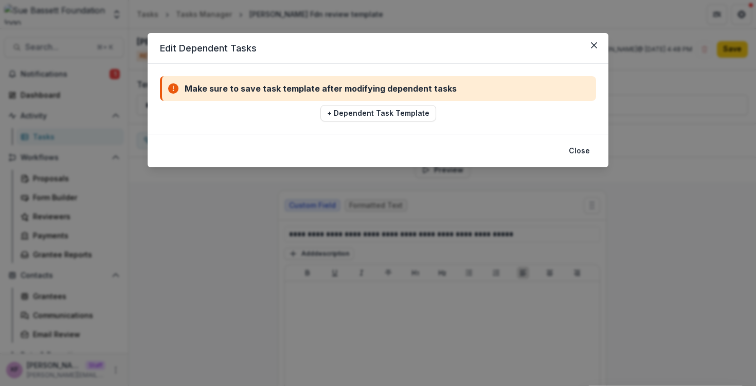
click at [562, 149] on footer "Close" at bounding box center [378, 150] width 461 height 33
click at [576, 152] on button "Close" at bounding box center [578, 150] width 33 height 16
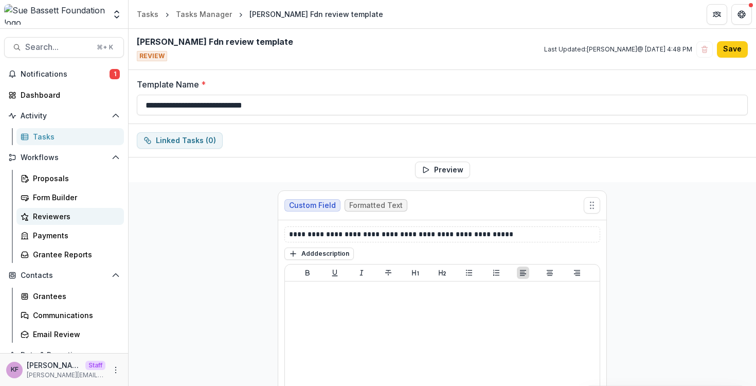
click at [72, 215] on div "Reviewers" at bounding box center [74, 216] width 83 height 11
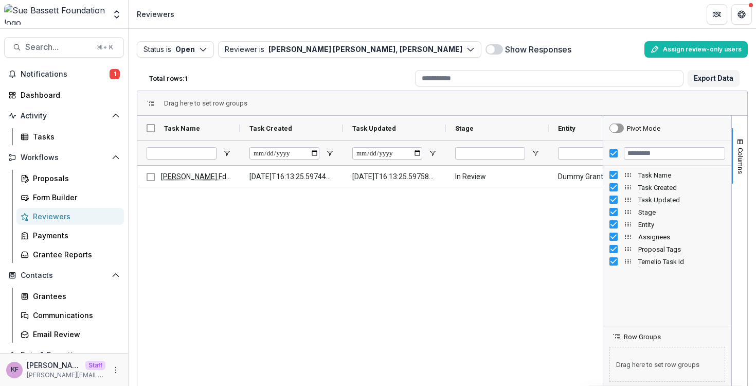
click at [254, 71] on div "Total rows: 1" at bounding box center [278, 78] width 266 height 16
click at [737, 160] on span "Columns" at bounding box center [740, 161] width 8 height 26
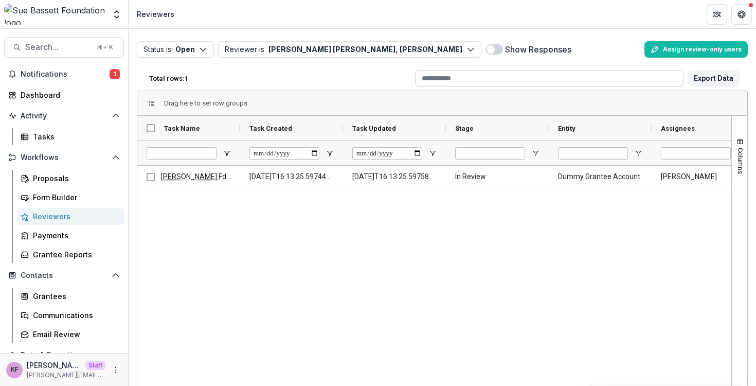
click at [440, 79] on input at bounding box center [549, 78] width 268 height 16
click at [304, 50] on button "Reviewer is Briggs Kilborne, Kyle Ford" at bounding box center [349, 49] width 263 height 16
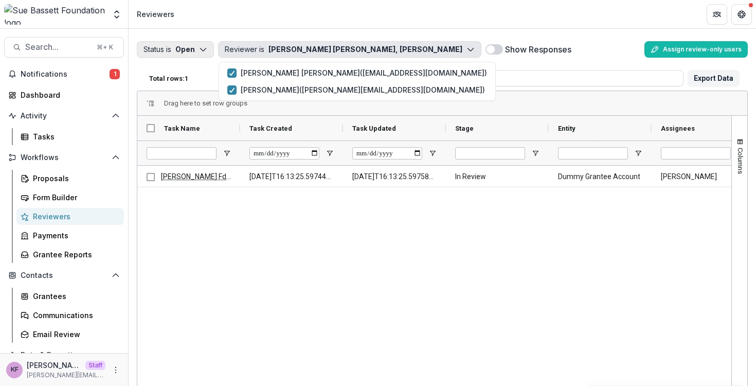
click at [207, 54] on button "Status is Open" at bounding box center [175, 49] width 77 height 16
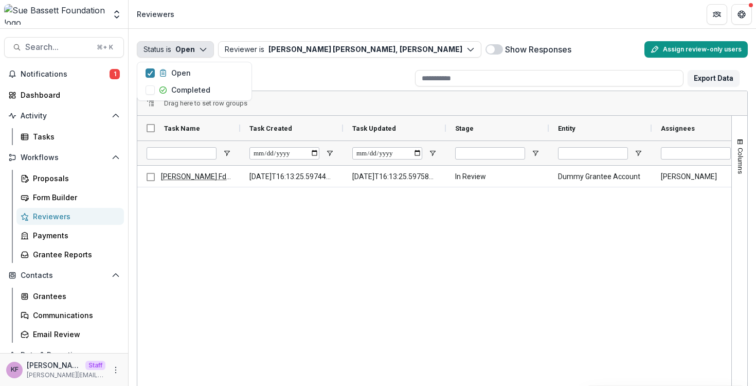
click at [656, 46] on rect "button" at bounding box center [655, 49] width 6 height 6
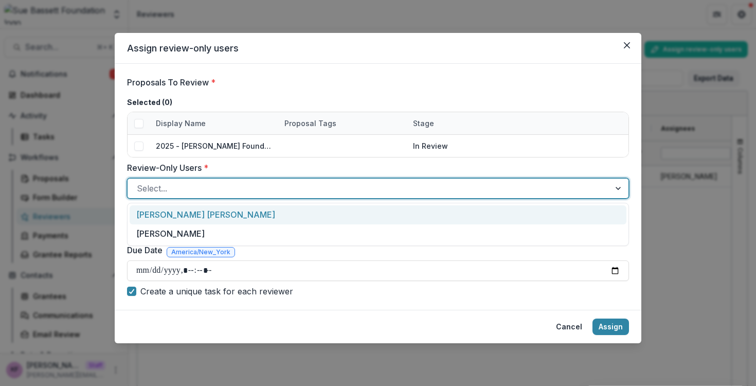
click at [293, 186] on div at bounding box center [369, 188] width 464 height 14
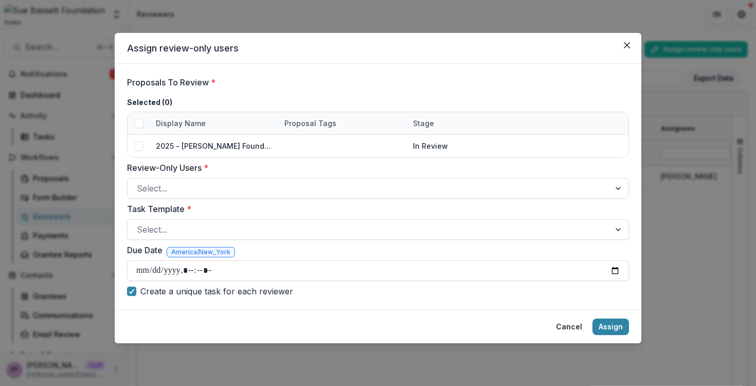
click at [286, 166] on label "Review-Only Users *" at bounding box center [375, 167] width 496 height 12
click at [139, 182] on input "Review-Only Users *" at bounding box center [138, 188] width 3 height 12
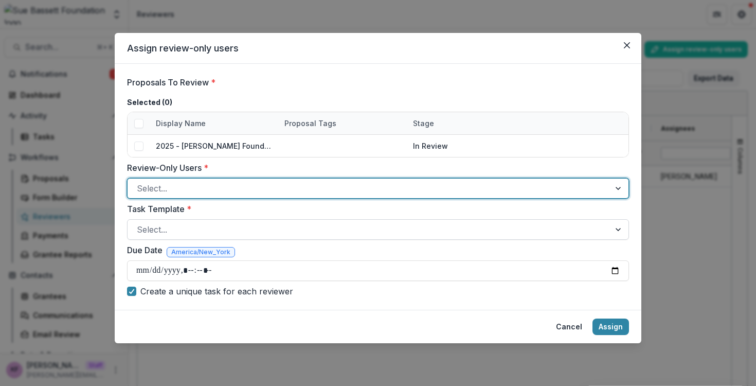
click at [269, 230] on div at bounding box center [369, 229] width 464 height 14
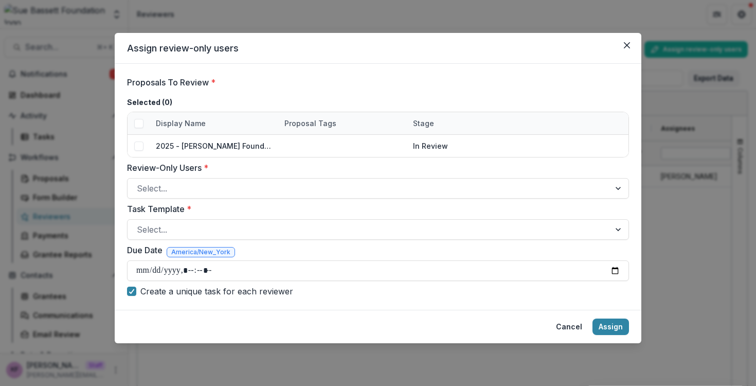
click at [277, 214] on label "Task Template *" at bounding box center [375, 209] width 496 height 12
click at [139, 223] on input "Task Template *" at bounding box center [138, 229] width 3 height 12
click at [557, 334] on button "Cancel" at bounding box center [569, 326] width 39 height 16
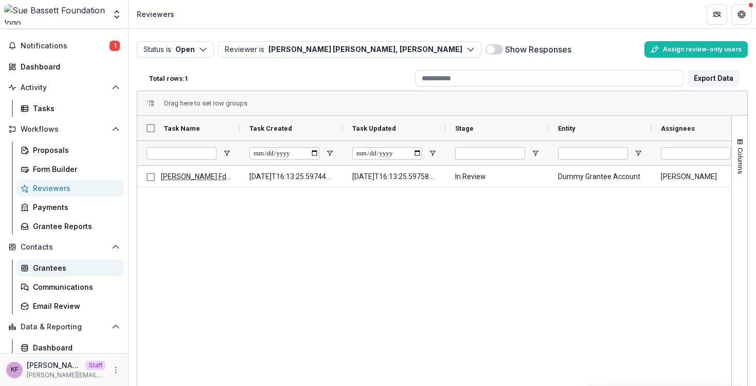
scroll to position [29, 0]
click at [79, 294] on link "Communications" at bounding box center [69, 286] width 107 height 17
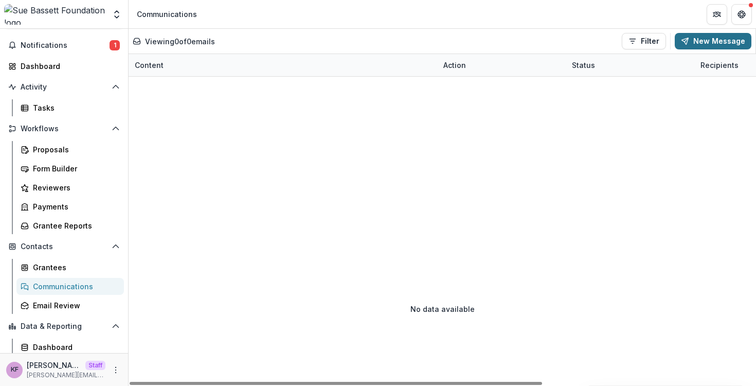
click at [728, 39] on button "New Message" at bounding box center [712, 41] width 77 height 16
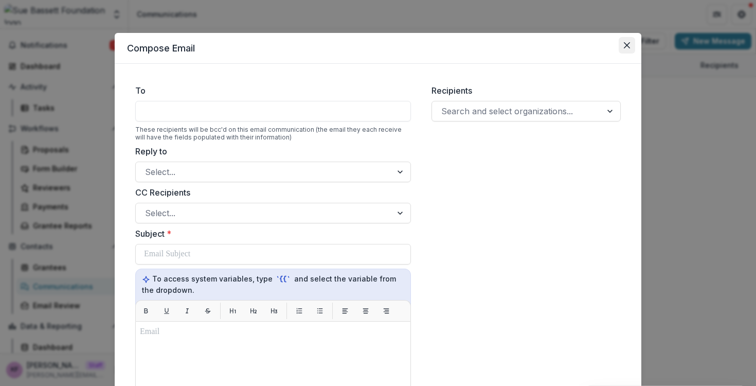
click at [625, 43] on icon "Close" at bounding box center [627, 45] width 6 height 6
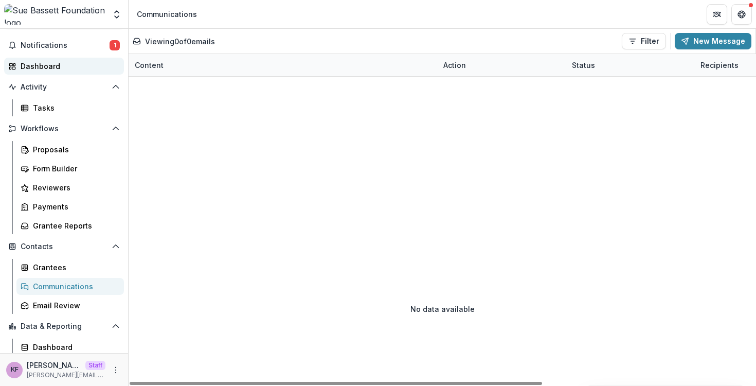
click at [60, 61] on div "Dashboard" at bounding box center [68, 66] width 95 height 11
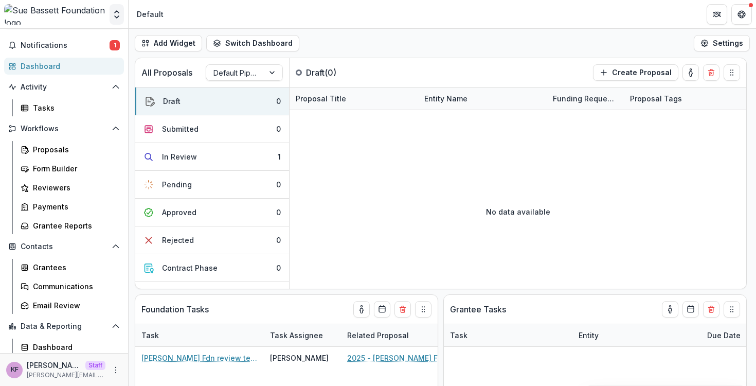
click at [118, 13] on icon "Open entity switcher" at bounding box center [117, 14] width 10 height 10
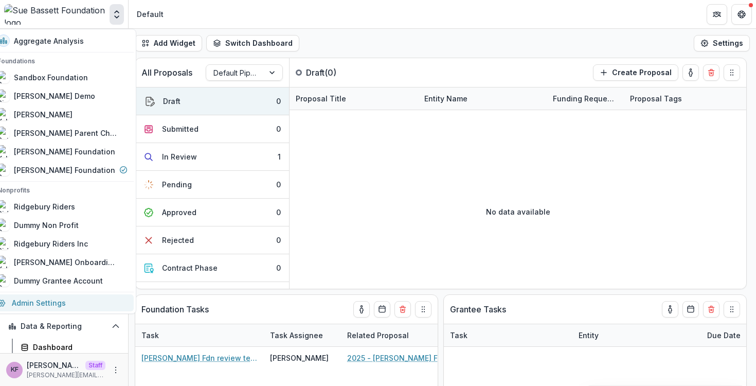
click at [47, 309] on link "Admin Settings" at bounding box center [62, 302] width 142 height 17
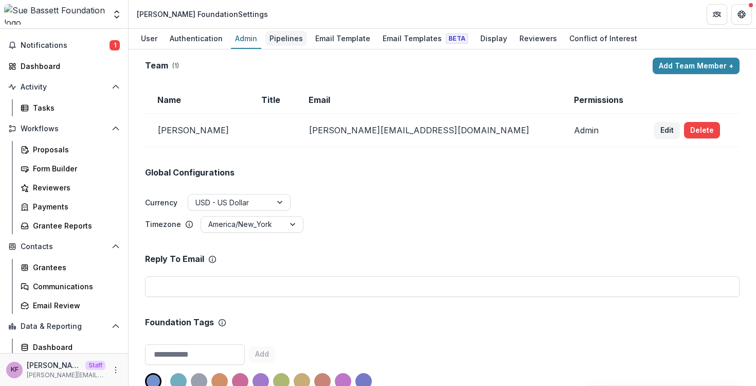
click at [284, 42] on div "Pipelines" at bounding box center [286, 38] width 42 height 15
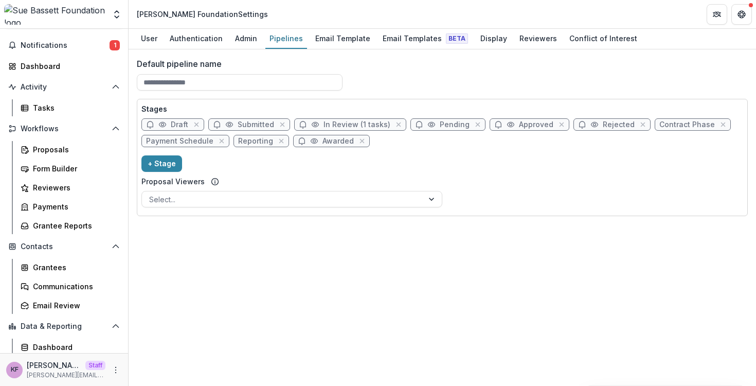
click at [336, 126] on span "In Review (1 tasks)" at bounding box center [356, 124] width 67 height 9
select select "******"
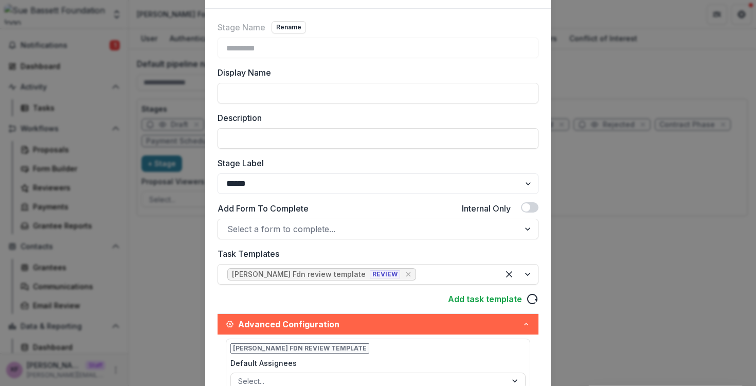
scroll to position [61, 0]
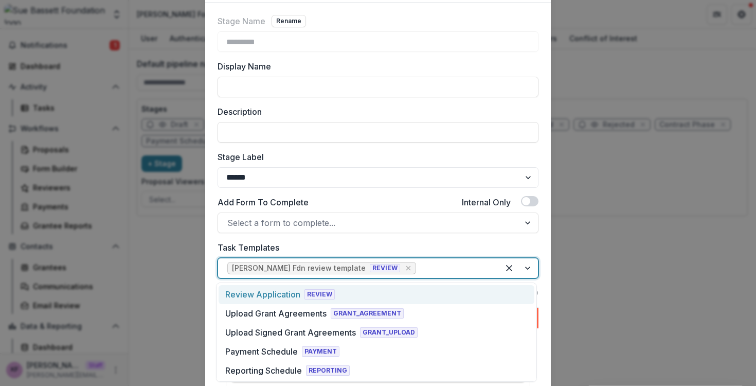
click at [370, 268] on span "REVIEW" at bounding box center [385, 268] width 30 height 8
click at [357, 244] on label "Task Templates" at bounding box center [374, 247] width 315 height 12
click at [418, 262] on input "Task Templates" at bounding box center [419, 268] width 3 height 12
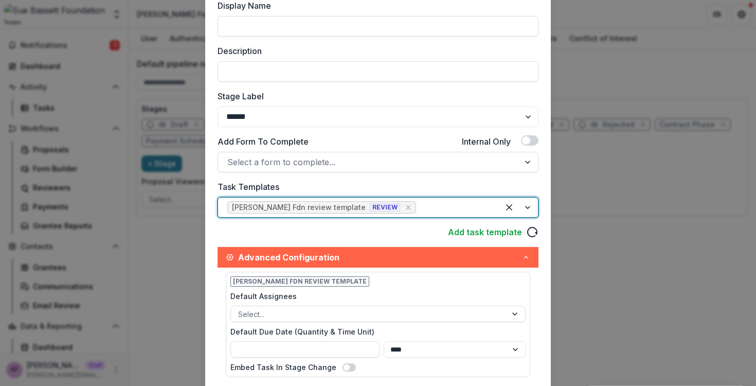
scroll to position [331, 0]
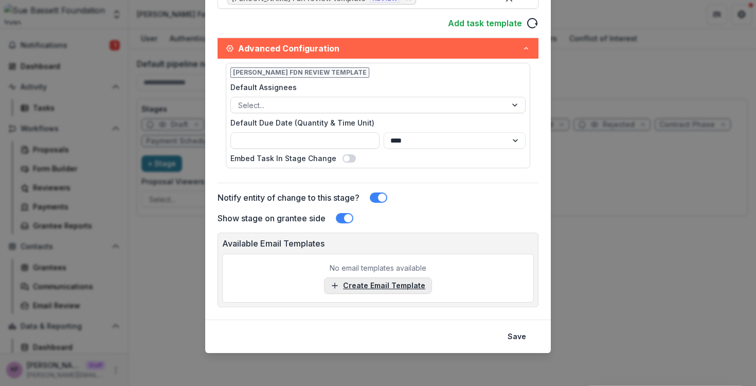
click at [382, 281] on link "Create Email Template" at bounding box center [378, 285] width 108 height 16
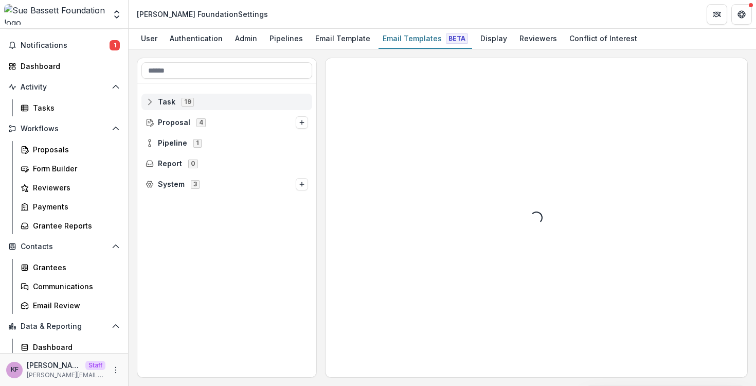
click at [218, 96] on div "Task 19" at bounding box center [226, 102] width 171 height 16
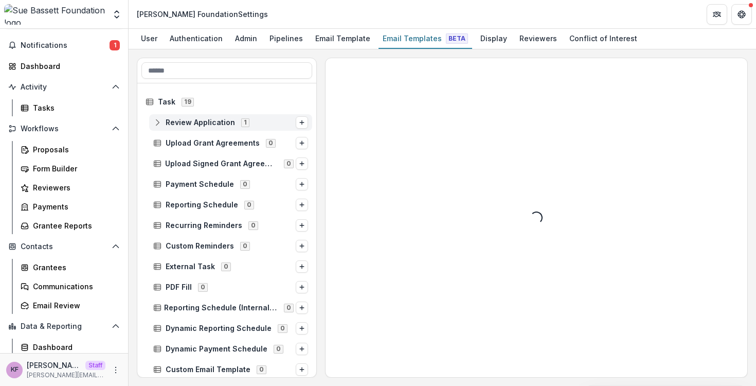
click at [216, 117] on div "Review Application 1" at bounding box center [230, 122] width 163 height 16
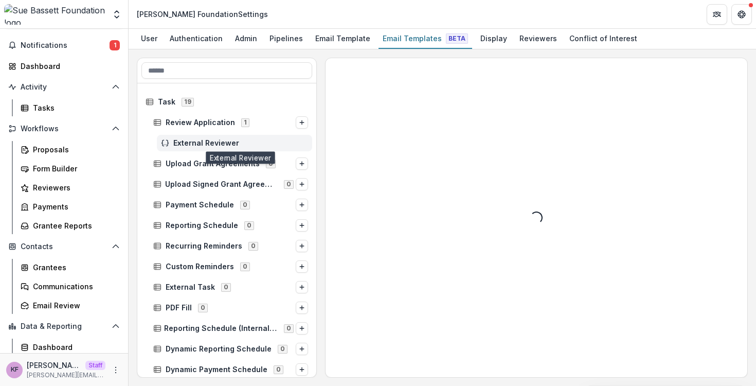
click at [230, 140] on span "External Reviewer" at bounding box center [240, 143] width 135 height 9
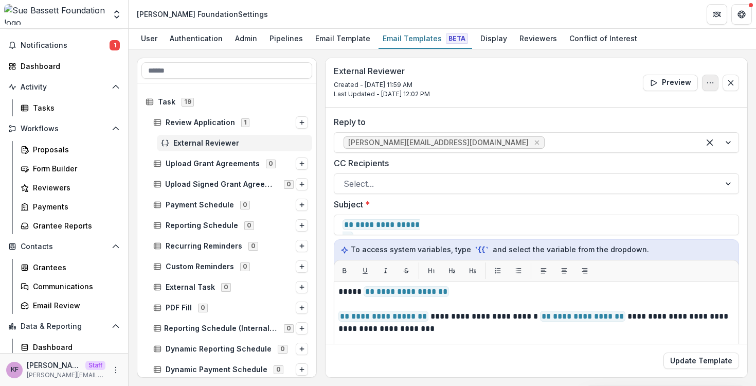
click at [709, 78] on button "Options" at bounding box center [710, 83] width 16 height 16
click at [710, 58] on div "External Reviewer Created - Sep 10, 2025 @ 11:59 AM Last Updated - Sep 10, 2025…" at bounding box center [536, 82] width 422 height 49
click at [191, 143] on span "External Reviewer" at bounding box center [240, 143] width 135 height 9
click at [411, 41] on div "Email Templates Beta" at bounding box center [425, 38] width 94 height 15
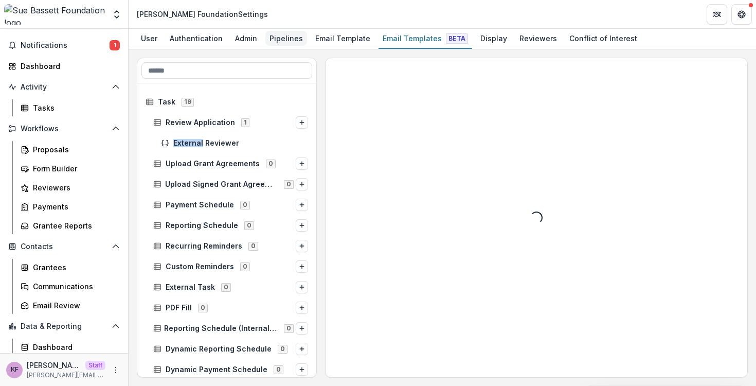
click at [284, 38] on div "Pipelines" at bounding box center [286, 38] width 42 height 15
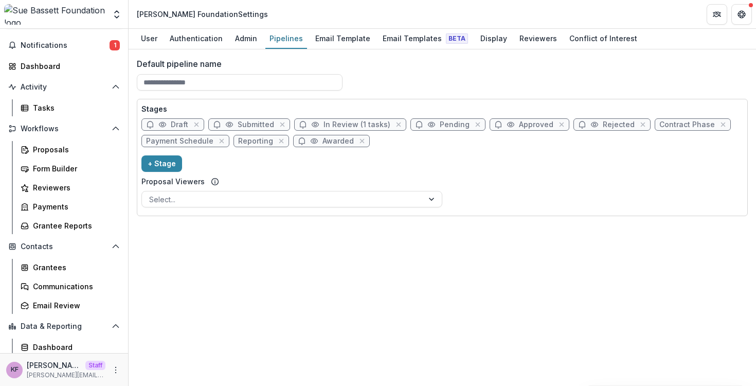
click at [352, 125] on span "In Review (1 tasks)" at bounding box center [356, 124] width 67 height 9
select select "******"
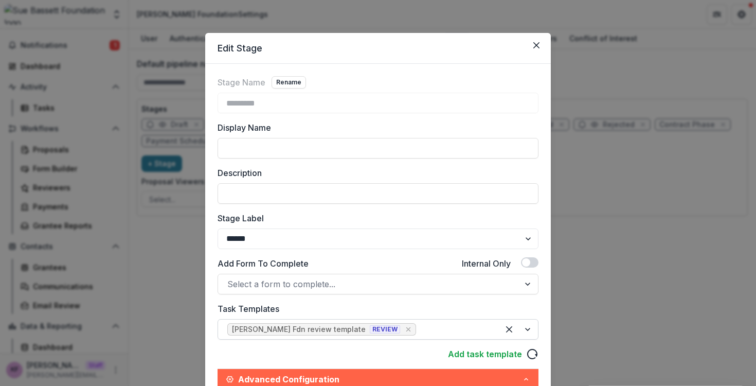
scroll to position [331, 0]
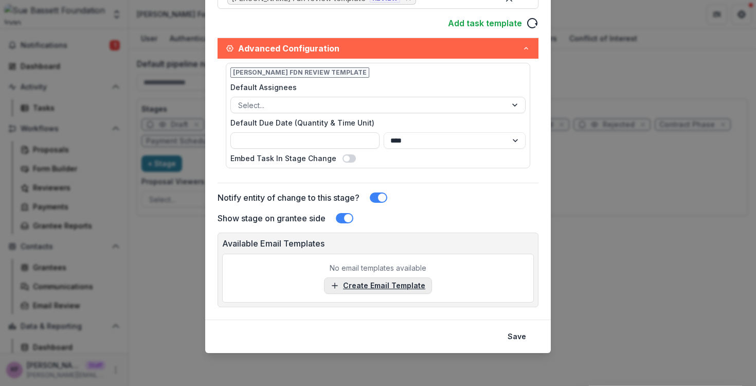
click at [363, 278] on link "Create Email Template" at bounding box center [378, 285] width 108 height 16
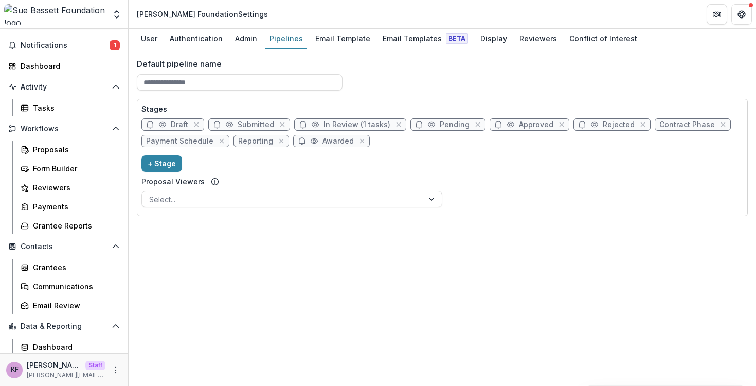
click at [334, 130] on span "In Review (1 tasks)" at bounding box center [350, 124] width 112 height 12
click at [334, 123] on span "In Review (1 tasks)" at bounding box center [356, 124] width 67 height 9
select select "******"
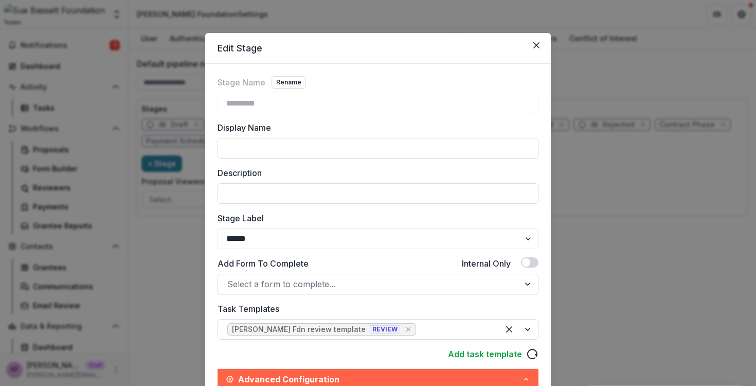
scroll to position [331, 0]
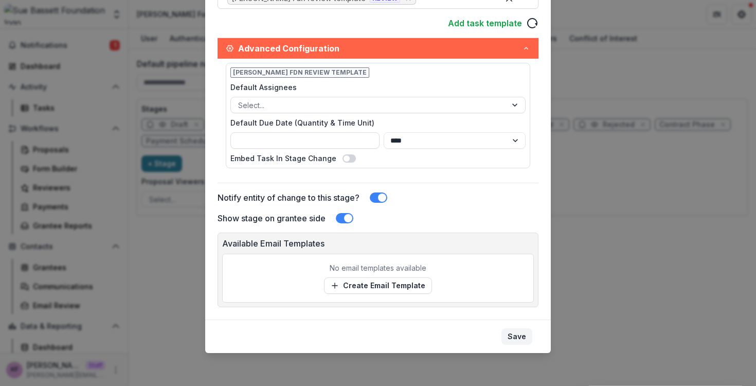
click at [505, 334] on button "Save" at bounding box center [516, 336] width 31 height 16
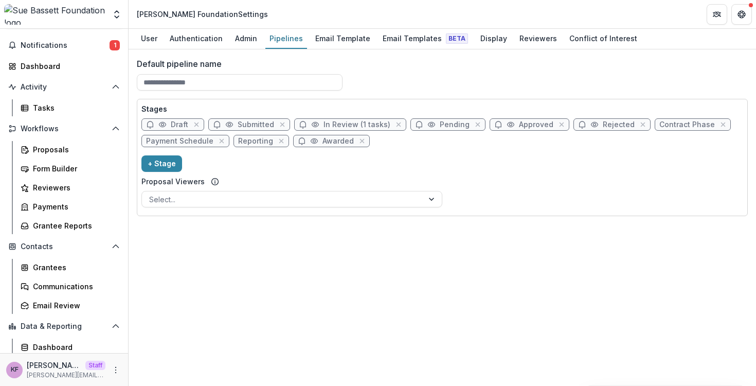
click at [320, 122] on span "In Review (1 tasks)" at bounding box center [350, 124] width 112 height 12
click at [315, 125] on icon at bounding box center [315, 124] width 8 height 8
click at [348, 124] on span "In Review (1 tasks)" at bounding box center [356, 124] width 67 height 9
select select "******"
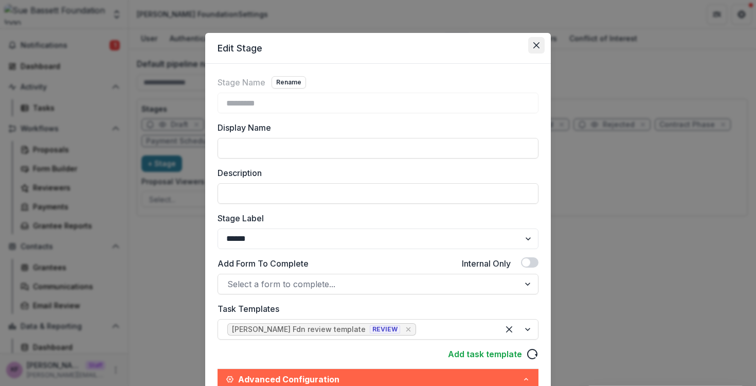
click at [528, 47] on button "Close" at bounding box center [536, 45] width 16 height 16
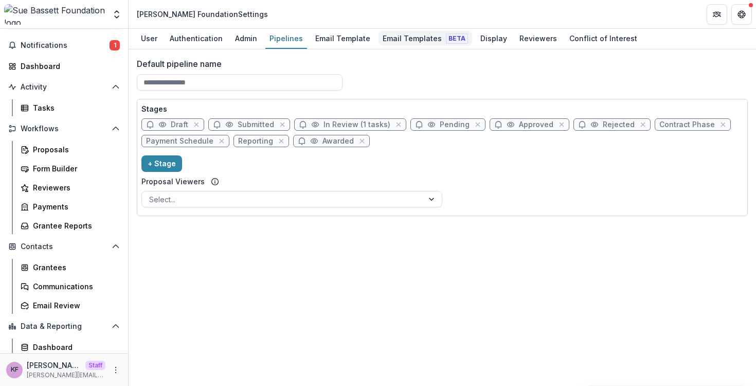
click at [439, 31] on div "Email Templates Beta" at bounding box center [425, 38] width 94 height 15
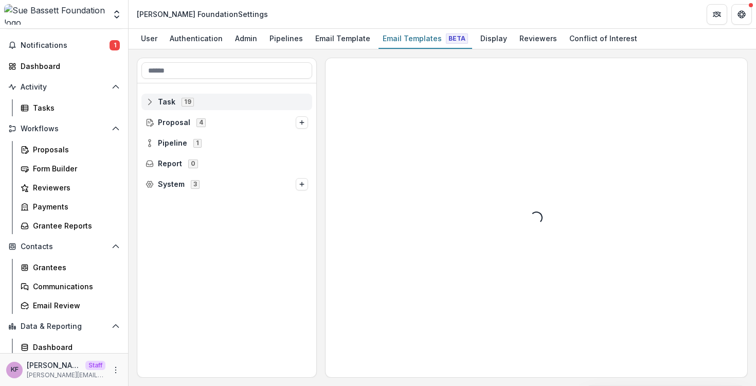
click at [235, 99] on span "Task 19" at bounding box center [226, 101] width 162 height 9
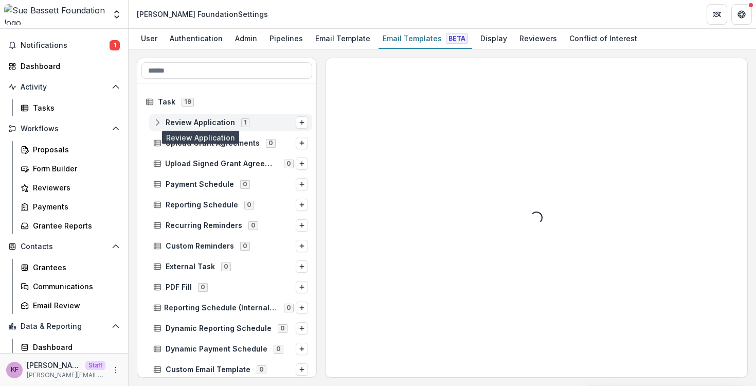
click at [230, 125] on span "Review Application" at bounding box center [200, 122] width 69 height 9
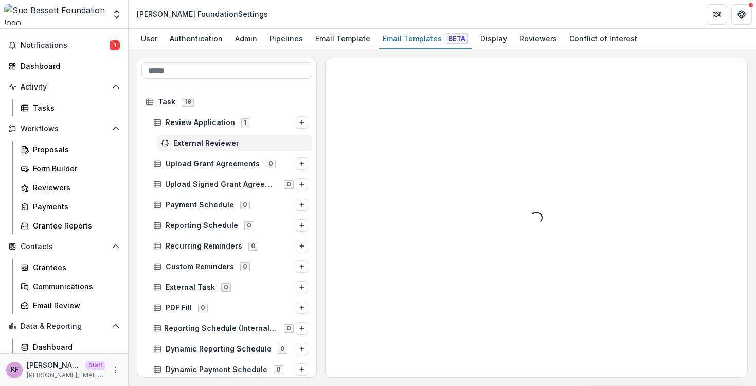
click at [225, 142] on span "External Reviewer" at bounding box center [240, 143] width 135 height 9
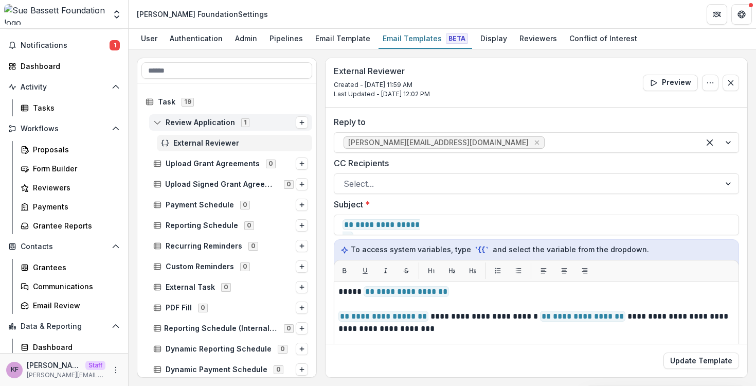
click at [245, 124] on span "1" at bounding box center [245, 122] width 8 height 8
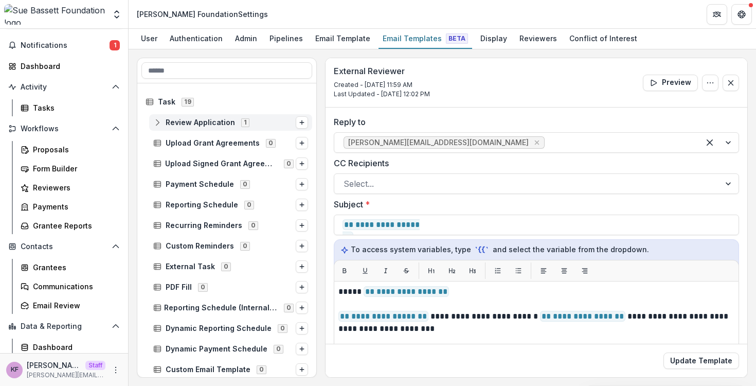
click at [245, 124] on span "1" at bounding box center [245, 122] width 8 height 8
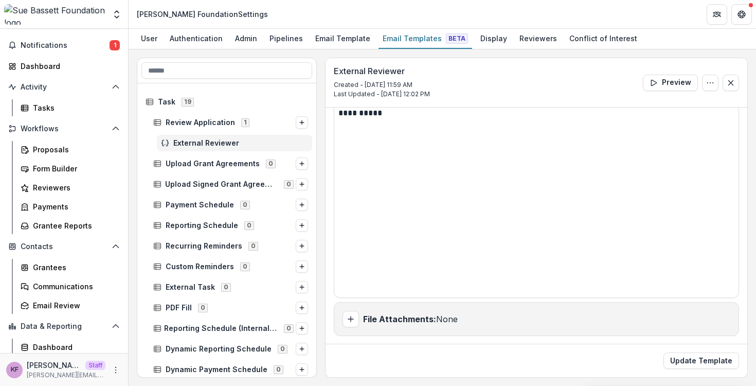
scroll to position [145, 0]
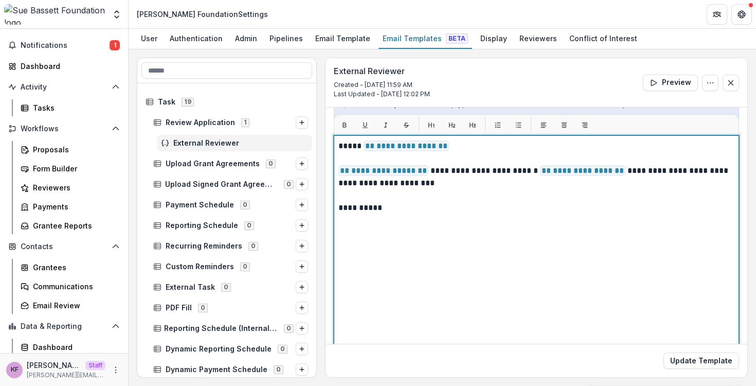
click at [499, 284] on div "**********" at bounding box center [536, 264] width 396 height 248
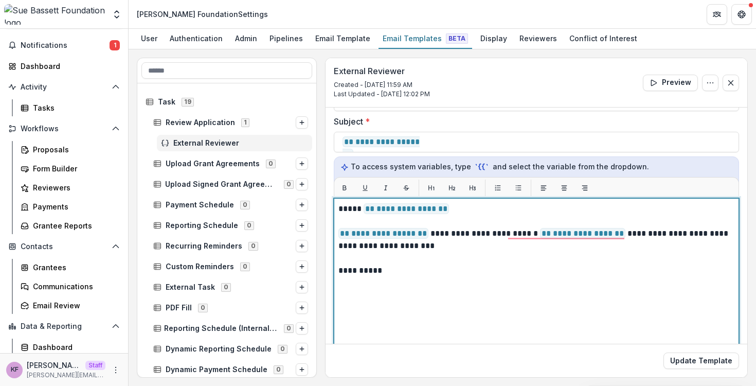
scroll to position [0, 0]
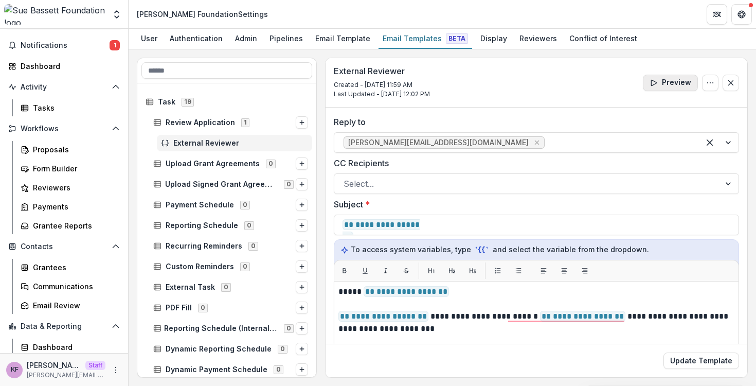
click at [663, 83] on button "Preview" at bounding box center [670, 83] width 55 height 16
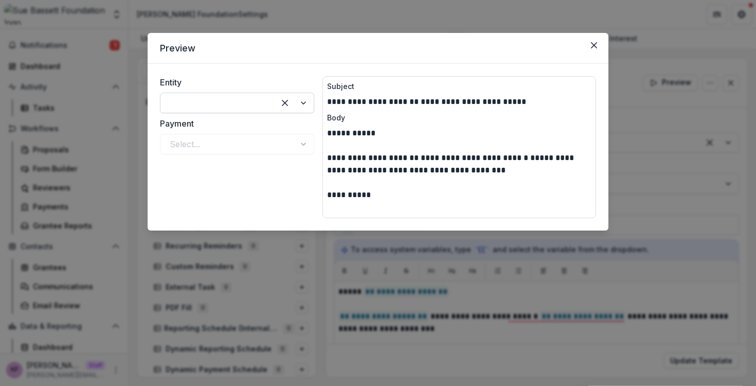
click at [240, 104] on div at bounding box center [218, 103] width 96 height 14
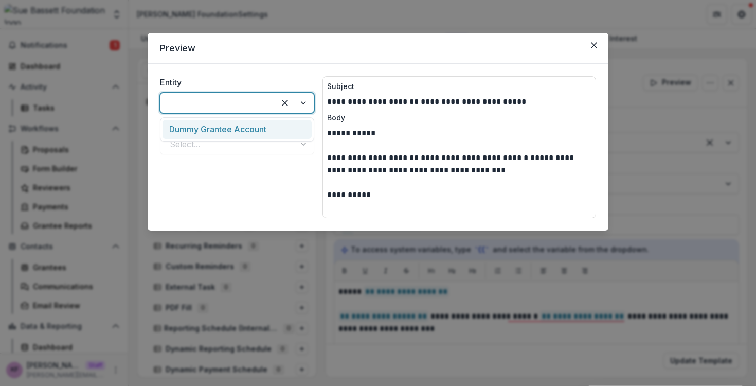
click at [240, 127] on div "Dummy Grantee Account" at bounding box center [236, 129] width 149 height 19
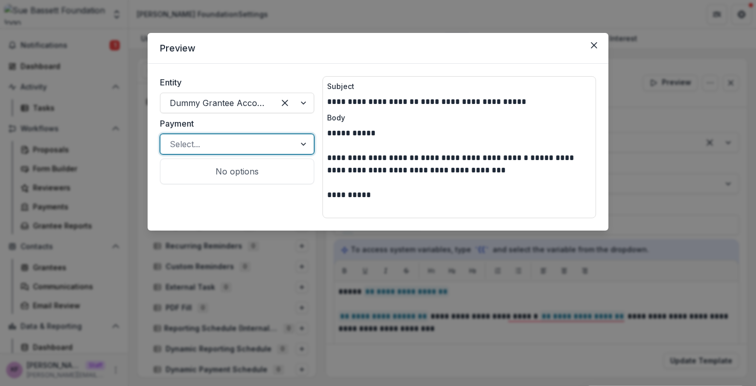
click at [239, 145] on div at bounding box center [228, 144] width 116 height 14
click at [235, 164] on div "No options" at bounding box center [236, 171] width 149 height 21
click at [272, 134] on div "Select..." at bounding box center [237, 144] width 154 height 21
click at [593, 46] on icon "Close" at bounding box center [594, 45] width 6 height 6
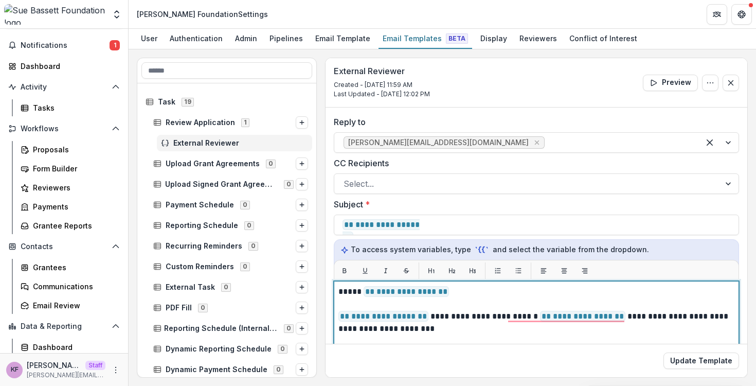
click at [428, 289] on span "**********" at bounding box center [405, 291] width 85 height 11
click at [472, 289] on p "**********" at bounding box center [534, 291] width 393 height 12
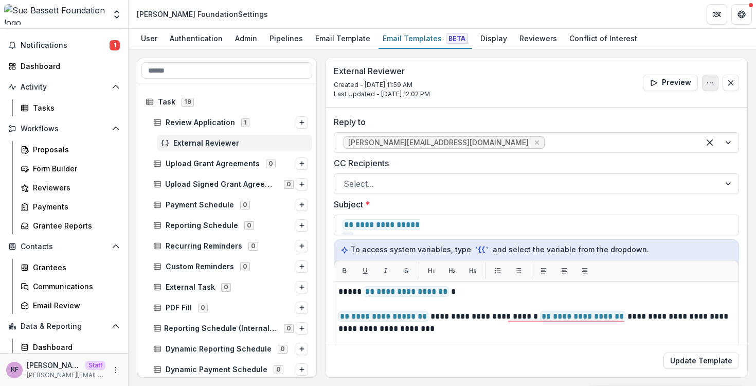
click at [711, 81] on button "Options" at bounding box center [710, 83] width 16 height 16
click at [603, 74] on div "External Reviewer Created - Sep 10, 2025 @ 11:59 AM Last Updated - Sep 10, 2025…" at bounding box center [536, 82] width 422 height 49
click at [485, 42] on div "Display" at bounding box center [493, 38] width 35 height 15
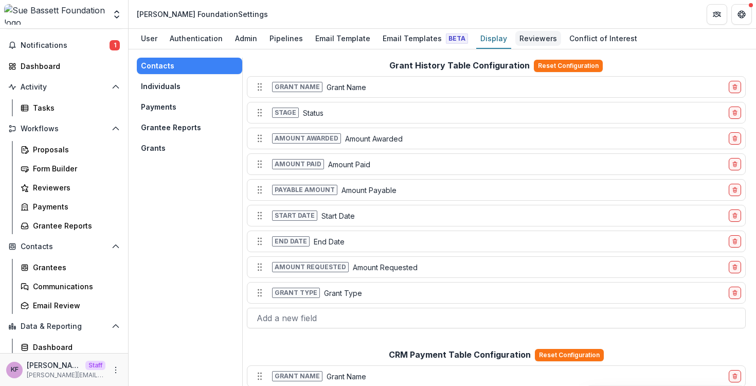
click at [515, 44] on div "Reviewers" at bounding box center [538, 38] width 46 height 15
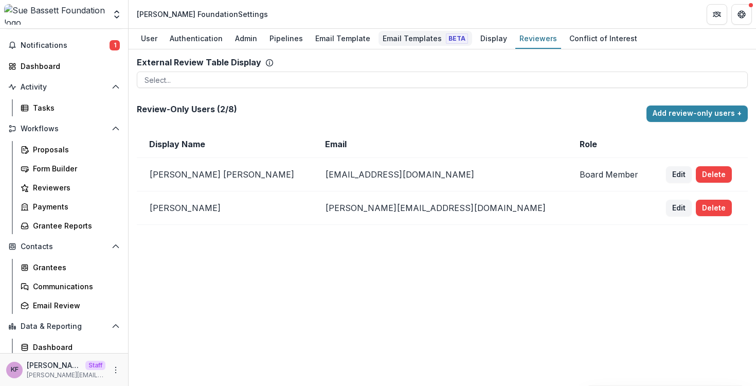
click at [406, 44] on div "Email Templates Beta" at bounding box center [425, 38] width 94 height 15
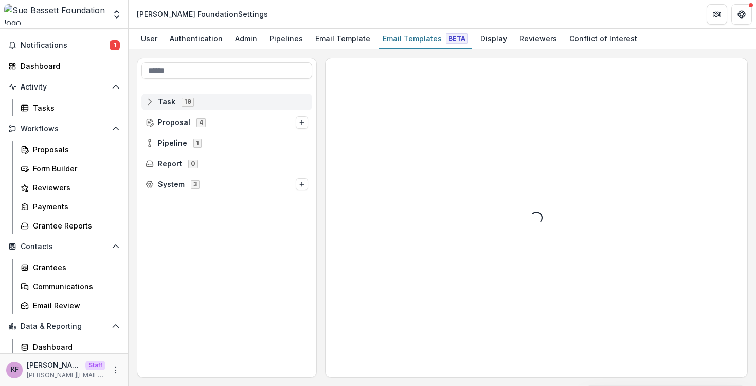
click at [230, 108] on div "Task 19" at bounding box center [226, 102] width 171 height 16
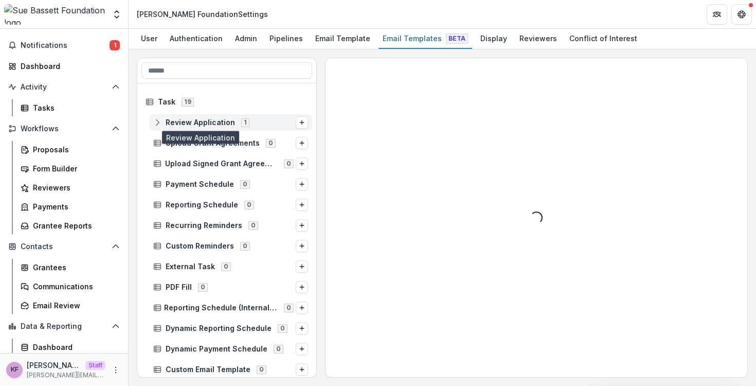
click at [223, 121] on span "Review Application" at bounding box center [200, 122] width 69 height 9
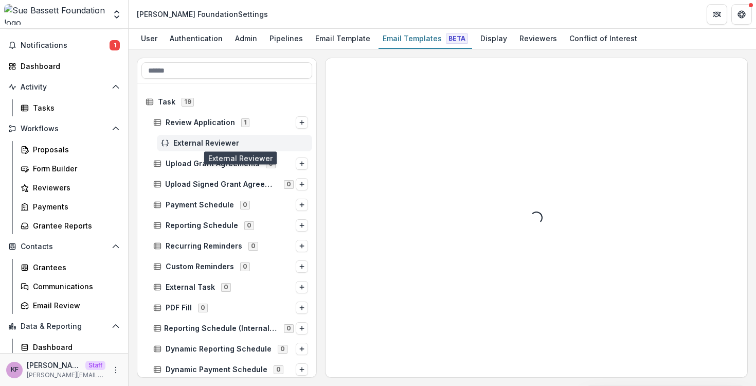
click at [252, 143] on span "External Reviewer" at bounding box center [240, 143] width 135 height 9
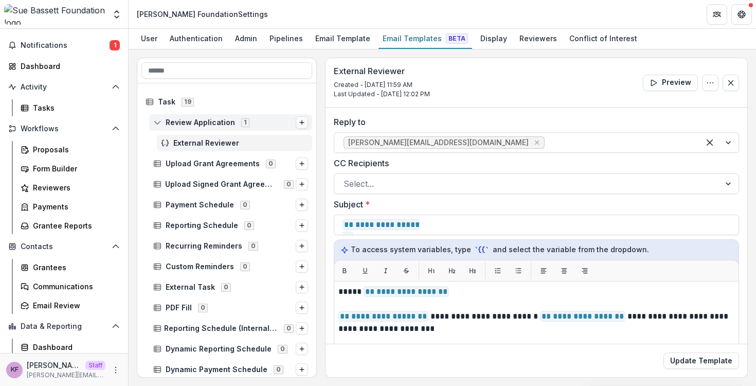
click at [302, 119] on button "Options" at bounding box center [302, 122] width 12 height 12
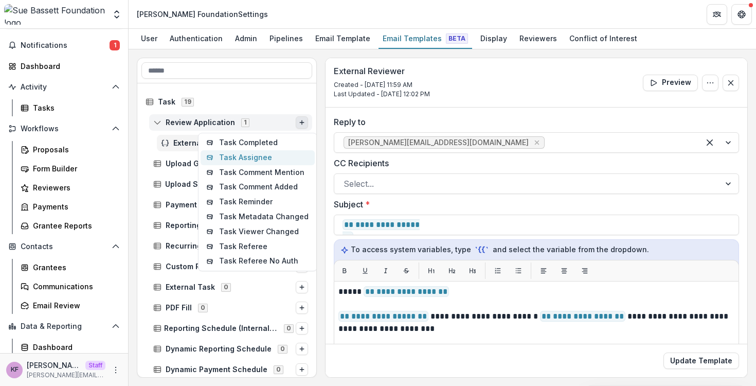
click at [270, 153] on button "Task Assignee" at bounding box center [257, 157] width 114 height 15
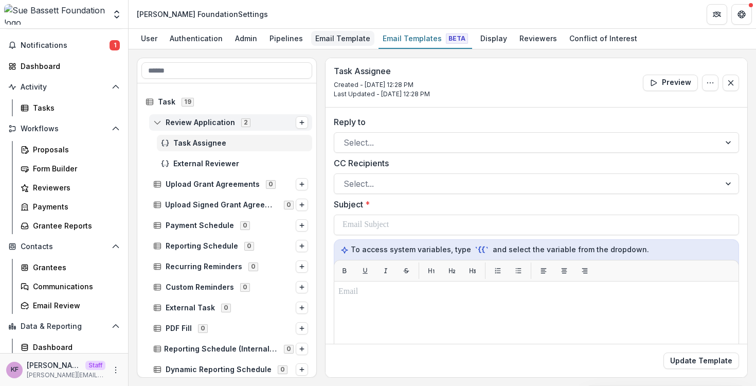
click at [348, 40] on div "Email Template" at bounding box center [342, 38] width 63 height 15
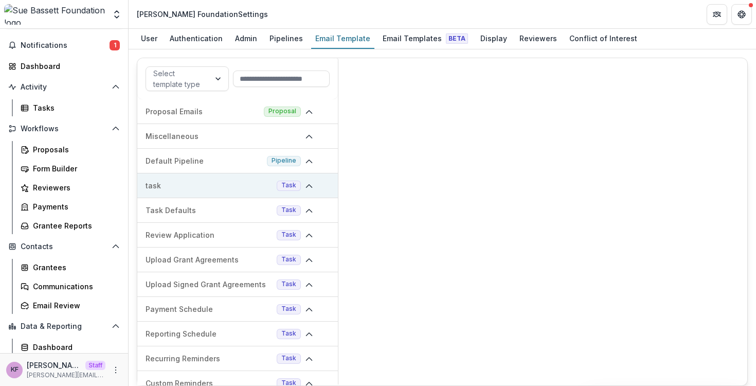
click at [239, 192] on div "task Task" at bounding box center [237, 185] width 200 height 25
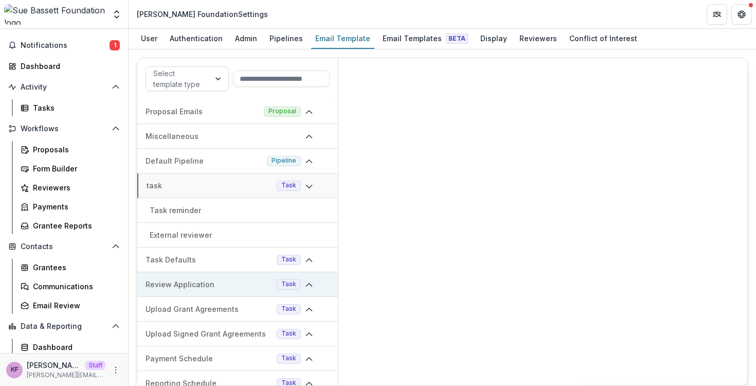
click at [215, 291] on div "Review Application Task" at bounding box center [237, 284] width 200 height 25
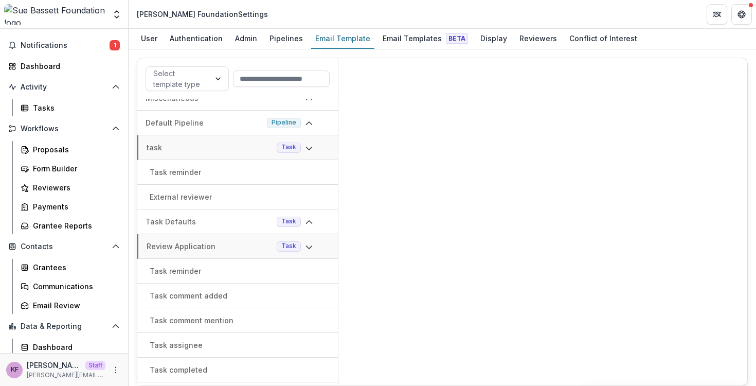
scroll to position [41, 0]
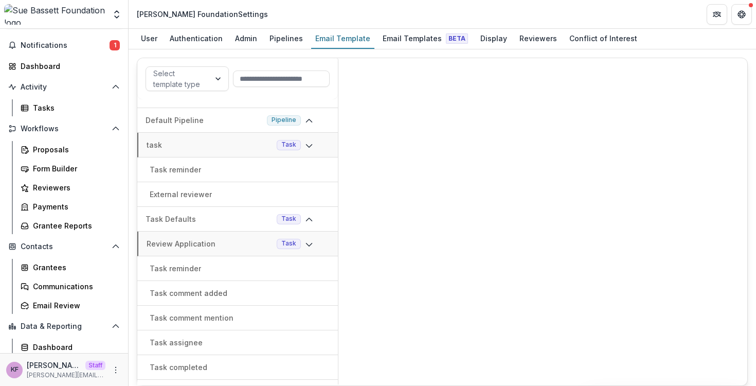
click at [179, 352] on div "Task assignee" at bounding box center [237, 342] width 200 height 25
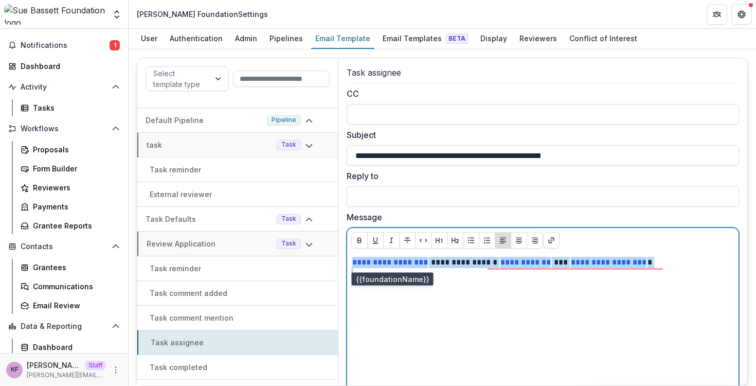
drag, startPoint x: 677, startPoint y: 277, endPoint x: 351, endPoint y: 260, distance: 326.4
click at [351, 260] on div "**********" at bounding box center [542, 334] width 383 height 154
copy p "**********"
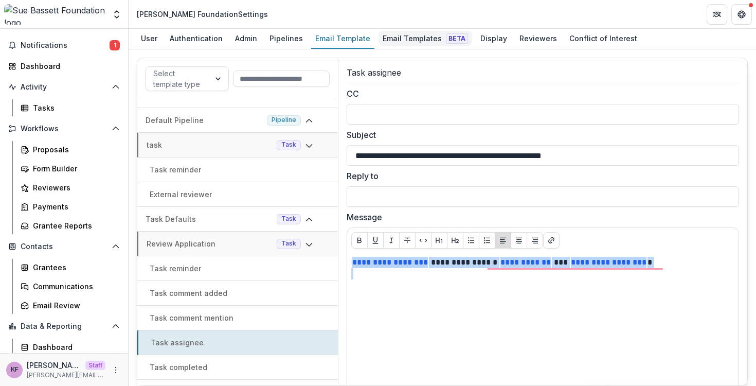
click at [412, 31] on div "Email Templates Beta" at bounding box center [425, 38] width 94 height 15
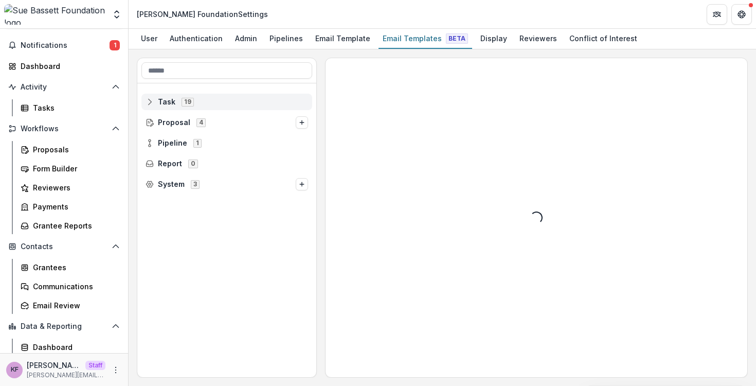
click at [224, 97] on div "Task 19" at bounding box center [226, 102] width 171 height 16
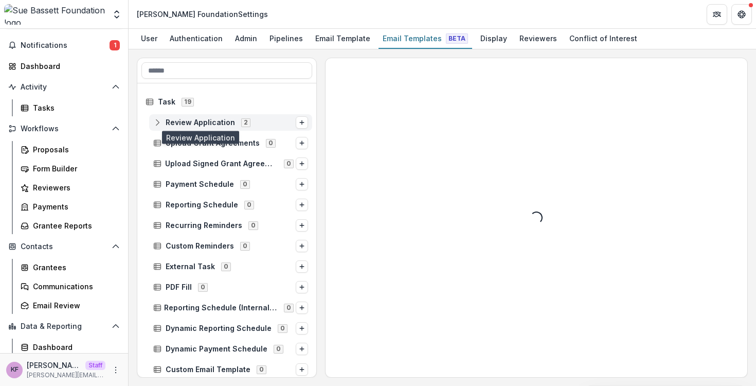
click at [226, 121] on span "Review Application" at bounding box center [200, 122] width 69 height 9
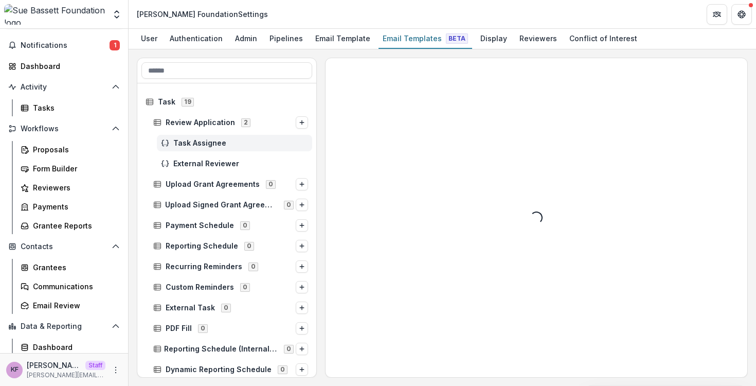
click at [223, 139] on span "Task Assignee" at bounding box center [240, 143] width 135 height 9
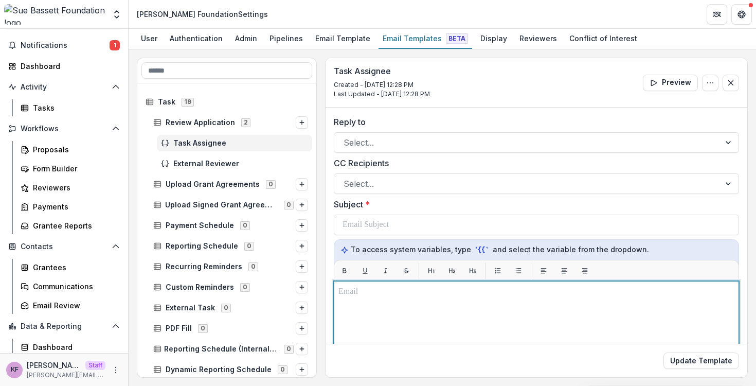
click at [388, 293] on p at bounding box center [536, 291] width 396 height 12
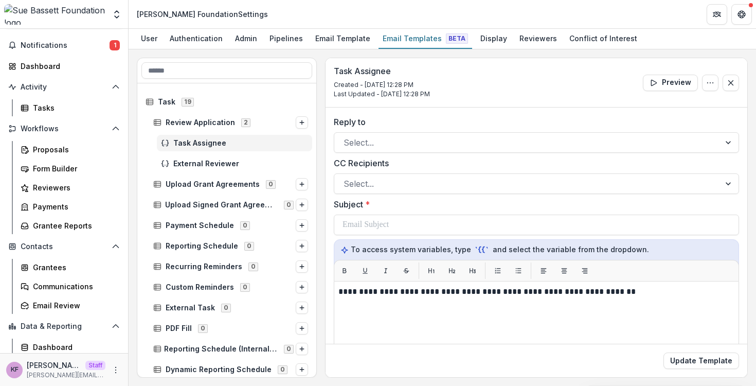
click at [375, 214] on div at bounding box center [536, 224] width 405 height 21
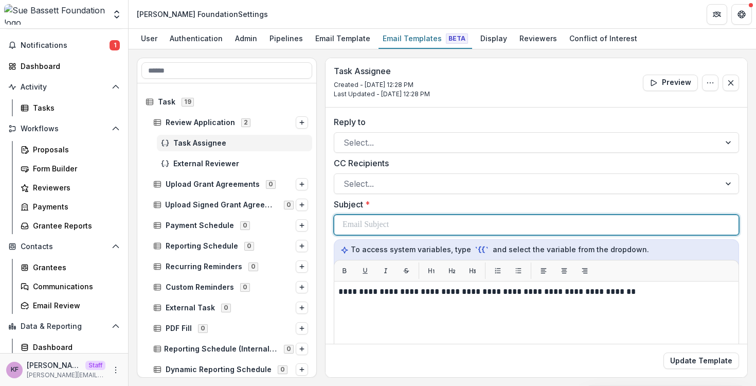
click at [374, 216] on div at bounding box center [536, 225] width 388 height 20
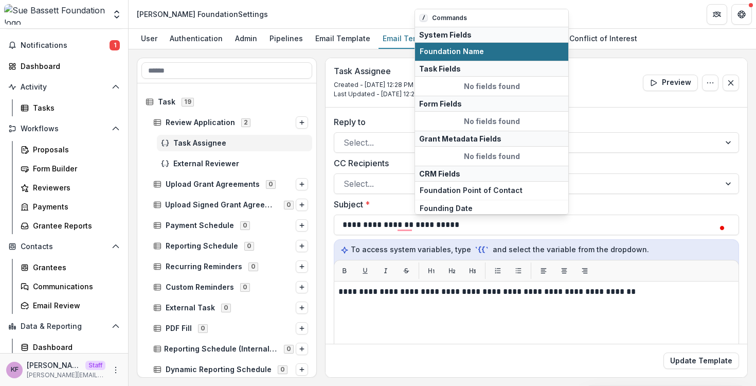
click at [433, 47] on span "Foundation Name" at bounding box center [491, 51] width 144 height 9
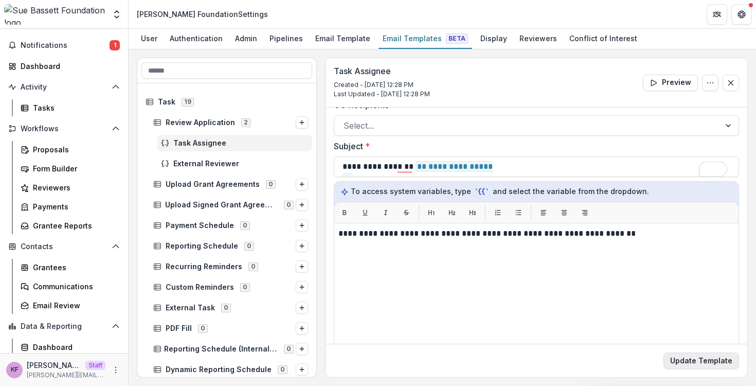
click at [707, 364] on button "Update Template" at bounding box center [701, 360] width 76 height 16
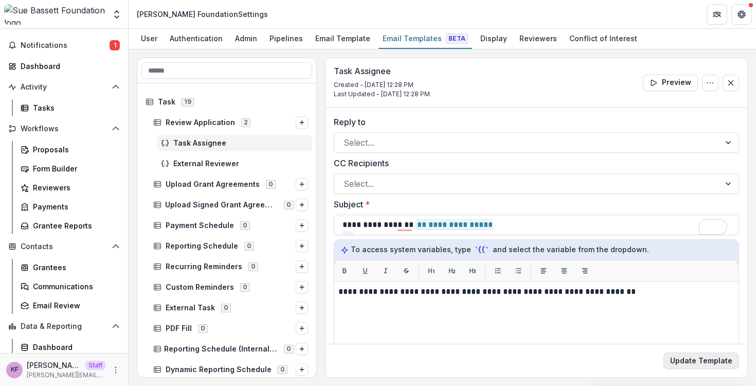
click at [697, 368] on button "Update Template" at bounding box center [701, 360] width 76 height 16
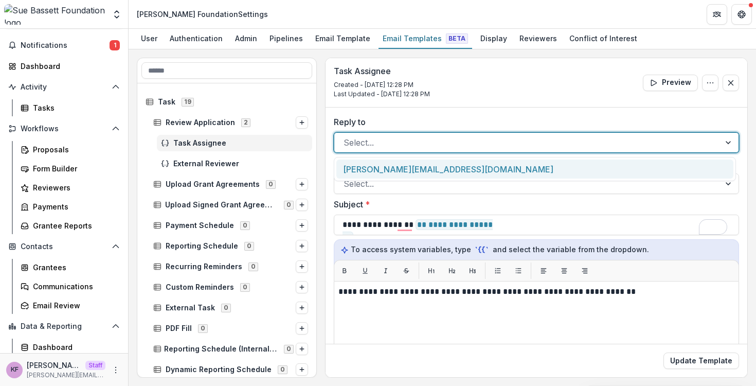
click at [416, 140] on div at bounding box center [526, 142] width 367 height 14
click at [406, 168] on div "[PERSON_NAME][EMAIL_ADDRESS][DOMAIN_NAME]" at bounding box center [534, 168] width 397 height 19
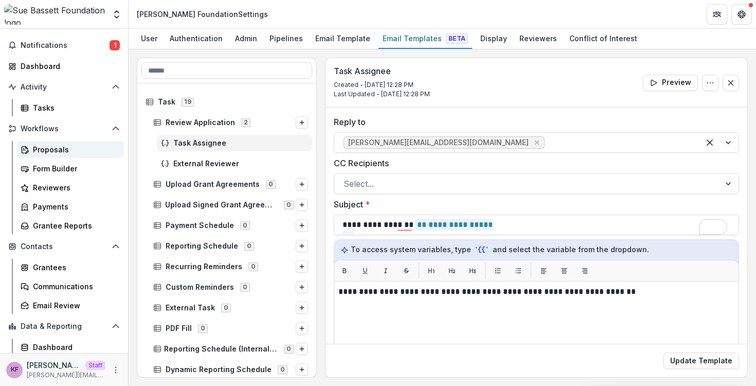
click at [50, 155] on link "Proposals" at bounding box center [69, 149] width 107 height 17
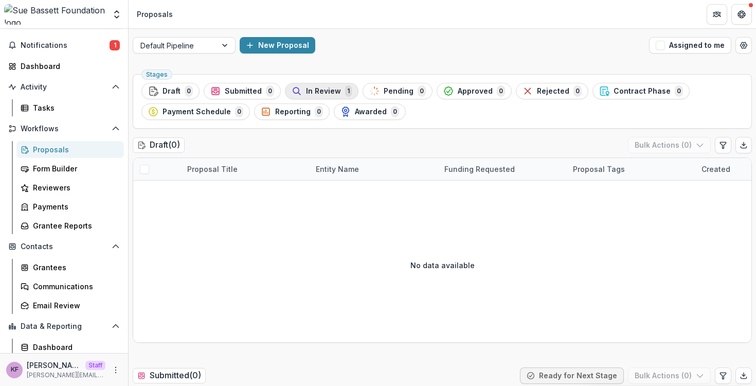
click at [294, 90] on icon "button" at bounding box center [296, 91] width 10 height 10
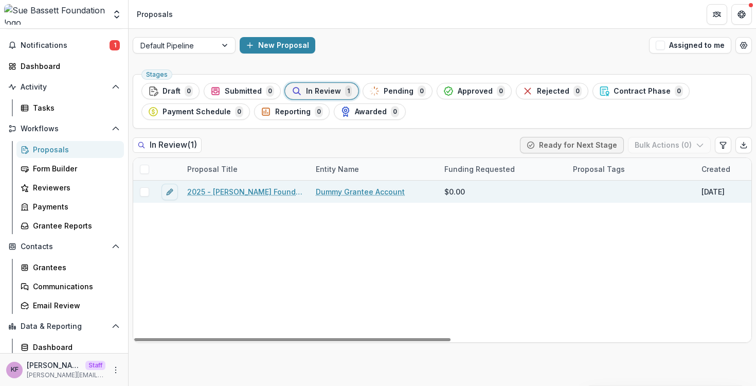
click at [208, 192] on link "2025 - [PERSON_NAME] Foundation Application" at bounding box center [245, 191] width 116 height 11
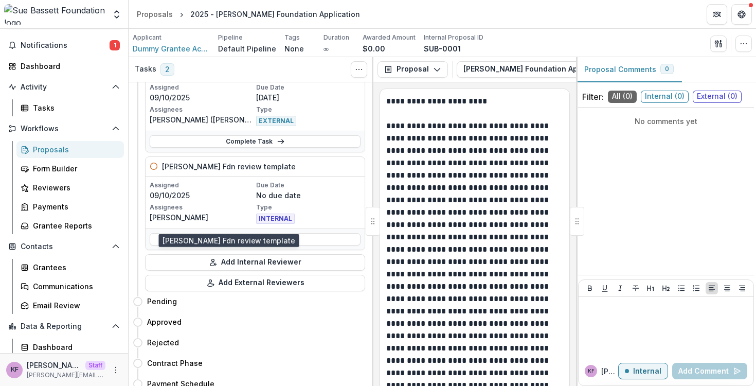
scroll to position [79, 0]
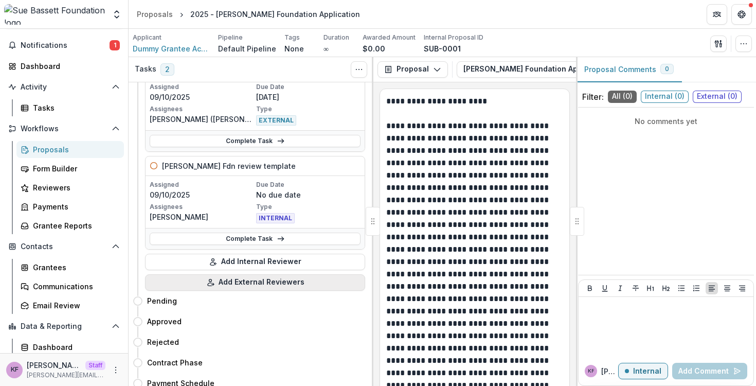
click at [196, 287] on button "Add External Reviewers" at bounding box center [255, 282] width 220 height 16
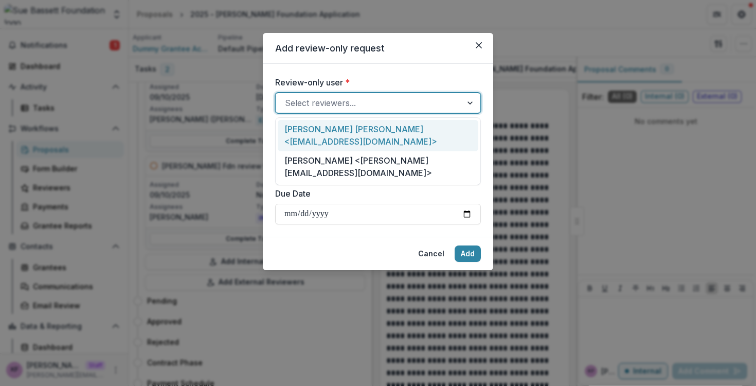
click at [338, 95] on div "Select reviewers..." at bounding box center [369, 103] width 186 height 16
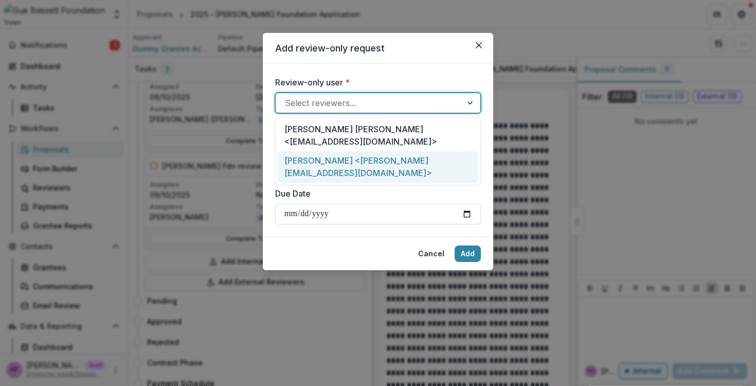
click at [320, 155] on div "[PERSON_NAME] <[PERSON_NAME][EMAIL_ADDRESS][DOMAIN_NAME]>" at bounding box center [378, 166] width 200 height 31
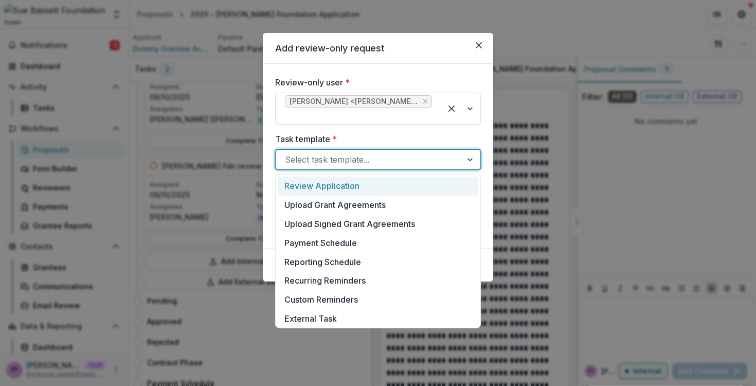
click at [320, 155] on div at bounding box center [369, 159] width 168 height 14
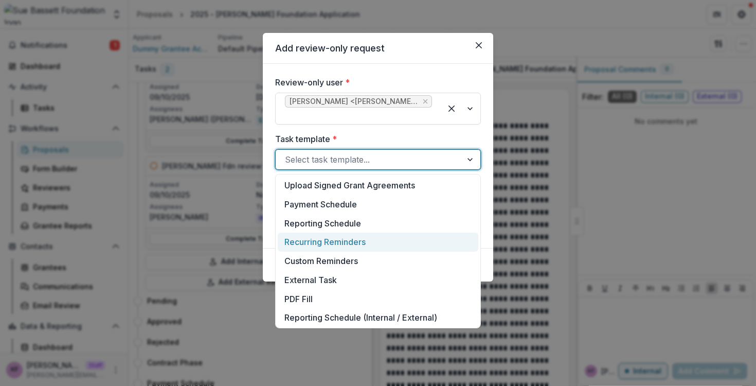
scroll to position [210, 0]
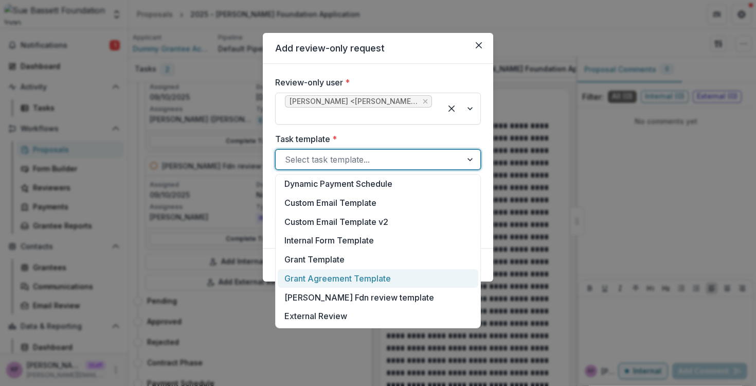
drag, startPoint x: 323, startPoint y: 295, endPoint x: 269, endPoint y: 262, distance: 63.9
click at [269, 262] on body "Skip to content Aggregate Analysis Foundations Sandbox Foundation Simmi Demo Ky…" at bounding box center [378, 193] width 756 height 386
click at [154, 189] on div "Add review-only request Review-only user * Kyle Ford <kyle+reviewer@trytemelio.…" at bounding box center [378, 193] width 756 height 386
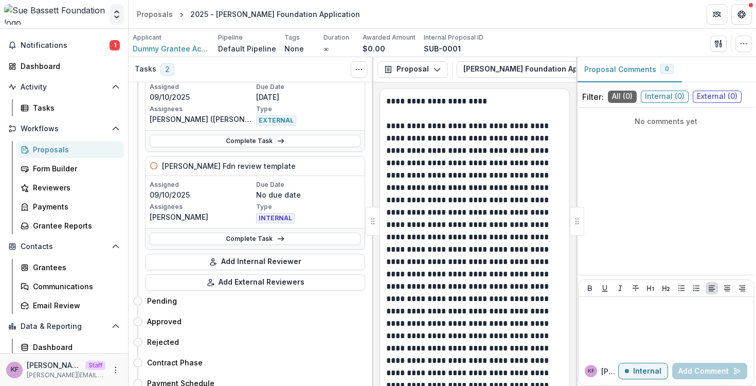
click at [110, 19] on button "Open entity switcher" at bounding box center [116, 14] width 14 height 21
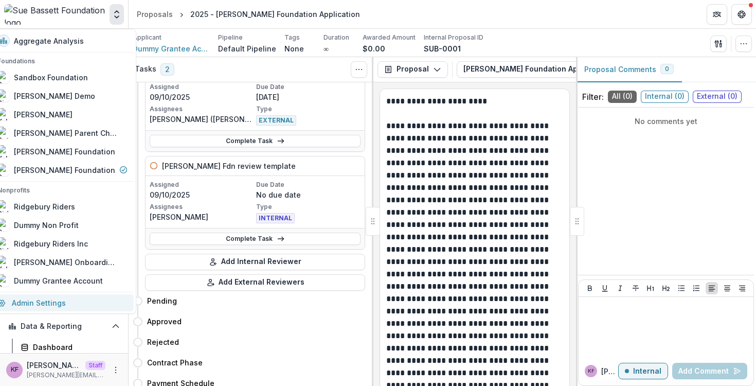
click at [60, 303] on link "Admin Settings" at bounding box center [62, 302] width 142 height 17
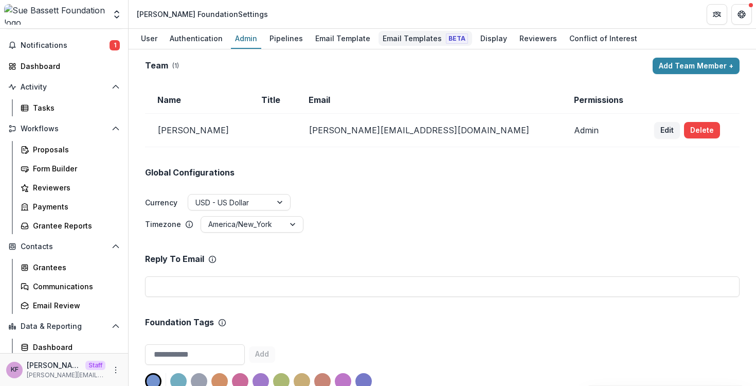
click at [387, 31] on div "Email Templates Beta" at bounding box center [425, 38] width 94 height 15
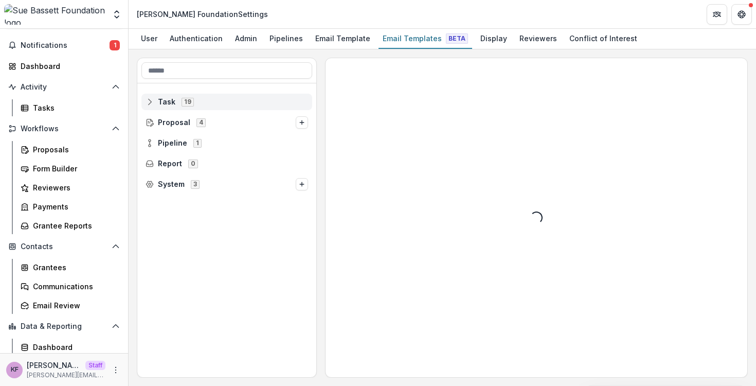
click at [282, 101] on span "Task 19" at bounding box center [226, 101] width 162 height 9
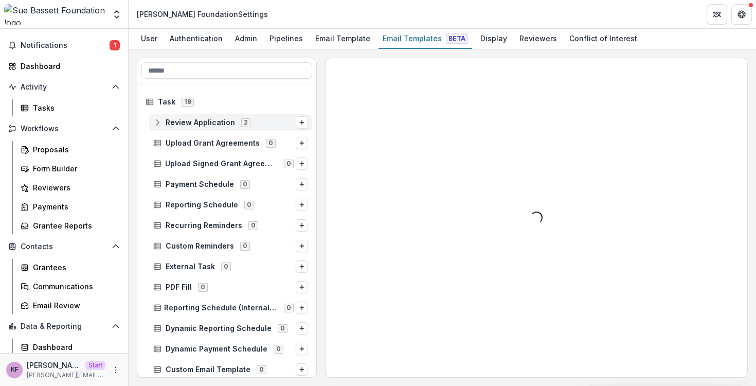
click at [264, 122] on span "Review Application 2" at bounding box center [224, 122] width 142 height 9
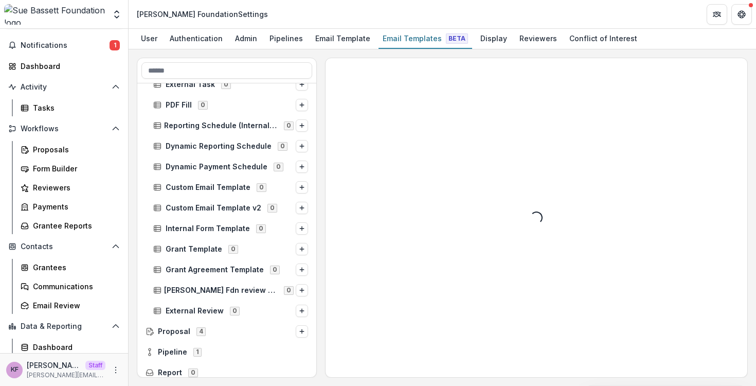
scroll to position [233, 0]
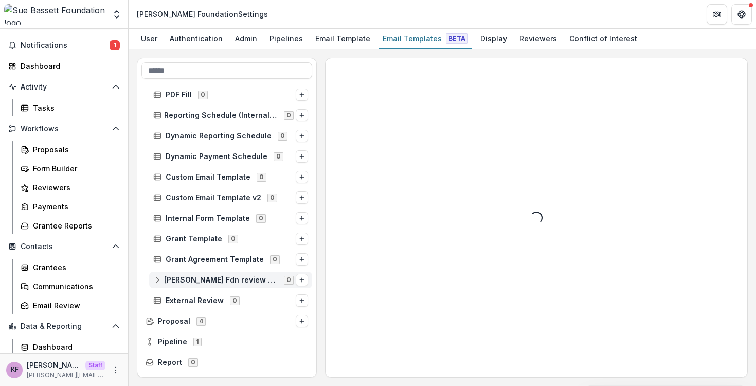
click at [247, 281] on span "[PERSON_NAME] Fdn review template" at bounding box center [221, 280] width 114 height 9
click at [221, 295] on p "No templates" at bounding box center [226, 300] width 171 height 16
click at [298, 284] on button "Options" at bounding box center [302, 279] width 12 height 12
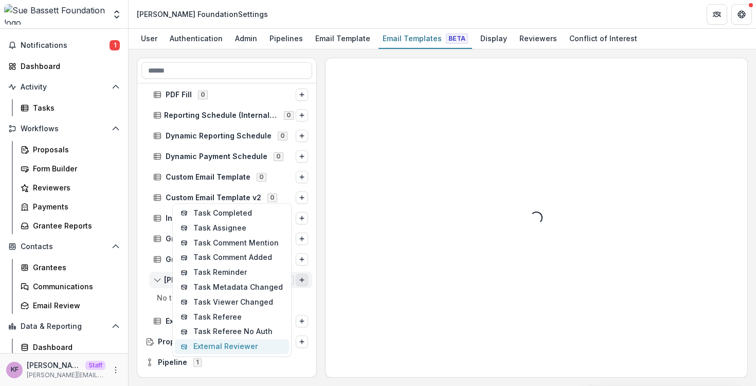
click at [205, 343] on button "External Reviewer" at bounding box center [232, 346] width 114 height 15
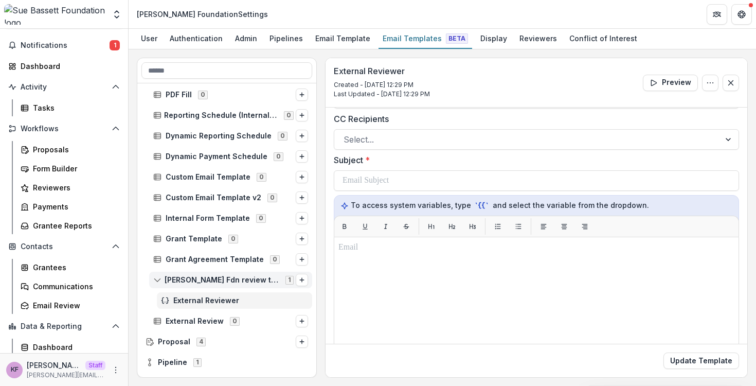
scroll to position [56, 0]
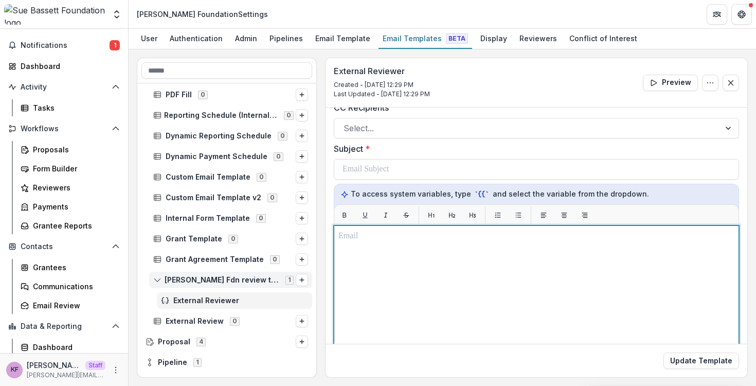
click at [451, 258] on div at bounding box center [536, 354] width 396 height 248
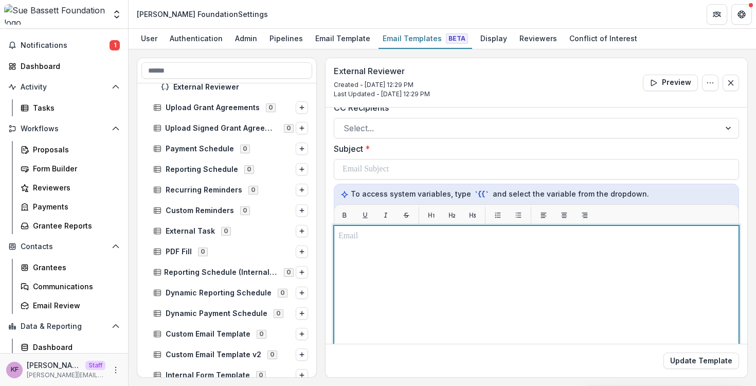
scroll to position [0, 0]
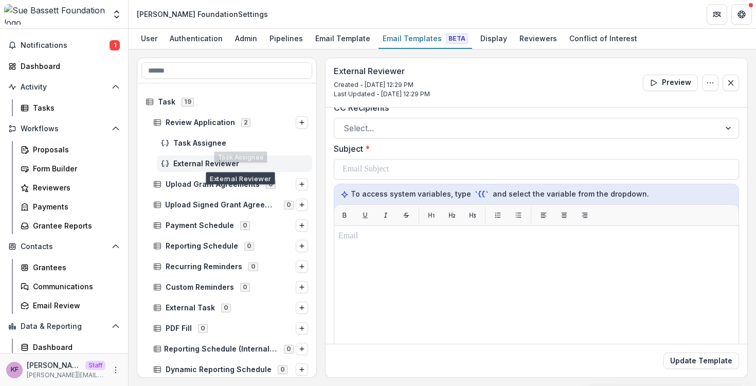
click at [211, 167] on span "External Reviewer" at bounding box center [240, 163] width 135 height 9
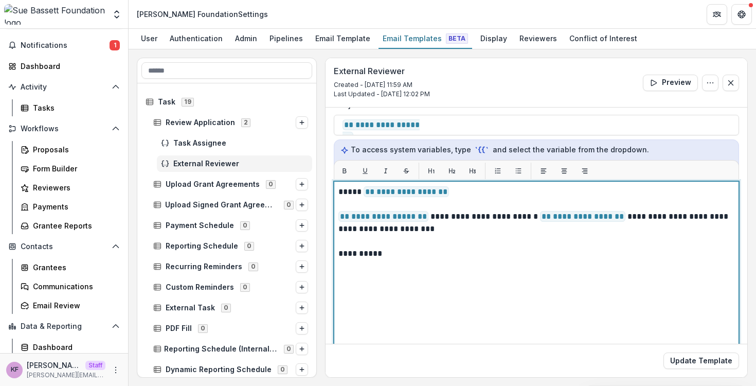
scroll to position [100, 0]
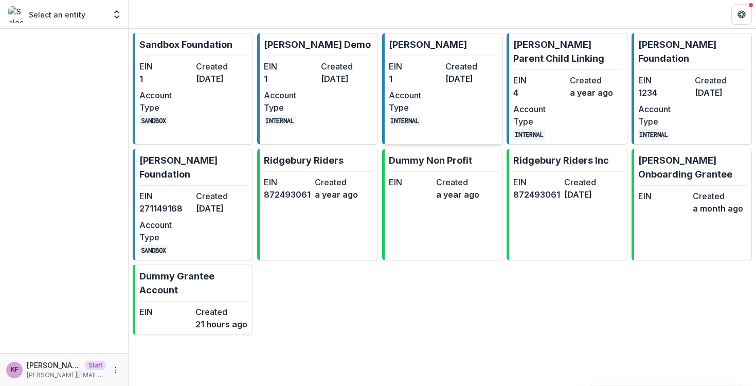
click at [427, 99] on dt "Account Type" at bounding box center [415, 101] width 52 height 25
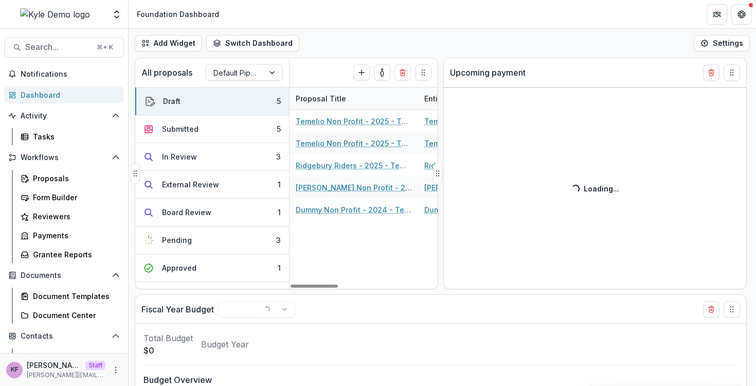
select select "******"
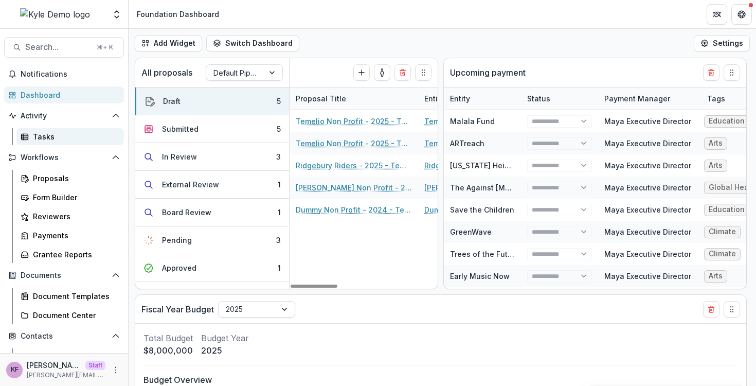
click at [54, 140] on div "Tasks" at bounding box center [74, 136] width 83 height 11
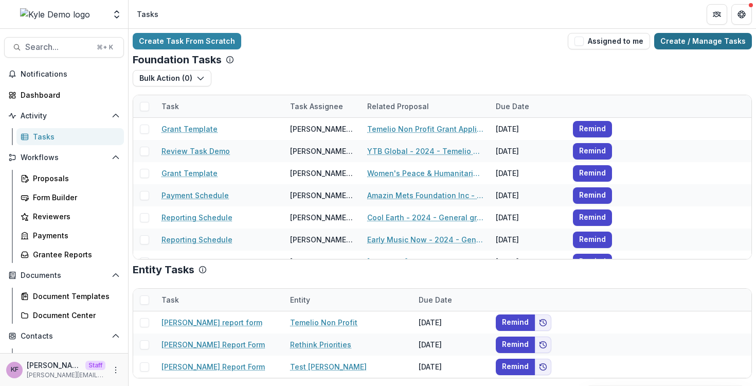
click at [696, 40] on link "Create / Manage Tasks" at bounding box center [703, 41] width 98 height 16
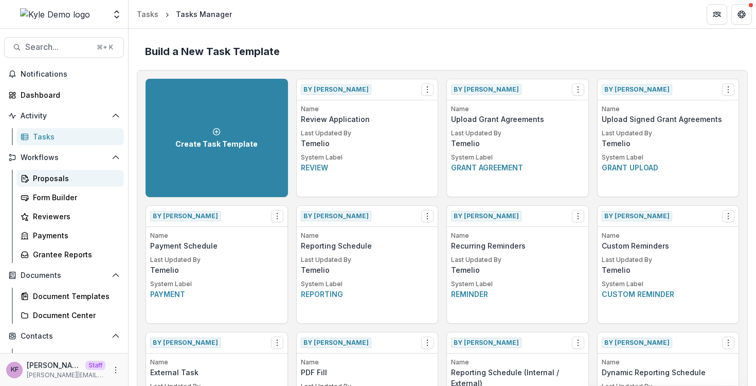
click at [71, 182] on div "Proposals" at bounding box center [74, 178] width 83 height 11
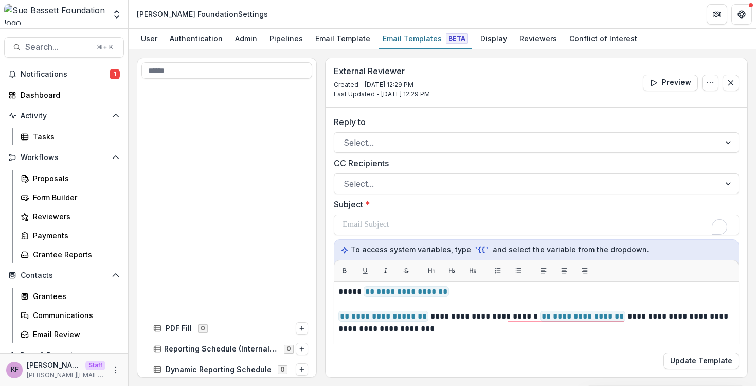
scroll to position [266, 0]
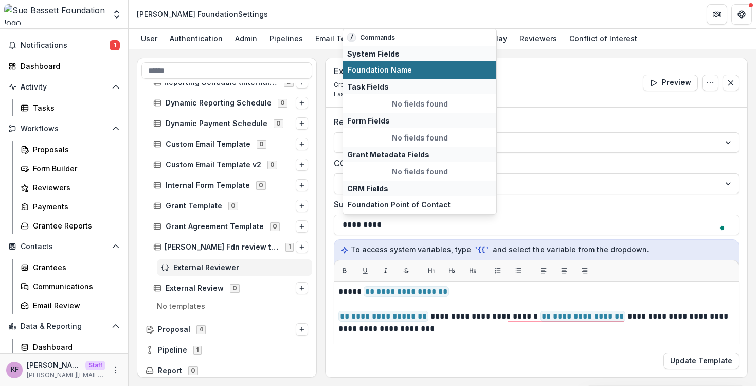
click at [379, 70] on span "Foundation Name" at bounding box center [420, 70] width 144 height 9
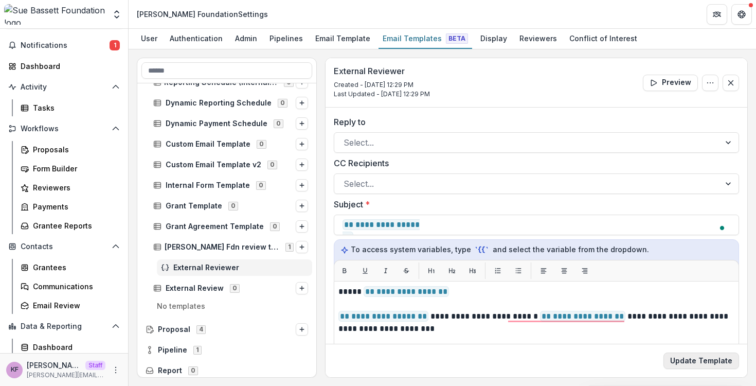
click at [713, 364] on button "Update Template" at bounding box center [701, 360] width 76 height 16
click at [711, 362] on button "Update Template" at bounding box center [701, 360] width 76 height 16
click at [686, 361] on button "Update Template" at bounding box center [701, 360] width 76 height 16
click at [74, 156] on link "Proposals" at bounding box center [69, 149] width 107 height 17
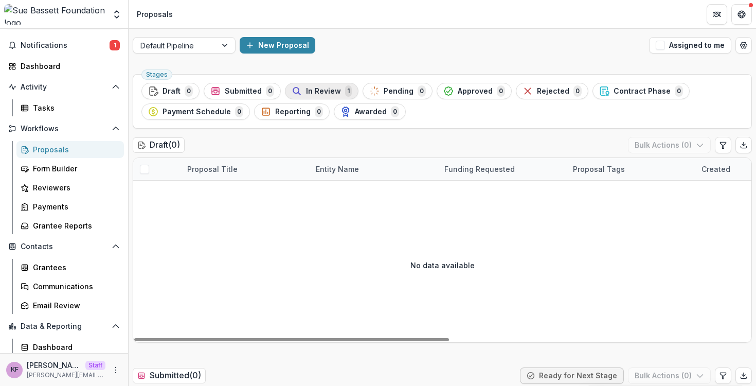
click at [307, 92] on span "In Review" at bounding box center [323, 91] width 35 height 9
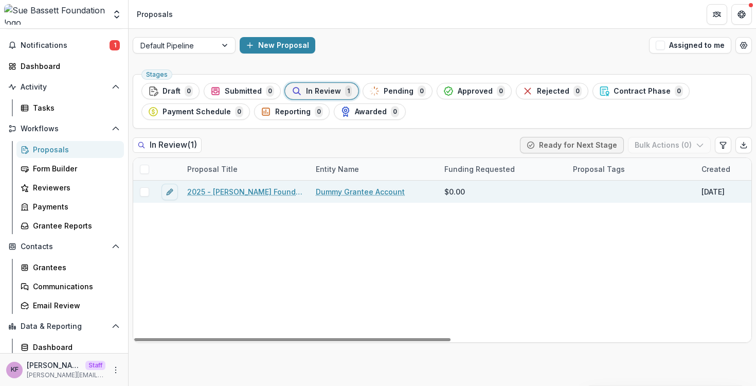
click at [214, 194] on link "2025 - [PERSON_NAME] Foundation Application" at bounding box center [245, 191] width 116 height 11
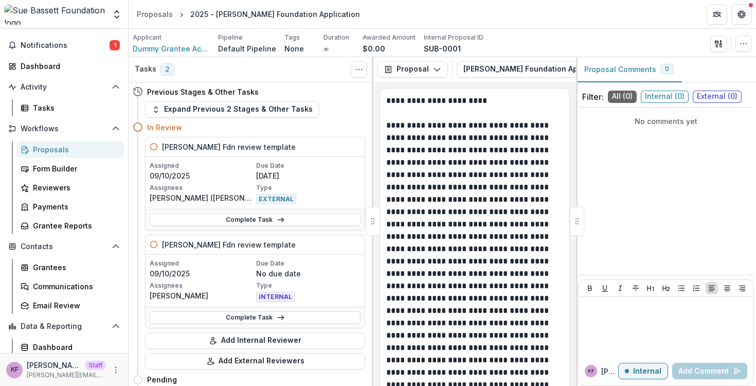
scroll to position [19, 0]
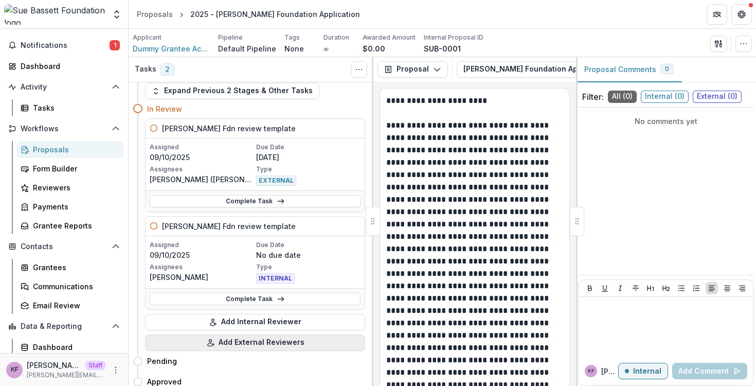
click at [243, 348] on button "Add External Reviewers" at bounding box center [255, 342] width 220 height 16
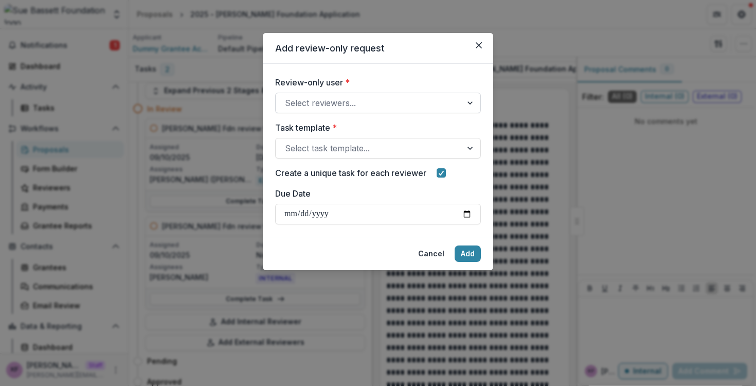
click at [364, 113] on div "Select reviewers..." at bounding box center [378, 103] width 206 height 21
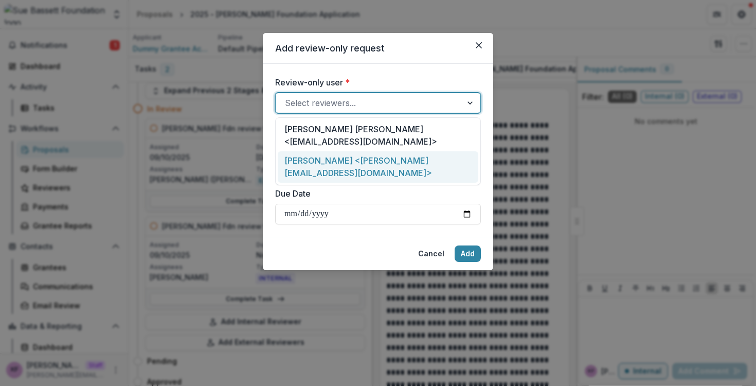
click at [348, 151] on div "[PERSON_NAME] <[PERSON_NAME][EMAIL_ADDRESS][DOMAIN_NAME]>" at bounding box center [378, 166] width 200 height 31
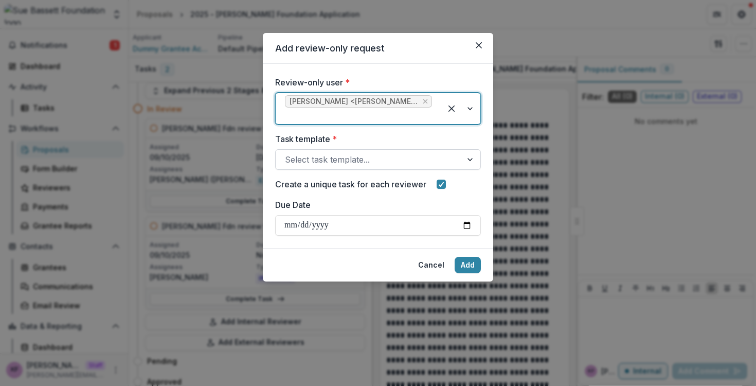
click at [341, 161] on div at bounding box center [369, 159] width 168 height 14
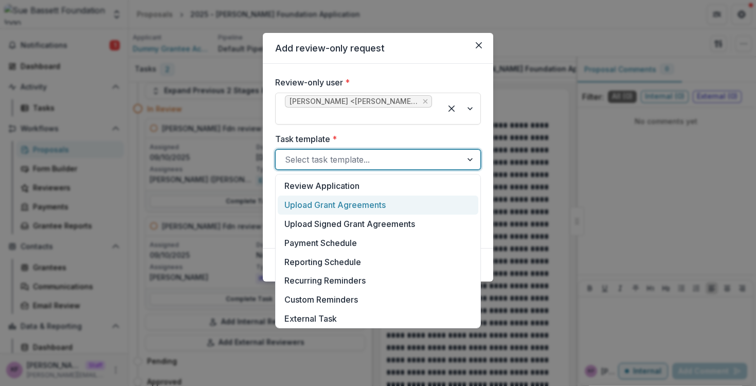
scroll to position [210, 0]
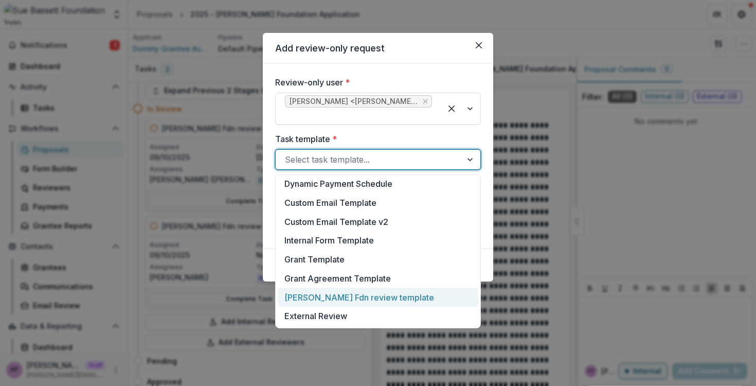
click at [333, 301] on div "[PERSON_NAME] Fdn review template" at bounding box center [378, 296] width 200 height 19
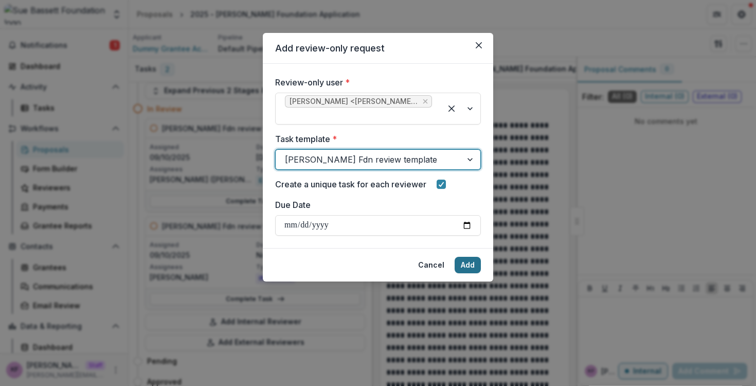
click at [463, 268] on button "Add" at bounding box center [467, 265] width 26 height 16
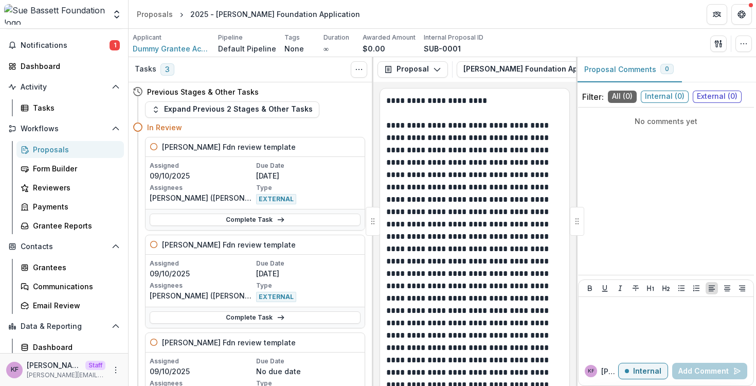
scroll to position [94, 0]
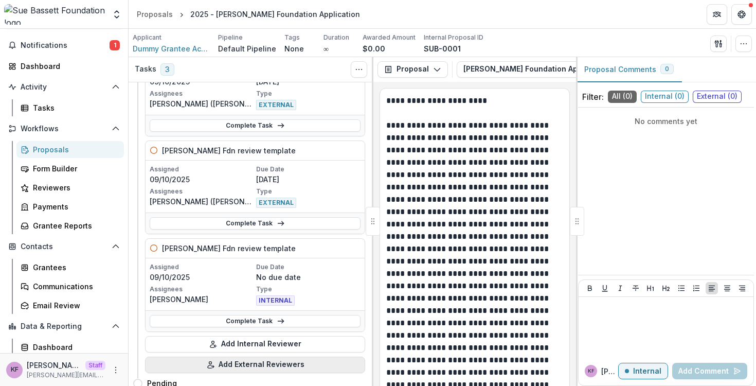
click at [243, 361] on button "Add External Reviewers" at bounding box center [255, 364] width 220 height 16
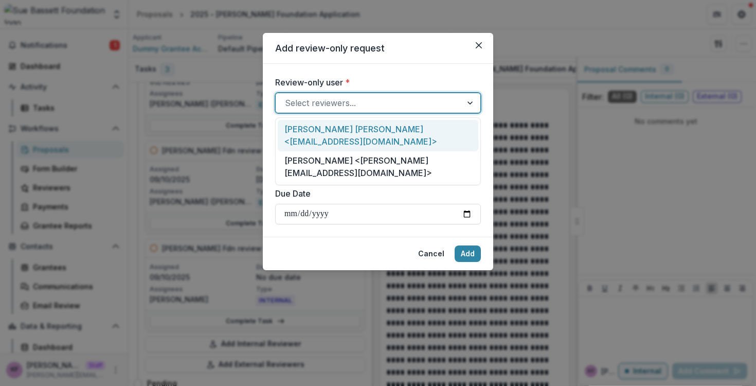
click at [360, 106] on div at bounding box center [369, 103] width 168 height 14
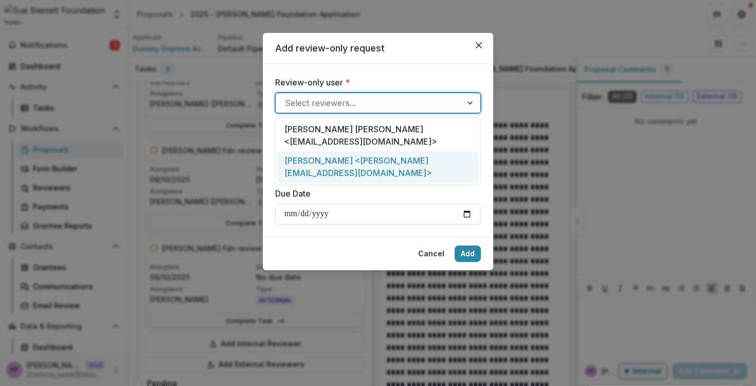
click at [351, 153] on div "[PERSON_NAME] <[PERSON_NAME][EMAIL_ADDRESS][DOMAIN_NAME]>" at bounding box center [378, 166] width 200 height 31
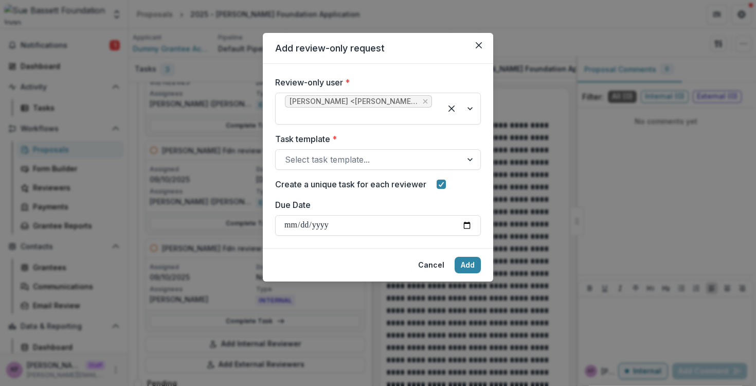
click at [348, 172] on div "Review-only user * [PERSON_NAME] <[PERSON_NAME][EMAIL_ADDRESS][DOMAIN_NAME]> Ta…" at bounding box center [378, 155] width 206 height 159
click at [349, 160] on div at bounding box center [369, 159] width 168 height 14
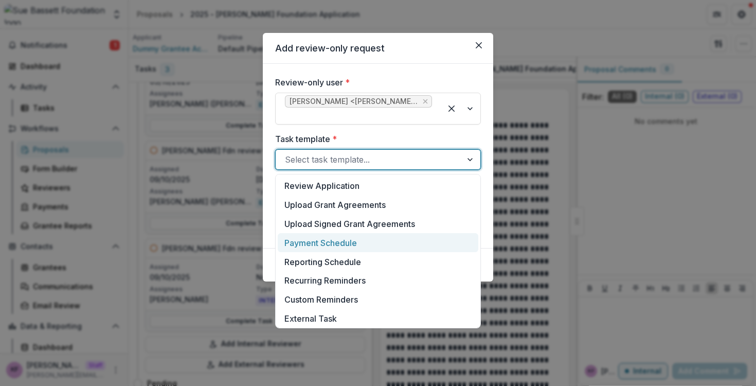
scroll to position [210, 0]
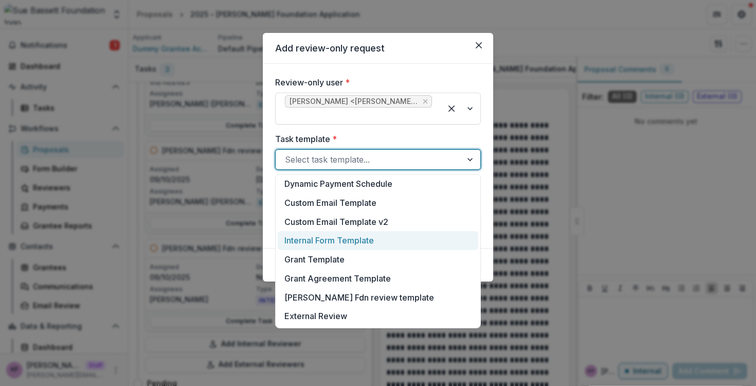
click at [147, 167] on div "Add review-only request Review-only user * [PERSON_NAME] <[PERSON_NAME][EMAIL_A…" at bounding box center [378, 193] width 756 height 386
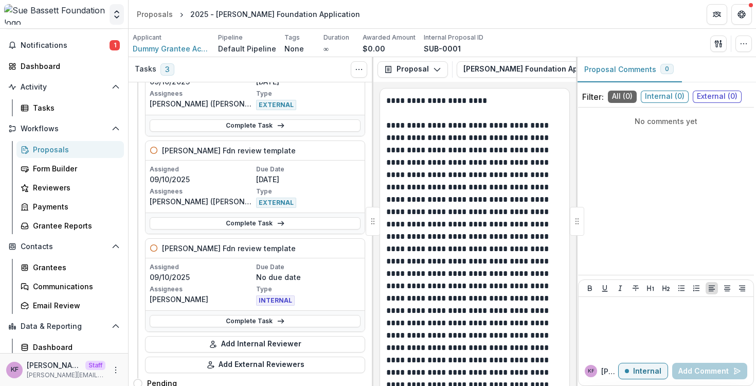
click at [115, 22] on button "Open entity switcher" at bounding box center [116, 14] width 14 height 21
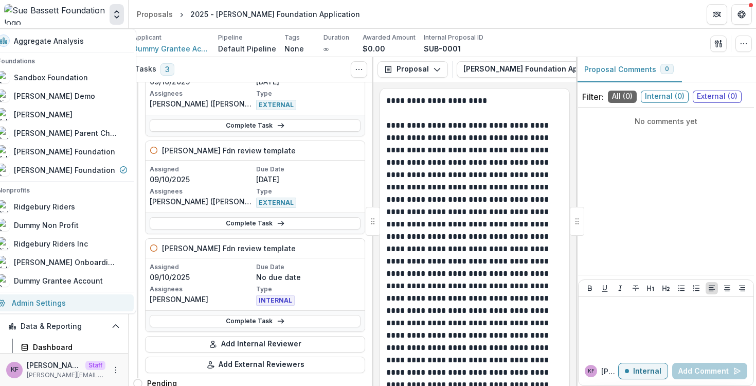
click at [95, 301] on link "Admin Settings" at bounding box center [62, 302] width 142 height 17
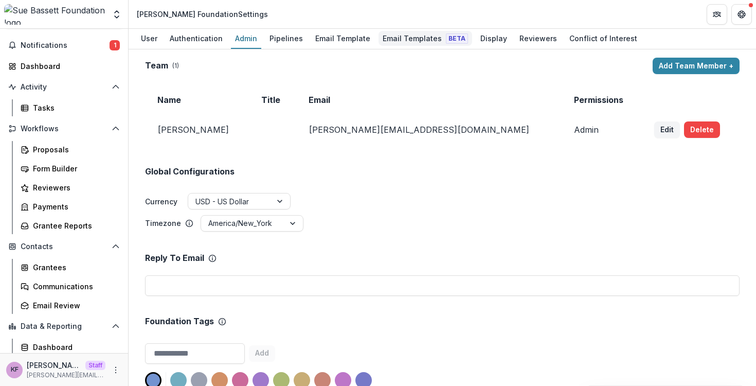
click at [398, 36] on div "Email Templates Beta" at bounding box center [425, 38] width 94 height 15
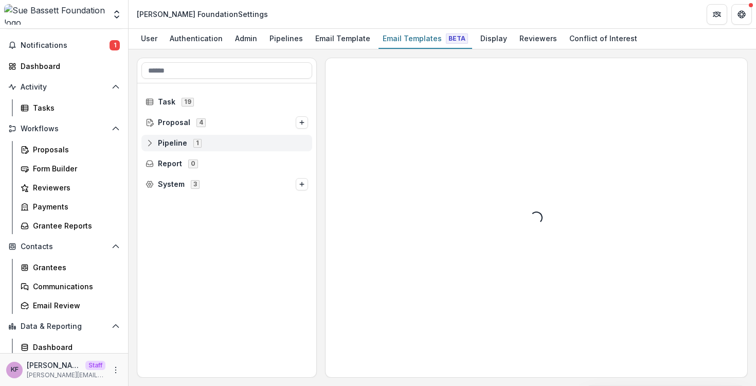
click at [251, 138] on span "Pipeline 1" at bounding box center [226, 142] width 162 height 9
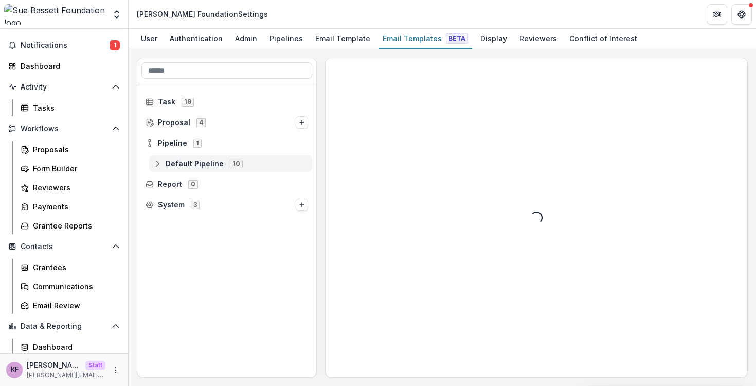
click at [243, 167] on span "Default Pipeline 10" at bounding box center [230, 163] width 155 height 9
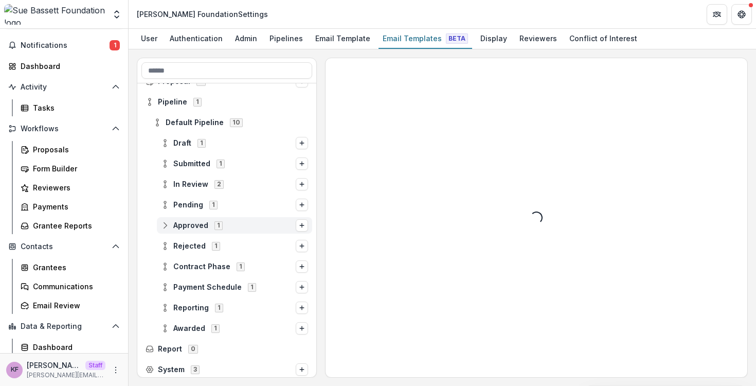
scroll to position [44, 0]
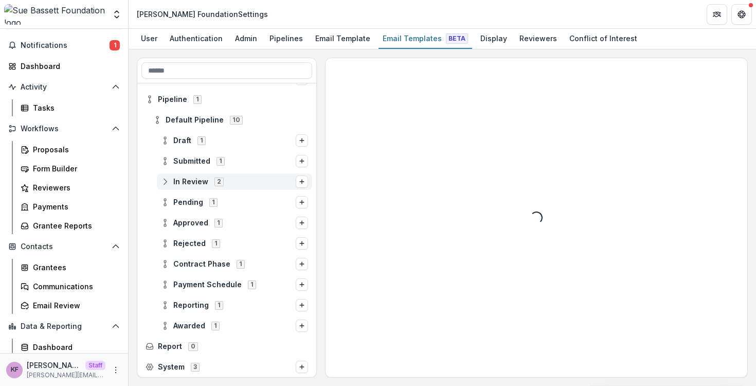
click at [249, 183] on span "In Review 2" at bounding box center [228, 181] width 135 height 9
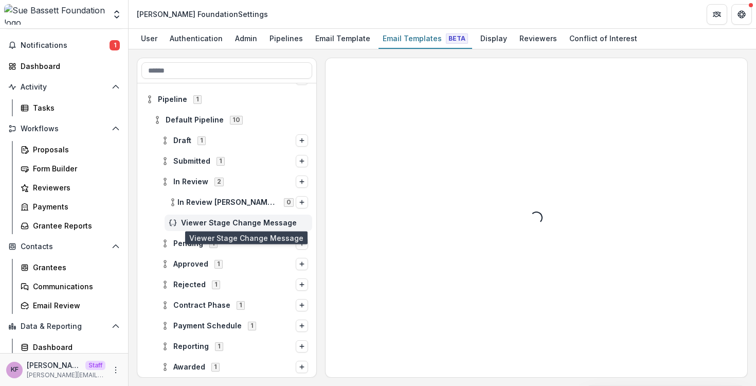
click at [232, 220] on span "Viewer Stage Change Message" at bounding box center [244, 222] width 127 height 9
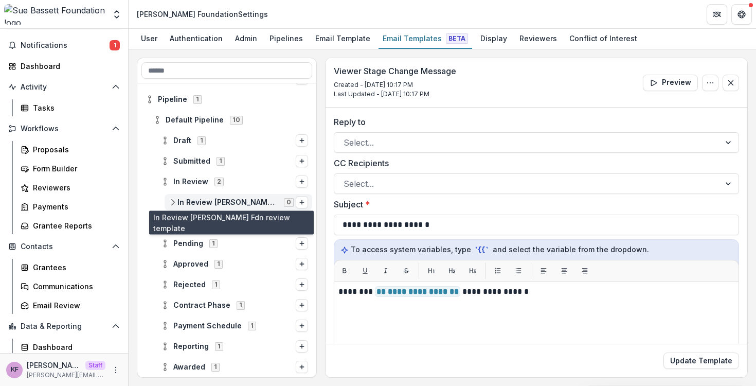
click at [233, 205] on span "In Review [PERSON_NAME] Fdn review template" at bounding box center [227, 202] width 100 height 9
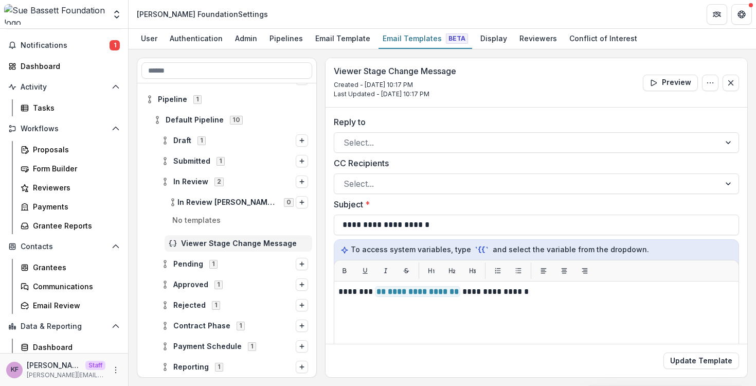
click at [225, 218] on p "No templates" at bounding box center [226, 222] width 171 height 16
click at [296, 205] on button "Options" at bounding box center [302, 202] width 12 height 12
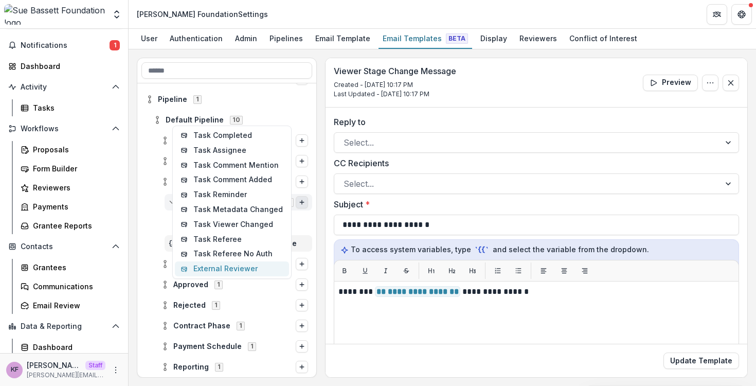
click at [234, 272] on button "External Reviewer" at bounding box center [232, 268] width 114 height 15
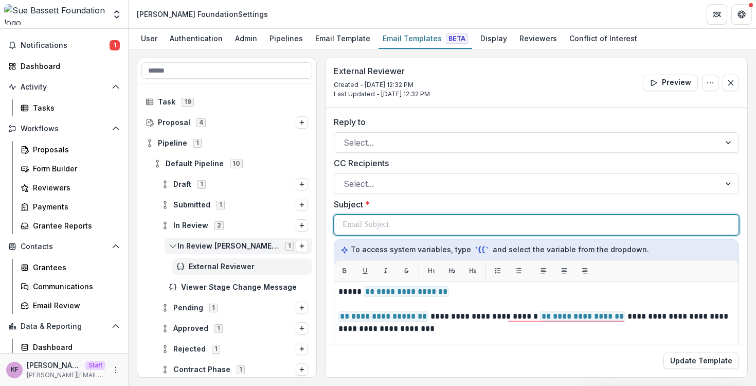
click at [399, 224] on div at bounding box center [536, 225] width 388 height 20
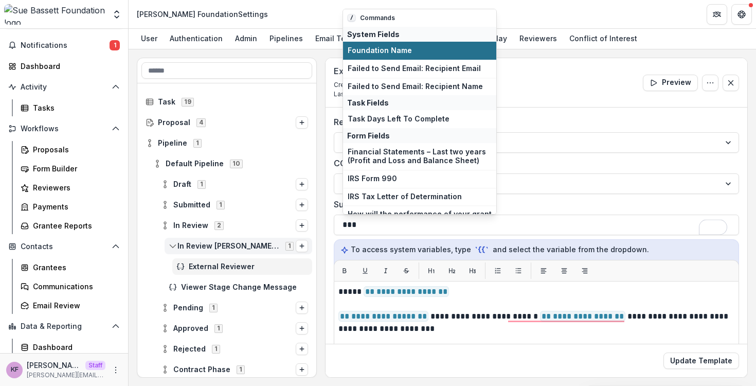
click at [414, 51] on span "Foundation Name" at bounding box center [420, 50] width 144 height 9
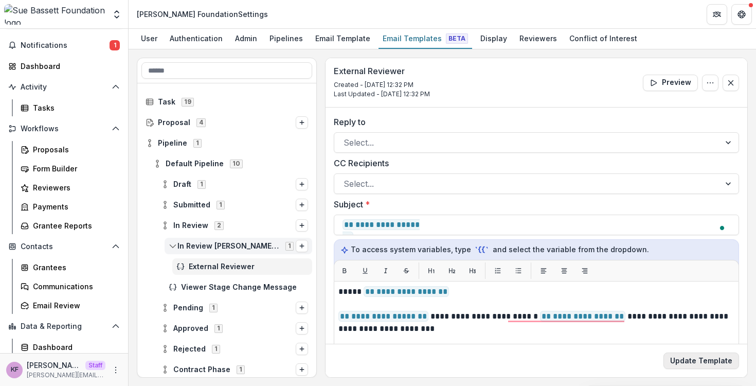
click at [693, 355] on button "Update Template" at bounding box center [701, 360] width 76 height 16
click at [70, 157] on link "Proposals" at bounding box center [69, 149] width 107 height 17
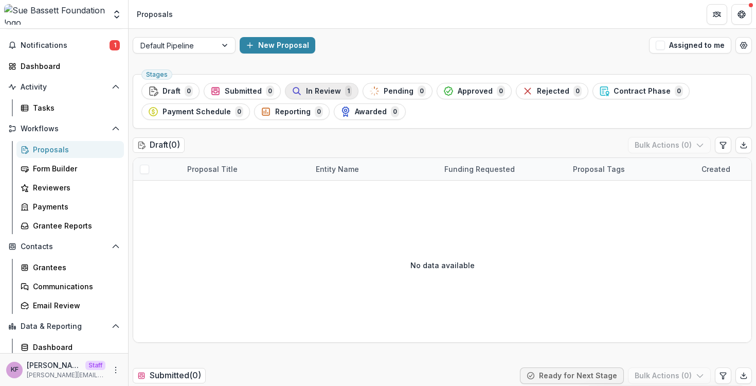
click at [319, 88] on span "In Review" at bounding box center [323, 91] width 35 height 9
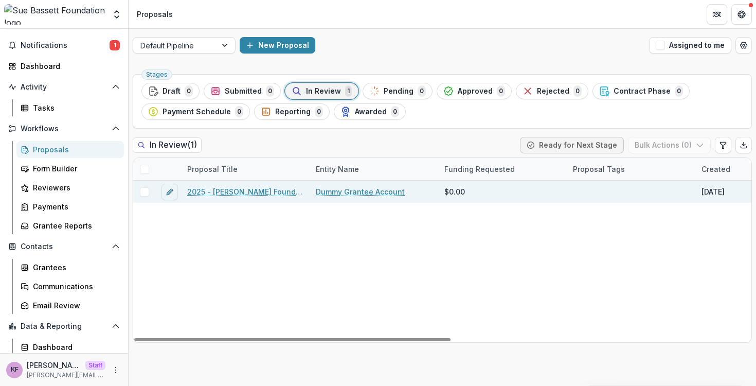
click at [236, 191] on link "2025 - [PERSON_NAME] Foundation Application" at bounding box center [245, 191] width 116 height 11
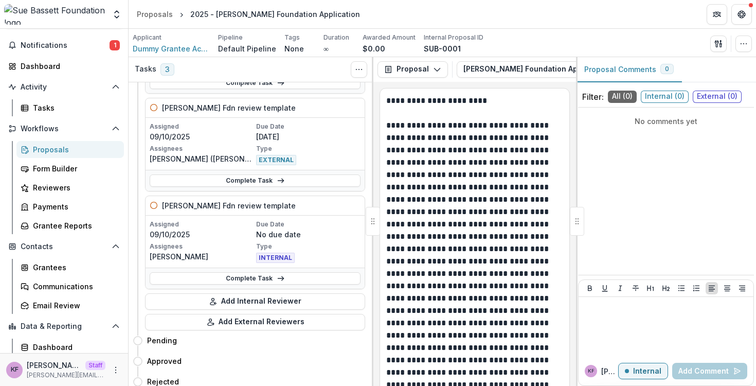
scroll to position [196, 0]
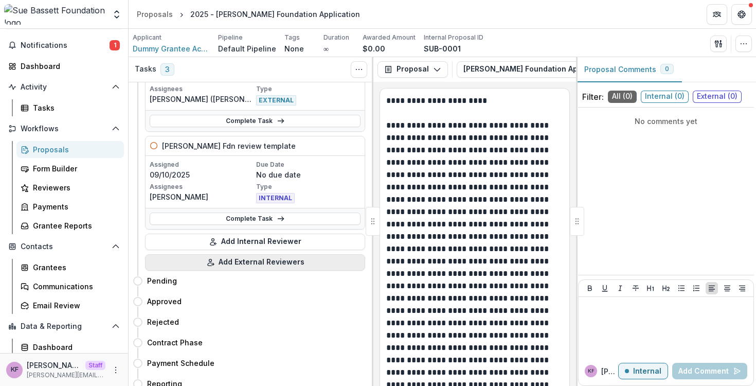
click at [260, 262] on button "Add External Reviewers" at bounding box center [255, 262] width 220 height 16
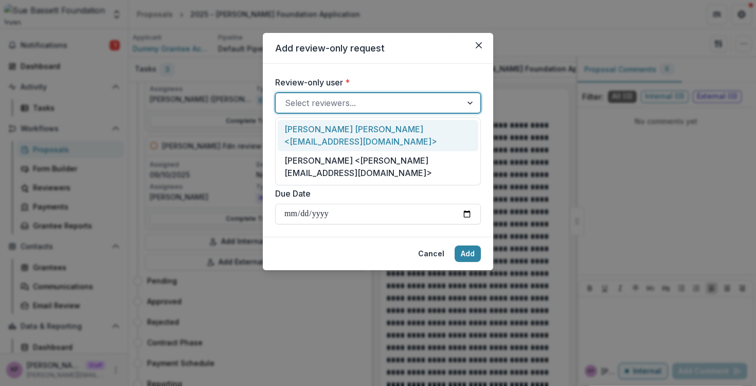
click at [331, 98] on div at bounding box center [369, 103] width 168 height 14
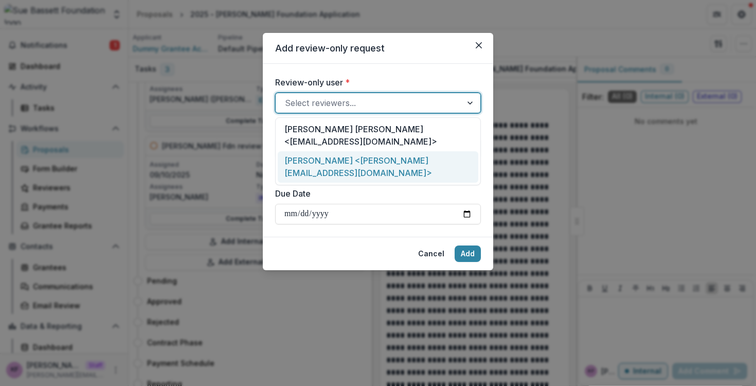
click at [326, 151] on div "[PERSON_NAME] <[PERSON_NAME][EMAIL_ADDRESS][DOMAIN_NAME]>" at bounding box center [378, 166] width 200 height 31
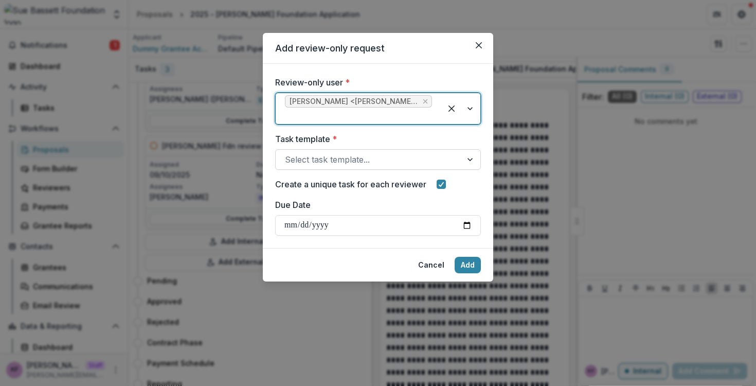
click at [325, 153] on div at bounding box center [369, 159] width 168 height 14
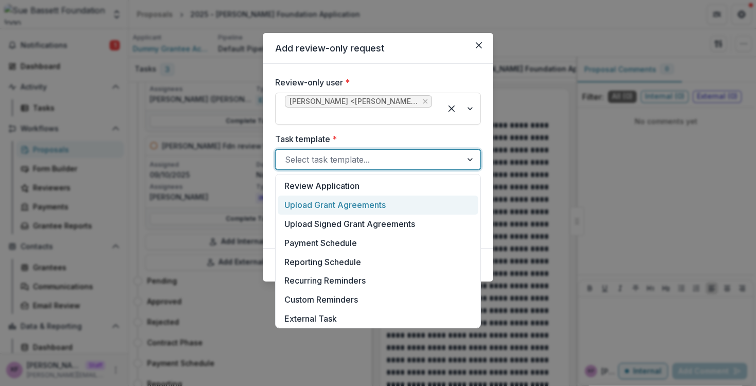
scroll to position [210, 0]
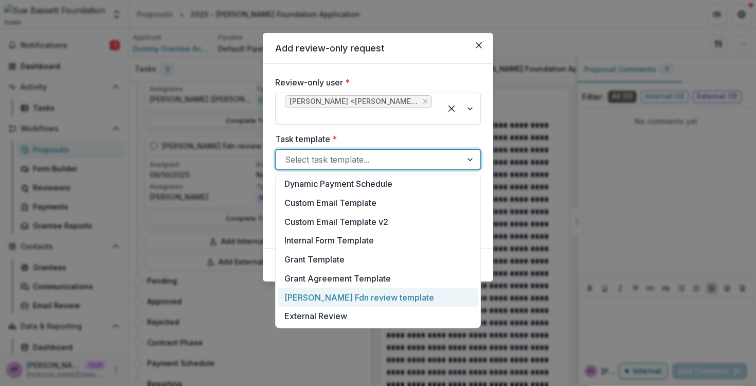
click at [321, 301] on div "[PERSON_NAME] Fdn review template" at bounding box center [378, 296] width 200 height 19
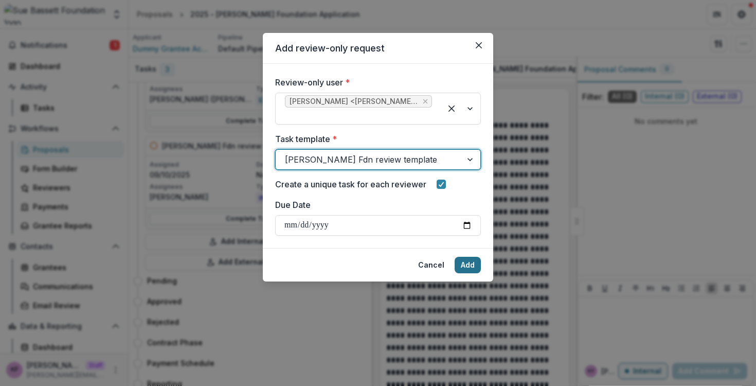
click at [471, 264] on button "Add" at bounding box center [467, 265] width 26 height 16
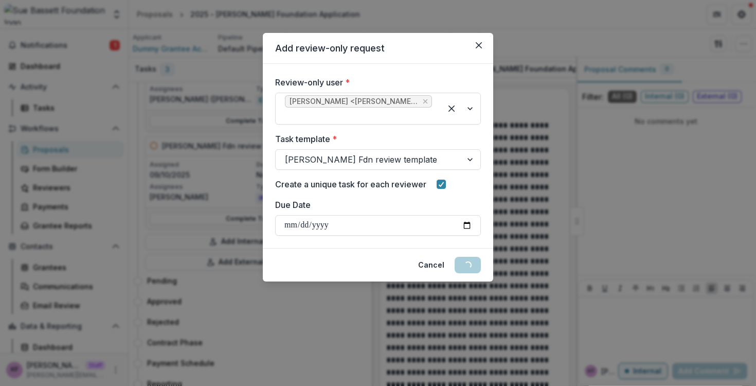
scroll to position [322, 0]
